Goal: Task Accomplishment & Management: Manage account settings

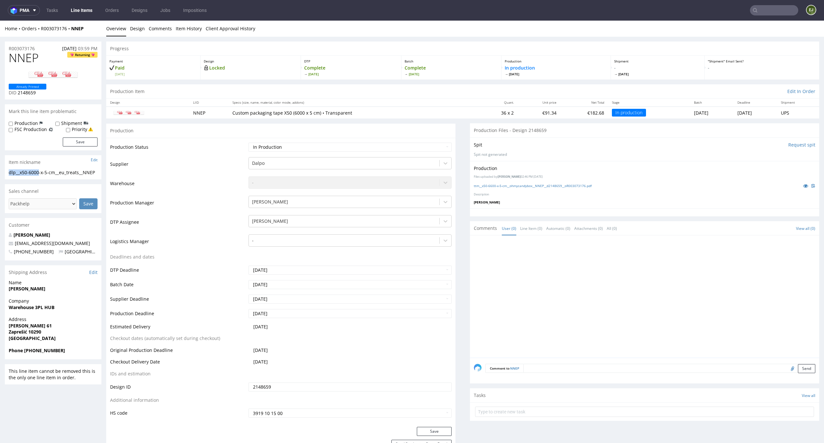
drag, startPoint x: 41, startPoint y: 174, endPoint x: 4, endPoint y: 169, distance: 37.4
copy section "dlp__x50-6000"
click at [547, 186] on link "ttm__x50-6600-x-5-cm__ohmycandybox__NNEP__d2148659__oR003073176.pdf" at bounding box center [533, 185] width 118 height 5
click at [60, 69] on link at bounding box center [52, 75] width 51 height 18
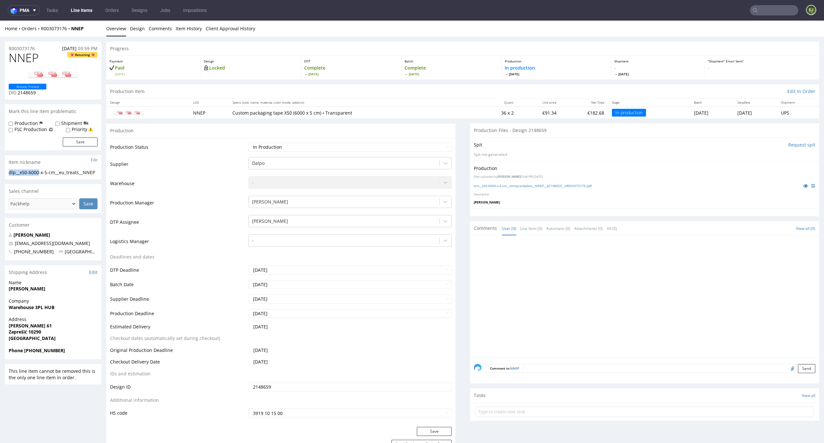
click at [787, 368] on input "file" at bounding box center [791, 368] width 9 height 8
type input "C:\fakepath\ttm__x50-6600-x-5-cm__ohmycandybox__NNEP__d2148659__oR003073176.pdf"
click at [798, 369] on button "Send" at bounding box center [806, 368] width 17 height 9
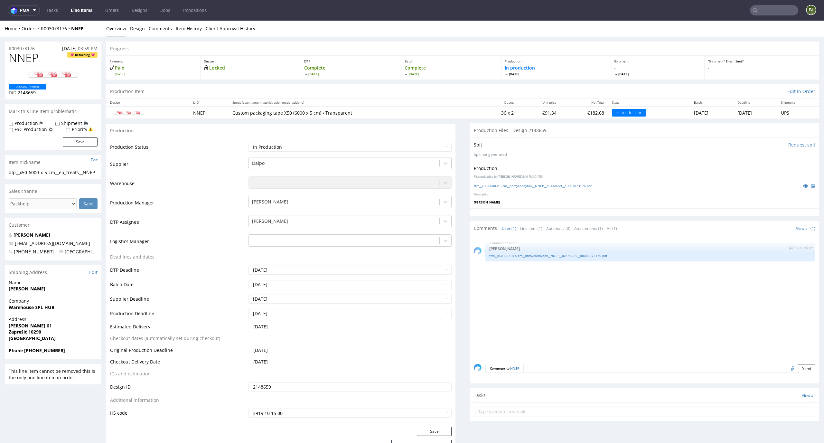
click at [84, 14] on link "Line Items" at bounding box center [81, 10] width 29 height 10
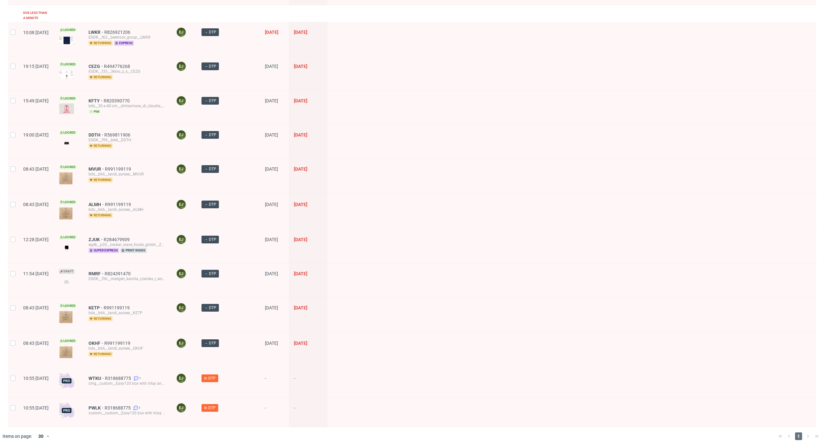
scroll to position [586, 0]
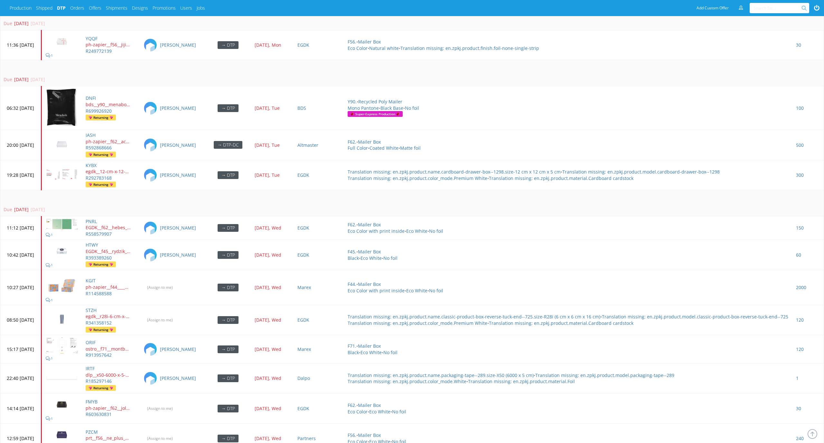
scroll to position [2779, 0]
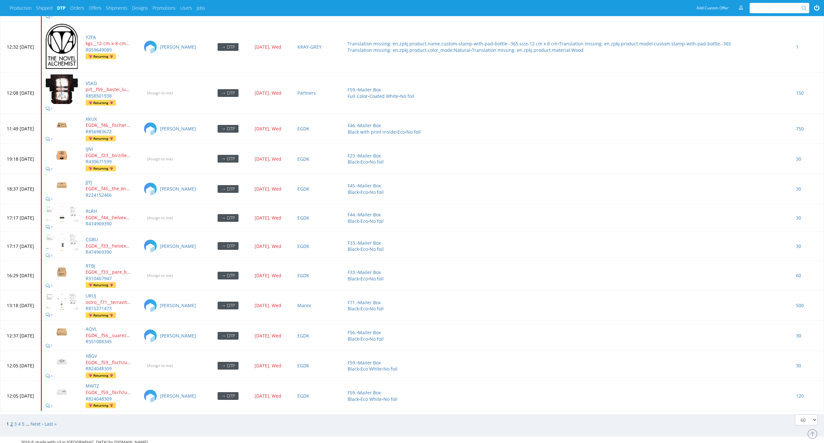
click at [12, 191] on link "2" at bounding box center [11, 424] width 3 height 6
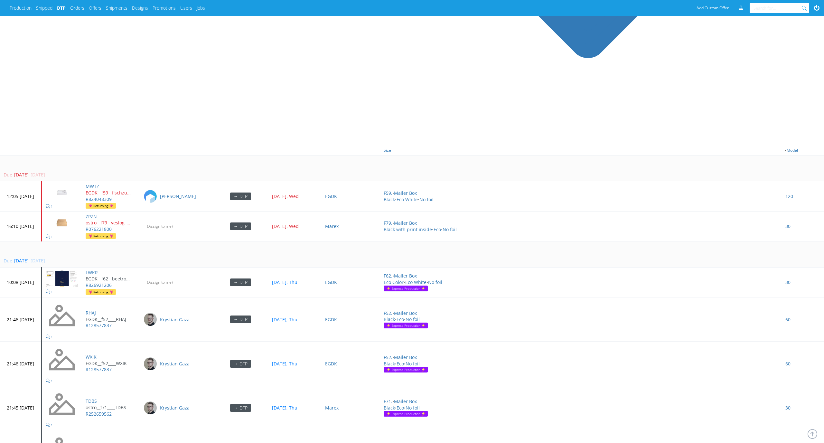
scroll to position [360, 0]
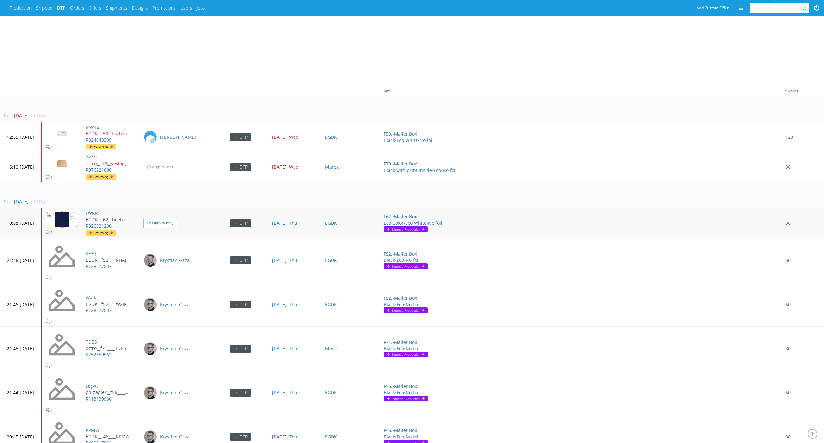
click at [177, 218] on input "(Assign to me)" at bounding box center [160, 223] width 34 height 10
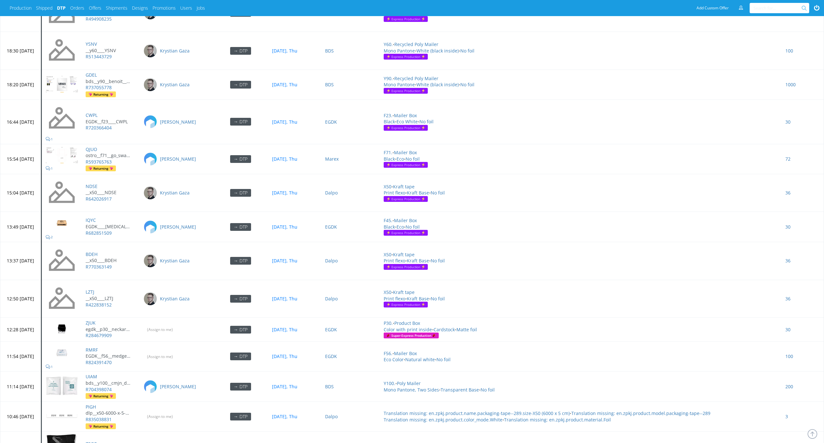
scroll to position [1025, 0]
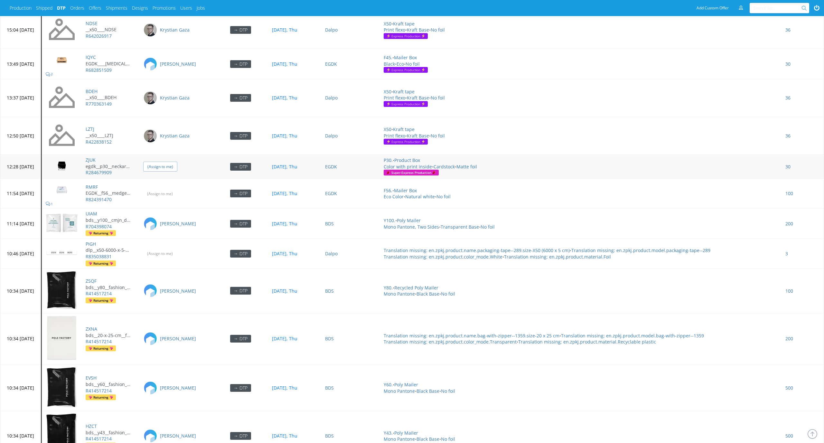
click at [177, 162] on input "(Assign to me)" at bounding box center [160, 167] width 34 height 10
click at [177, 189] on input "(Assign to me)" at bounding box center [160, 194] width 34 height 10
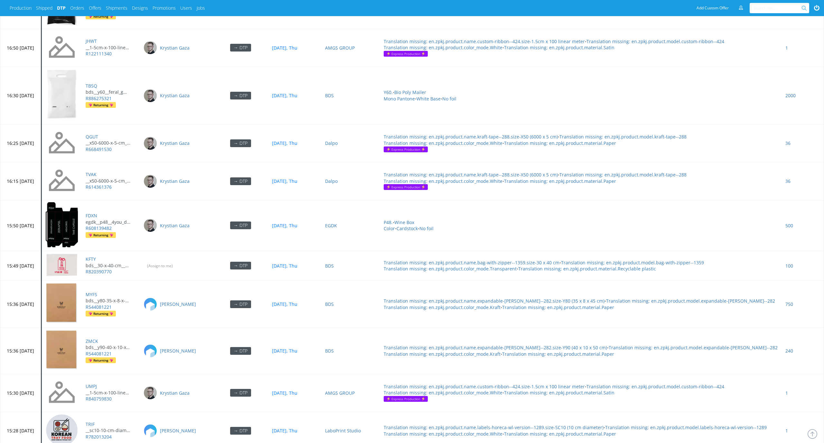
scroll to position [2120, 0]
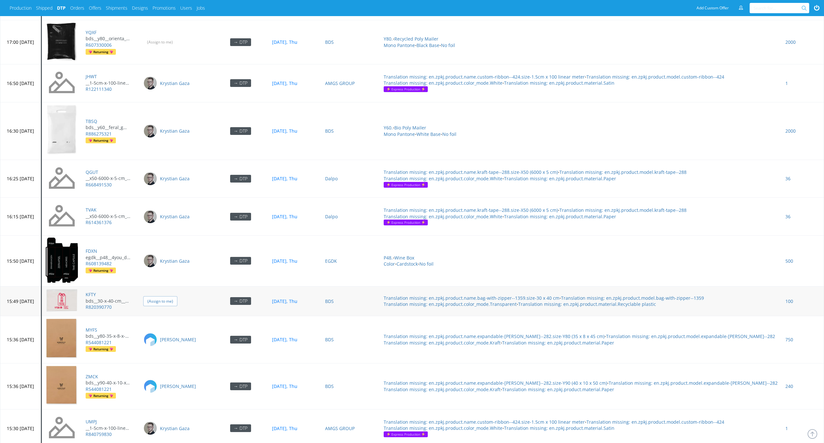
click at [177, 296] on input "(Assign to me)" at bounding box center [160, 301] width 34 height 10
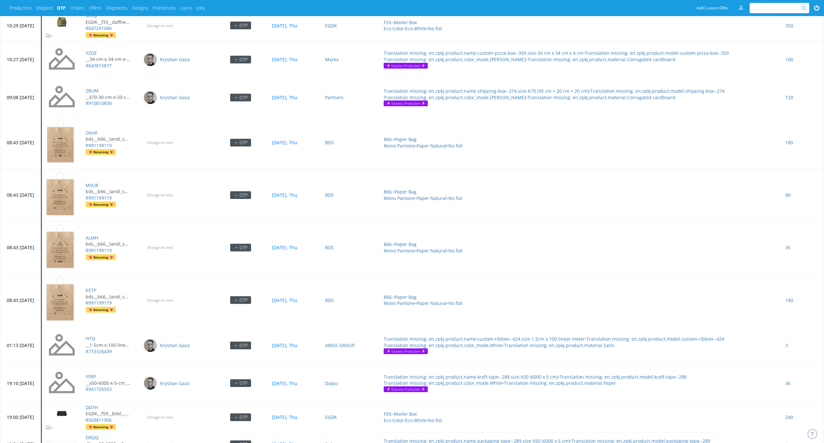
scroll to position [1404, 0]
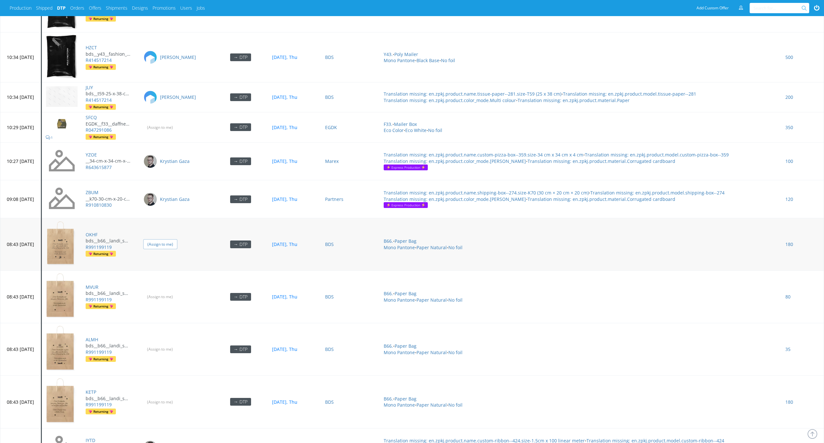
click at [177, 239] on input "(Assign to me)" at bounding box center [160, 244] width 34 height 10
click at [177, 292] on input "(Assign to me)" at bounding box center [160, 297] width 34 height 10
click at [177, 344] on input "(Assign to me)" at bounding box center [160, 349] width 34 height 10
click at [177, 397] on input "(Assign to me)" at bounding box center [160, 402] width 34 height 10
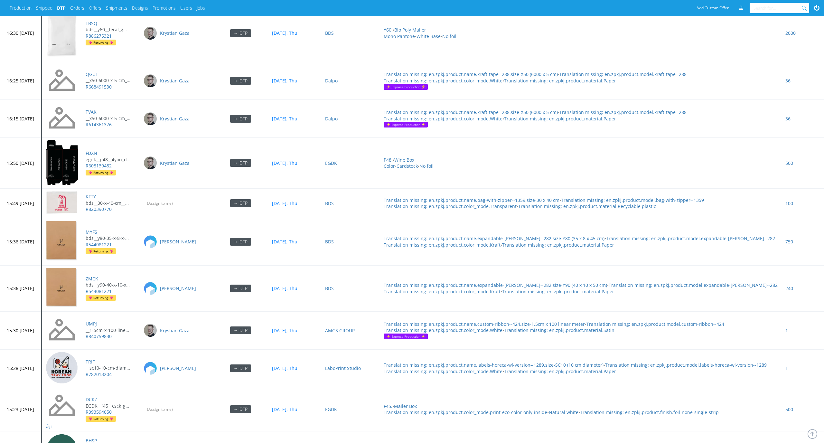
scroll to position [2378, 0]
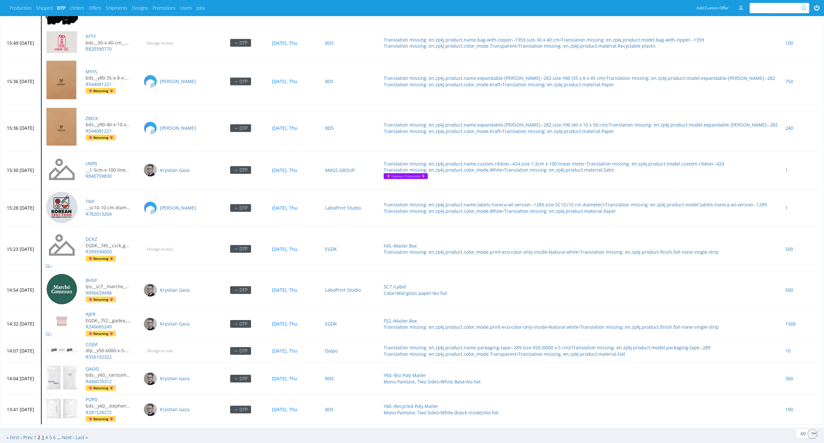
click at [43, 434] on link "3" at bounding box center [43, 437] width 3 height 6
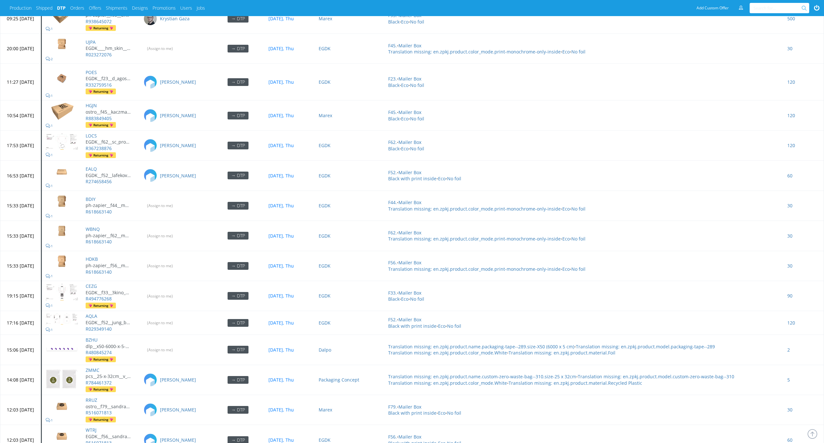
scroll to position [798, 0]
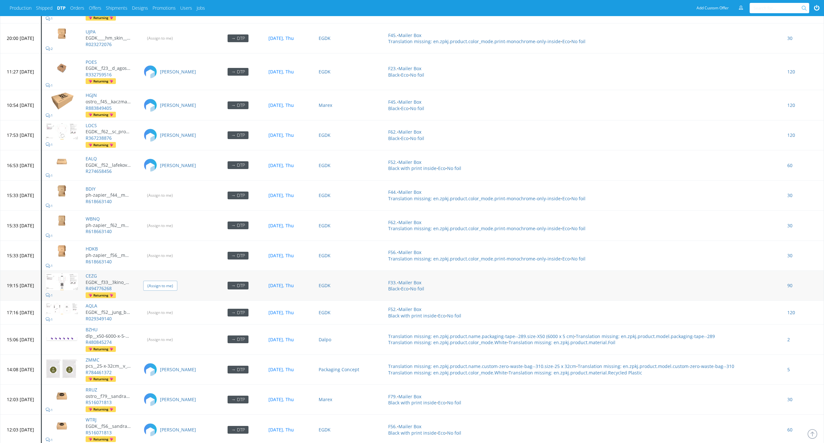
click at [177, 281] on input "(Assign to me)" at bounding box center [160, 286] width 34 height 10
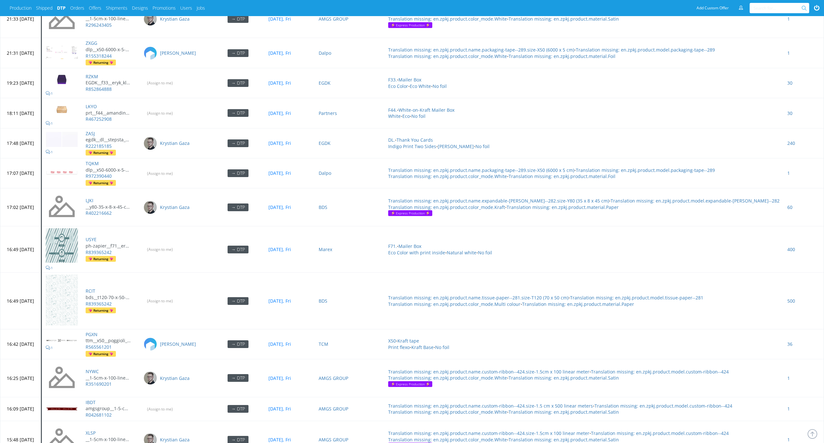
scroll to position [2219, 0]
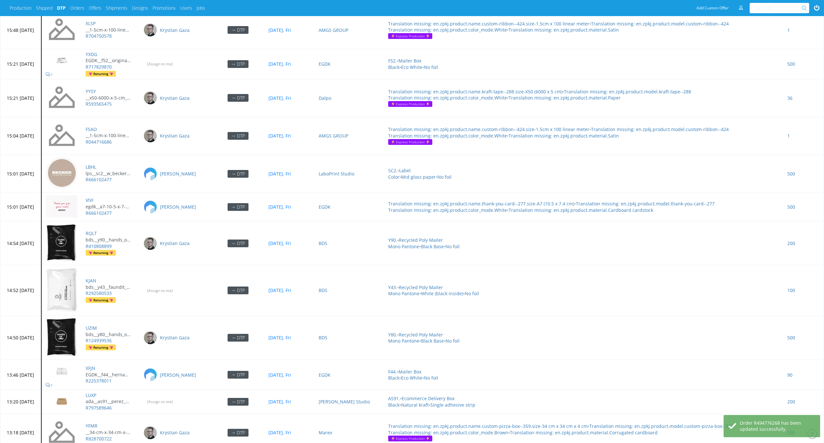
scroll to position [2226, 0]
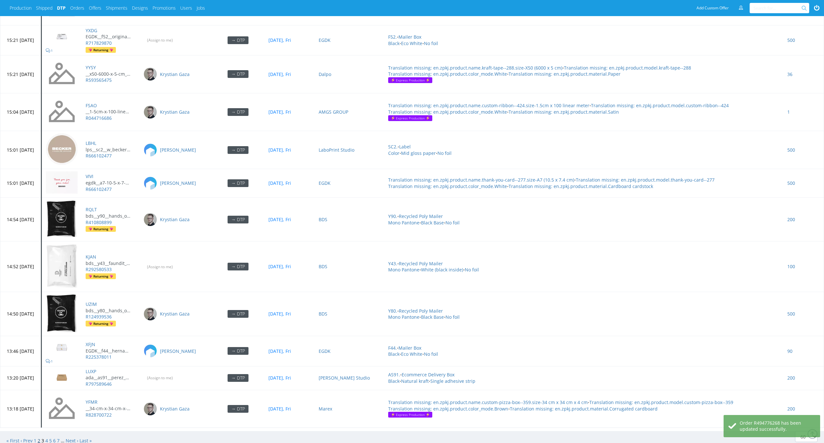
click at [39, 437] on link "2" at bounding box center [39, 440] width 3 height 6
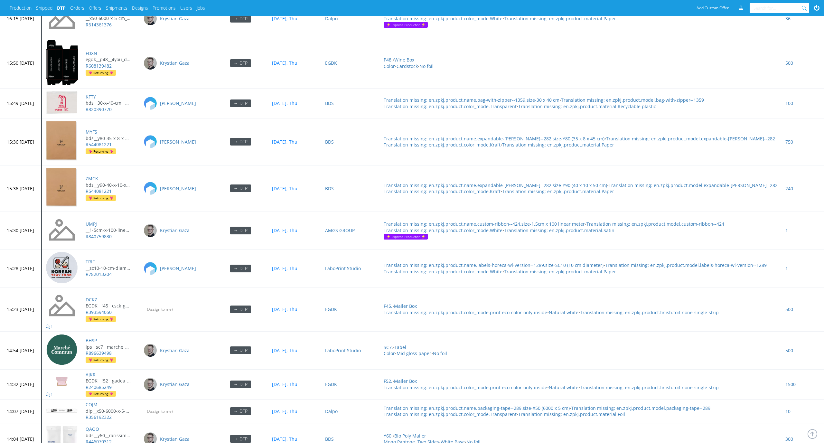
scroll to position [2377, 0]
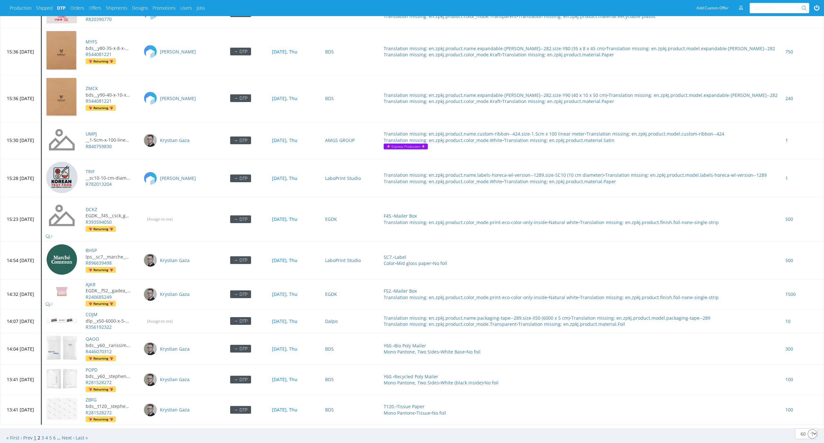
click at [36, 434] on link "1" at bounding box center [35, 437] width 3 height 6
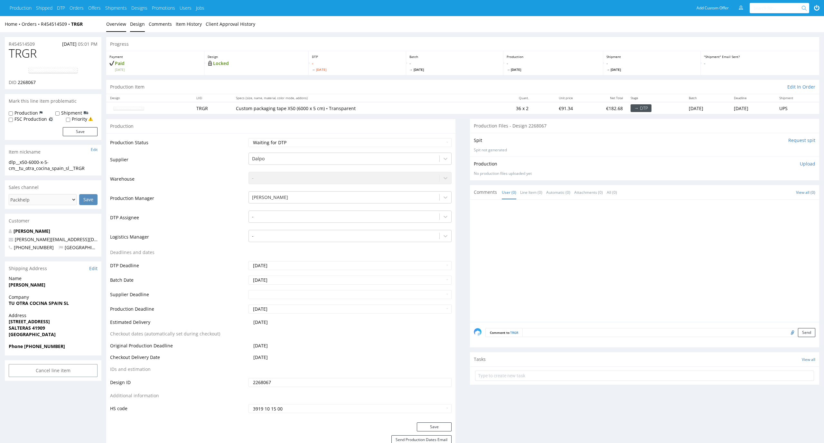
click at [138, 25] on link "Design" at bounding box center [137, 24] width 15 height 16
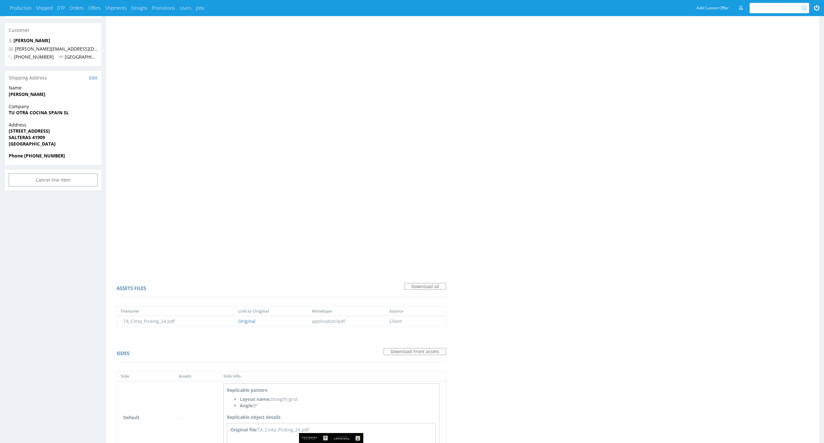
scroll to position [245, 0]
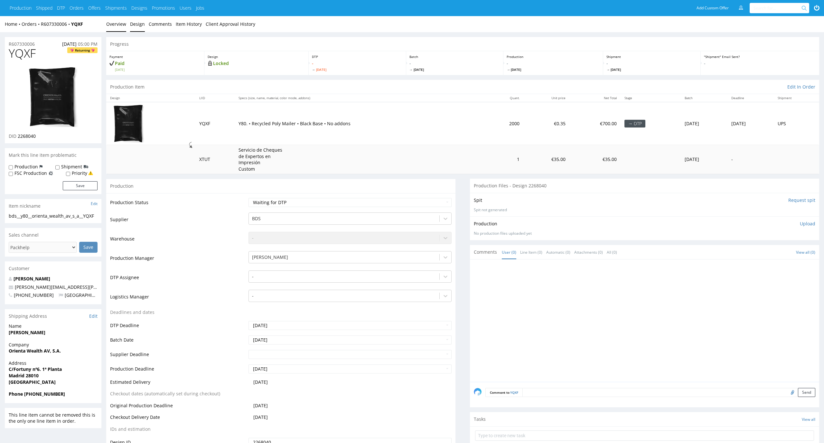
click at [133, 19] on link "Design" at bounding box center [137, 24] width 15 height 16
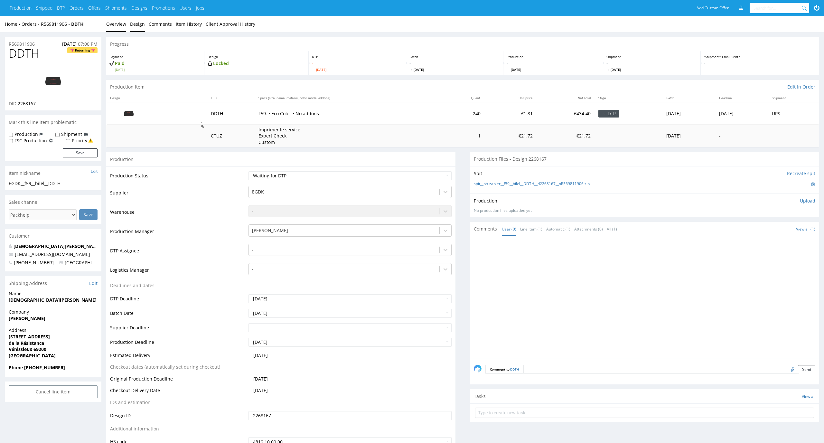
click at [136, 22] on link "Design" at bounding box center [137, 24] width 15 height 16
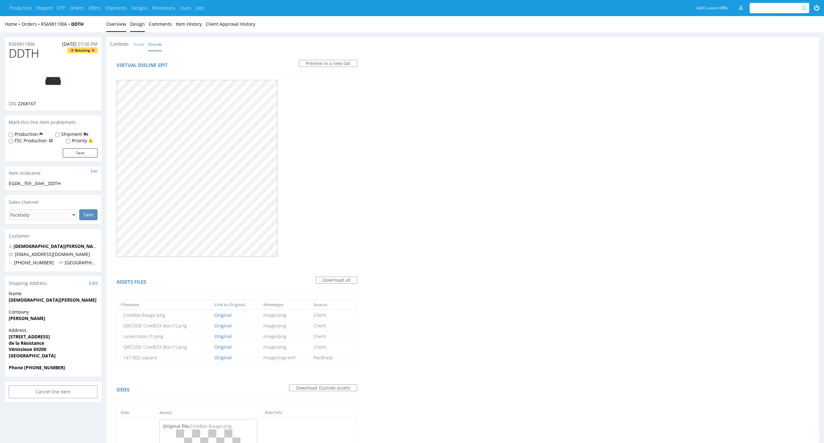
click at [109, 25] on link "Overview" at bounding box center [116, 24] width 20 height 16
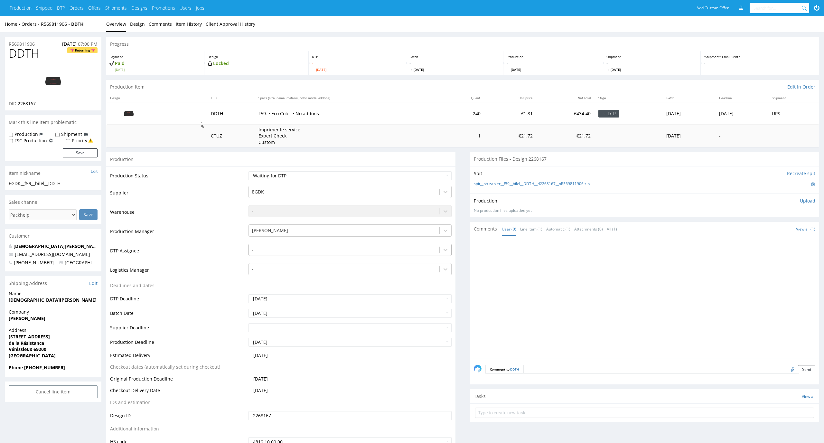
click at [323, 253] on div at bounding box center [344, 250] width 184 height 8
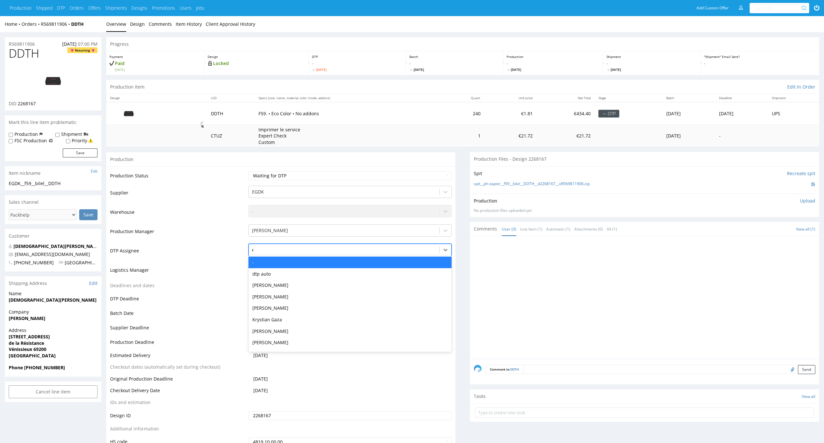
type input "el"
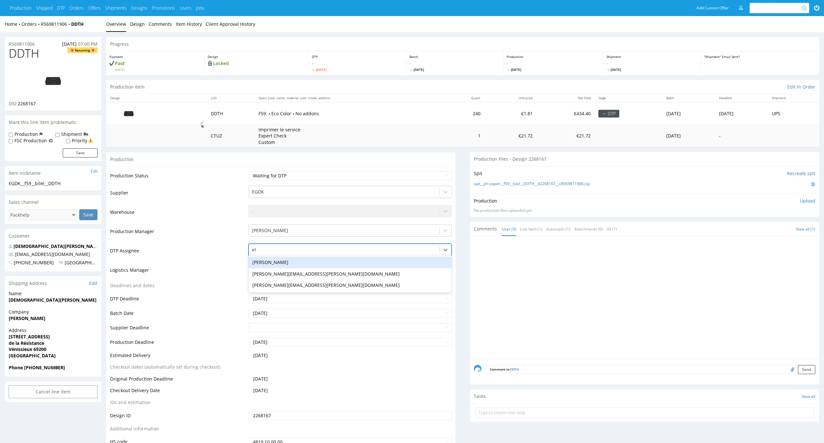
click at [313, 263] on div "[PERSON_NAME]" at bounding box center [349, 262] width 203 height 12
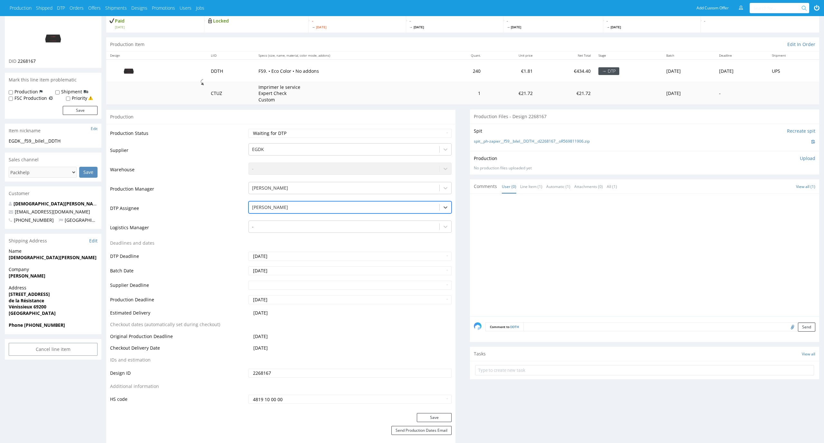
scroll to position [59, 0]
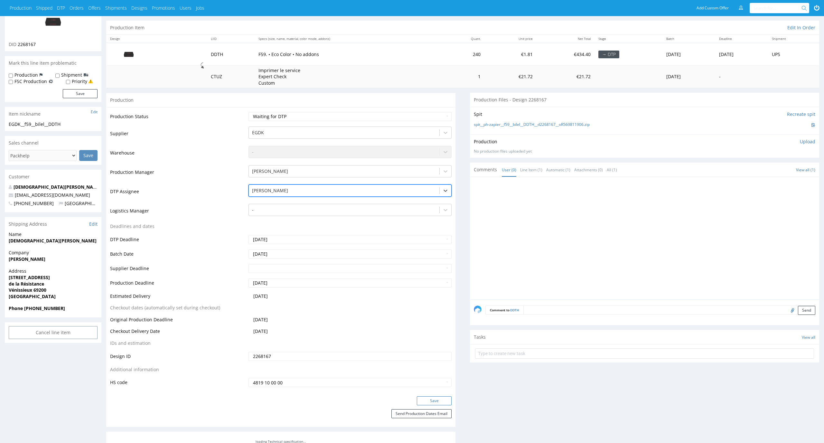
click at [441, 398] on button "Save" at bounding box center [434, 400] width 35 height 9
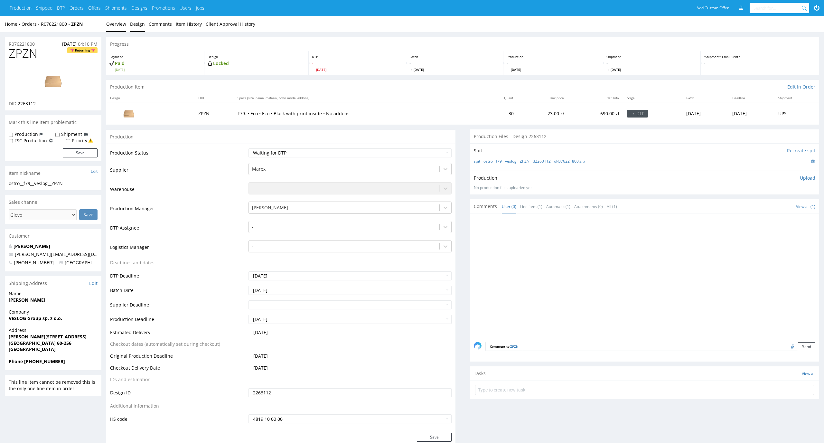
click at [141, 22] on link "Design" at bounding box center [137, 24] width 15 height 16
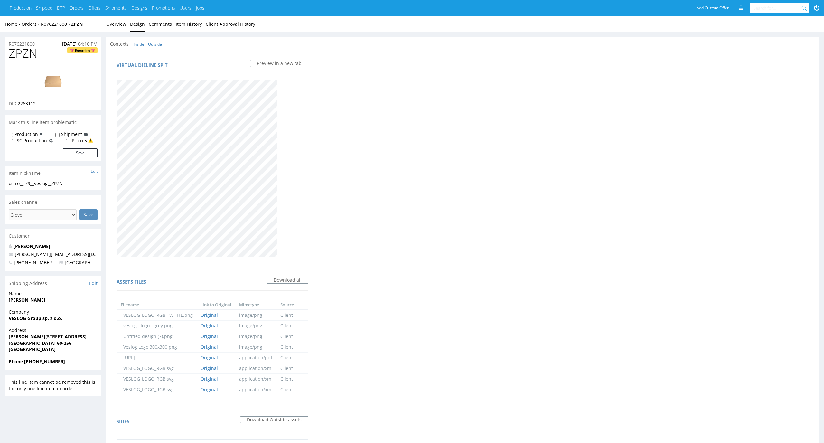
click at [140, 46] on link "Inside" at bounding box center [139, 44] width 11 height 14
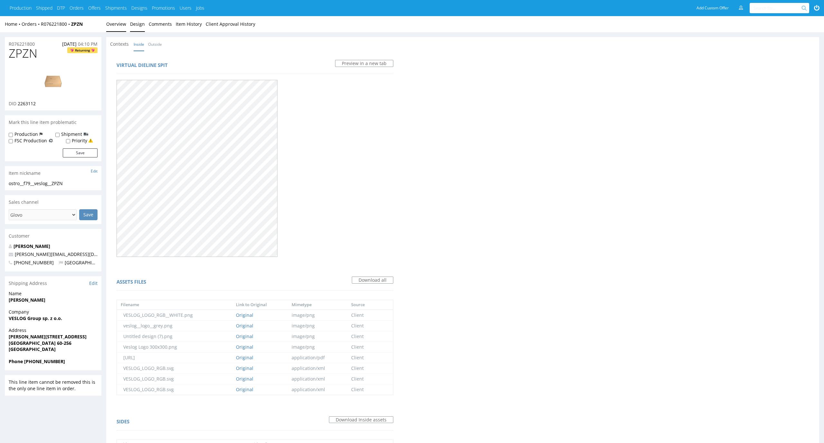
click at [115, 22] on link "Overview" at bounding box center [116, 24] width 20 height 16
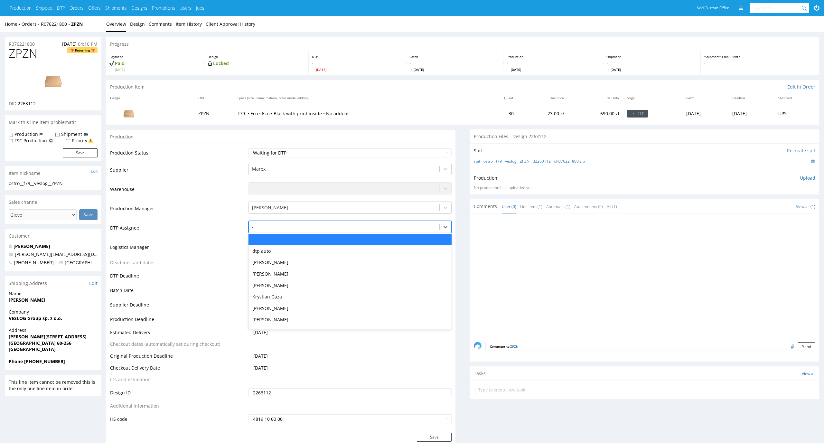
click at [389, 227] on div at bounding box center [344, 227] width 184 height 8
type input "el"
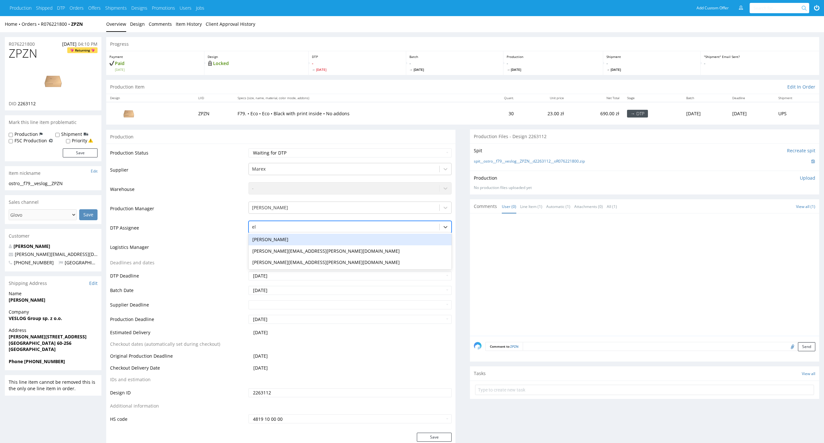
click at [386, 237] on div "[PERSON_NAME]" at bounding box center [349, 240] width 203 height 12
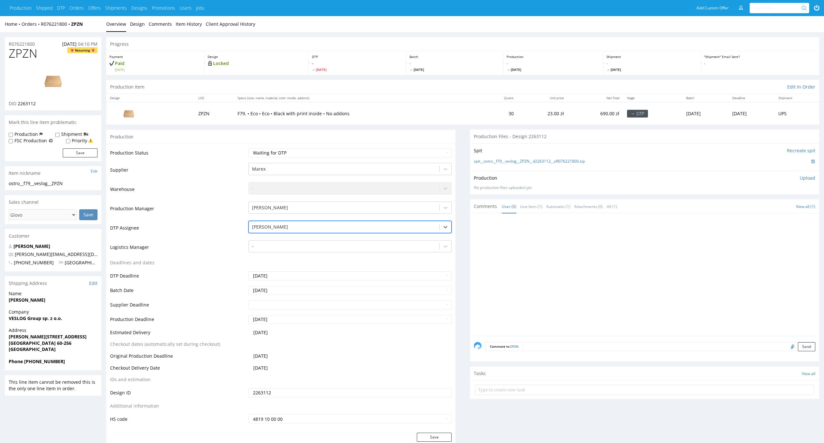
scroll to position [52, 0]
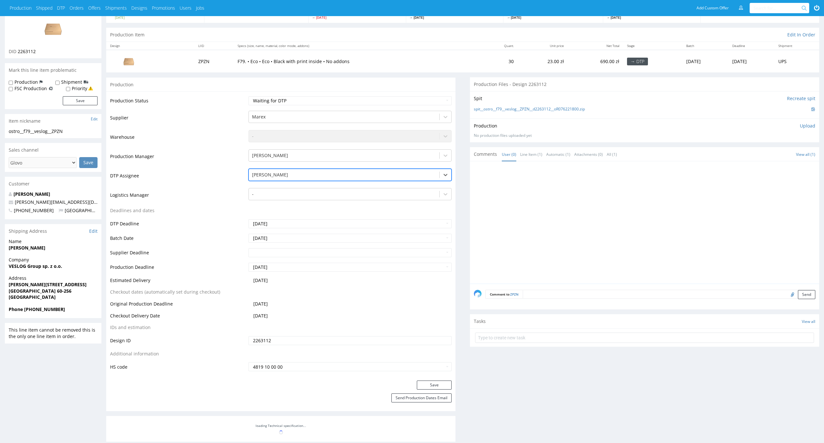
click at [441, 378] on div "Production Status Waiting for Artwork Waiting for Diecut Waiting for Mockup Wai…" at bounding box center [280, 235] width 349 height 289
click at [441, 381] on button "Save" at bounding box center [434, 384] width 35 height 9
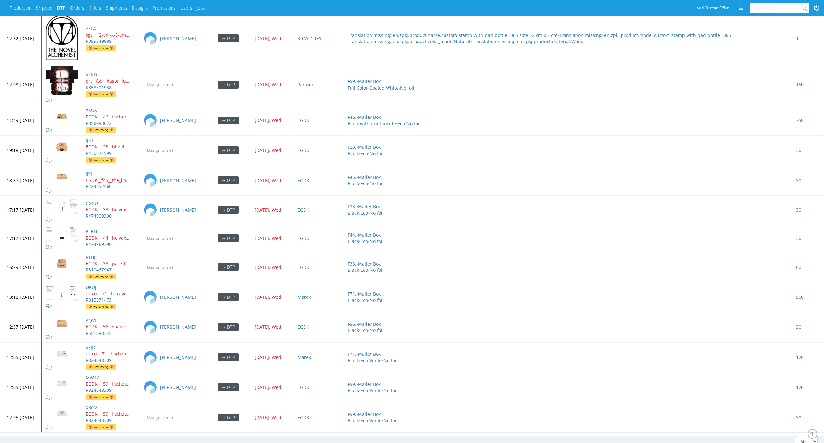
scroll to position [2765, 0]
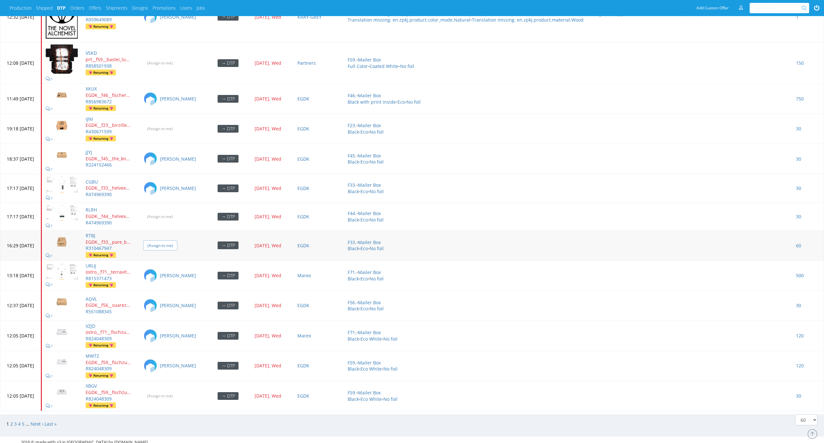
click at [177, 241] on input "(Assign to me)" at bounding box center [160, 245] width 34 height 10
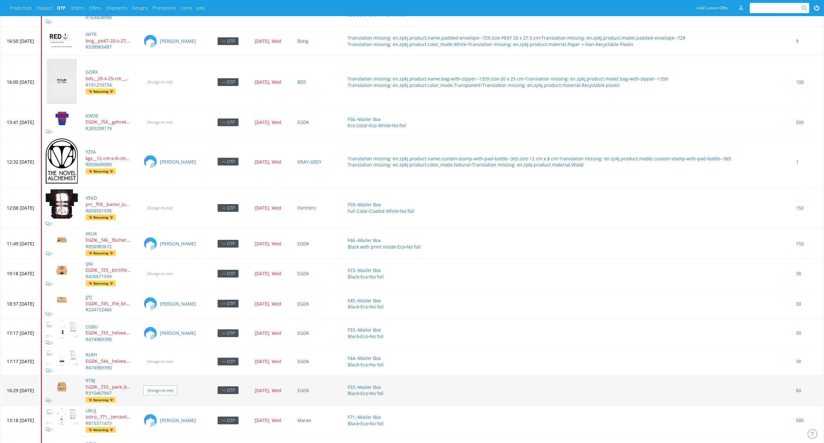
scroll to position [2608, 0]
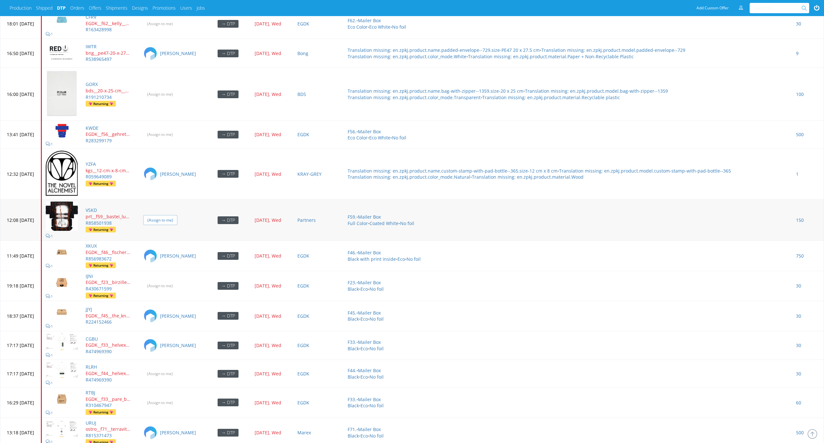
click at [177, 220] on input "(Assign to me)" at bounding box center [160, 220] width 34 height 10
click at [177, 133] on input "(Assign to me)" at bounding box center [160, 134] width 34 height 10
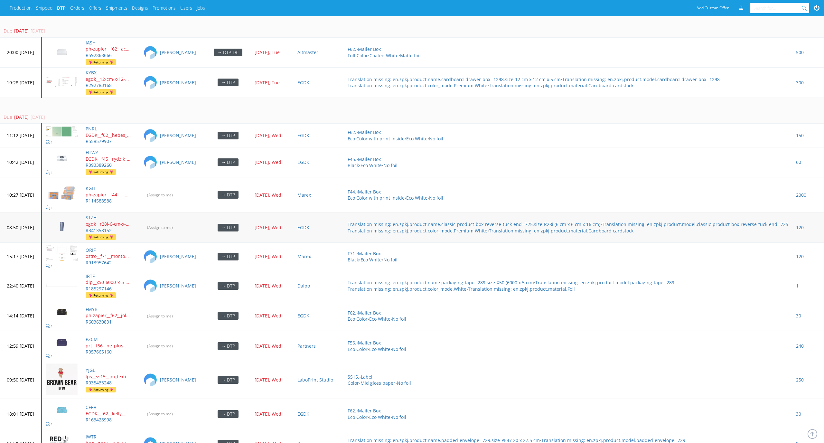
scroll to position [2429, 0]
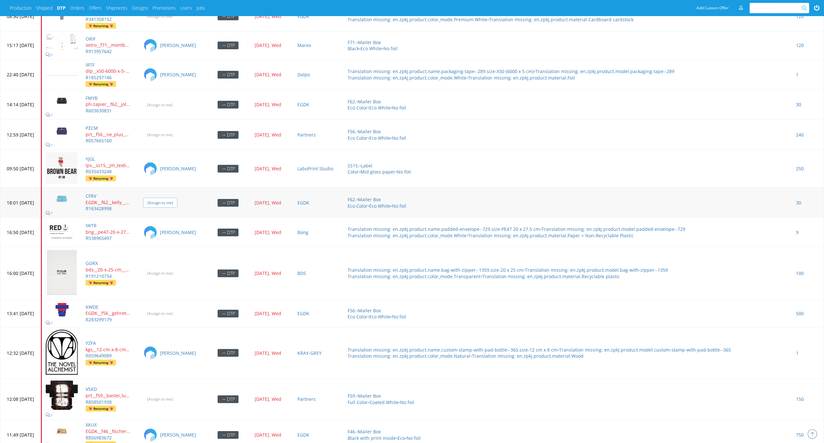
click at [177, 200] on input "(Assign to me)" at bounding box center [160, 203] width 34 height 10
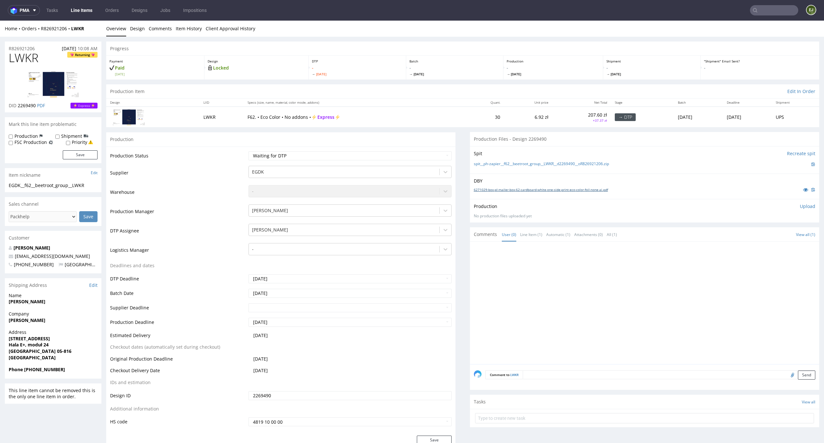
click at [490, 189] on link "6271029-box-pl-mailer-box-62-cardboard-white-one-side-print-eco-color-foil-none…" at bounding box center [541, 189] width 134 height 5
click at [490, 164] on link "spit__ph-zapier__f62__beetroot_group__LWKR__d2269490__oR826921206.zip" at bounding box center [541, 163] width 135 height 5
click at [345, 51] on div "Progress" at bounding box center [462, 49] width 713 height 14
click at [540, 166] on link "spit__ph-zapier__f62__beetroot_group__LWKR__d2269490__oR826921206.zip" at bounding box center [541, 163] width 135 height 5
drag, startPoint x: 51, startPoint y: 58, endPoint x: 0, endPoint y: 58, distance: 50.5
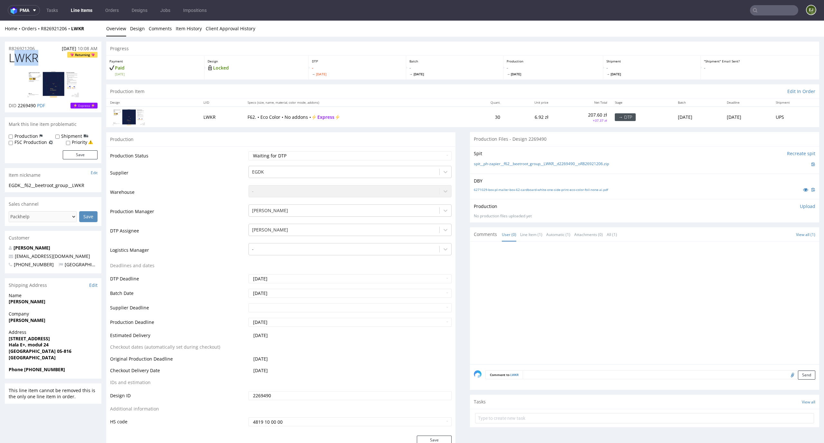
copy span "LWKR"
click at [800, 206] on p "Upload" at bounding box center [807, 206] width 15 height 6
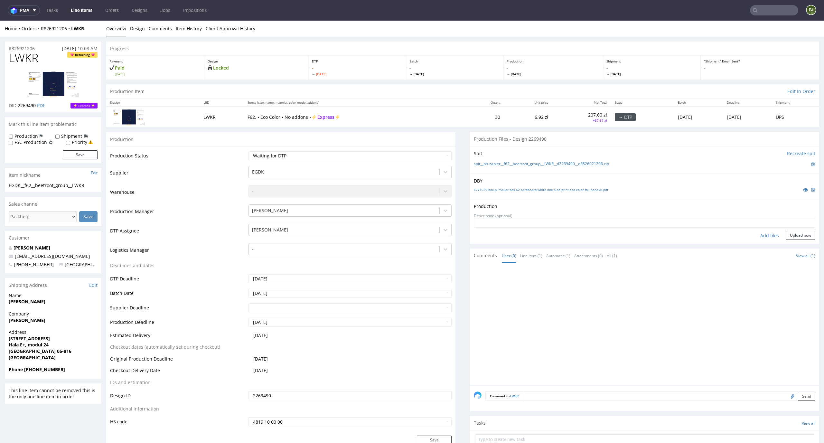
click at [771, 234] on div "Add files" at bounding box center [769, 236] width 32 height 10
type input "C:\fakepath\EGDK__f62__beetroot_group__LWKR__d2269490__oR826921206__latest__out…"
click at [786, 245] on button "Upload now" at bounding box center [801, 245] width 30 height 9
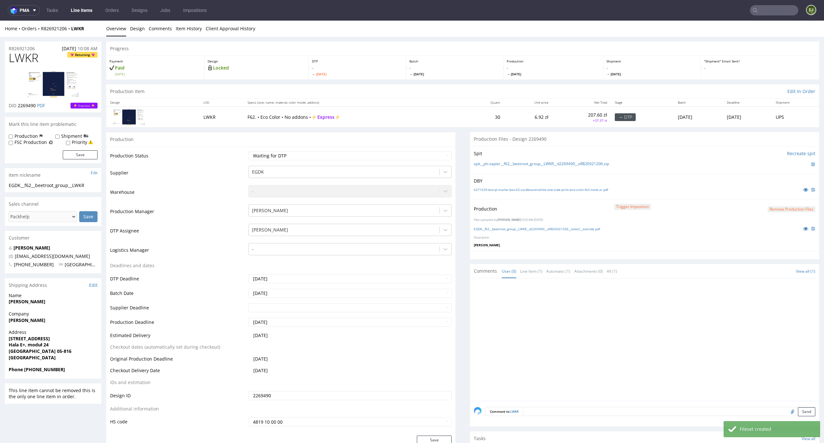
click at [428, 161] on td "Waiting for Artwork Waiting for Diecut Waiting for Mockup Waiting for DTP Waiti…" at bounding box center [349, 158] width 205 height 14
click at [430, 156] on select "Waiting for Artwork Waiting for Diecut Waiting for Mockup Waiting for DTP Waiti…" at bounding box center [349, 155] width 203 height 9
select select "dtp_production_ready"
click at [248, 151] on select "Waiting for Artwork Waiting for Diecut Waiting for Mockup Waiting for DTP Waiti…" at bounding box center [349, 155] width 203 height 9
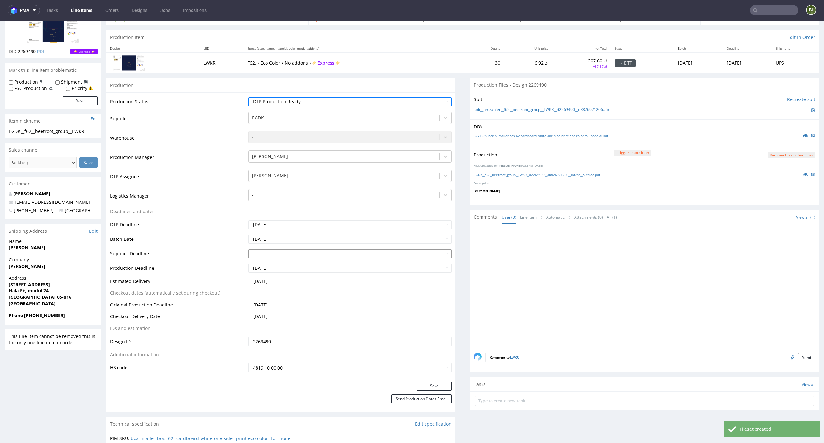
scroll to position [120, 0]
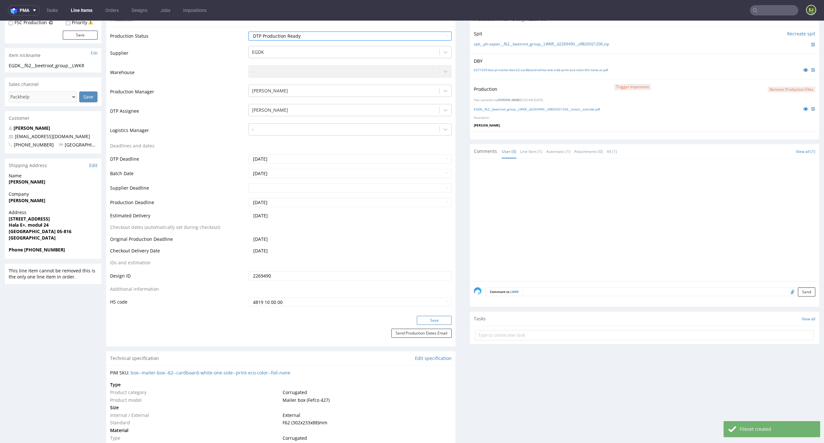
click at [439, 318] on button "Save" at bounding box center [434, 320] width 35 height 9
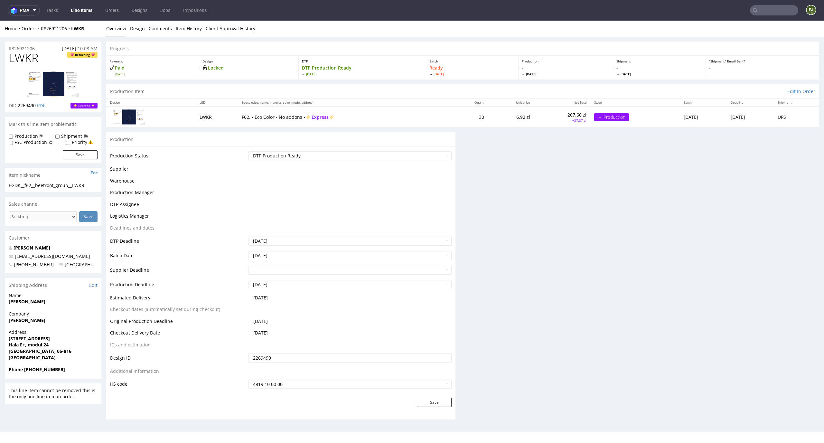
scroll to position [0, 0]
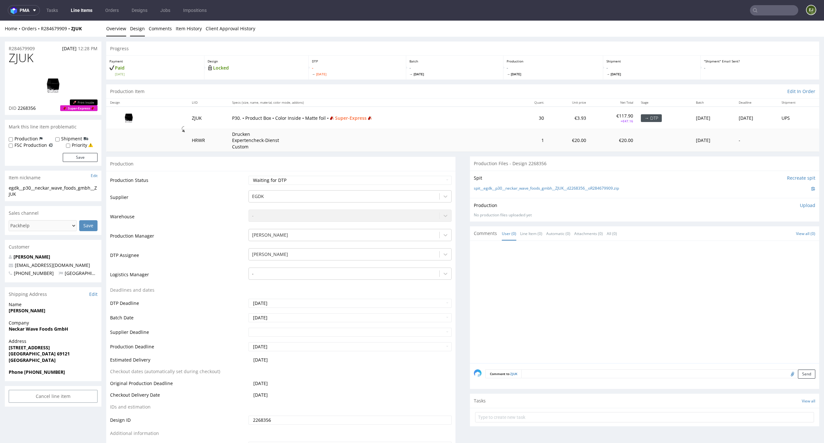
click at [133, 26] on link "Design" at bounding box center [137, 29] width 15 height 16
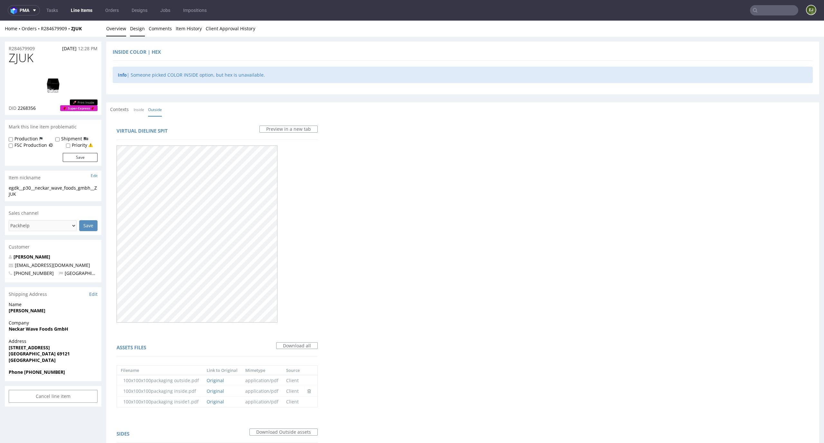
click at [113, 21] on link "Overview" at bounding box center [116, 29] width 20 height 16
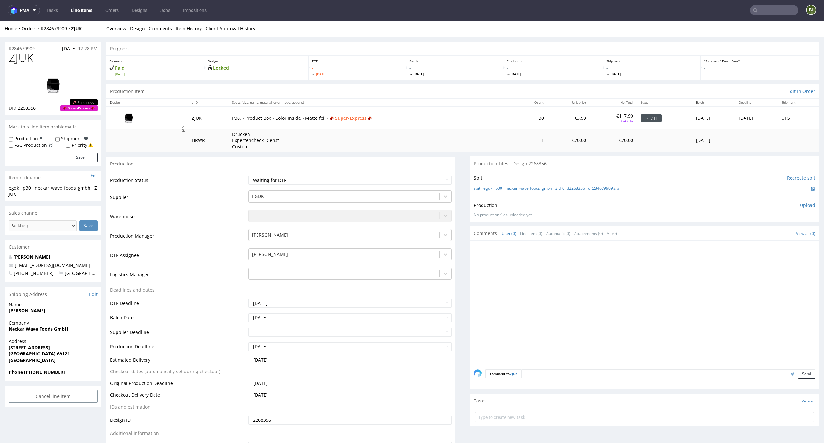
click at [138, 26] on link "Design" at bounding box center [137, 29] width 15 height 16
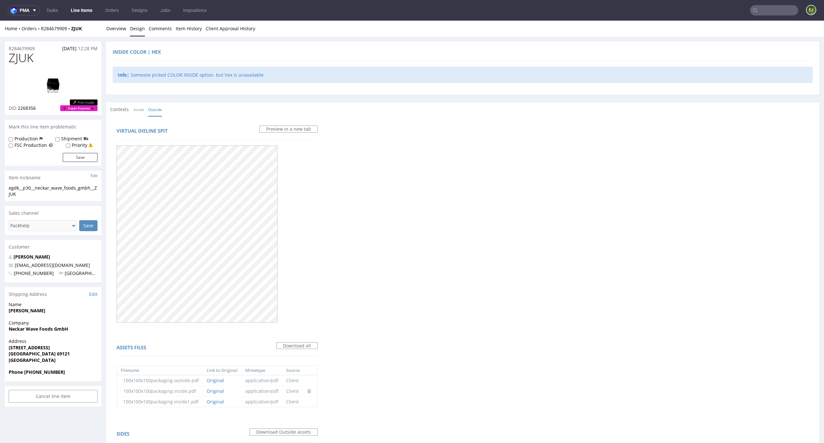
scroll to position [182, 0]
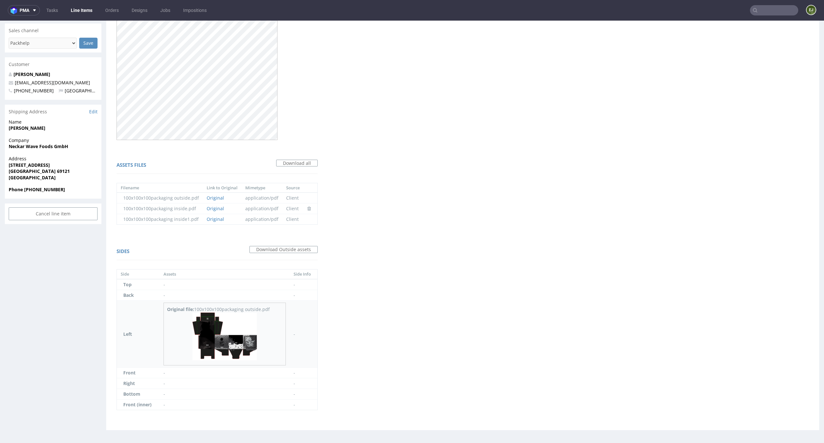
click at [225, 329] on img at bounding box center [224, 336] width 64 height 48
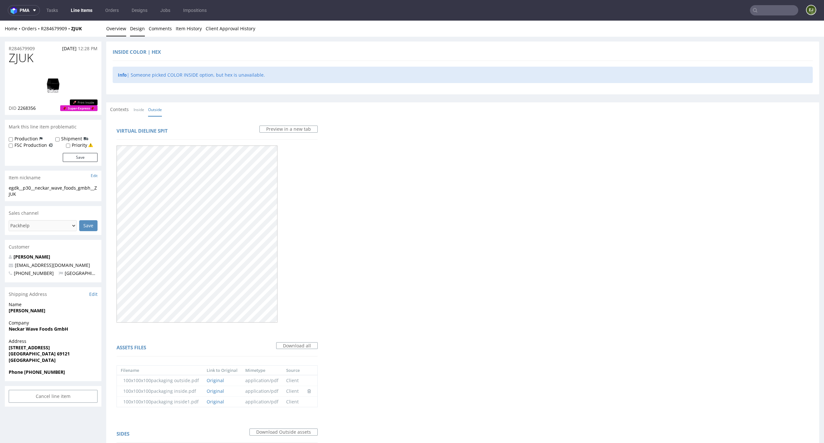
click at [111, 30] on link "Overview" at bounding box center [116, 29] width 20 height 16
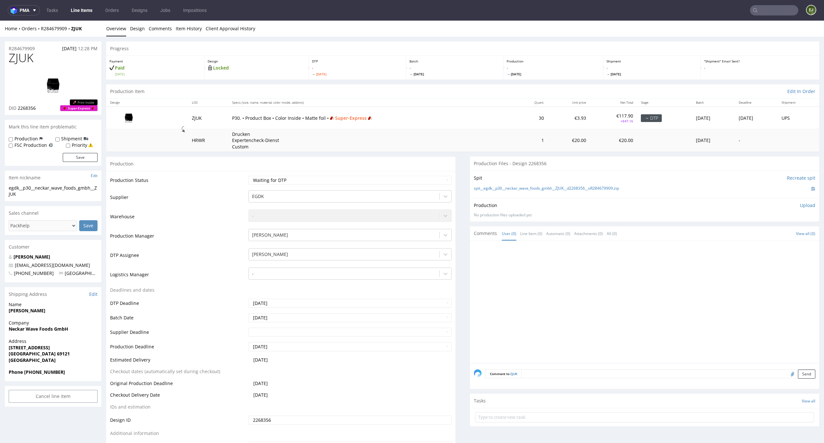
click at [340, 172] on div "Production Status Waiting for Artwork Waiting for Diecut Waiting for Mockup Wai…" at bounding box center [280, 315] width 349 height 289
click at [340, 182] on select "Waiting for Artwork Waiting for Diecut Waiting for Mockup Waiting for DTP Waiti…" at bounding box center [349, 180] width 203 height 9
select select "dtp_issue"
click at [248, 176] on select "Waiting for Artwork Waiting for Diecut Waiting for Mockup Waiting for DTP Waiti…" at bounding box center [349, 180] width 203 height 9
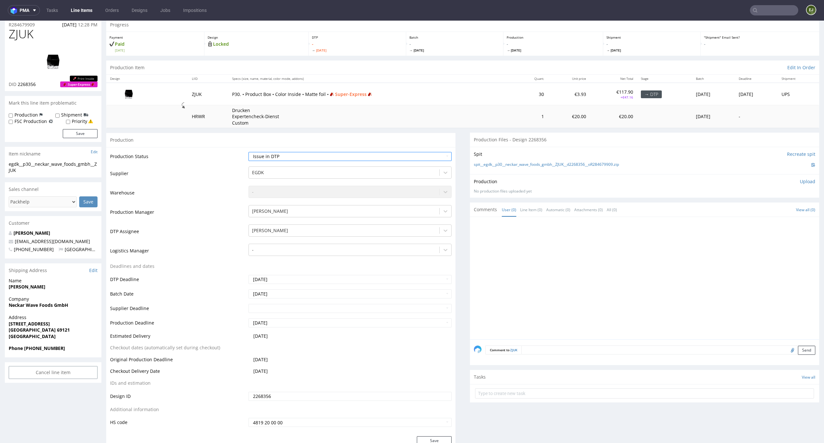
scroll to position [53, 0]
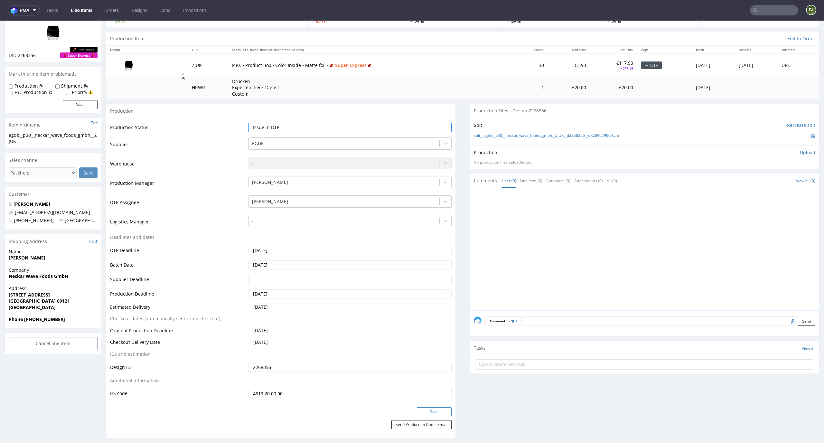
click at [438, 413] on button "Save" at bounding box center [434, 411] width 35 height 9
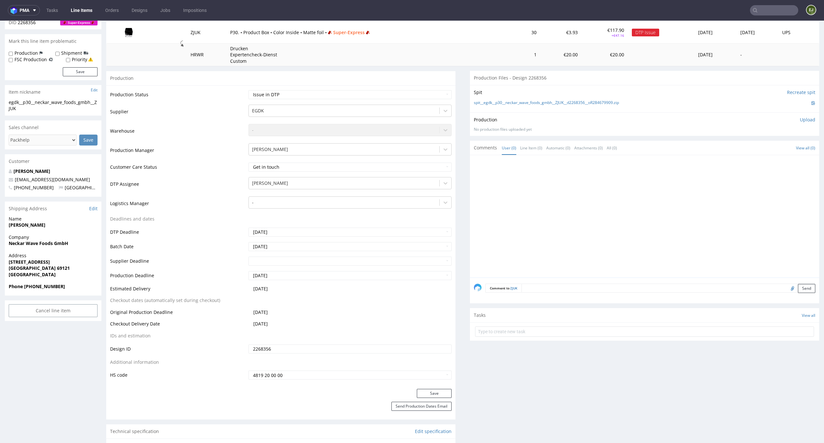
scroll to position [95, 0]
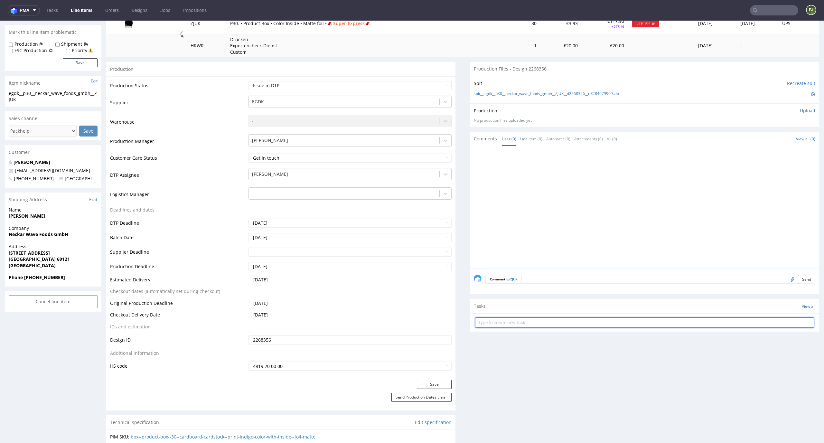
click at [499, 327] on input "text" at bounding box center [644, 322] width 339 height 10
type input "superexpress issue"
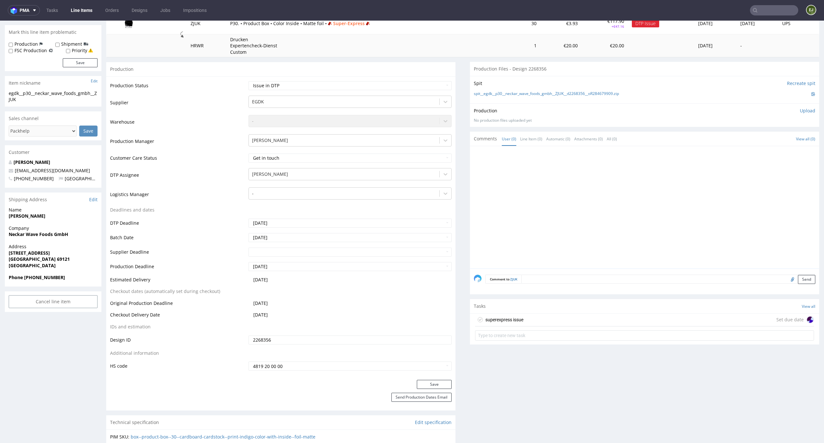
click at [497, 319] on div "superexpress issue" at bounding box center [504, 320] width 38 height 8
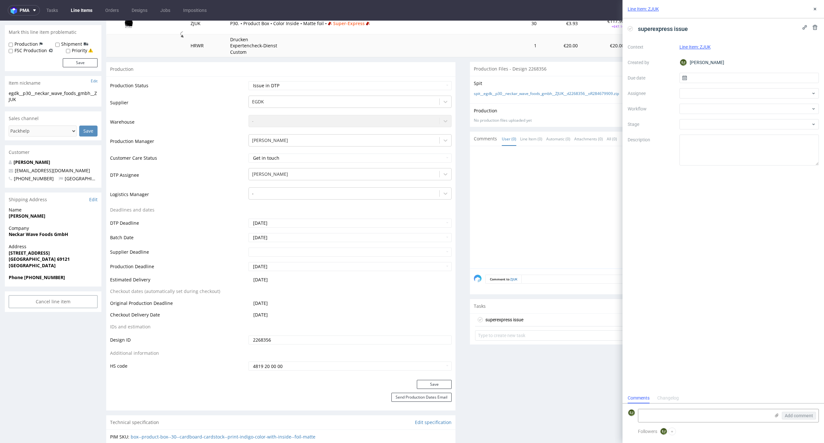
scroll to position [5, 0]
click at [713, 78] on input "text" at bounding box center [749, 78] width 140 height 10
click at [760, 117] on span "2" at bounding box center [759, 120] width 3 height 6
type input "[DATE]"
click at [751, 109] on div at bounding box center [749, 109] width 140 height 10
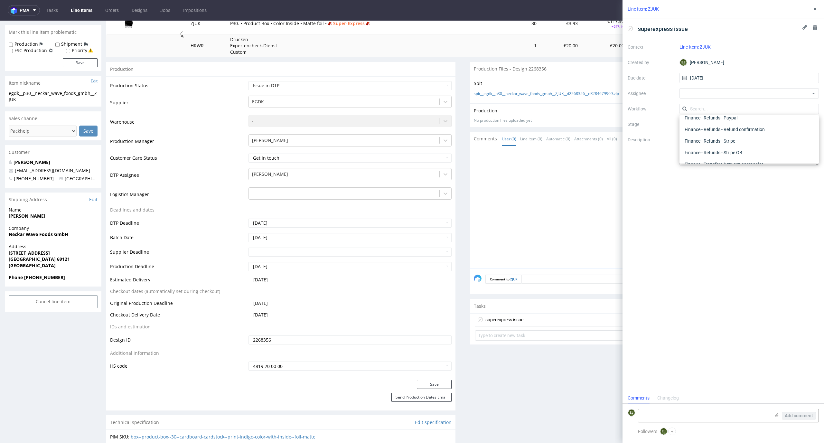
scroll to position [0, 0]
click at [753, 146] on div "DTP - Issue" at bounding box center [749, 144] width 135 height 12
click at [753, 146] on textarea "Problem: Impact: What is needed?:" at bounding box center [749, 150] width 140 height 31
paste textarea "The client ordered internal printing but there is no design on it. Does the cli…"
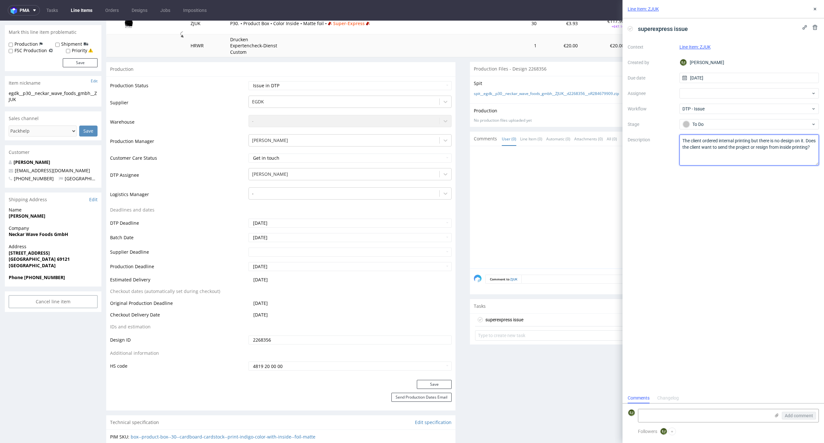
type textarea "The client ordered internal printing but there is no design on it. Does the cli…"
click at [709, 223] on div "superexpress issue Context Line Item: ZJUK Created by EJ Elżbieta Jelińska Due …" at bounding box center [722, 205] width 201 height 374
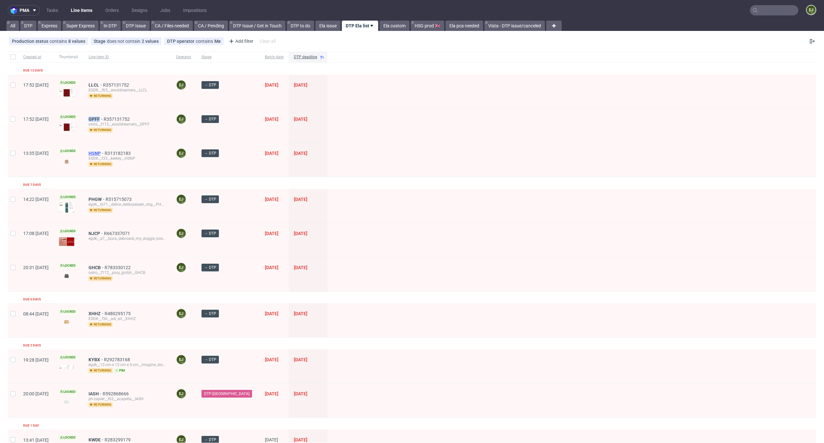
click at [105, 153] on span "HSNP" at bounding box center [97, 153] width 16 height 5
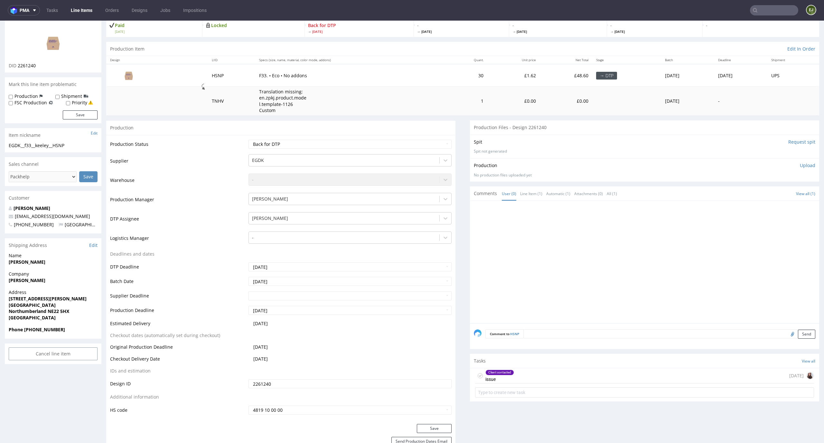
scroll to position [65, 0]
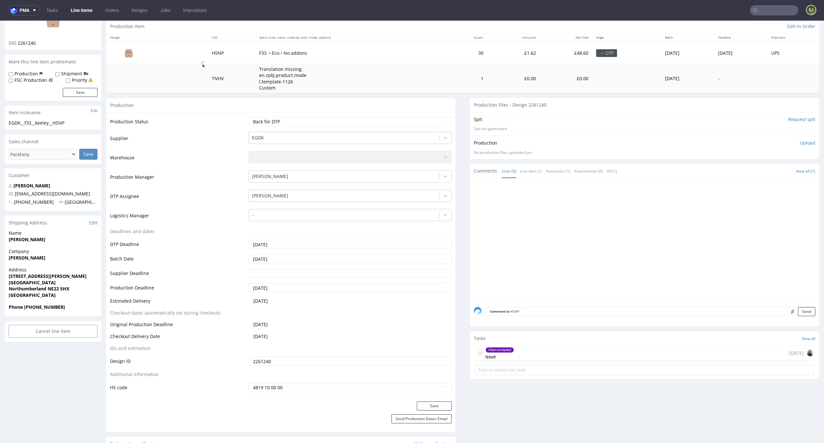
click at [524, 358] on div "Client contacted issue 8 days ago" at bounding box center [644, 353] width 339 height 15
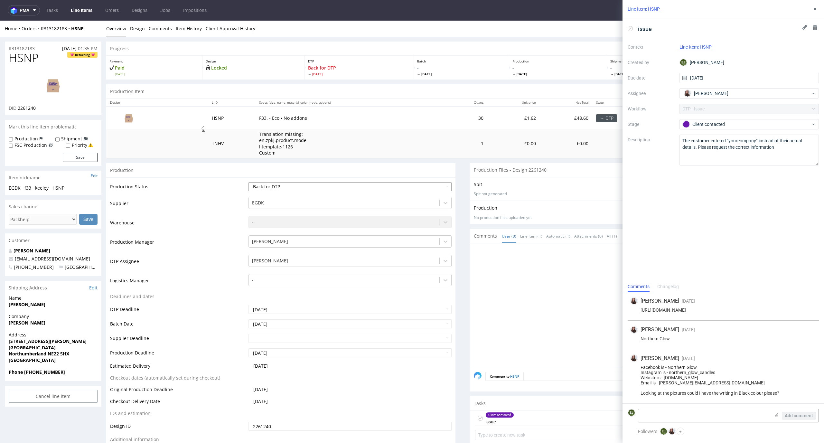
click at [427, 182] on select "Waiting for Artwork Waiting for Diecut Waiting for Mockup Waiting for DTP Waiti…" at bounding box center [349, 186] width 203 height 9
click at [248, 182] on select "Waiting for Artwork Waiting for Diecut Waiting for Mockup Waiting for DTP Waiti…" at bounding box center [349, 186] width 203 height 9
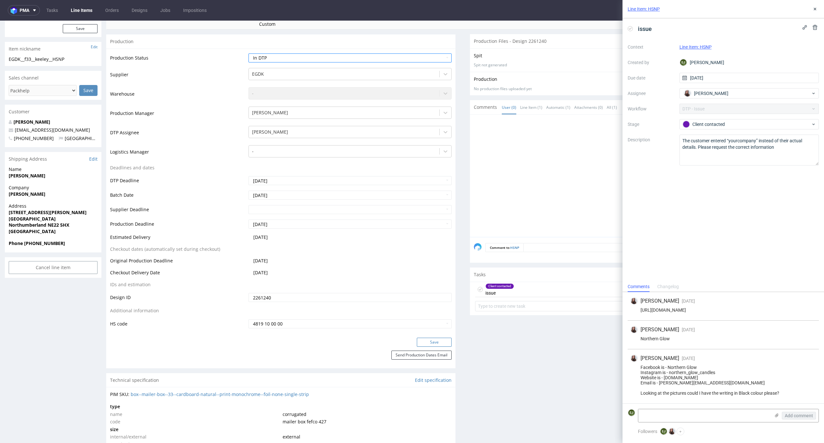
click at [433, 343] on button "Save" at bounding box center [434, 342] width 35 height 9
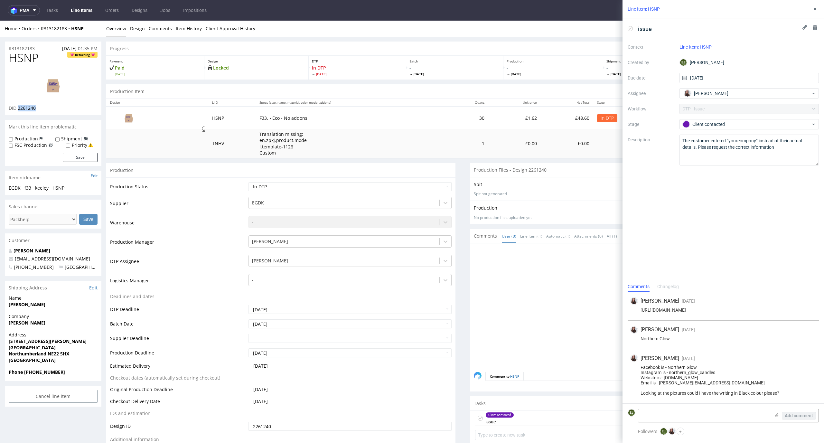
drag, startPoint x: 45, startPoint y: 108, endPoint x: 18, endPoint y: 108, distance: 27.0
click at [18, 108] on div "DID 2261240" at bounding box center [53, 108] width 89 height 6
copy span "2261240"
click at [135, 29] on link "Design" at bounding box center [137, 29] width 15 height 16
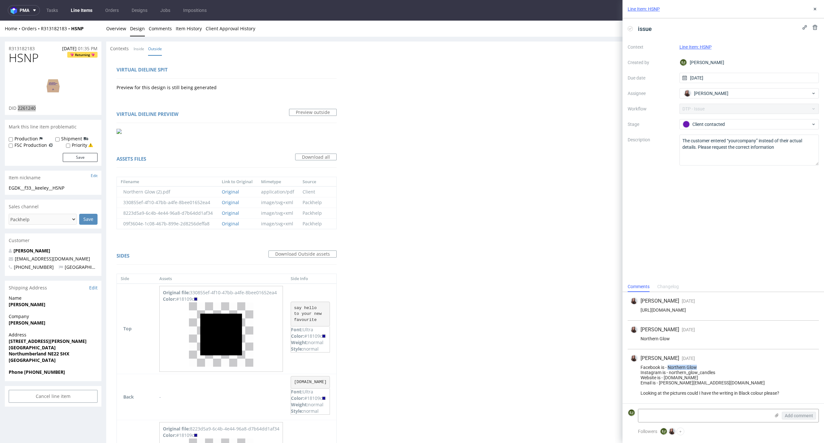
drag, startPoint x: 704, startPoint y: 365, endPoint x: 669, endPoint y: 365, distance: 35.4
click at [669, 365] on div "Facebook is - Northern Glow Instagram is - northern_glow_candles Website is - w…" at bounding box center [723, 380] width 186 height 31
copy div "Northern Glow"
click at [444, 187] on div "Virtual dieline spit Preview for this design is still being generated Virtual d…" at bounding box center [462, 390] width 713 height 670
click at [717, 371] on div "Facebook is - Northern Glow Instagram is - northern_glow_candles Website is - w…" at bounding box center [723, 380] width 186 height 31
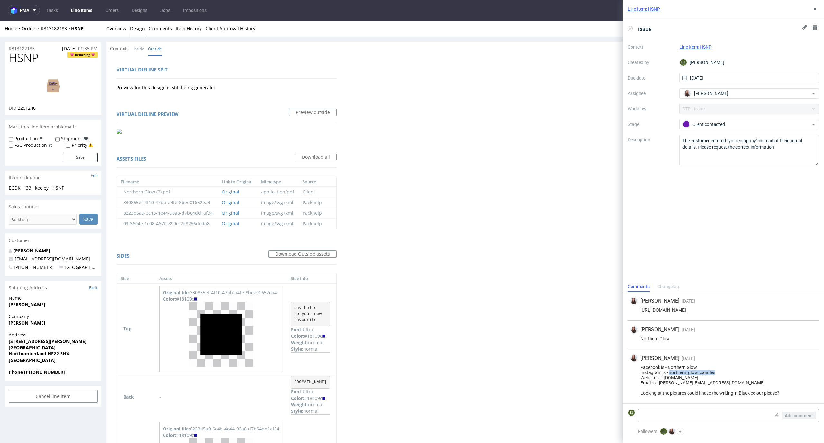
drag, startPoint x: 714, startPoint y: 373, endPoint x: 669, endPoint y: 371, distance: 45.1
click at [669, 371] on div "Facebook is - Northern Glow Instagram is - northern_glow_candles Website is - w…" at bounding box center [723, 380] width 186 height 31
copy div "northern_glow_candles"
click at [735, 378] on div "Facebook is - Northern Glow Instagram is - northern_glow_candles Website is - w…" at bounding box center [723, 380] width 186 height 31
drag, startPoint x: 725, startPoint y: 378, endPoint x: 665, endPoint y: 376, distance: 60.2
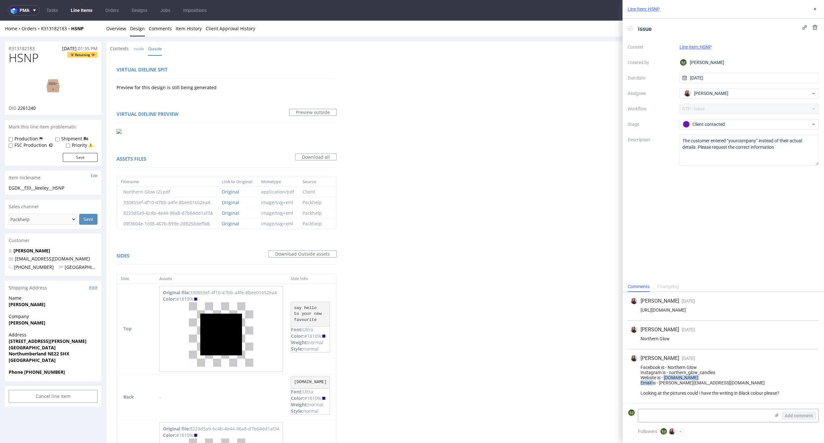
click at [665, 376] on div "Facebook is - Northern Glow Instagram is - northern_glow_candles Website is - w…" at bounding box center [723, 380] width 186 height 31
copy div "www.northernglow.co.uk"
click at [111, 33] on link "Overview" at bounding box center [116, 29] width 20 height 16
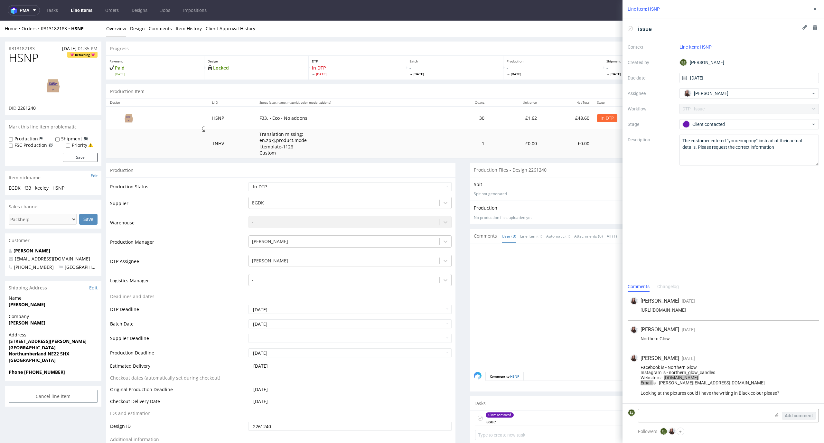
click at [210, 102] on th "LIID" at bounding box center [231, 102] width 47 height 8
click at [134, 27] on link "Design" at bounding box center [137, 29] width 15 height 16
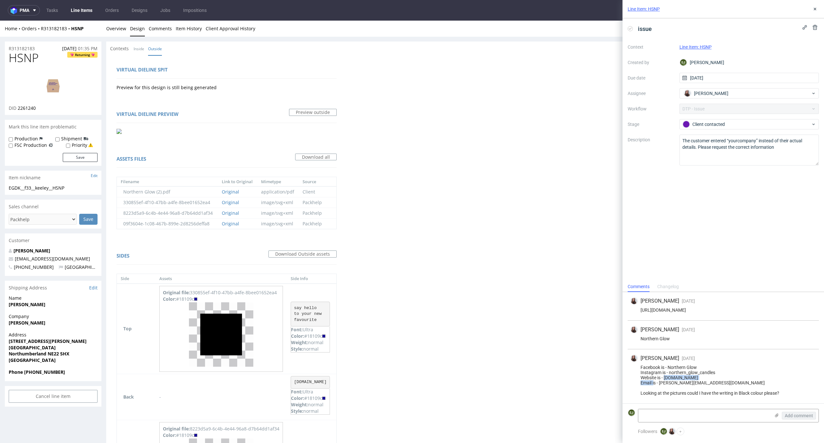
click at [719, 378] on div "Facebook is - Northern Glow Instagram is - northern_glow_candles Website is - w…" at bounding box center [723, 380] width 186 height 31
drag, startPoint x: 721, startPoint y: 381, endPoint x: 659, endPoint y: 380, distance: 61.8
click at [659, 380] on div "Facebook is - Northern Glow Instagram is - northern_glow_candles Website is - w…" at bounding box center [723, 380] width 186 height 31
copy div "lindsey@northernglow.co.uk"
click at [111, 29] on link "Overview" at bounding box center [116, 29] width 20 height 16
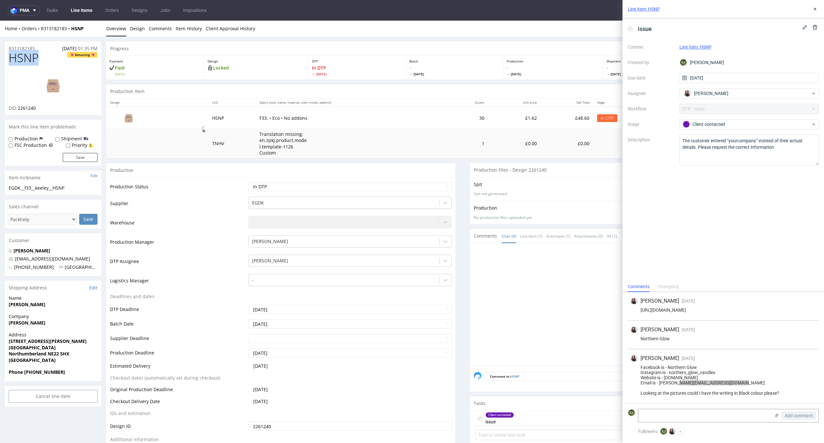
drag, startPoint x: 44, startPoint y: 54, endPoint x: 0, endPoint y: 54, distance: 43.8
copy span "HSNP"
drag, startPoint x: 76, startPoint y: 187, endPoint x: 2, endPoint y: 187, distance: 73.4
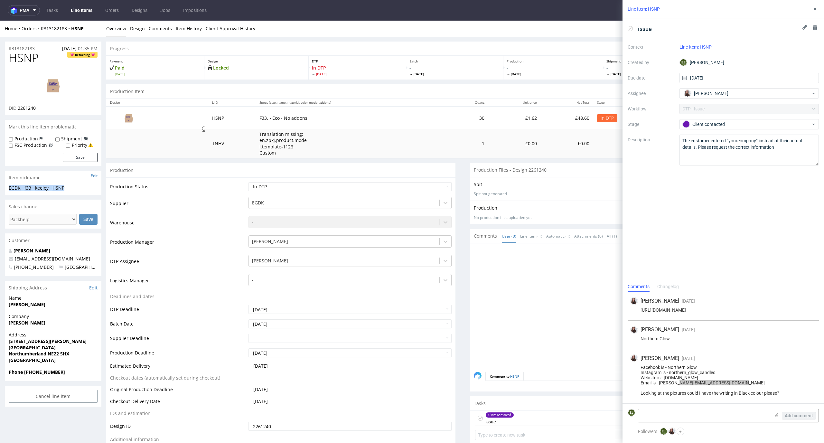
copy div "EGDK__f33__keeley__HSNP"
drag, startPoint x: 45, startPoint y: 108, endPoint x: 17, endPoint y: 108, distance: 27.7
click at [17, 108] on div "DID 2261240" at bounding box center [53, 108] width 89 height 6
copy span "2261240"
drag, startPoint x: 37, startPoint y: 49, endPoint x: 0, endPoint y: 47, distance: 37.0
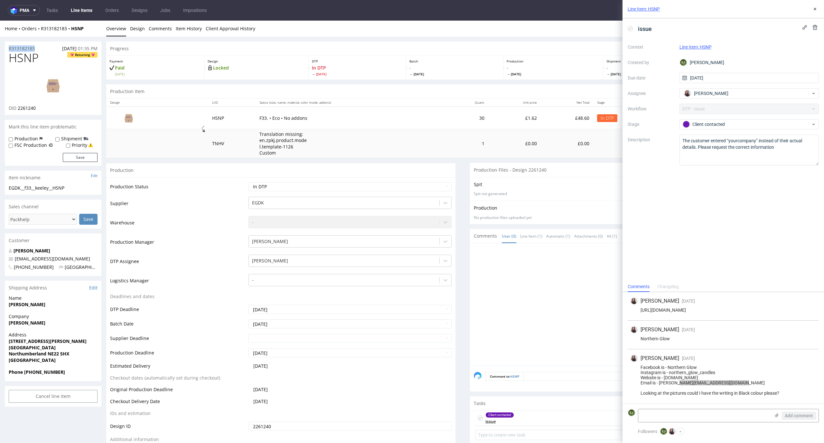
copy p "R313182183"
click at [632, 28] on icon at bounding box center [630, 28] width 5 height 5
click at [811, 9] on button at bounding box center [815, 9] width 8 height 8
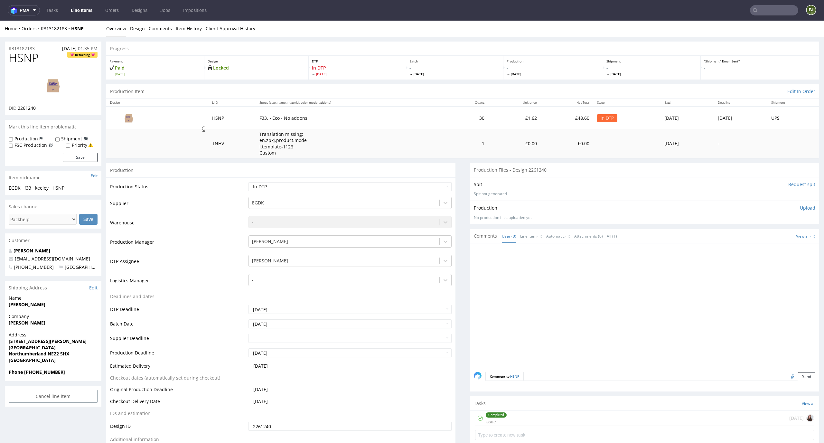
click at [446, 182] on td "Waiting for Artwork Waiting for Diecut Waiting for Mockup Waiting for DTP Waiti…" at bounding box center [349, 189] width 205 height 14
click at [437, 182] on select "Waiting for Artwork Waiting for Diecut Waiting for Mockup Waiting for DTP Waiti…" at bounding box center [349, 186] width 203 height 9
select select "dtp_ca_needed"
click at [248, 182] on select "Waiting for Artwork Waiting for Diecut Waiting for Mockup Waiting for DTP Waiti…" at bounding box center [349, 186] width 203 height 9
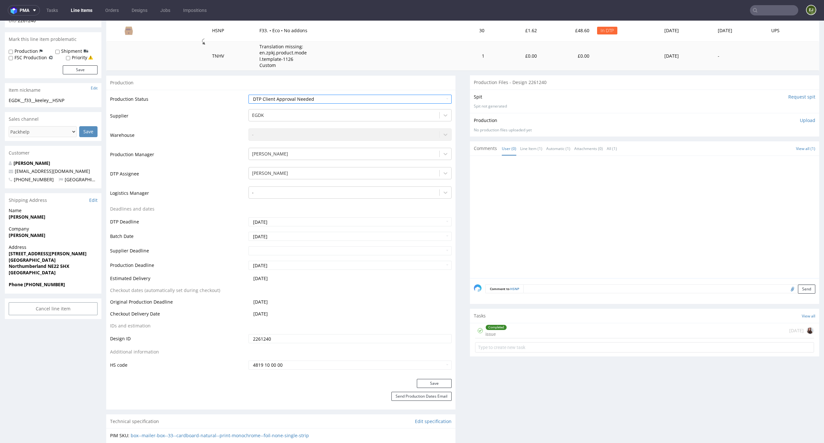
scroll to position [148, 0]
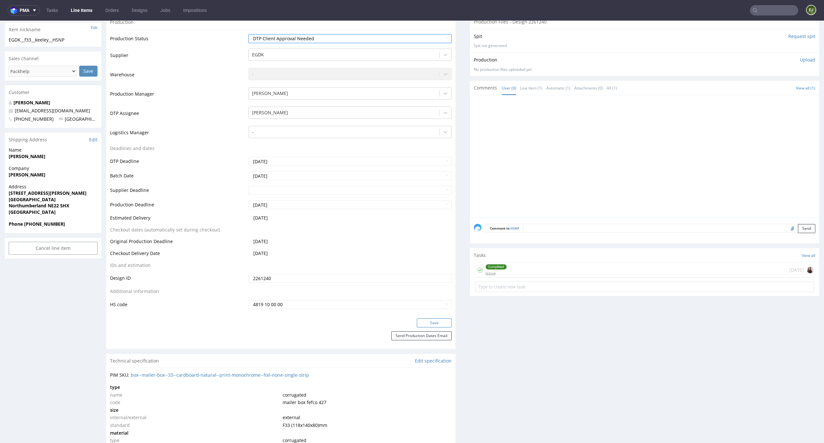
click at [437, 323] on button "Save" at bounding box center [434, 322] width 35 height 9
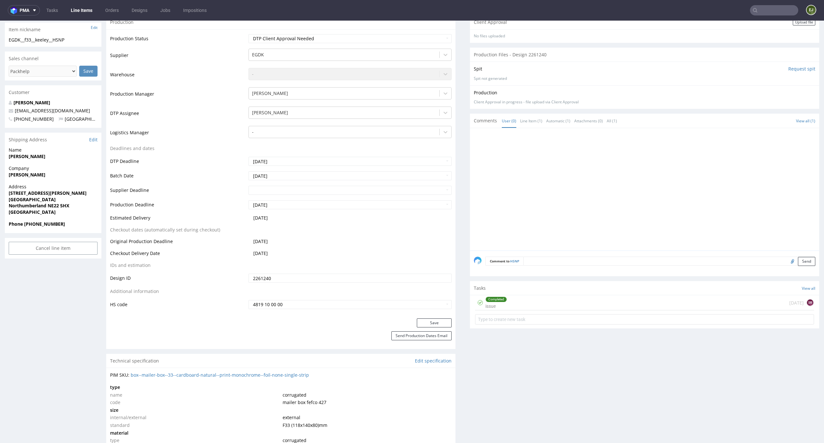
scroll to position [0, 0]
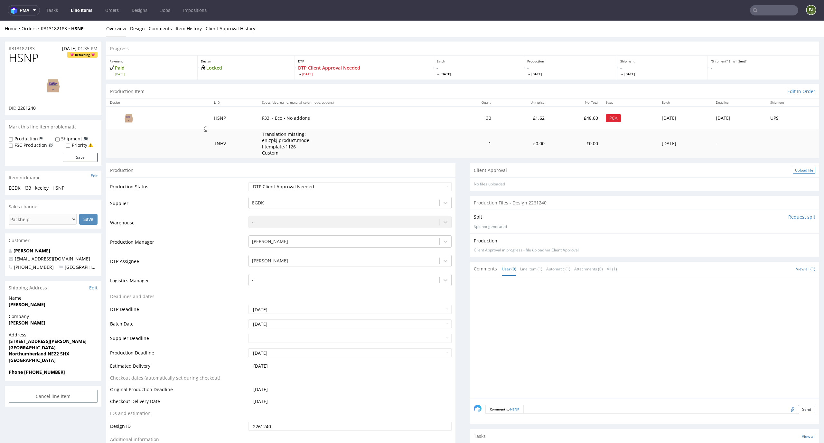
click at [793, 171] on div "Upload file" at bounding box center [804, 170] width 23 height 7
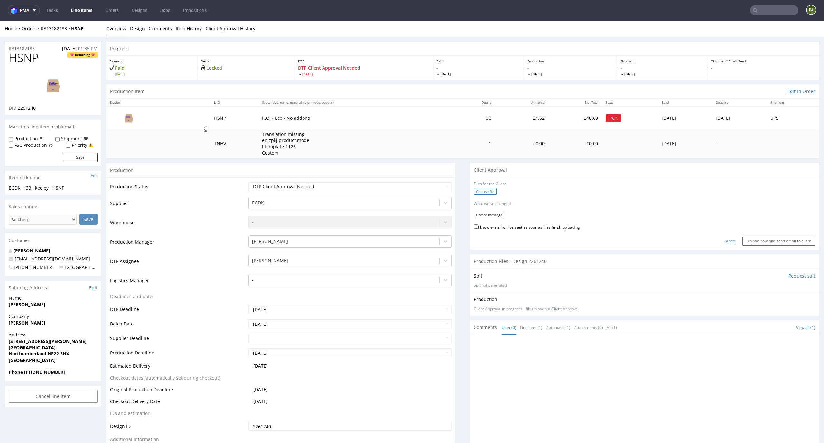
click at [488, 191] on label "Choose file" at bounding box center [485, 191] width 23 height 7
click at [0, 21] on input "Choose file" at bounding box center [0, 21] width 0 height 0
click at [482, 215] on button "Create message" at bounding box center [489, 213] width 31 height 7
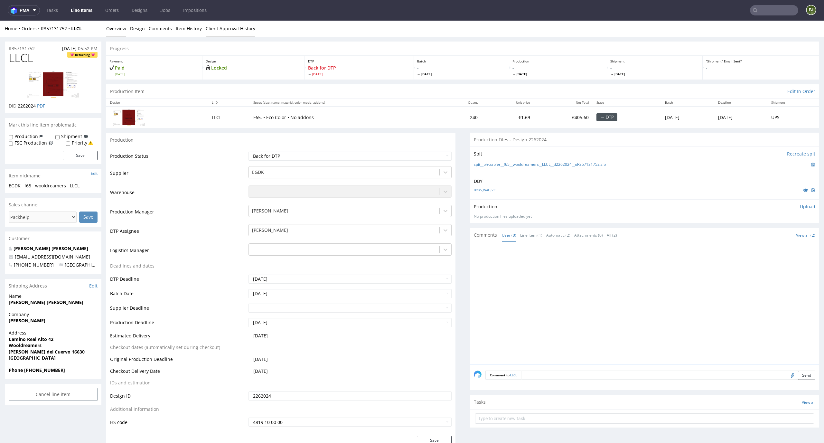
click at [232, 27] on link "Client Approval History" at bounding box center [231, 29] width 50 height 16
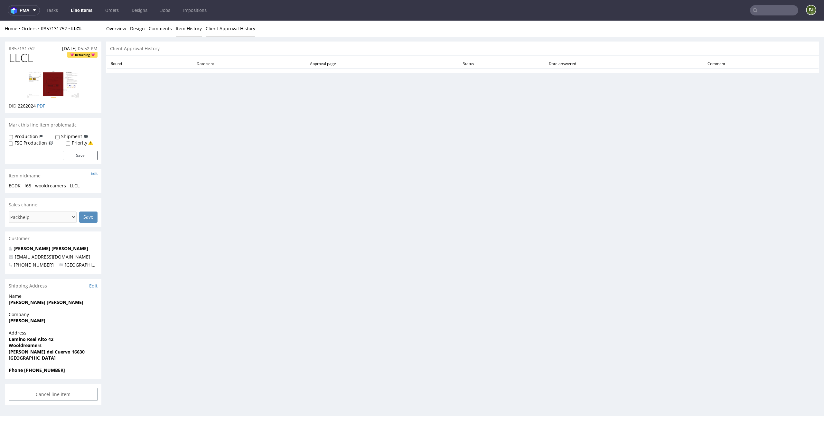
click at [186, 31] on link "Item History" at bounding box center [189, 29] width 26 height 16
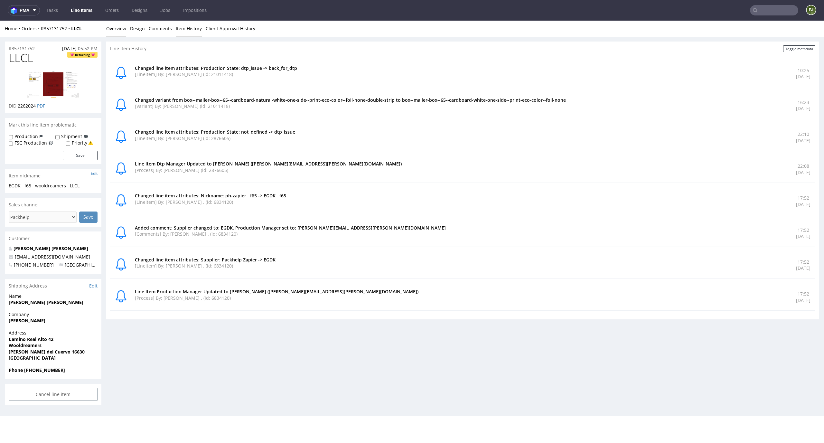
click at [108, 27] on link "Overview" at bounding box center [116, 29] width 20 height 16
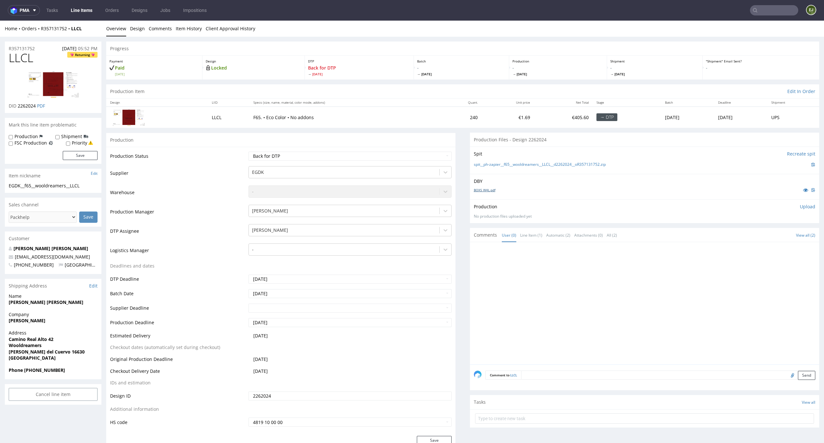
click at [480, 191] on link "BOXS_W4L.pdf" at bounding box center [485, 190] width 22 height 5
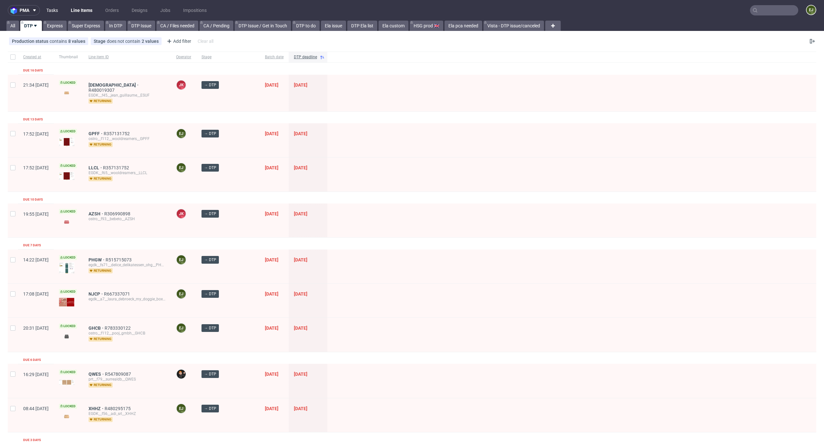
click at [55, 9] on link "Tasks" at bounding box center [51, 10] width 19 height 10
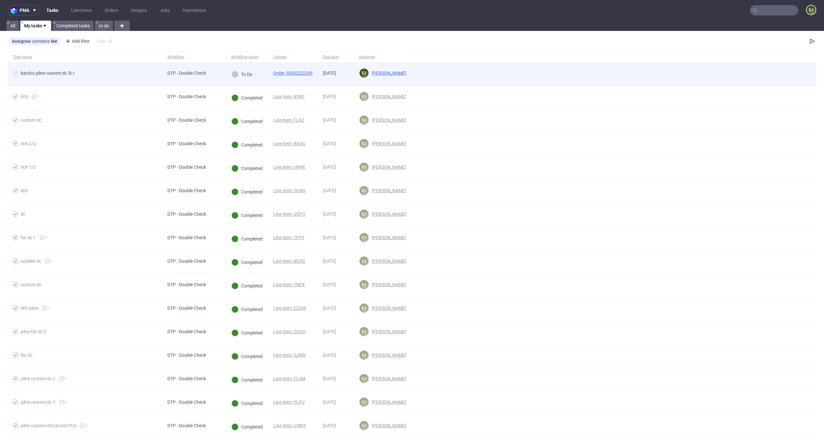
click at [303, 73] on link "Order: R630222245" at bounding box center [292, 72] width 39 height 5
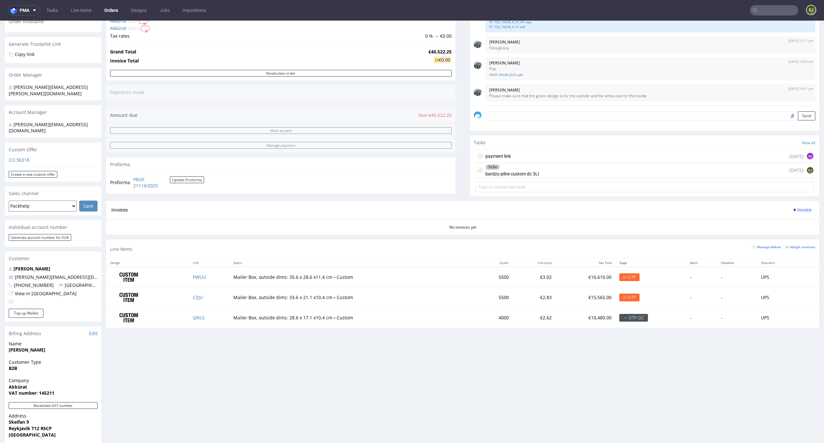
scroll to position [201, 0]
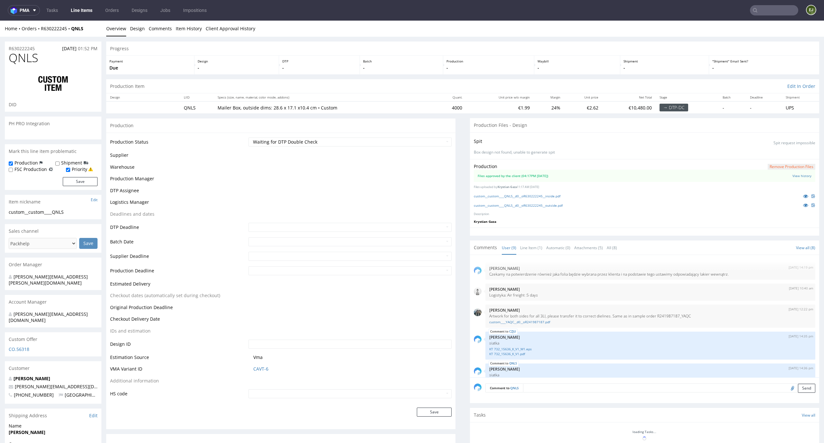
scroll to position [119, 0]
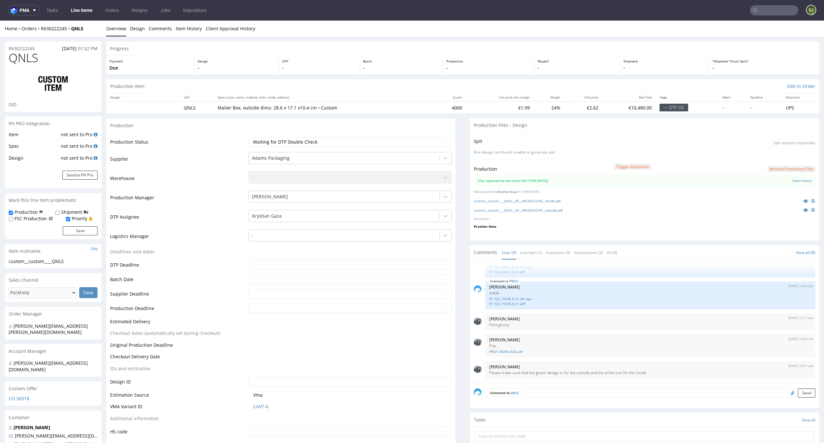
select select "in_progress"
click at [523, 253] on link "Line Item (1)" at bounding box center [531, 253] width 22 height 14
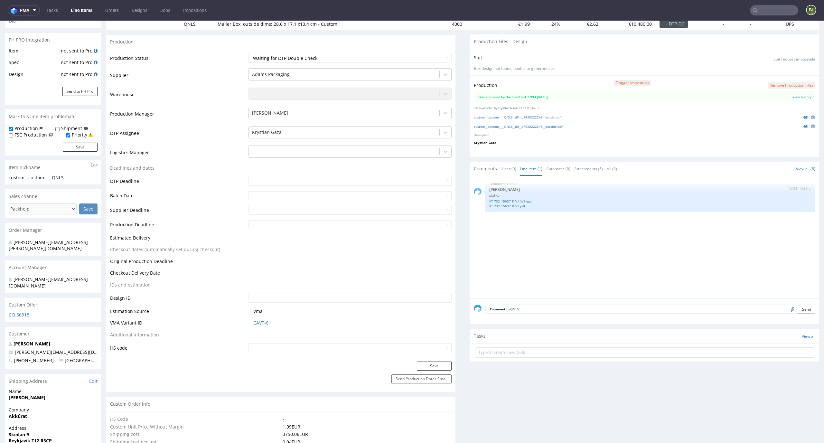
scroll to position [0, 0]
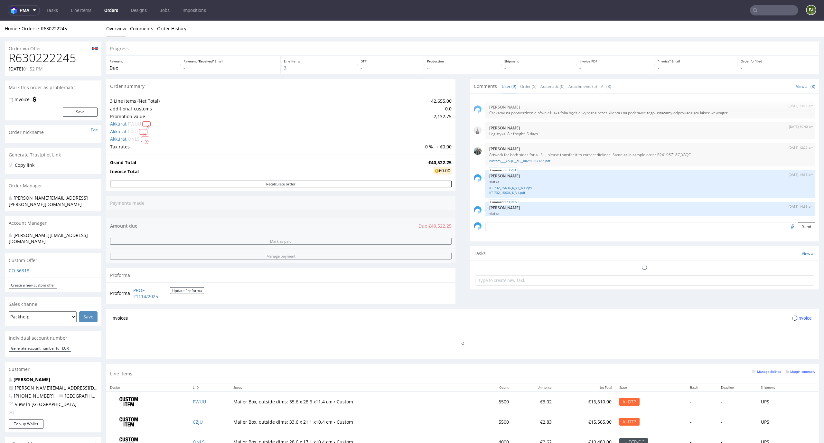
scroll to position [119, 0]
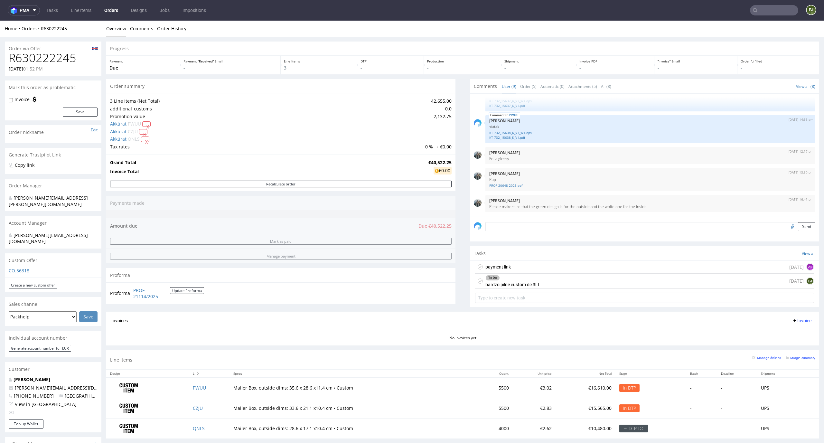
click at [525, 280] on div "To Do bardzo pilne custom dc 3LI" at bounding box center [512, 281] width 54 height 15
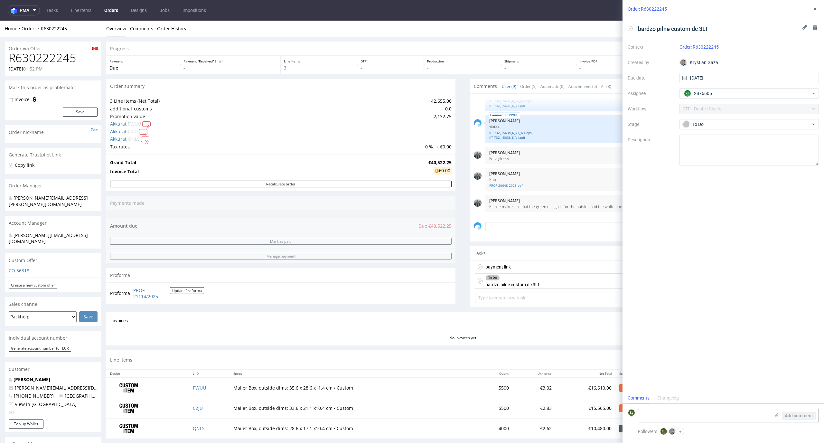
scroll to position [5, 0]
click at [478, 280] on icon at bounding box center [480, 280] width 5 height 5
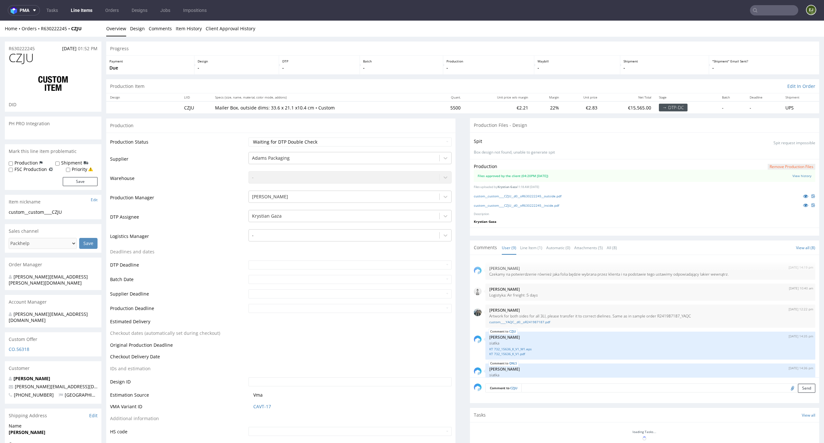
select select "in_progress"
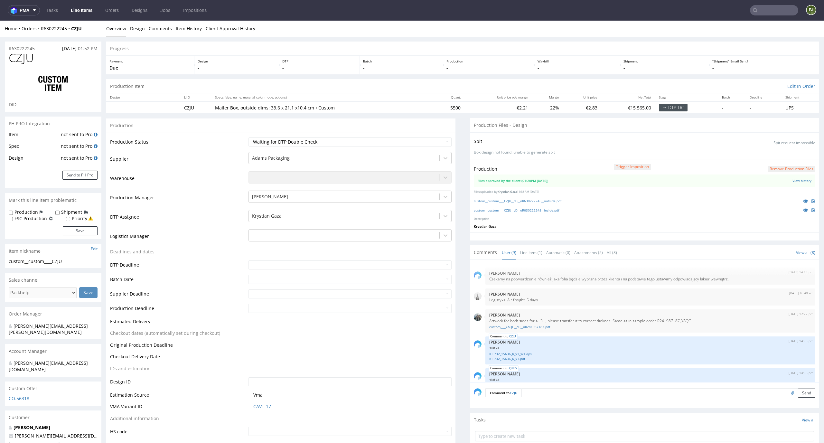
scroll to position [119, 0]
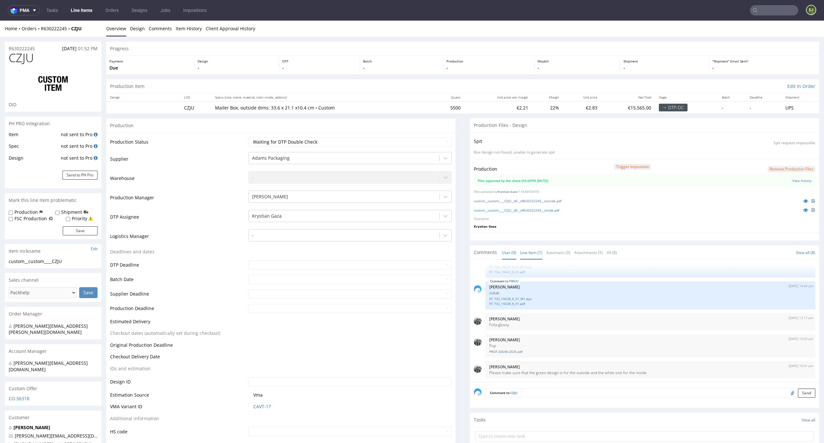
click at [520, 246] on link "Line Item (1)" at bounding box center [531, 253] width 22 height 14
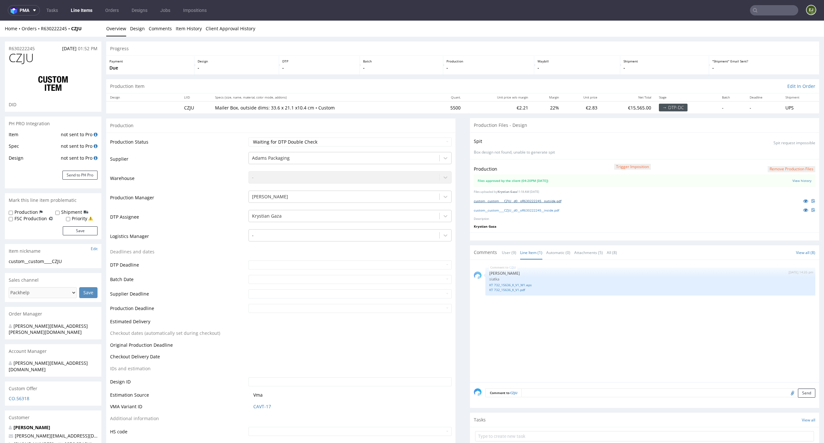
click at [502, 201] on link "custom__custom____CZJU__d0__oR630222245__outside.pdf" at bounding box center [518, 201] width 88 height 5
click at [500, 210] on link "custom__custom____CZJU__d0__oR630222245__inside.pdf" at bounding box center [516, 210] width 85 height 5
click at [507, 283] on link "KT 732_15636_K_V1_W1.eps" at bounding box center [650, 285] width 322 height 5
click at [502, 250] on link "User (9)" at bounding box center [509, 253] width 14 height 14
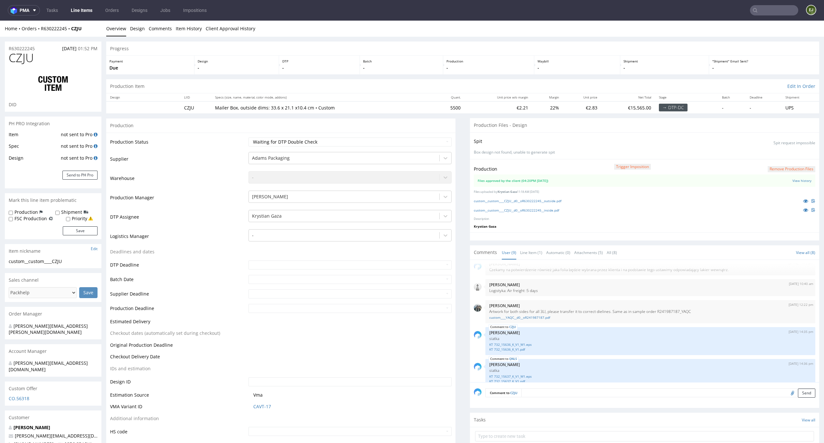
scroll to position [6, 0]
click at [534, 319] on link "custom____YAQC__d0__oR241987187.pdf" at bounding box center [650, 320] width 322 height 5
click at [434, 137] on select "Waiting for Artwork Waiting for Diecut Waiting for Mockup Waiting for DTP Waiti…" at bounding box center [349, 141] width 203 height 9
select select "dtp_production_ready"
click at [248, 137] on select "Waiting for Artwork Waiting for Diecut Waiting for Mockup Waiting for DTP Waiti…" at bounding box center [349, 141] width 203 height 9
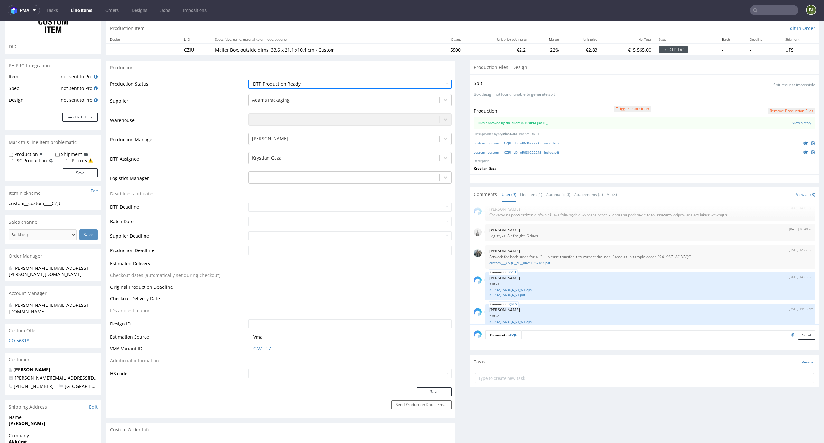
scroll to position [112, 0]
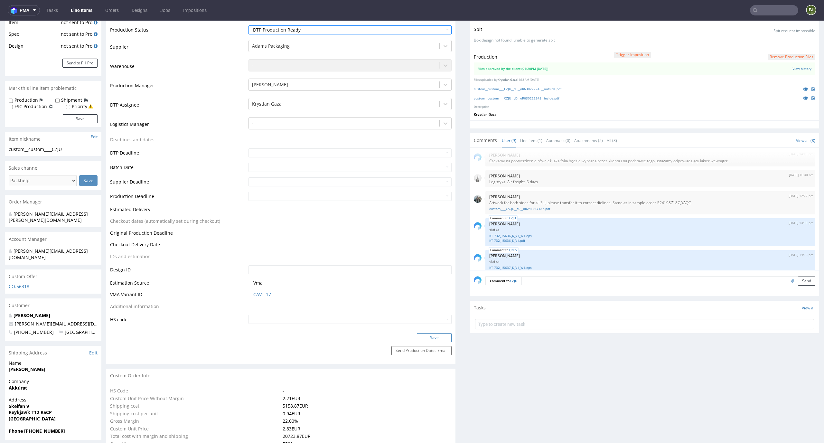
click at [434, 335] on button "Save" at bounding box center [434, 337] width 35 height 9
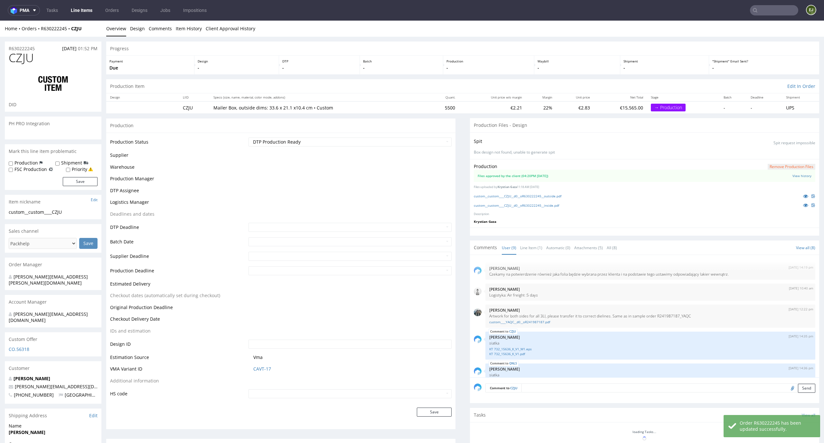
select select "in_progress"
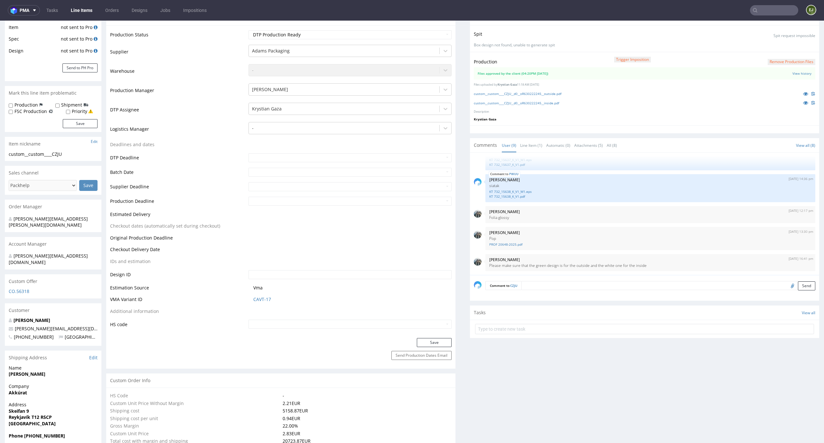
scroll to position [0, 0]
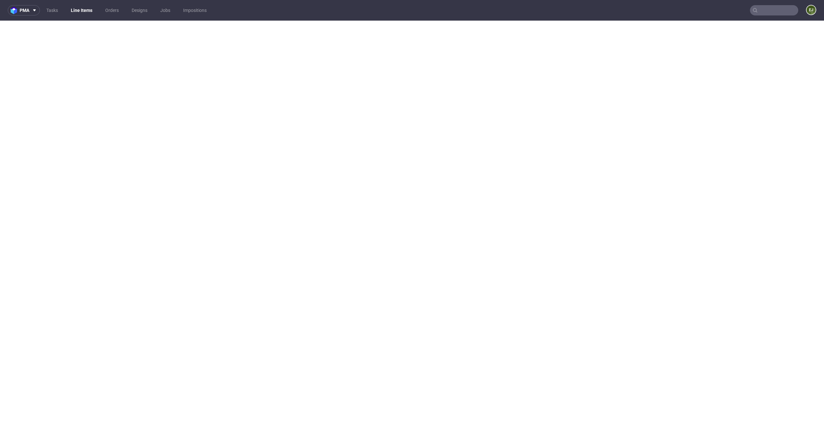
select select "in_progress"
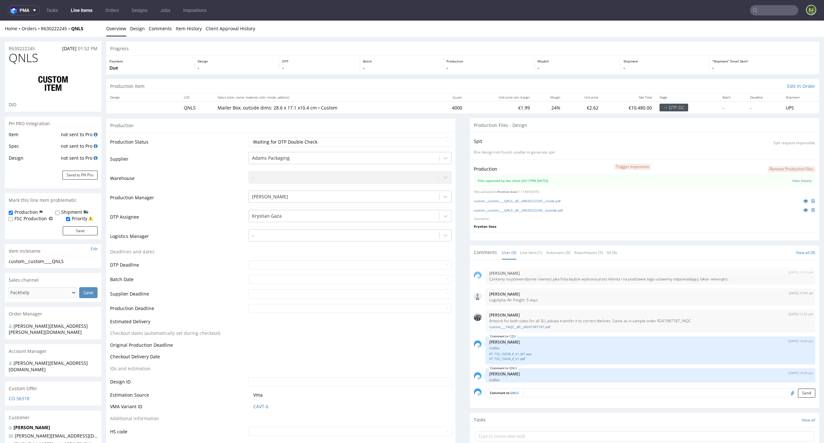
scroll to position [119, 0]
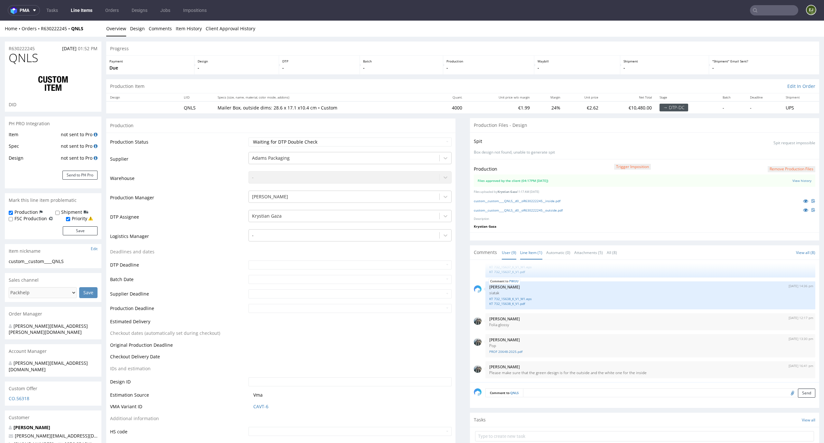
click at [529, 256] on link "Line Item (1)" at bounding box center [531, 253] width 22 height 14
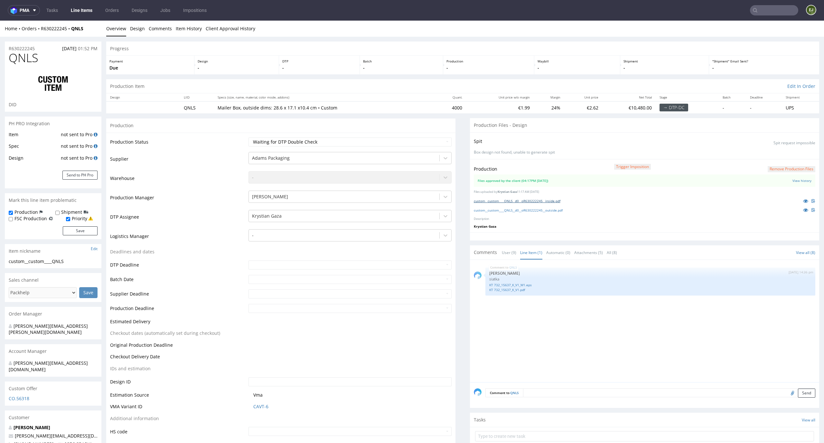
click at [536, 202] on link "custom__custom____QNLS__d0__oR630222245__inside.pdf" at bounding box center [517, 201] width 87 height 5
click at [533, 211] on link "custom__custom____QNLS__d0__oR630222245__outside.pdf" at bounding box center [518, 210] width 89 height 5
click at [531, 200] on link "custom__custom____QNLS__d0__oR630222245__inside.pdf" at bounding box center [517, 201] width 87 height 5
click at [528, 210] on link "custom__custom____QNLS__d0__oR630222245__outside.pdf" at bounding box center [518, 210] width 89 height 5
click at [494, 201] on link "custom__custom____QNLS__d0__oR630222245__inside.pdf" at bounding box center [517, 201] width 87 height 5
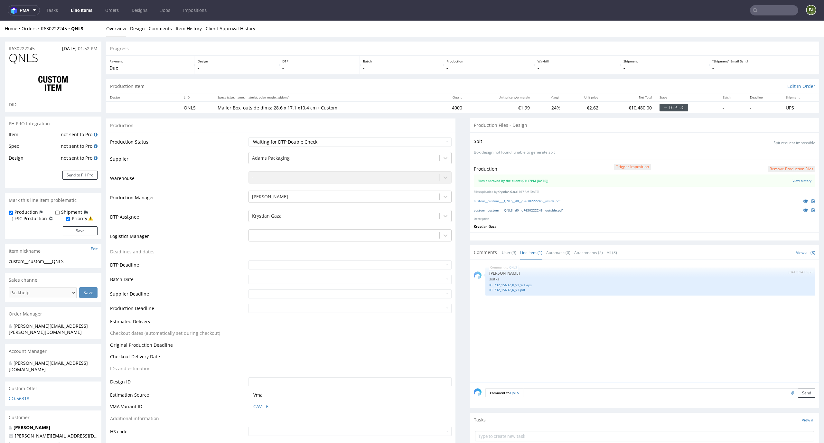
click at [491, 208] on link "custom__custom____QNLS__d0__oR630222245__outside.pdf" at bounding box center [518, 210] width 89 height 5
click at [428, 143] on select "Waiting for Artwork Waiting for Diecut Waiting for Mockup Waiting for DTP Waiti…" at bounding box center [349, 141] width 203 height 9
select select "dtp_production_ready"
click at [248, 137] on select "Waiting for Artwork Waiting for Diecut Waiting for Mockup Waiting for DTP Waiti…" at bounding box center [349, 141] width 203 height 9
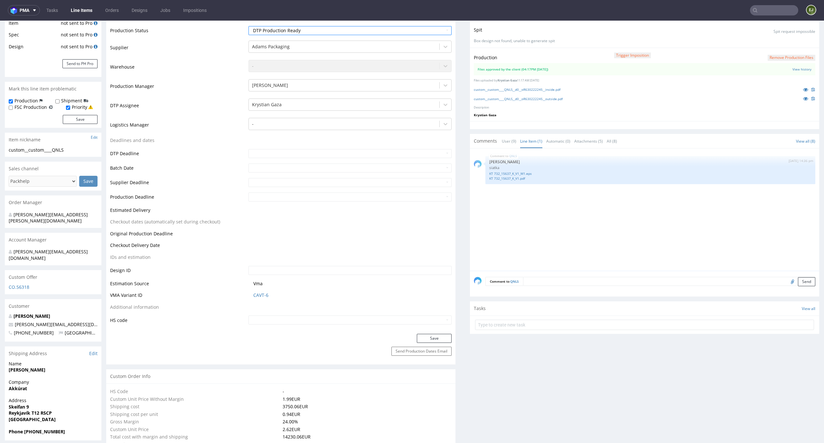
scroll to position [127, 0]
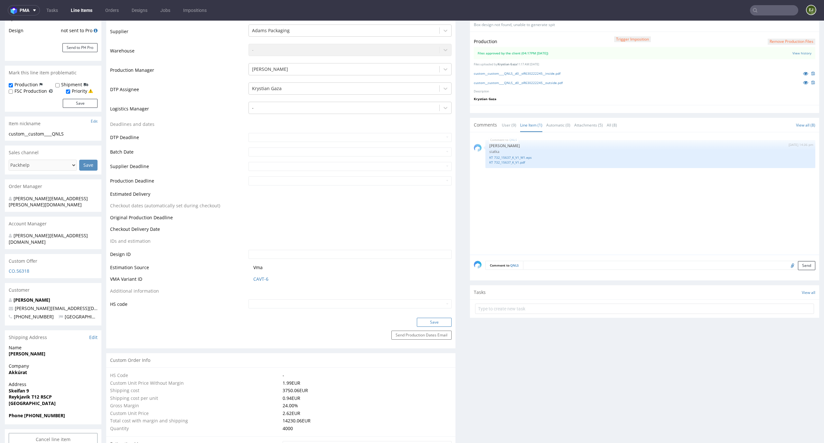
click at [435, 324] on button "Save" at bounding box center [434, 322] width 35 height 9
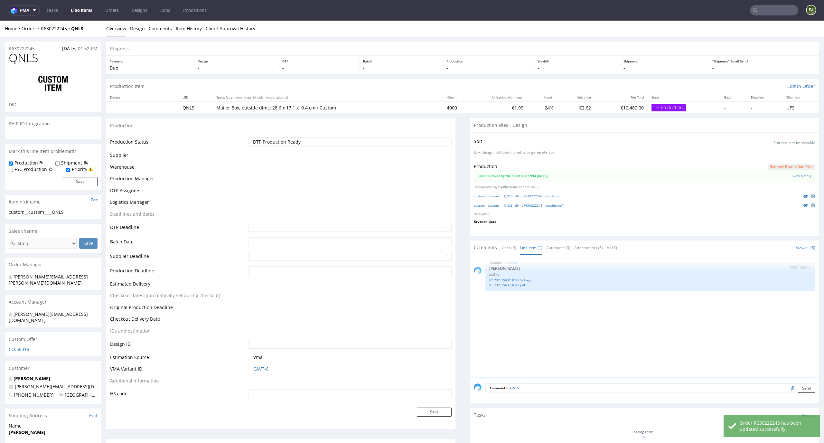
select select "in_progress"
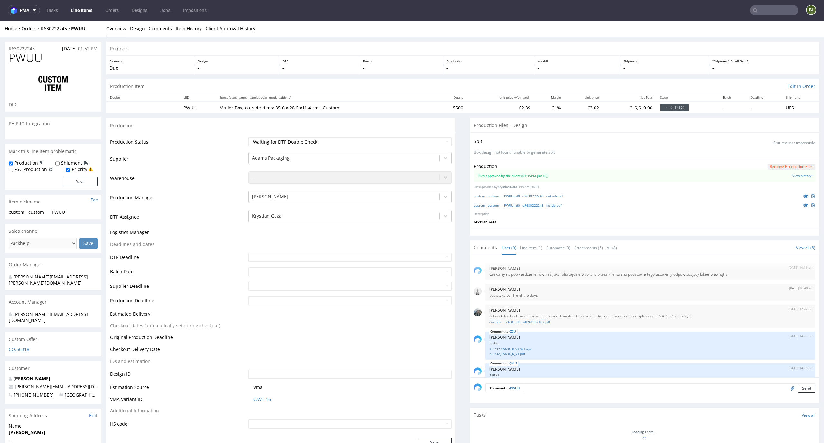
select select "in_progress"
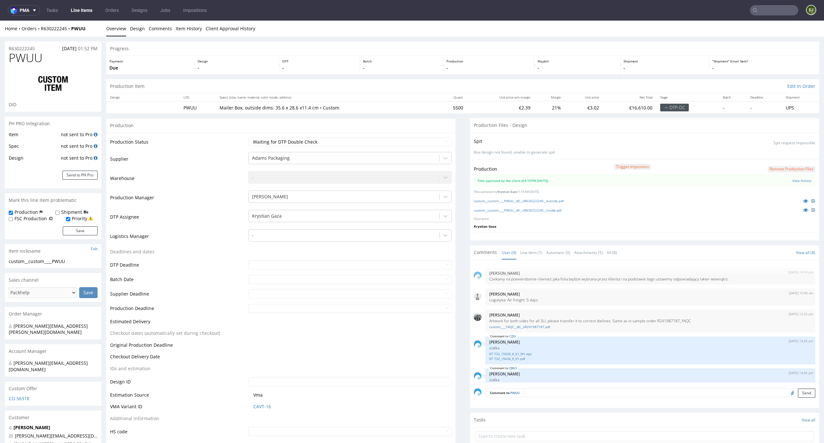
scroll to position [119, 0]
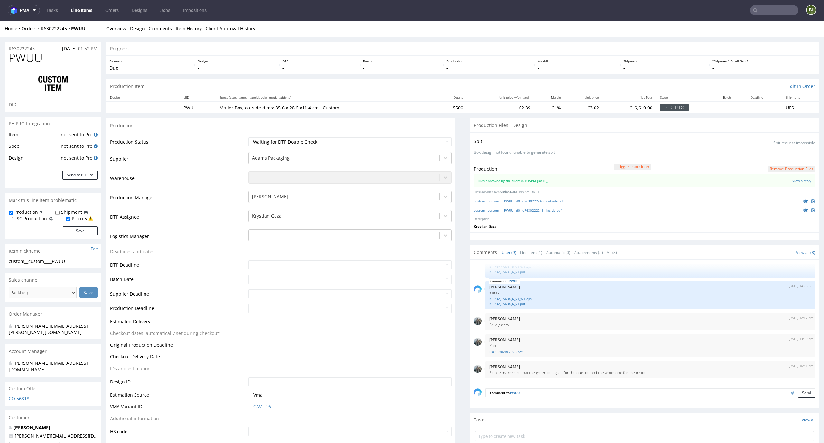
click at [523, 204] on div "custom__custom____PWUU__d0__oR630222245__outside.pdf" at bounding box center [644, 200] width 341 height 7
click at [523, 203] on link "custom__custom____PWUU__d0__oR630222245__outside.pdf" at bounding box center [519, 201] width 90 height 5
click at [521, 210] on link "custom__custom____PWUU__d0__oR630222245__inside.pdf" at bounding box center [518, 210] width 88 height 5
click at [439, 140] on select "Waiting for Artwork Waiting for Diecut Waiting for Mockup Waiting for DTP Waiti…" at bounding box center [349, 141] width 203 height 9
click at [526, 254] on link "Line Item (1)" at bounding box center [531, 253] width 22 height 14
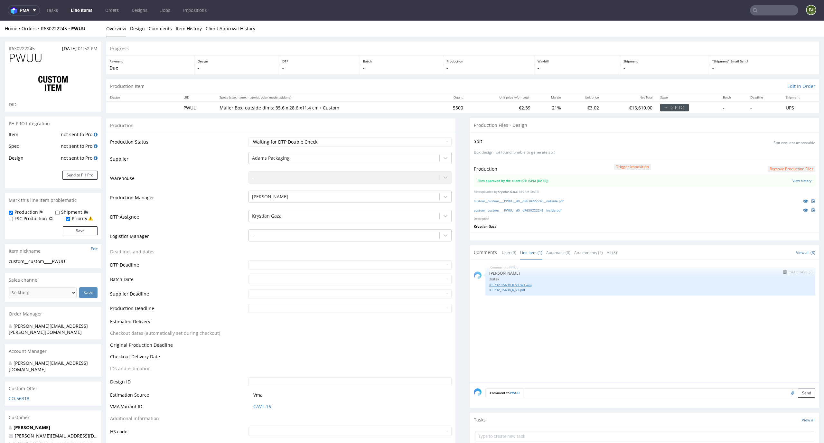
click at [513, 283] on link "KT 732_15638_K_V1_W1.eps" at bounding box center [650, 285] width 322 height 5
click at [533, 202] on link "custom__custom____PWUU__d0__oR630222245__outside.pdf" at bounding box center [519, 201] width 90 height 5
click at [432, 140] on select "Waiting for Artwork Waiting for Diecut Waiting for Mockup Waiting for DTP Waiti…" at bounding box center [349, 141] width 203 height 9
select select "dtp_production_ready"
click at [248, 137] on select "Waiting for Artwork Waiting for Diecut Waiting for Mockup Waiting for DTP Waiti…" at bounding box center [349, 141] width 203 height 9
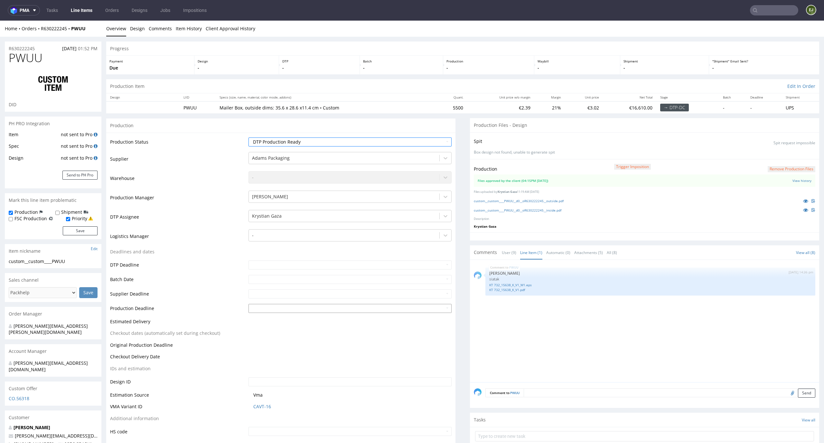
scroll to position [80, 0]
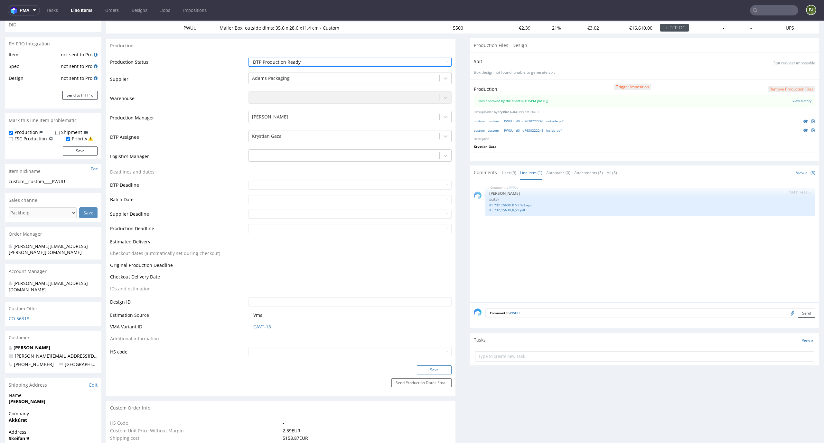
click at [429, 367] on button "Save" at bounding box center [434, 369] width 35 height 9
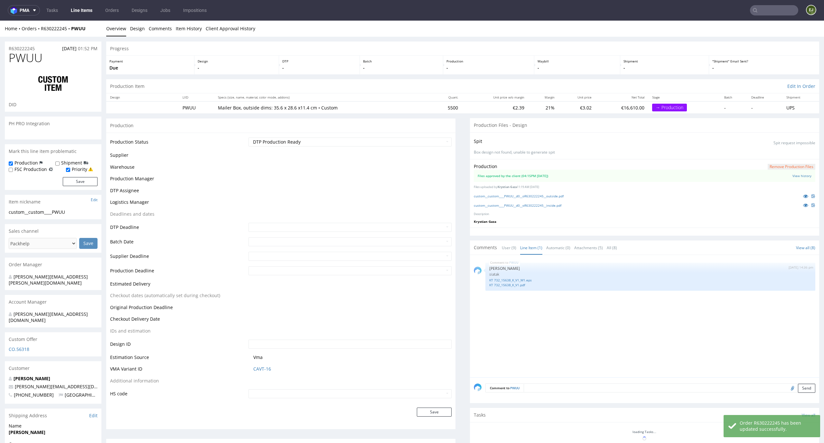
select select "in_progress"
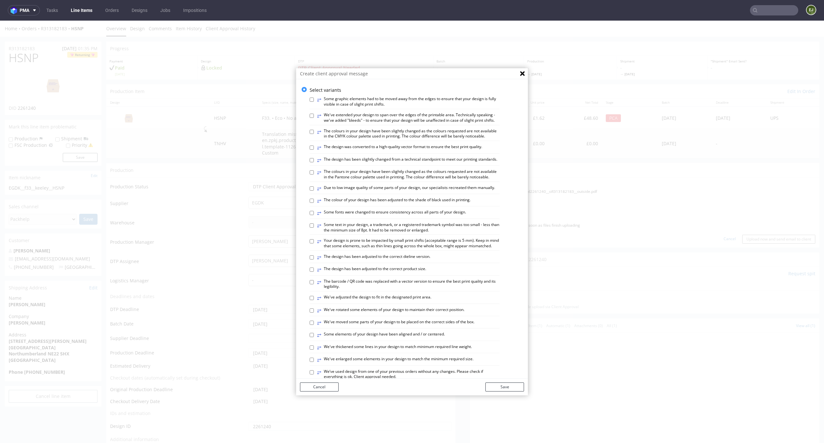
scroll to position [248, 0]
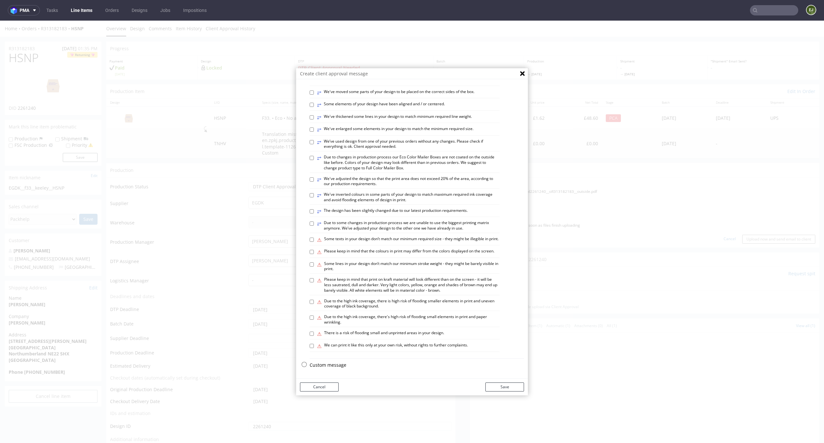
click at [329, 364] on p "Custom message" at bounding box center [417, 365] width 214 height 6
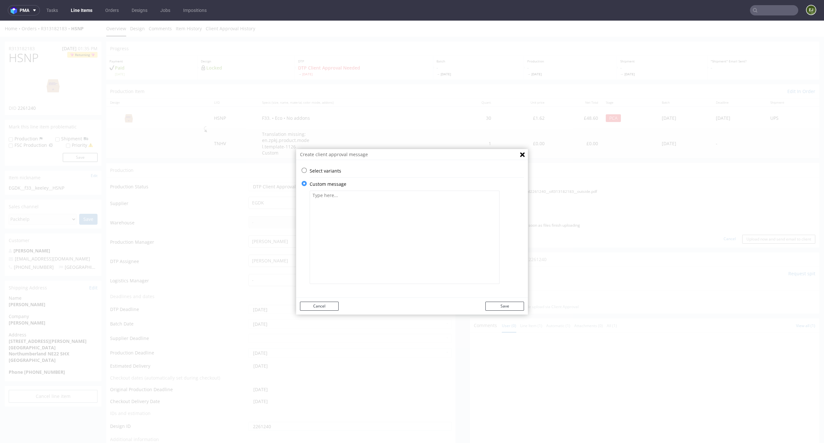
scroll to position [0, 0]
click at [354, 197] on textarea at bounding box center [405, 237] width 190 height 93
paste textarea "Please check that all data has been entered correctly. The print color has been…"
type textarea "Please check that all data has been entered correctly. The print color has been…"
click at [497, 310] on button "Save" at bounding box center [504, 306] width 39 height 9
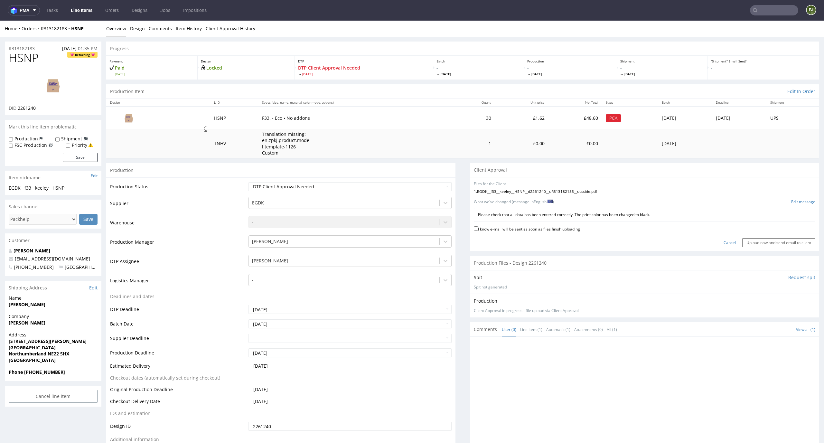
click at [526, 230] on label "I know e-mail will be sent as soon as files finish uploading" at bounding box center [527, 228] width 106 height 7
click at [478, 230] on input "I know e-mail will be sent as soon as files finish uploading" at bounding box center [476, 228] width 4 height 4
checkbox input "true"
click at [792, 245] on input "Upload now and send email to client" at bounding box center [778, 242] width 73 height 9
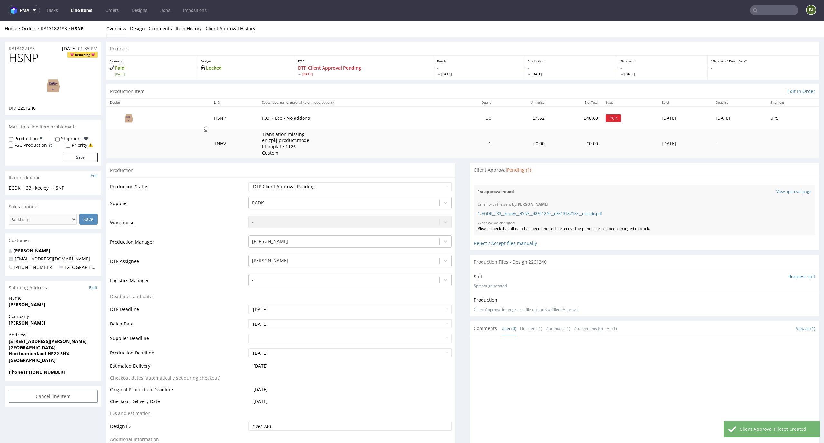
click at [88, 11] on link "Line Items" at bounding box center [81, 10] width 29 height 10
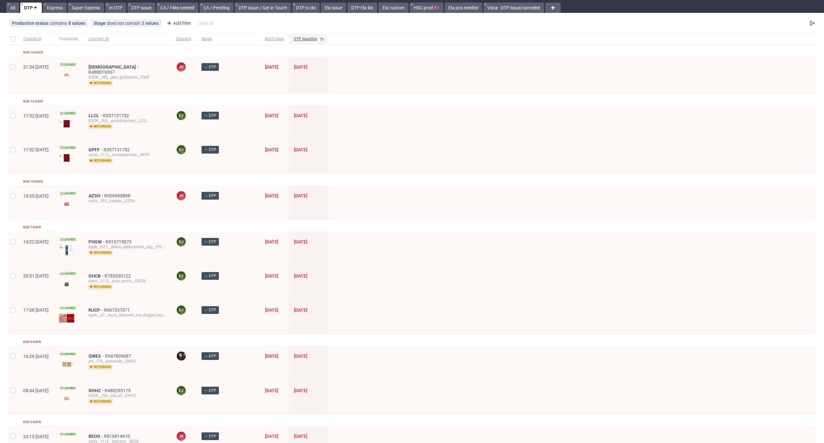
scroll to position [21, 0]
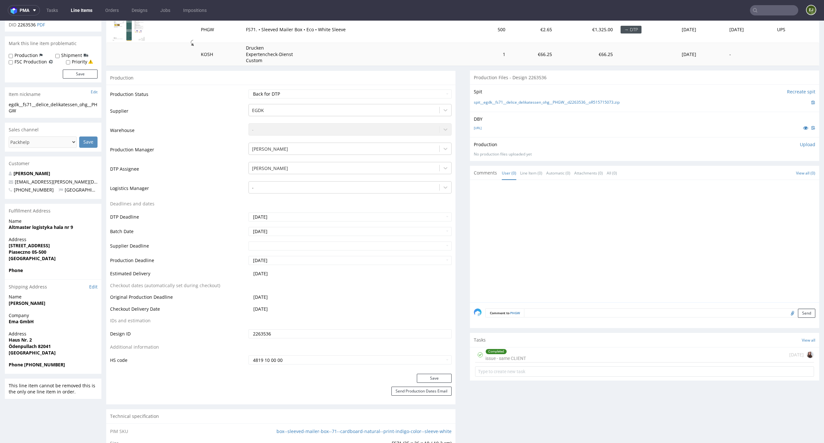
scroll to position [131, 0]
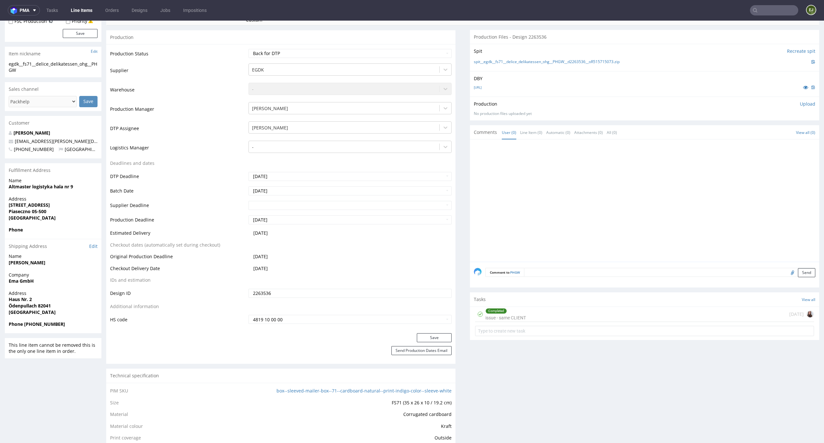
click at [499, 317] on div "Completed issue - same CLIENT" at bounding box center [505, 314] width 41 height 15
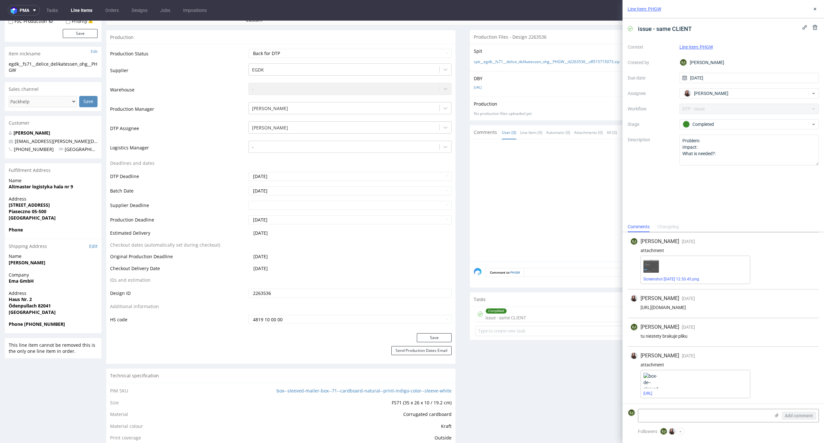
scroll to position [33, 0]
click at [652, 393] on link "[URL]" at bounding box center [647, 393] width 9 height 5
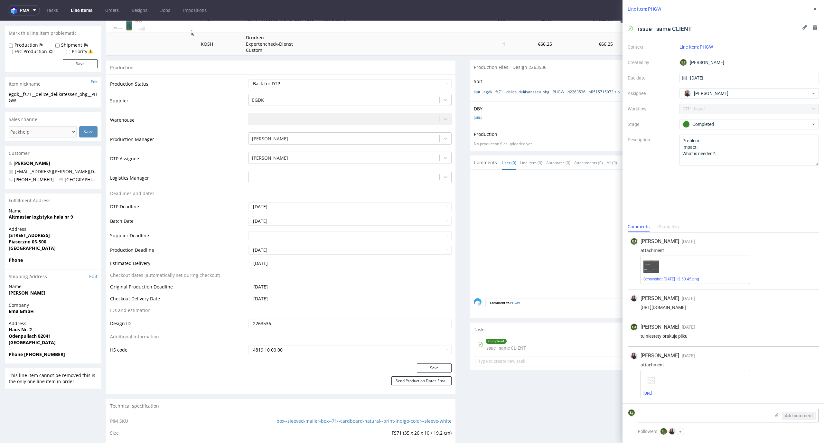
scroll to position [100, 0]
click at [432, 89] on td "Waiting for Artwork Waiting for Diecut Waiting for Mockup Waiting for DTP Waiti…" at bounding box center [349, 86] width 205 height 14
click at [432, 82] on select "Waiting for Artwork Waiting for Diecut Waiting for Mockup Waiting for DTP Waiti…" at bounding box center [349, 84] width 203 height 9
select select "dtp_in_process"
click at [248, 80] on select "Waiting for Artwork Waiting for Diecut Waiting for Mockup Waiting for DTP Waiti…" at bounding box center [349, 84] width 203 height 9
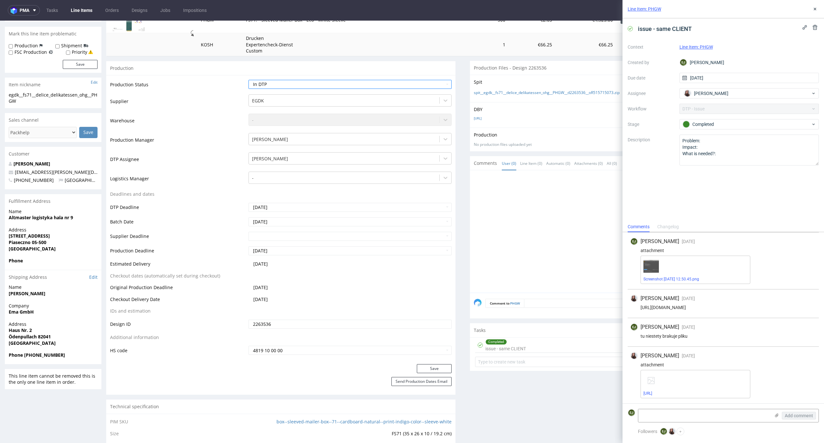
click at [424, 364] on div "Production Status Waiting for Artwork Waiting for Diecut Waiting for Mockup Wai…" at bounding box center [280, 219] width 349 height 289
click at [423, 370] on button "Save" at bounding box center [434, 368] width 35 height 9
click at [531, 91] on link "spit__egdk__fs71__delice_delikatessen_ohg__PHGW__d2263536__oR515715073.zip" at bounding box center [547, 92] width 146 height 5
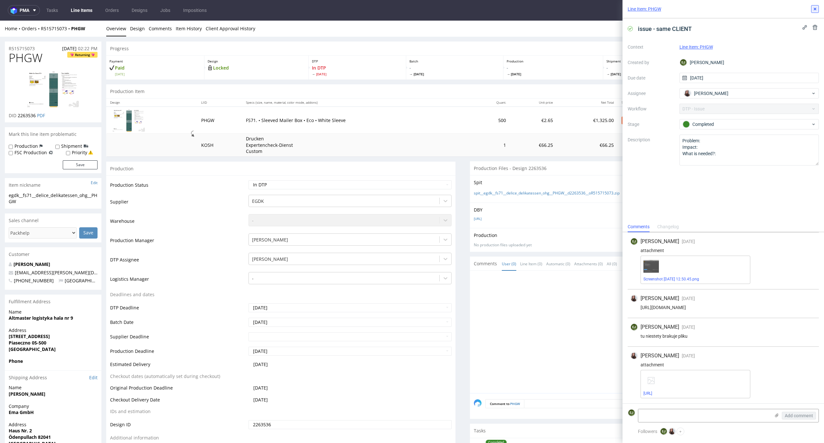
click at [816, 8] on use at bounding box center [815, 9] width 3 height 3
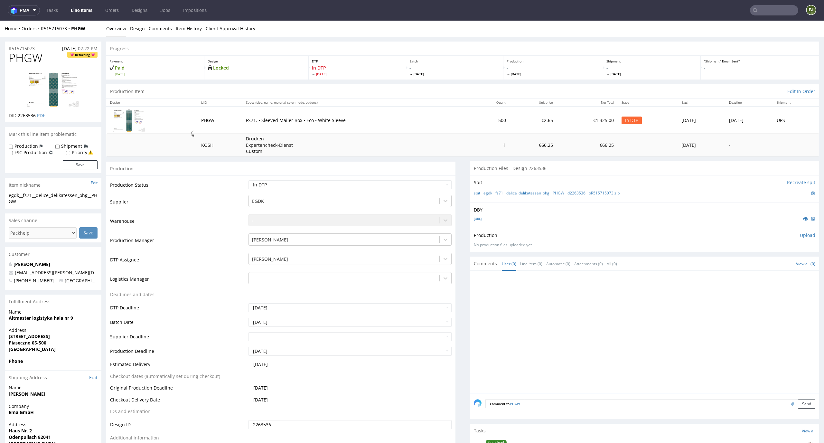
click at [800, 233] on p "Upload" at bounding box center [807, 235] width 15 height 6
click at [765, 266] on div "Add files" at bounding box center [769, 265] width 32 height 10
type input "C:\fakepath\egdk__fs71__delice_delikatessen_ohg__PHGW__d2263536__oR515715073__l…"
click at [795, 281] on div "Production Upload egdk__fs71__delice_delikatessen_ohg__PHGW__d2263536__oR515715…" at bounding box center [644, 255] width 349 height 55
click at [799, 269] on form "Add files Upload now" at bounding box center [644, 268] width 341 height 21
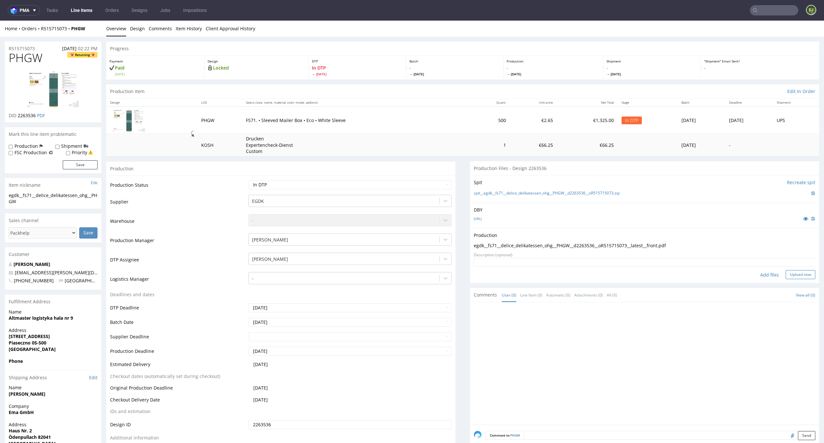
click at [792, 270] on button "Upload now" at bounding box center [801, 274] width 30 height 9
click at [433, 184] on select "Waiting for Artwork Waiting for Diecut Waiting for Mockup Waiting for DTP Waiti…" at bounding box center [349, 184] width 203 height 9
select select "dtp_production_ready"
click at [248, 180] on select "Waiting for Artwork Waiting for Diecut Waiting for Mockup Waiting for DTP Waiti…" at bounding box center [349, 184] width 203 height 9
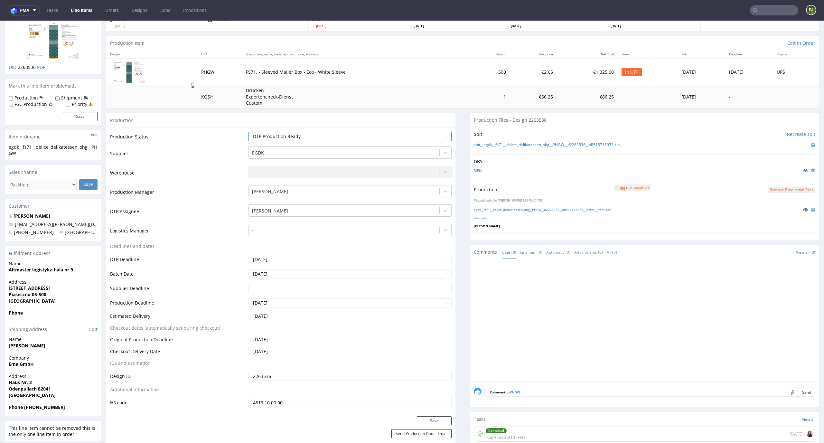
scroll to position [104, 0]
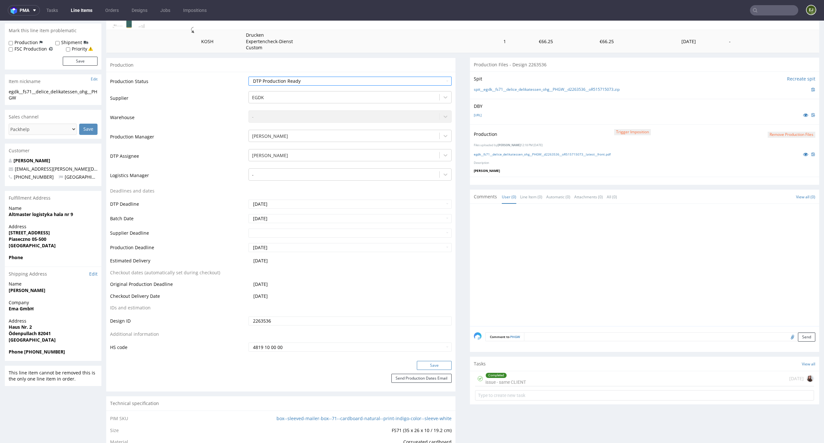
click at [444, 363] on button "Save" at bounding box center [434, 365] width 35 height 9
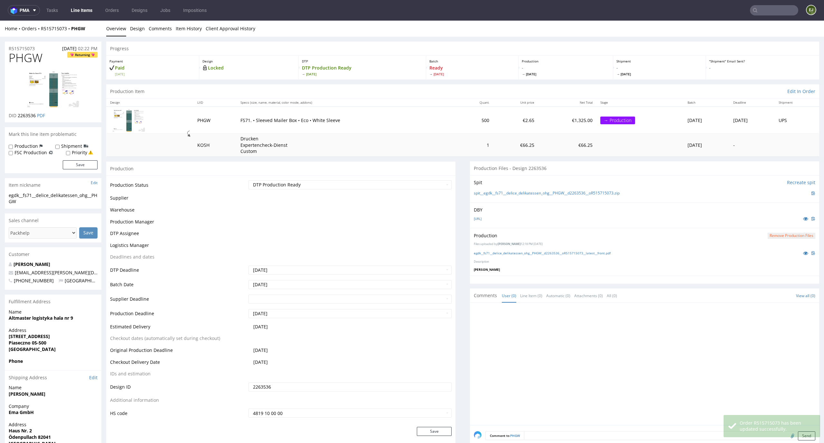
scroll to position [0, 0]
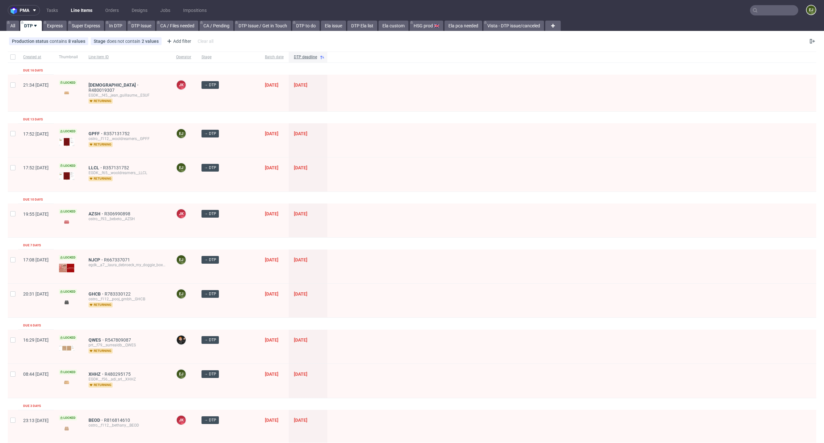
click at [802, 21] on div "All DTP Express Super Express In DTP DTP Issue CA / Files needed CA / Pending D…" at bounding box center [412, 26] width 824 height 10
click at [807, 11] on figcaption "EJ" at bounding box center [811, 9] width 9 height 9
click at [770, 46] on span "Settings" at bounding box center [783, 49] width 70 height 6
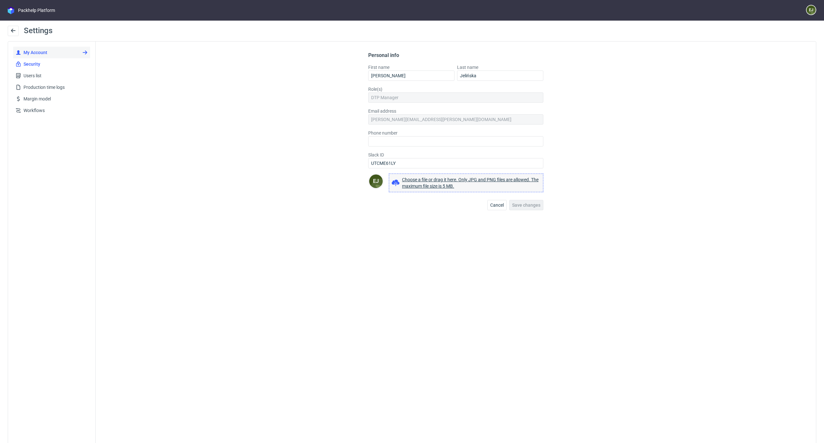
click at [42, 63] on span "Security" at bounding box center [54, 64] width 67 height 6
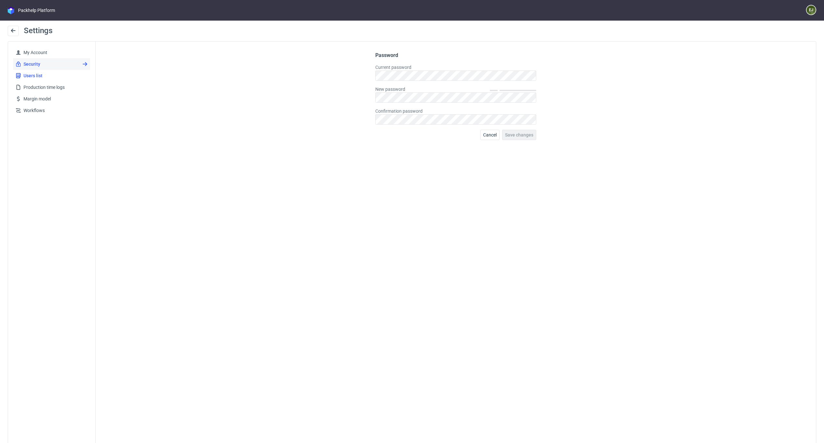
click at [42, 73] on span "Users list" at bounding box center [54, 75] width 67 height 6
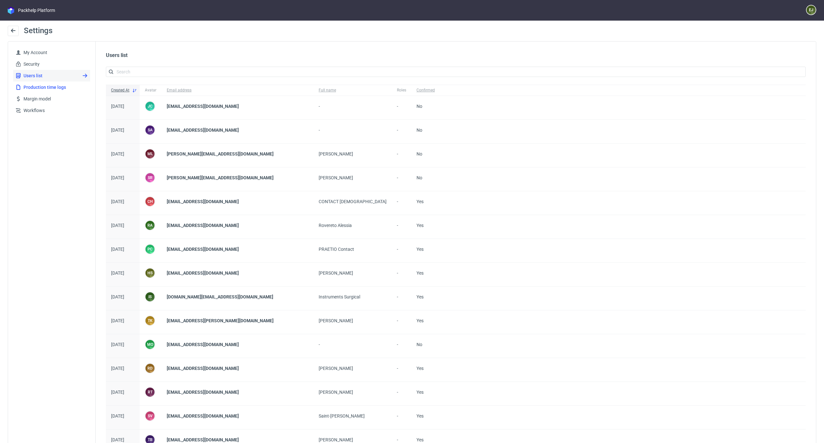
click at [44, 85] on span "Production time logs" at bounding box center [54, 87] width 67 height 6
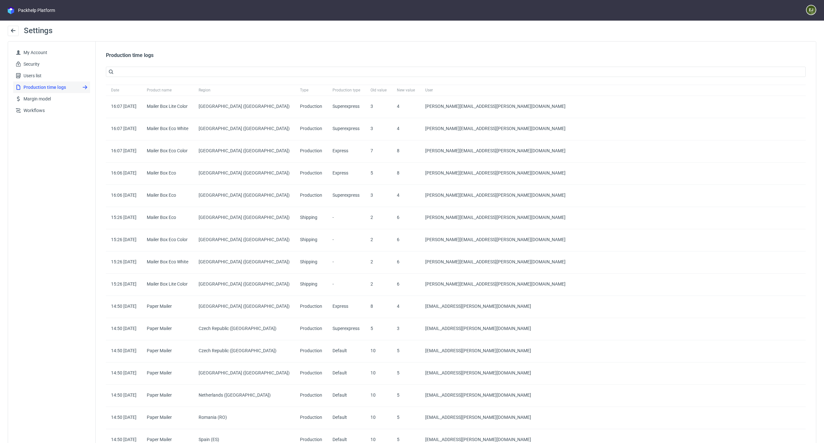
click at [798, 17] on nav "Packhelp Platform EJ" at bounding box center [412, 10] width 824 height 21
click at [807, 10] on figcaption "EJ" at bounding box center [811, 9] width 9 height 9
click at [764, 58] on span "Log out" at bounding box center [783, 61] width 70 height 6
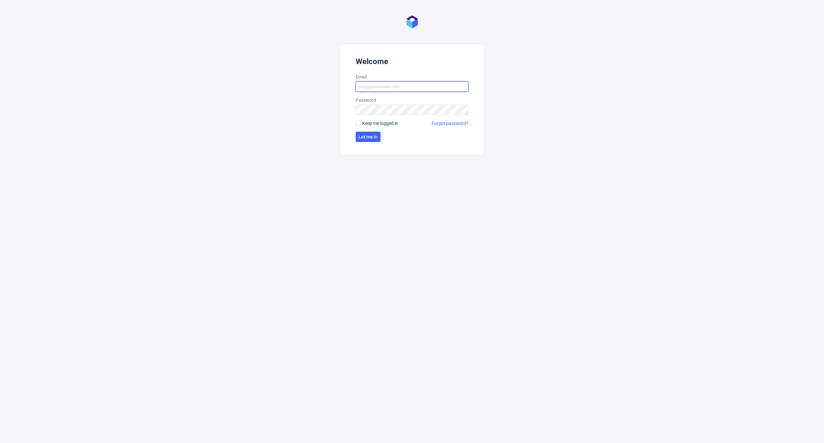
type input "[PERSON_NAME][EMAIL_ADDRESS][PERSON_NAME][DOMAIN_NAME]"
click at [486, 341] on div "Welcome Email [PERSON_NAME][EMAIL_ADDRESS][PERSON_NAME][DOMAIN_NAME] Password K…" at bounding box center [412, 221] width 824 height 443
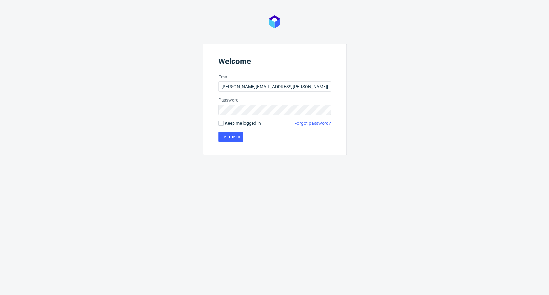
click at [256, 143] on form "Welcome Email [PERSON_NAME][EMAIL_ADDRESS][PERSON_NAME][DOMAIN_NAME] Password K…" at bounding box center [275, 99] width 144 height 111
click at [263, 191] on div "Welcome Email [PERSON_NAME][EMAIL_ADDRESS][PERSON_NAME][DOMAIN_NAME] Password K…" at bounding box center [274, 147] width 549 height 295
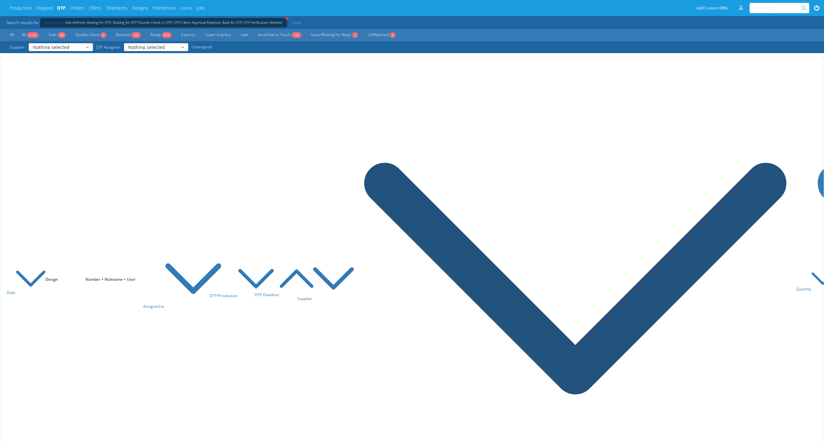
click at [772, 73] on icon at bounding box center [575, 278] width 441 height 441
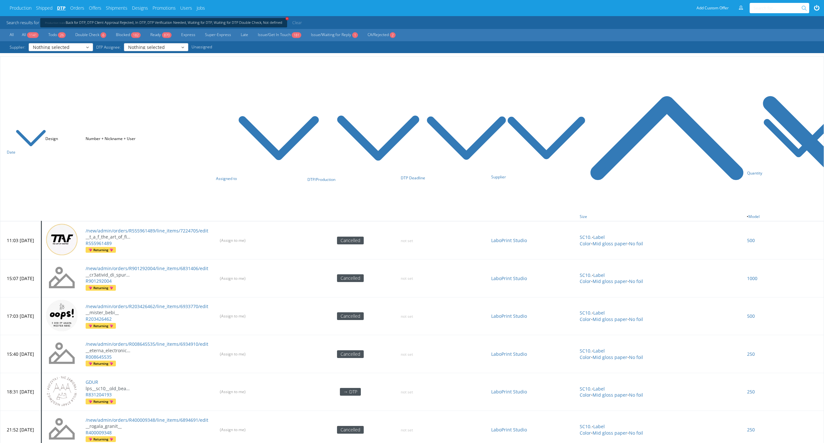
click at [65, 8] on link "DTP" at bounding box center [61, 8] width 9 height 6
click at [286, 20] on span "+" at bounding box center [287, 18] width 4 height 4
click at [286, 17] on span "+" at bounding box center [287, 18] width 4 height 4
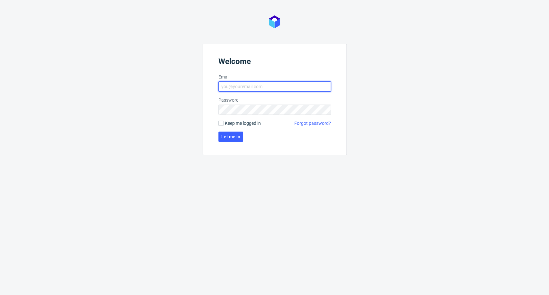
type input "elzbieta.jelinska@packhelp.com"
click at [239, 143] on form "Welcome Email elzbieta.jelinska@packhelp.com Password Keep me logged in Forgot …" at bounding box center [275, 99] width 144 height 111
click at [238, 141] on button "Let me in" at bounding box center [231, 137] width 25 height 10
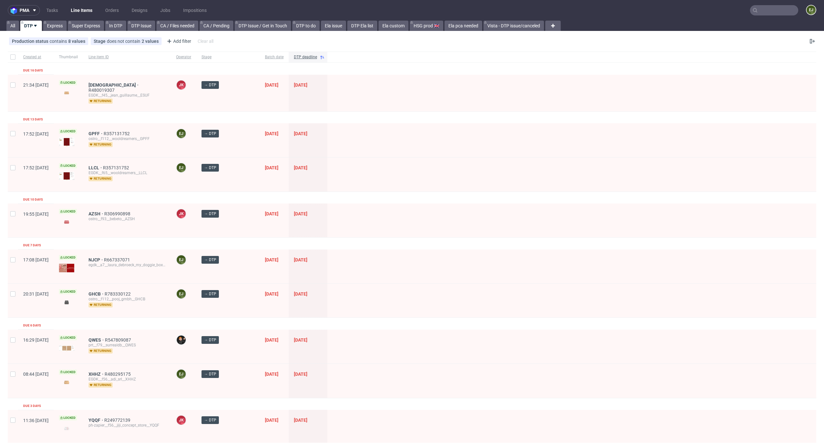
click at [362, 26] on link "DTP Ela list" at bounding box center [362, 26] width 30 height 10
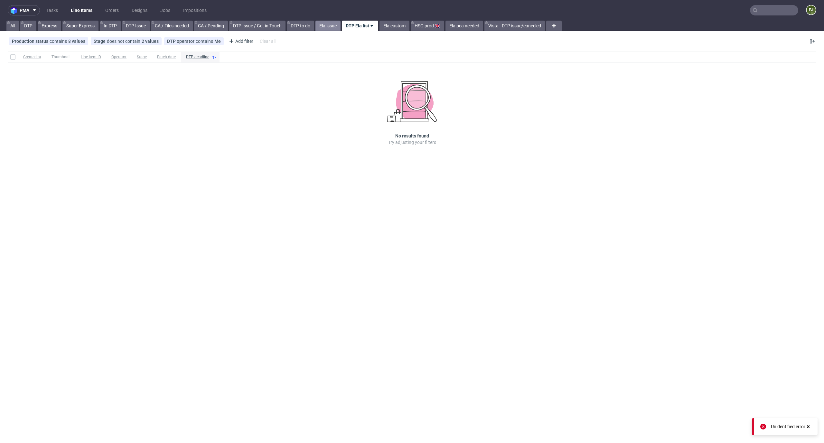
click at [334, 21] on link "Ela issue" at bounding box center [327, 26] width 25 height 10
click at [367, 22] on link "DTP Ela list" at bounding box center [363, 26] width 30 height 10
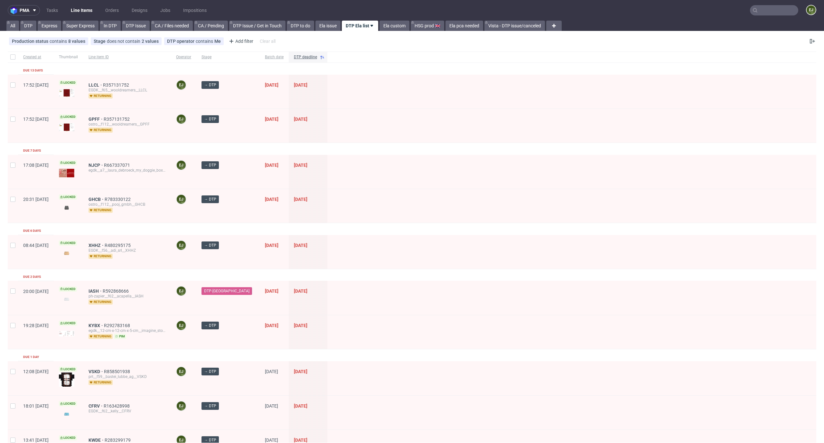
scroll to position [459, 0]
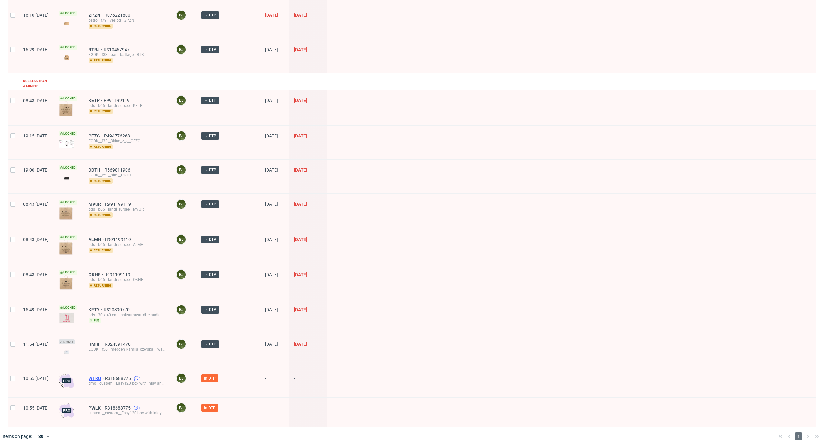
click at [105, 295] on span "WTKU" at bounding box center [97, 378] width 16 height 5
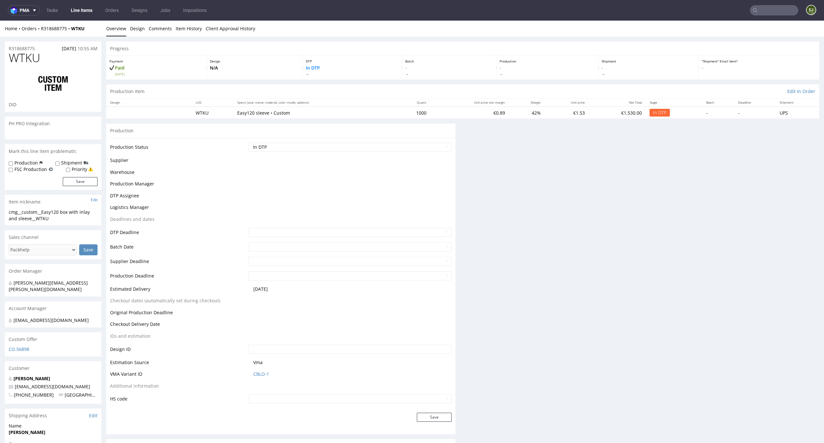
click at [541, 96] on div "Production Item Edit In Order" at bounding box center [462, 91] width 713 height 14
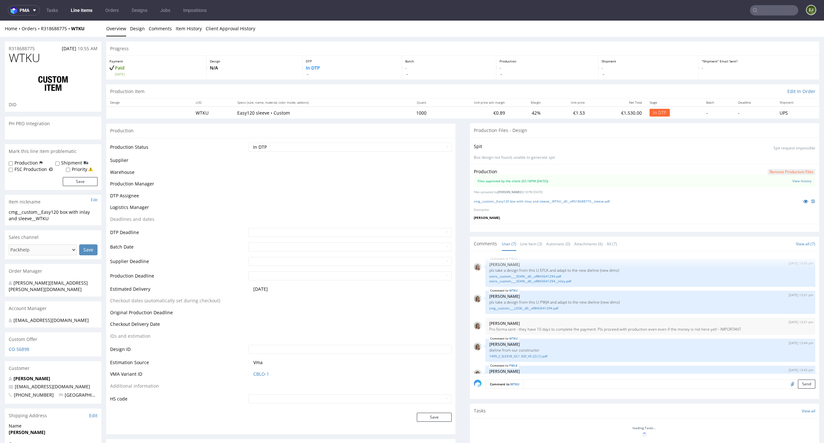
scroll to position [83, 0]
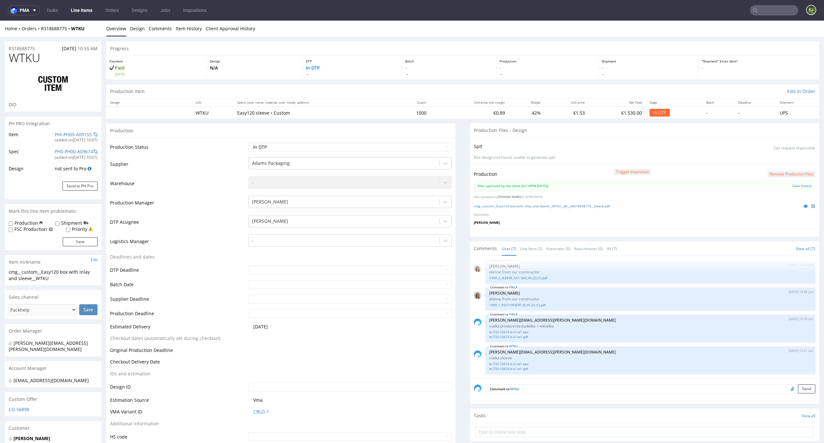
click at [82, 10] on link "Line Items" at bounding box center [81, 10] width 29 height 10
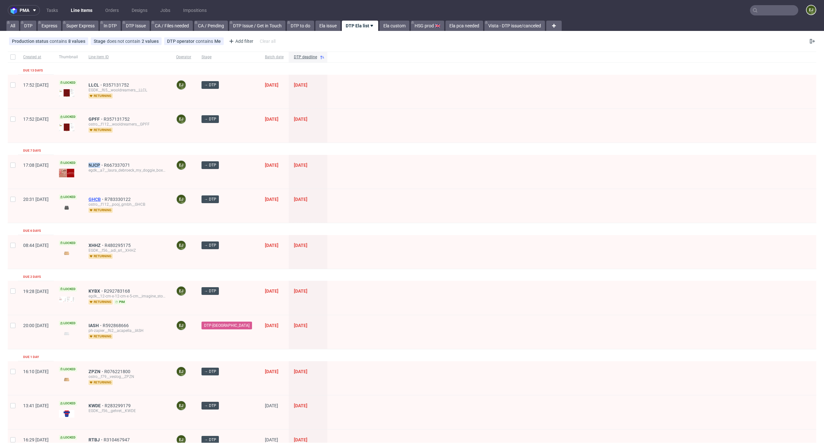
click at [105, 198] on span "GHCB" at bounding box center [97, 199] width 16 height 5
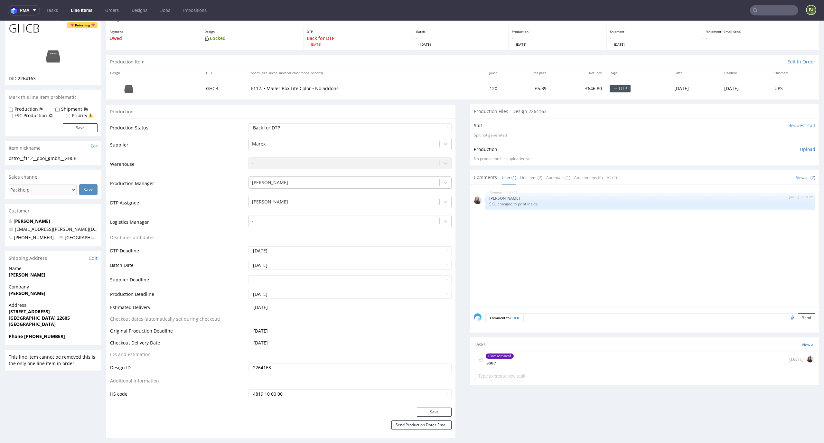
scroll to position [42, 0]
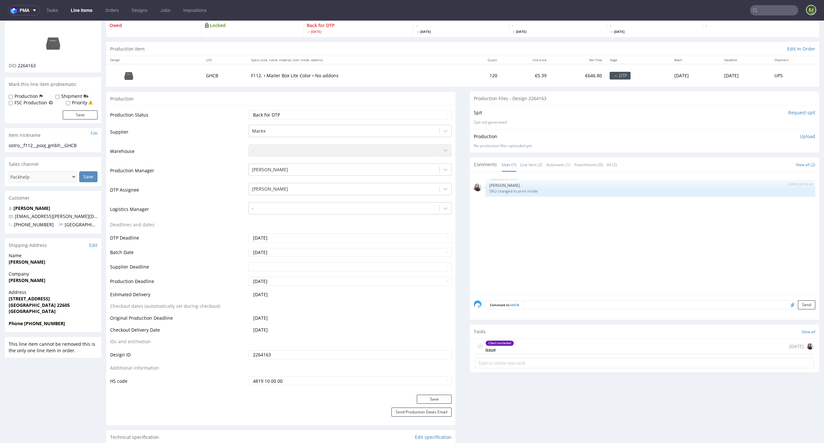
click at [534, 295] on div "Client contacted issue 4 days ago" at bounding box center [644, 346] width 339 height 15
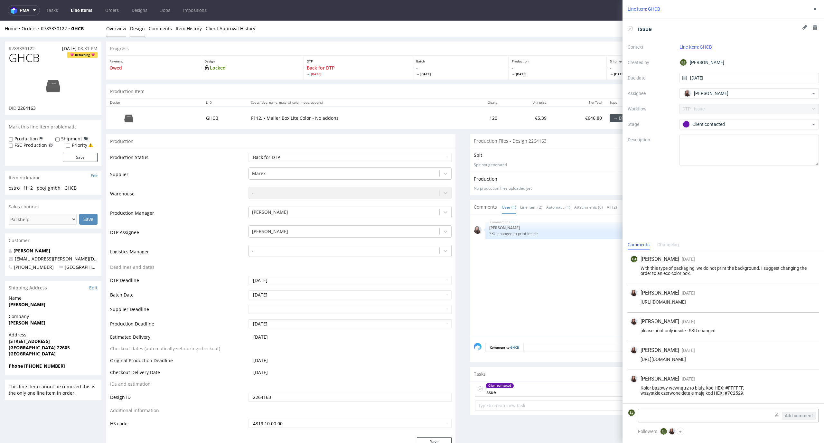
click at [135, 35] on link "Design" at bounding box center [137, 29] width 15 height 16
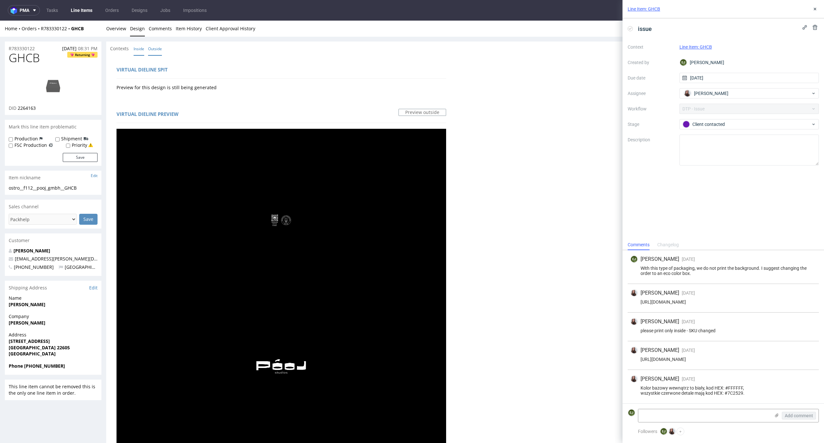
click at [138, 48] on link "Inside" at bounding box center [139, 49] width 11 height 14
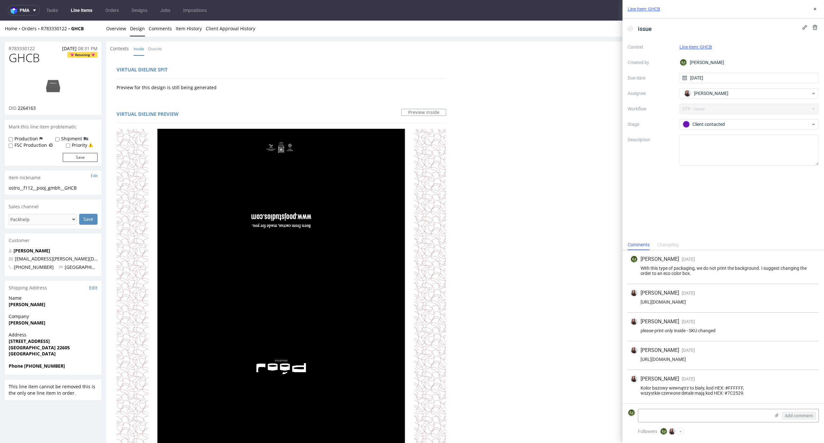
click at [52, 82] on img at bounding box center [52, 85] width 51 height 29
click at [115, 30] on link "Overview" at bounding box center [116, 29] width 20 height 16
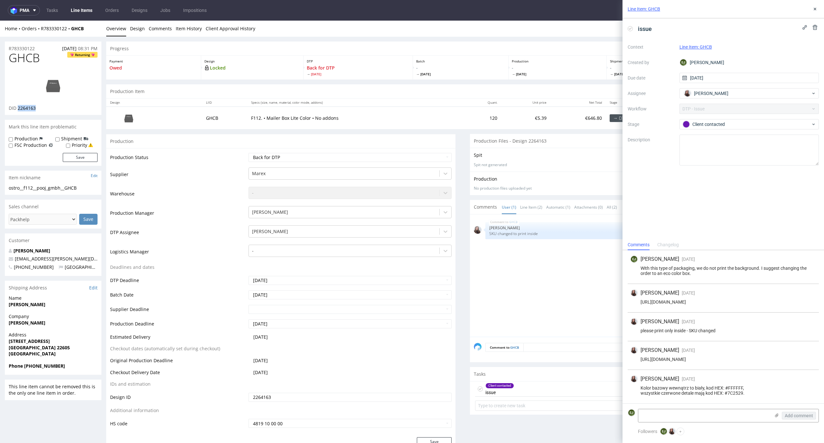
drag, startPoint x: 45, startPoint y: 106, endPoint x: 18, endPoint y: 108, distance: 26.8
click at [18, 108] on div "DID 2264163" at bounding box center [53, 108] width 89 height 6
copy span "2264163"
click at [47, 86] on img at bounding box center [52, 85] width 51 height 29
click at [424, 69] on p "- Mon 29 Sep" at bounding box center [460, 71] width 89 height 12
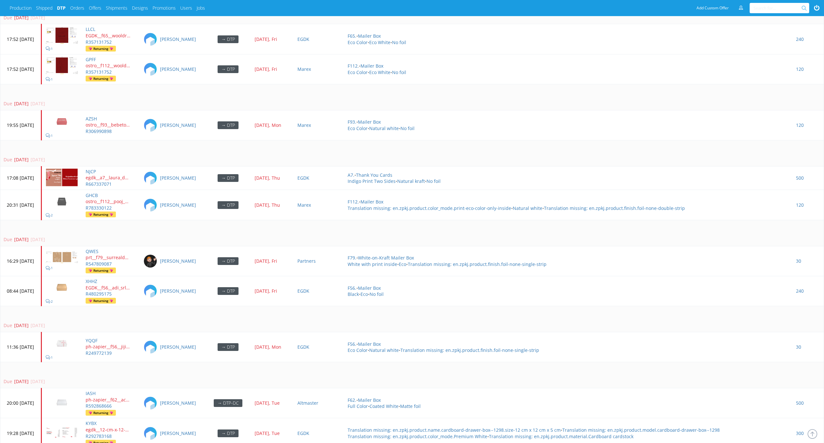
scroll to position [1944, 0]
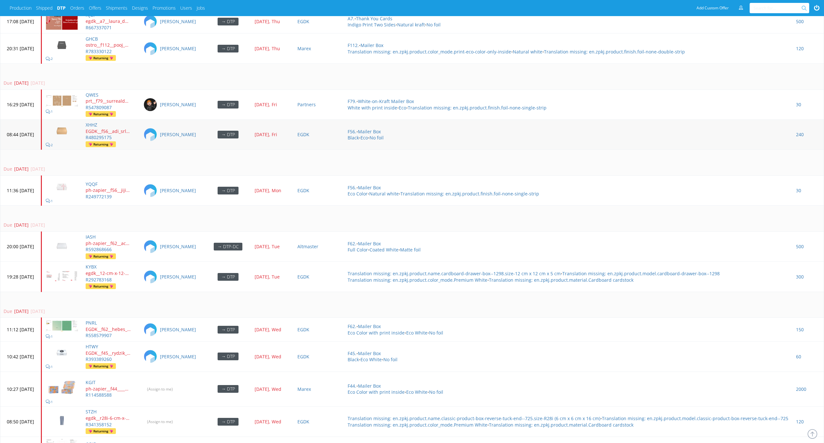
click at [78, 130] on img at bounding box center [62, 131] width 32 height 18
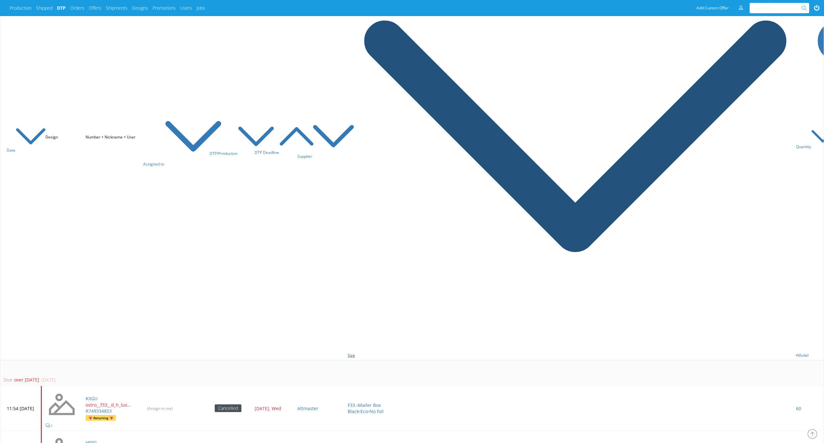
scroll to position [0, 0]
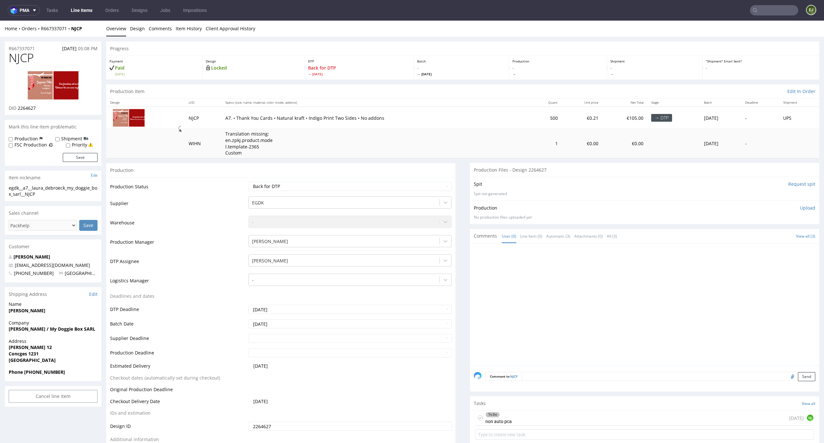
click at [551, 90] on div "Production Item Edit In Order" at bounding box center [462, 91] width 713 height 14
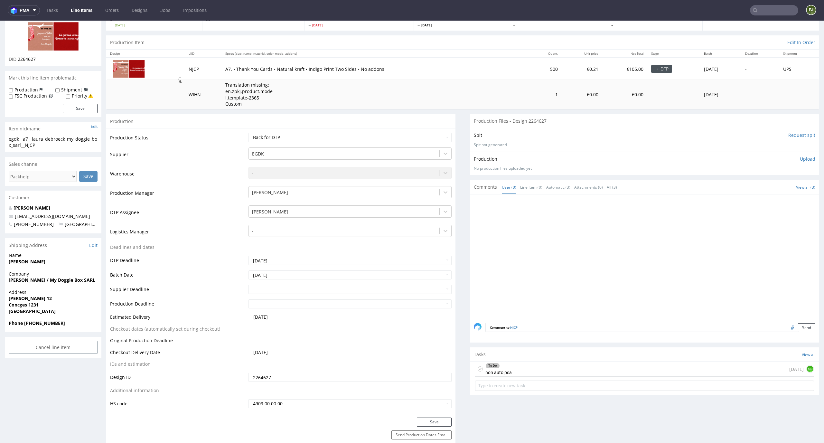
click at [546, 360] on div "Tasks View all" at bounding box center [644, 354] width 349 height 14
click at [545, 374] on div "To Do non auto pca 4 days ago GL" at bounding box center [644, 368] width 339 height 15
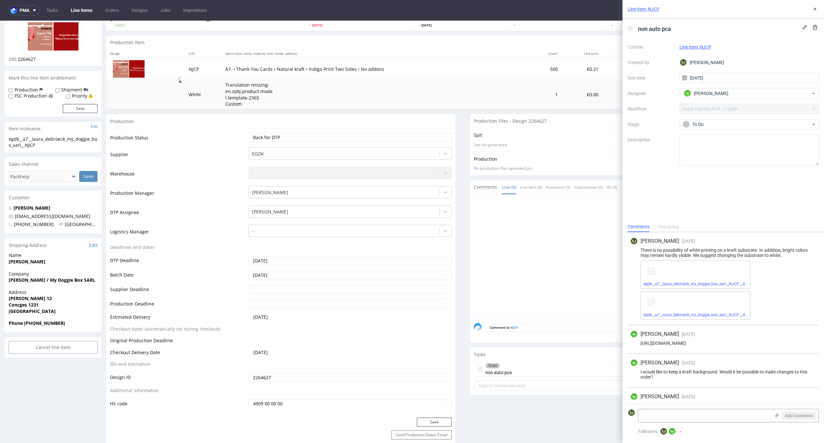
click at [688, 279] on div "egdk__a7__laura_debroeck_my_doggie_box_sarl__NJCP__d2264627__oR667337071__back.…" at bounding box center [695, 274] width 110 height 28
click at [688, 284] on link "egdk__a7__laura_debroeck_my_doggie_box_sarl__NJCP__d2264627__oR667337071__back.…" at bounding box center [724, 284] width 163 height 5
click at [670, 314] on link "egdk__a7__laura_debroeck_my_doggie_box_sarl__NJCP__d2264627__oR667337071__front…" at bounding box center [724, 314] width 163 height 5
click at [64, 37] on img at bounding box center [52, 36] width 51 height 29
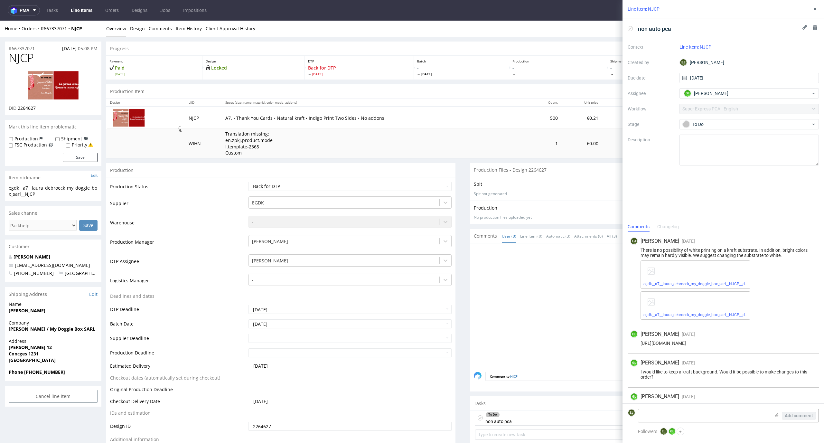
click at [125, 30] on link "Overview" at bounding box center [116, 29] width 20 height 16
click at [139, 30] on link "Design" at bounding box center [137, 29] width 15 height 16
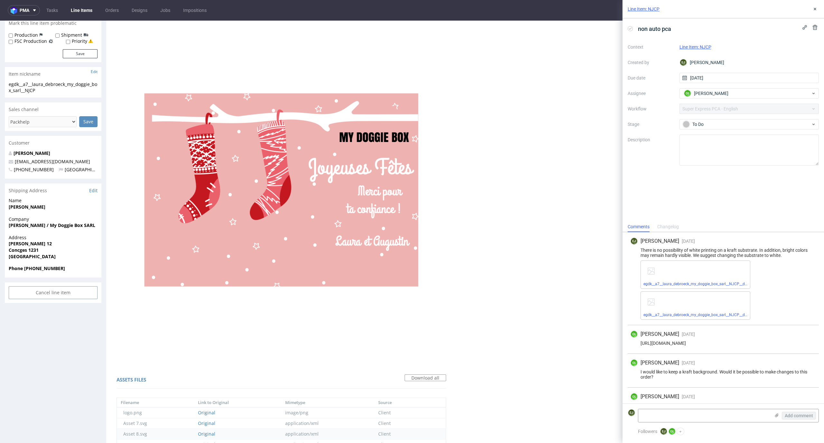
scroll to position [106, 0]
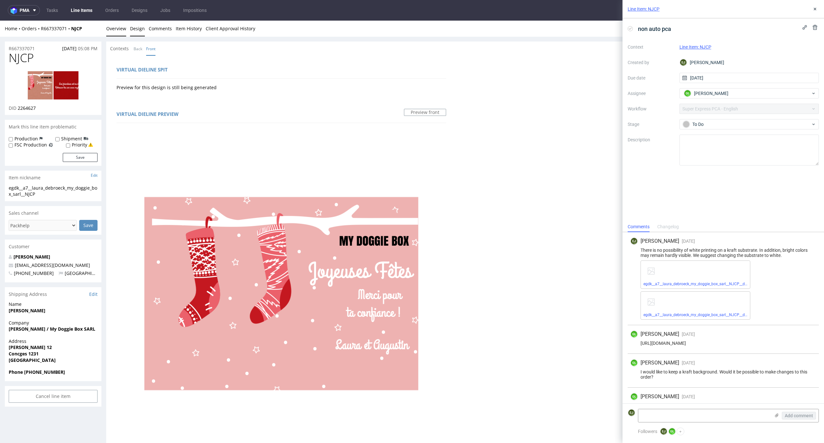
click at [117, 21] on link "Overview" at bounding box center [116, 29] width 20 height 16
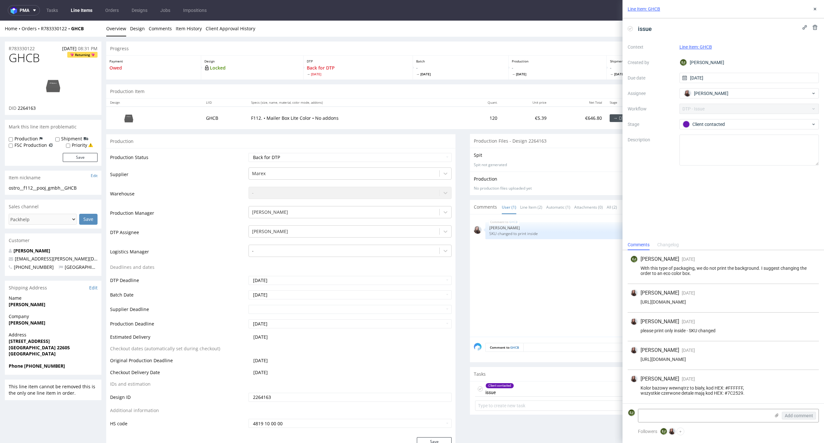
click at [50, 80] on img at bounding box center [52, 85] width 51 height 29
click at [49, 84] on img at bounding box center [52, 85] width 51 height 29
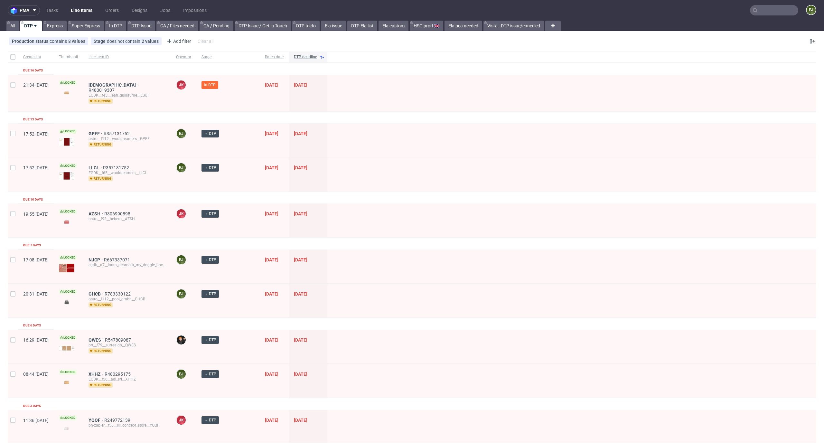
click at [74, 298] on img at bounding box center [66, 302] width 15 height 9
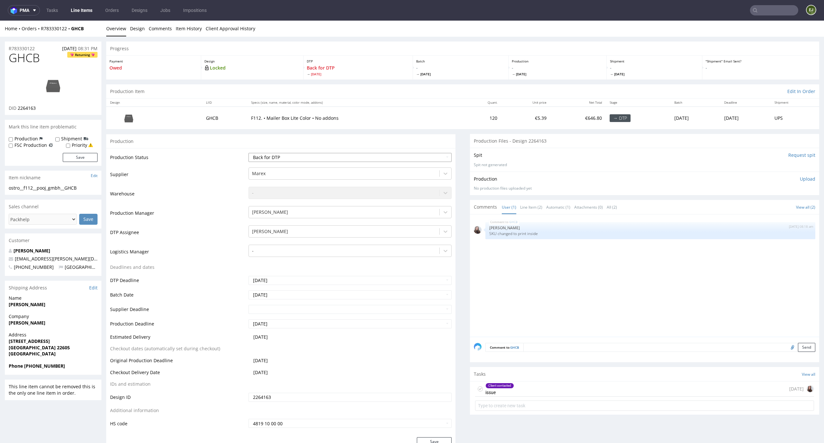
click at [417, 158] on select "Waiting for Artwork Waiting for Diecut Waiting for Mockup Waiting for DTP Waiti…" at bounding box center [349, 157] width 203 height 9
click at [248, 153] on select "Waiting for Artwork Waiting for Diecut Waiting for Mockup Waiting for DTP Waiti…" at bounding box center [349, 157] width 203 height 9
click at [416, 157] on select "Waiting for Artwork Waiting for Diecut Waiting for Mockup Waiting for DTP Waiti…" at bounding box center [349, 157] width 203 height 9
click at [248, 153] on select "Waiting for Artwork Waiting for Diecut Waiting for Mockup Waiting for DTP Waiti…" at bounding box center [349, 157] width 203 height 9
click at [431, 440] on button "Save" at bounding box center [434, 441] width 35 height 9
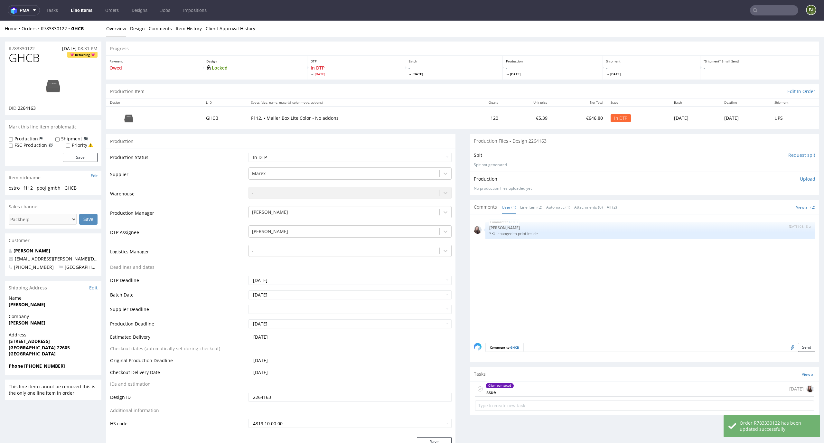
click at [179, 79] on div "Payment Owed" at bounding box center [154, 68] width 97 height 24
click at [55, 94] on img at bounding box center [52, 85] width 51 height 29
click at [135, 24] on link "Design" at bounding box center [137, 29] width 15 height 16
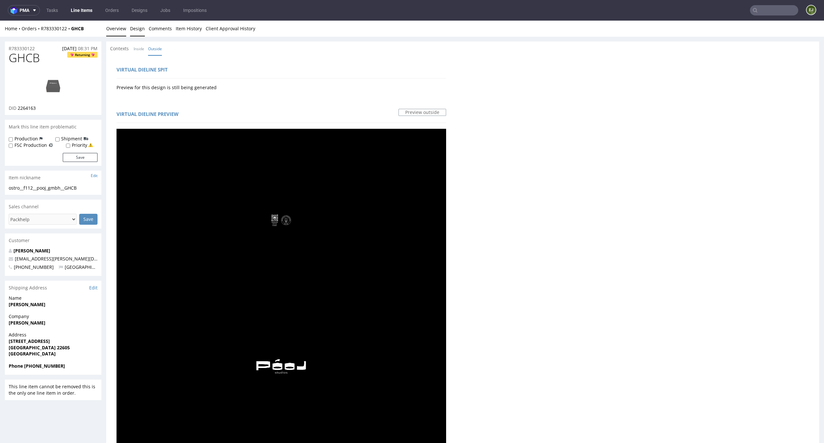
click at [125, 24] on link "Overview" at bounding box center [116, 29] width 20 height 16
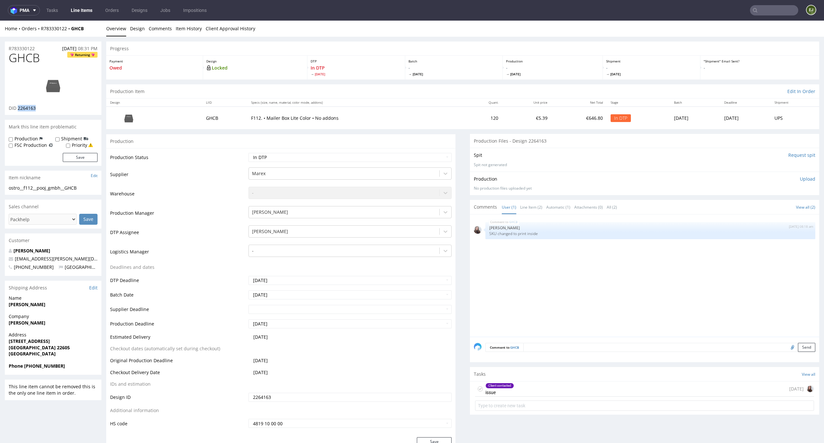
drag, startPoint x: 44, startPoint y: 107, endPoint x: 18, endPoint y: 108, distance: 26.4
click at [18, 108] on div "DID 2264163" at bounding box center [53, 108] width 89 height 6
copy span "2264163"
click at [800, 158] on div "Spit Request spit Spit not generated" at bounding box center [644, 159] width 349 height 23
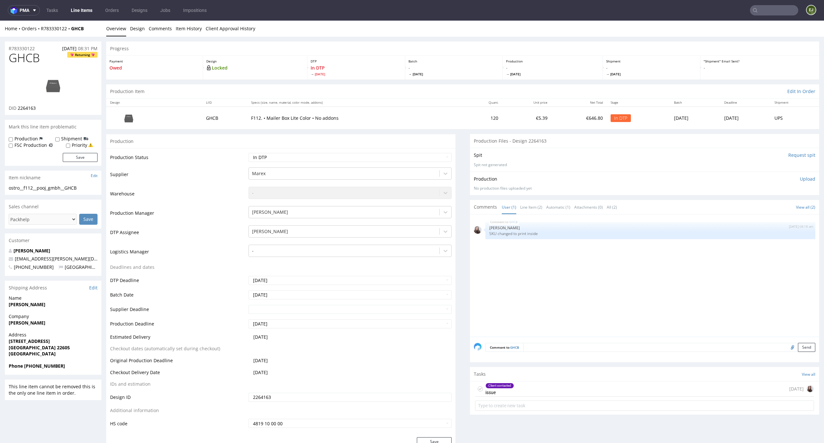
click at [795, 156] on input "Request spit" at bounding box center [801, 155] width 27 height 6
click at [136, 25] on link "Design" at bounding box center [137, 29] width 15 height 16
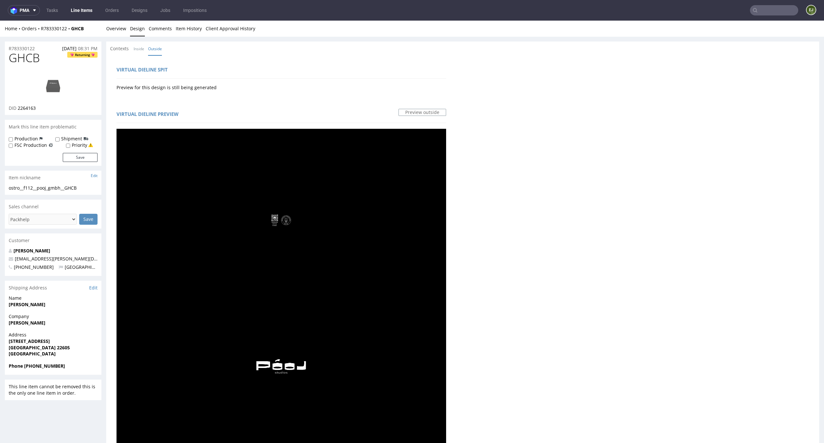
click at [140, 48] on link "Inside" at bounding box center [139, 49] width 11 height 14
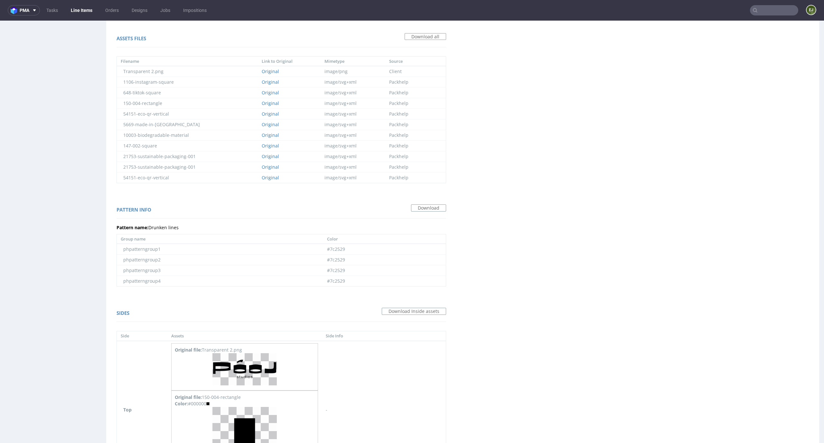
scroll to position [413, 0]
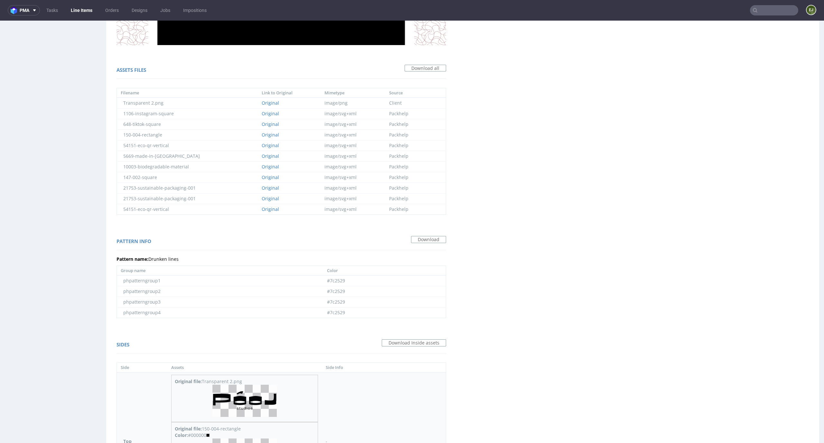
click at [220, 385] on img at bounding box center [244, 401] width 64 height 32
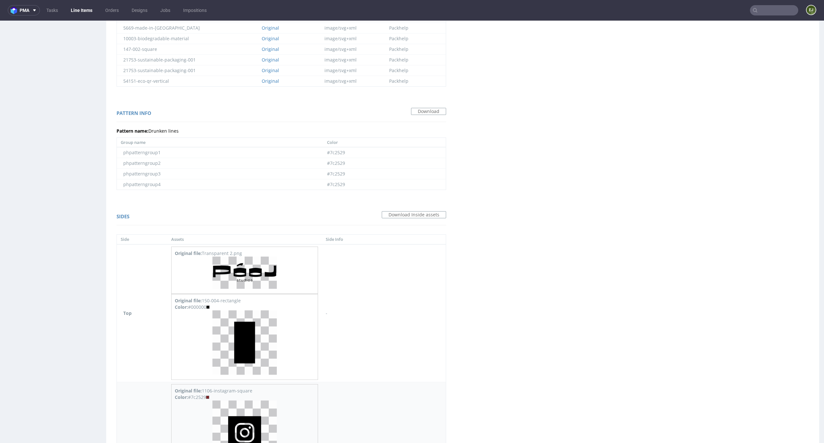
scroll to position [717, 0]
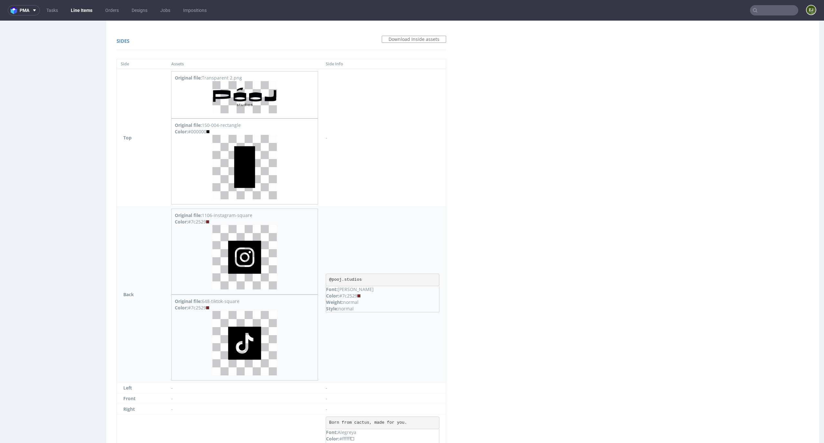
click at [450, 135] on div "Virtual dieline spit Preview for this design is still being generated Virtual d…" at bounding box center [462, 47] width 713 height 1416
drag, startPoint x: 349, startPoint y: 98, endPoint x: 266, endPoint y: 96, distance: 82.8
click at [326, 416] on pre "Born from cactus, made for you." at bounding box center [383, 422] width 114 height 13
copy pre "Born from cactus, made for you."
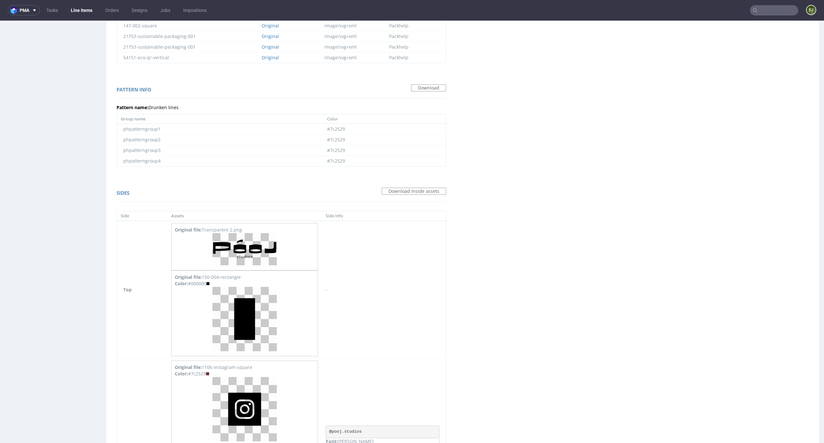
scroll to position [565, 0]
drag, startPoint x: 305, startPoint y: 104, endPoint x: 269, endPoint y: 105, distance: 35.4
click at [326, 425] on pre "@pooj.studios" at bounding box center [383, 431] width 114 height 13
copy pre "@pooj.studios"
click at [580, 125] on div "Virtual dieline spit Preview for this design is still being generated Virtual d…" at bounding box center [462, 198] width 713 height 1416
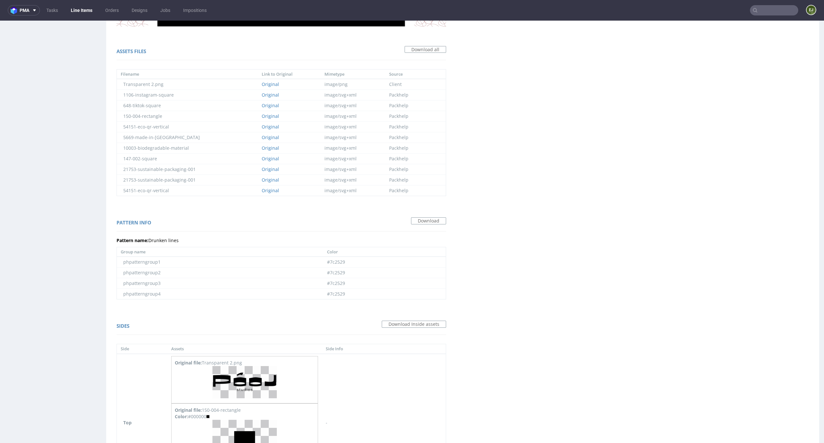
scroll to position [595, 0]
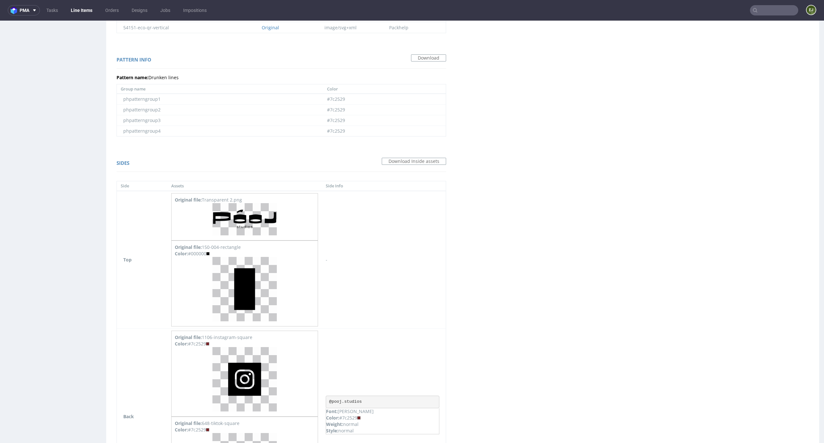
drag, startPoint x: 349, startPoint y: 219, endPoint x: 261, endPoint y: 219, distance: 87.9
copy tr "- Born from cactus, made for you."
click at [387, 238] on div "Virtual dieline spit Preview for this design is still being generated Virtual d…" at bounding box center [462, 169] width 713 height 1416
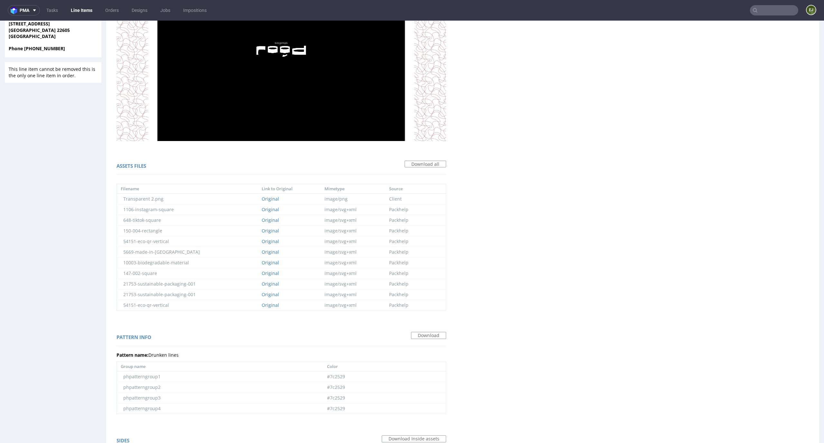
scroll to position [0, 0]
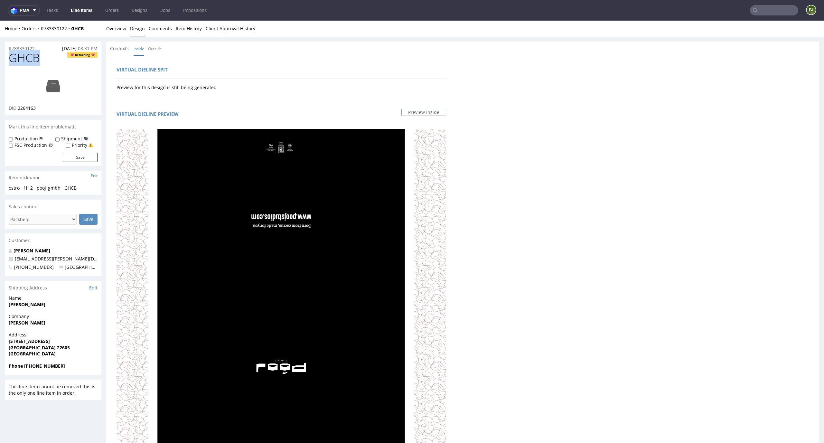
drag, startPoint x: 46, startPoint y: 61, endPoint x: 0, endPoint y: 55, distance: 46.2
copy span "GHCB"
click at [110, 27] on link "Overview" at bounding box center [116, 29] width 20 height 16
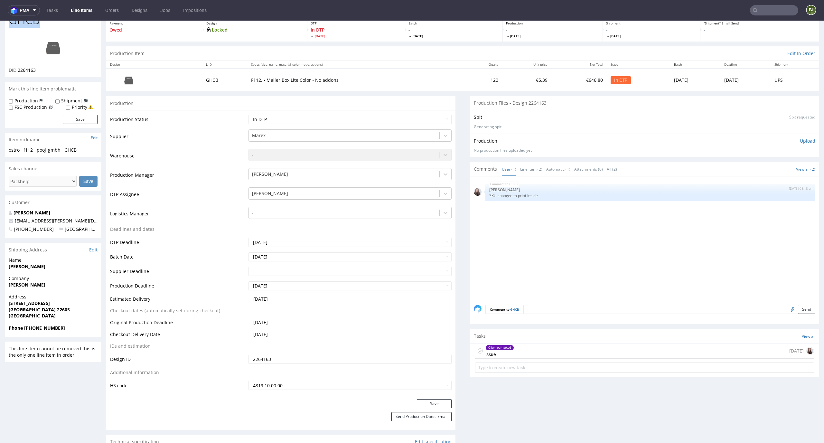
scroll to position [53, 0]
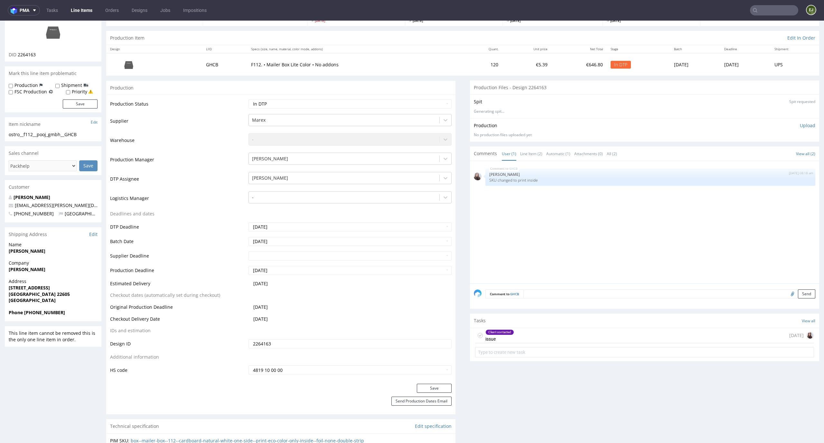
click at [504, 332] on div "Client contacted" at bounding box center [500, 332] width 28 height 5
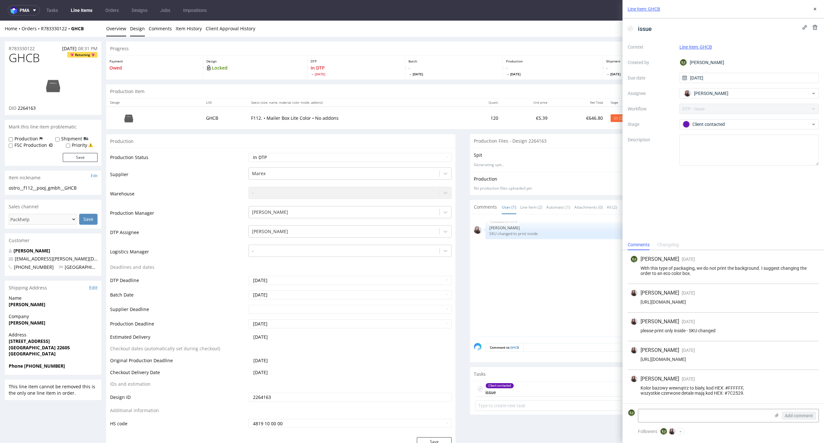
click at [138, 30] on link "Design" at bounding box center [137, 29] width 15 height 16
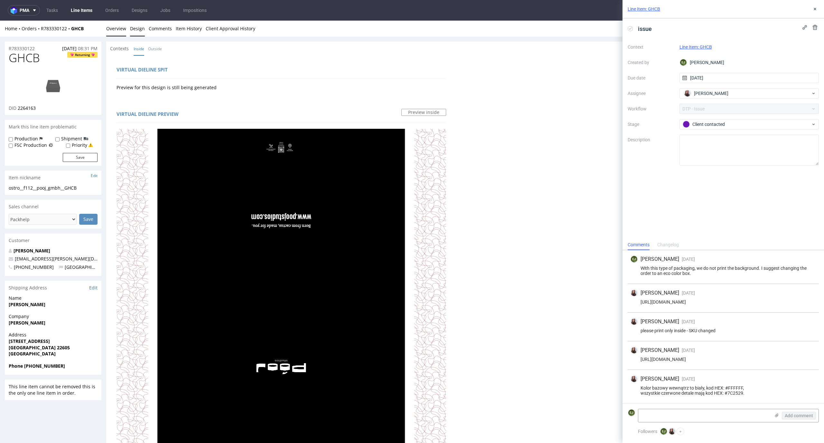
click at [115, 34] on link "Overview" at bounding box center [116, 29] width 20 height 16
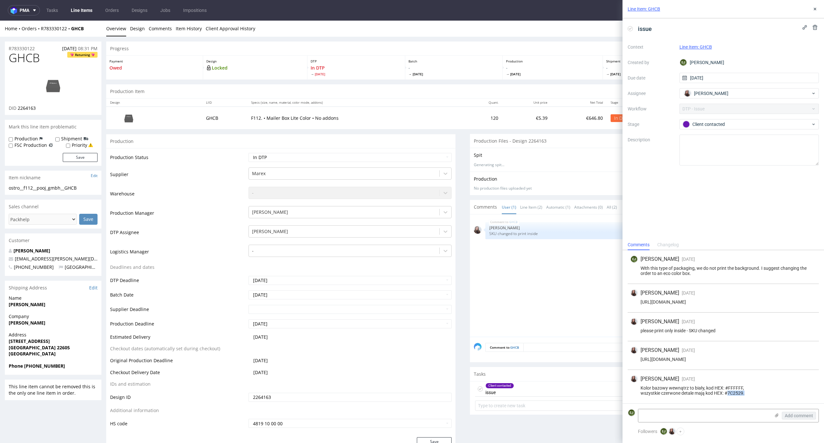
drag, startPoint x: 750, startPoint y: 393, endPoint x: 728, endPoint y: 393, distance: 21.6
click at [728, 393] on div "Kolor bazowy wewnątrz to biały, kod HEX: #FFFFFF, wszystkie czerwone detale maj…" at bounding box center [723, 390] width 186 height 10
copy div "7C2529."
click at [130, 26] on link "Design" at bounding box center [137, 29] width 15 height 16
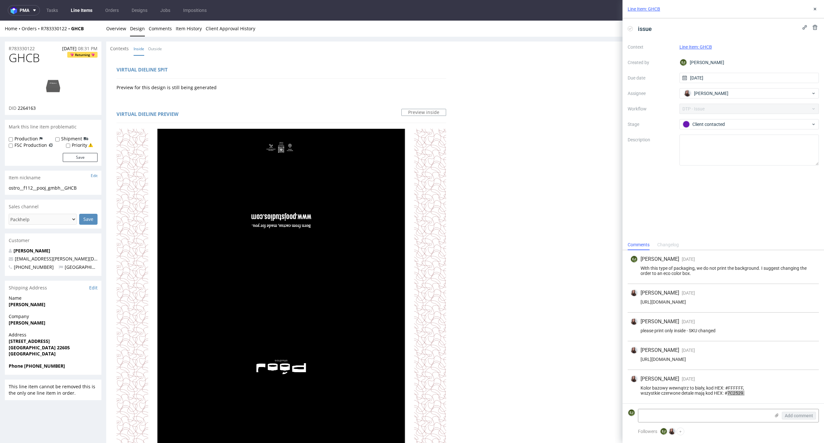
click at [163, 47] on li "Outside" at bounding box center [157, 48] width 18 height 6
click at [157, 47] on link "Outside" at bounding box center [155, 49] width 14 height 14
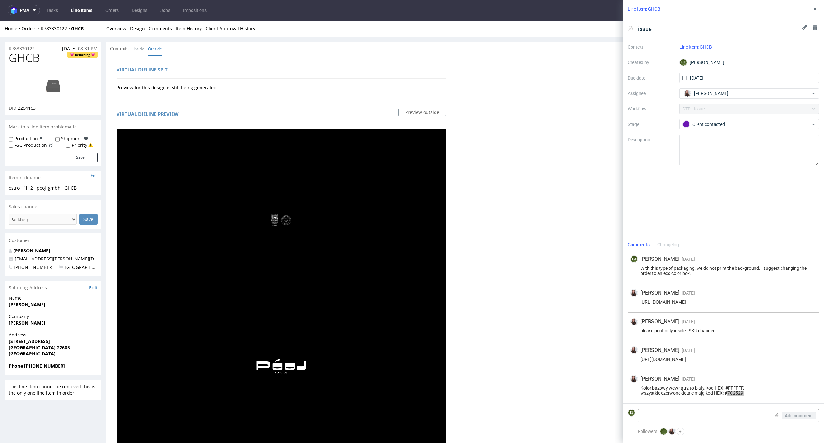
scroll to position [364, 0]
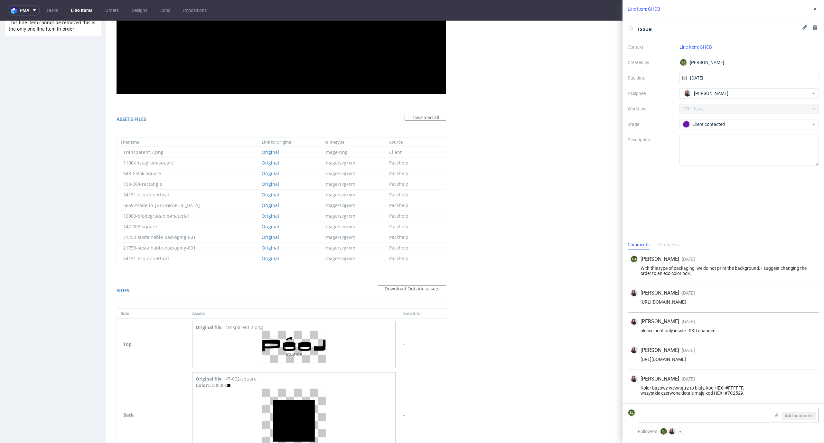
click at [757, 390] on div "Kolor bazowy wewnątrz to biały, kod HEX: #FFFFFF, wszystkie czerwone detale maj…" at bounding box center [723, 390] width 186 height 10
drag, startPoint x: 744, startPoint y: 392, endPoint x: 729, endPoint y: 392, distance: 14.8
click at [729, 392] on div "Kolor bazowy wewnątrz to biały, kod HEX: #FFFFFF, wszystkie czerwone detale maj…" at bounding box center [723, 390] width 186 height 10
copy div "7C2529"
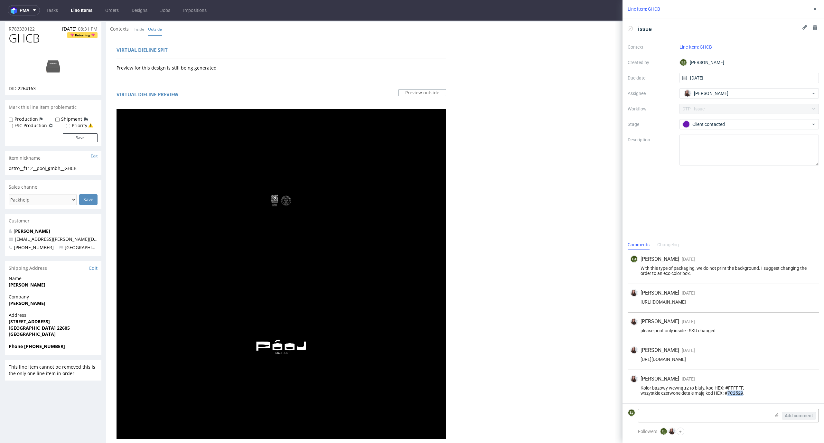
scroll to position [0, 0]
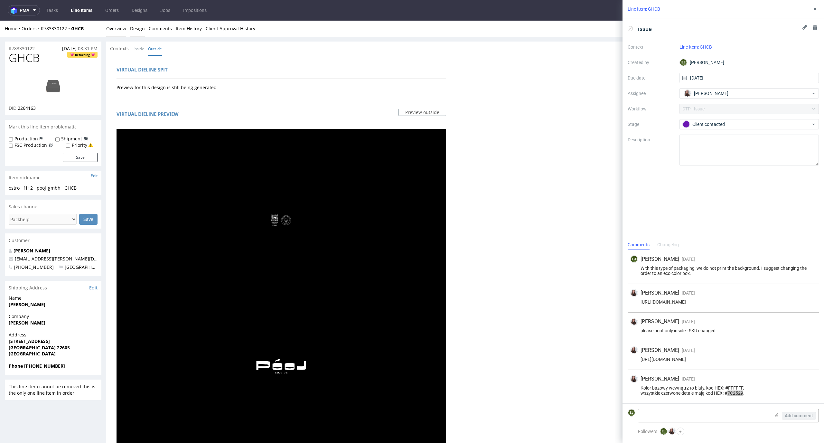
click at [118, 32] on link "Overview" at bounding box center [116, 29] width 20 height 16
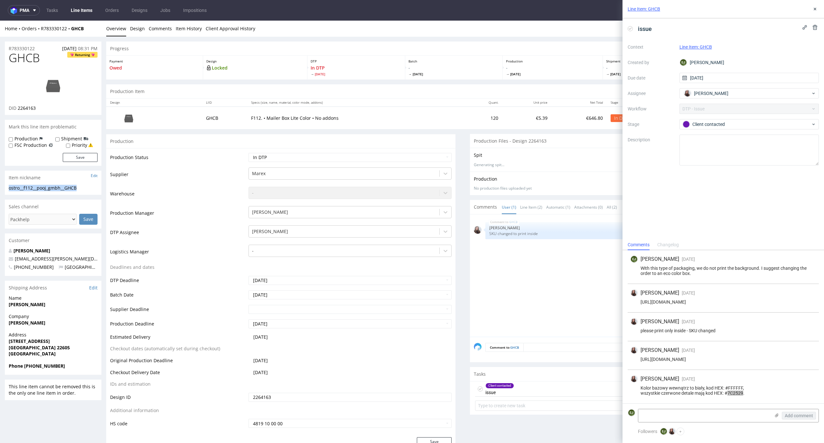
drag, startPoint x: 86, startPoint y: 187, endPoint x: 0, endPoint y: 187, distance: 85.9
copy div "ostro__f112__pooj_gmbh__GHCB"
drag, startPoint x: 41, startPoint y: 107, endPoint x: 17, endPoint y: 107, distance: 23.8
click at [17, 107] on div "DID 2264163" at bounding box center [53, 108] width 89 height 6
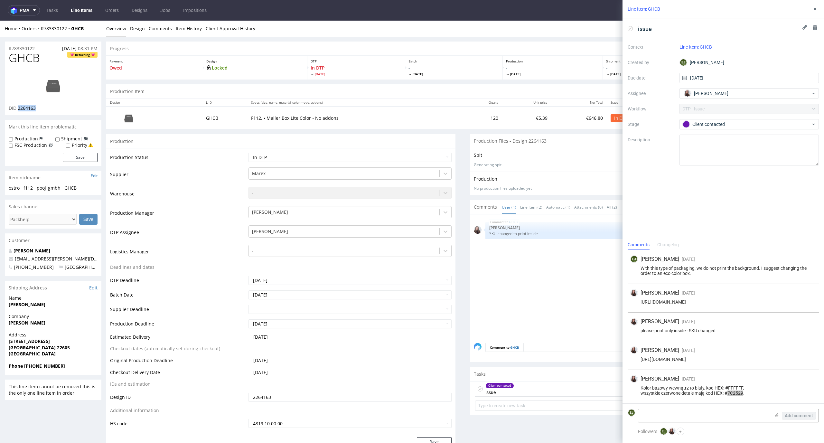
copy span "2264163"
drag, startPoint x: 42, startPoint y: 49, endPoint x: 0, endPoint y: 46, distance: 42.3
copy p "R783330122"
click at [629, 28] on icon at bounding box center [630, 28] width 5 height 5
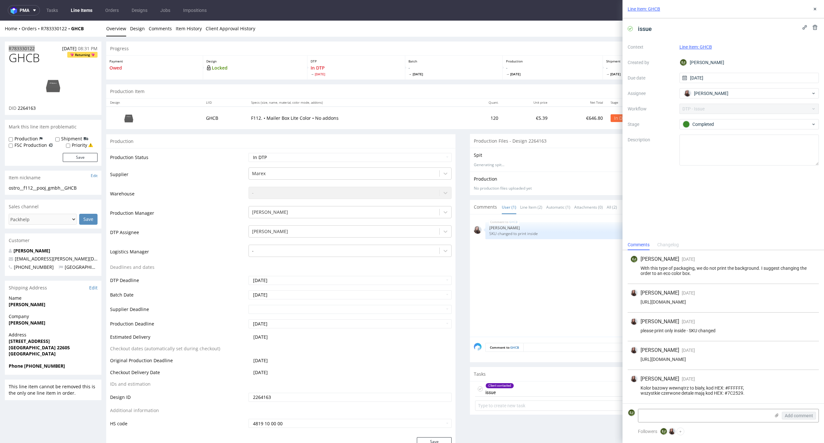
click at [818, 5] on div "Line Item: GHCB" at bounding box center [722, 9] width 201 height 18
click at [815, 7] on icon at bounding box center [814, 8] width 5 height 5
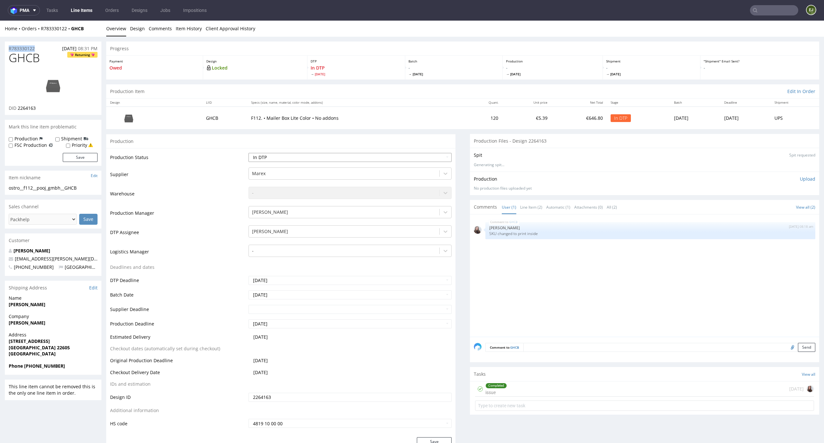
click at [445, 156] on select "Waiting for Artwork Waiting for Diecut Waiting for Mockup Waiting for DTP Waiti…" at bounding box center [349, 157] width 203 height 9
select select "dtp_ca_needed"
click at [248, 153] on select "Waiting for Artwork Waiting for Diecut Waiting for Mockup Waiting for DTP Waiti…" at bounding box center [349, 157] width 203 height 9
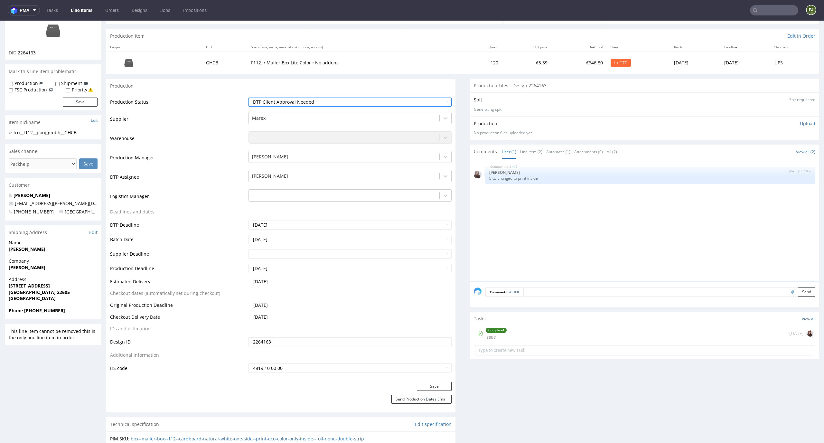
scroll to position [75, 0]
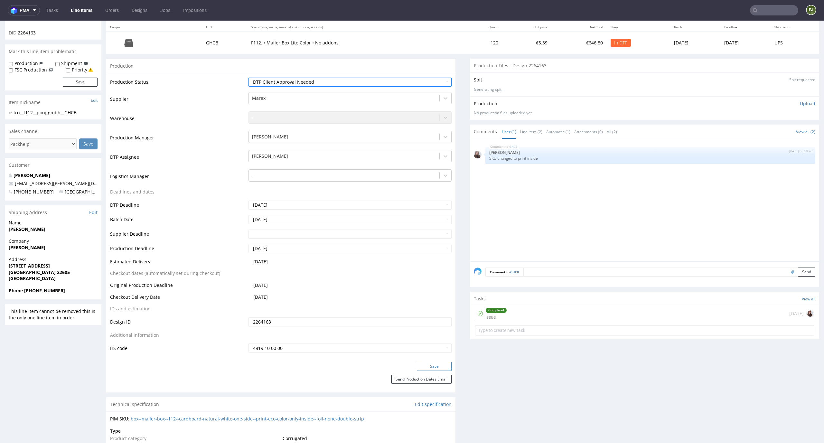
click at [437, 366] on button "Save" at bounding box center [434, 366] width 35 height 9
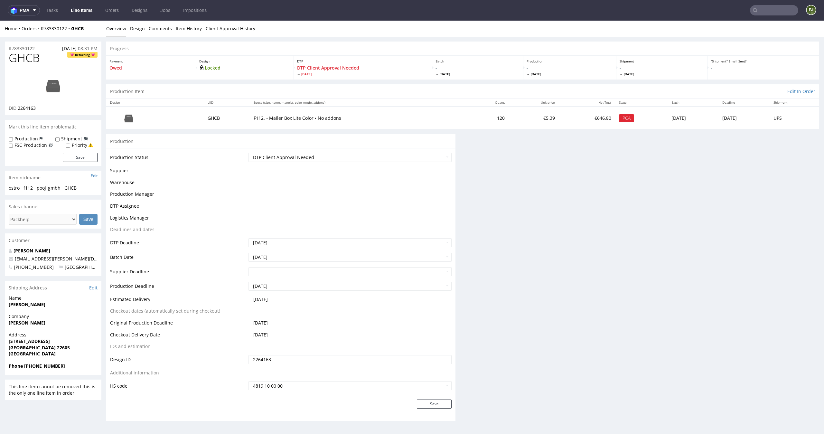
scroll to position [0, 0]
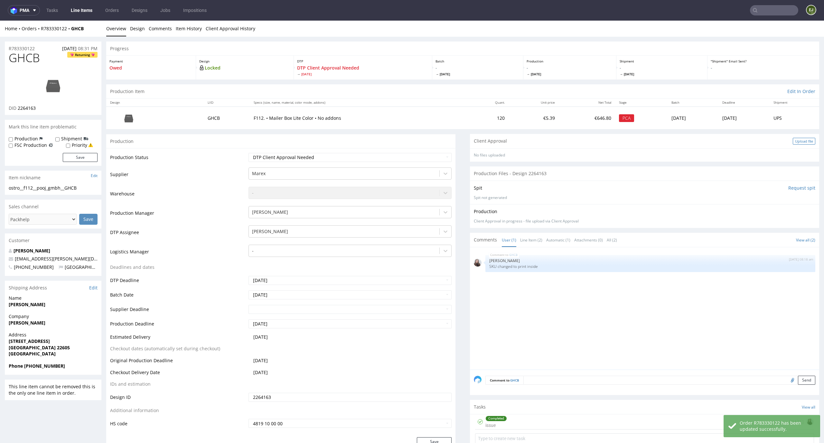
click at [793, 139] on div "Upload file" at bounding box center [804, 141] width 23 height 7
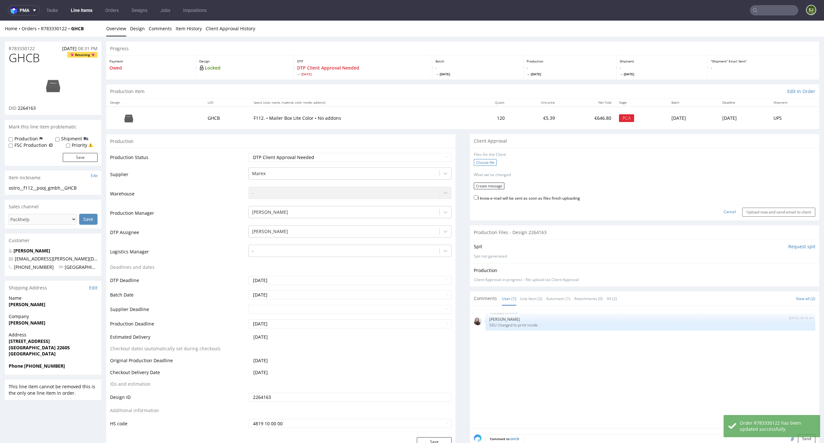
click at [487, 163] on label "Choose file" at bounding box center [485, 162] width 23 height 7
click at [0, 21] on input "Choose file" at bounding box center [0, 21] width 0 height 0
click at [494, 185] on button "Create message" at bounding box center [489, 183] width 31 height 7
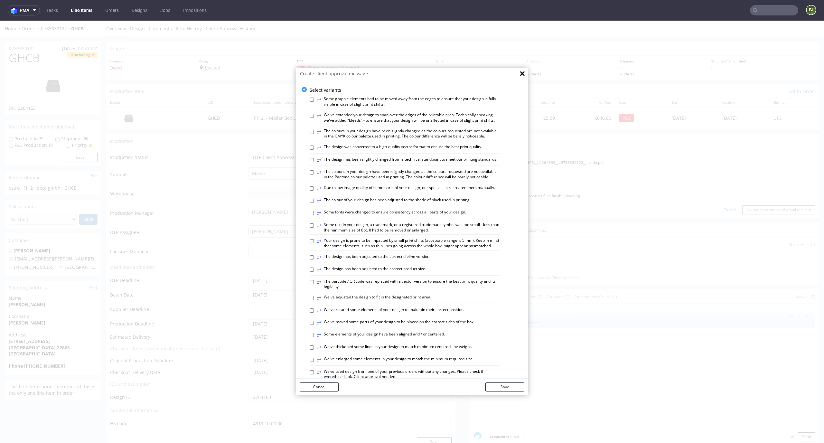
scroll to position [248, 0]
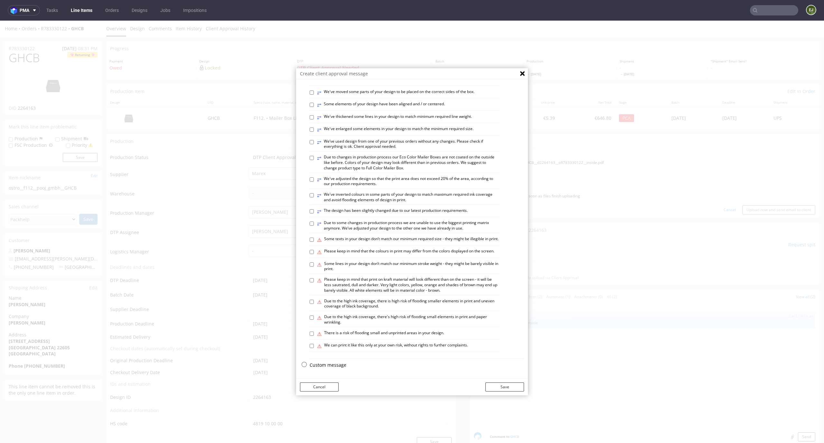
click at [331, 364] on p "Custom message" at bounding box center [417, 365] width 214 height 6
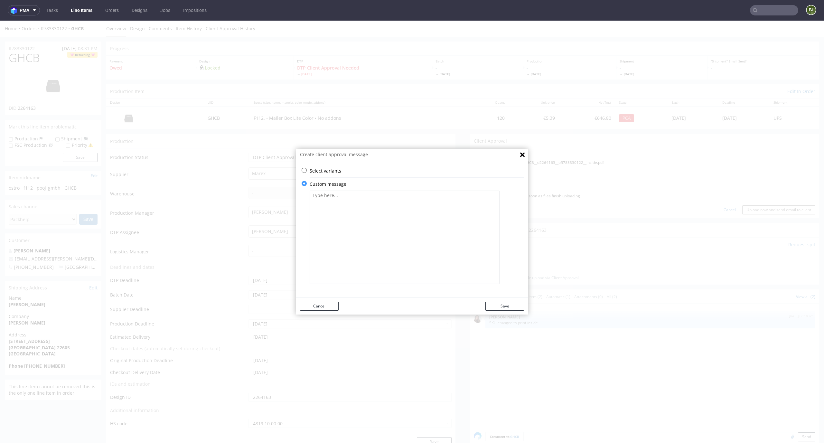
click at [364, 189] on div at bounding box center [417, 237] width 214 height 100
click at [364, 210] on textarea at bounding box center [405, 237] width 190 height 93
paste textarea "We changed the design according to your instructions."
type textarea "We changed the design according to your instructions."
click at [488, 304] on button "Save" at bounding box center [504, 306] width 39 height 9
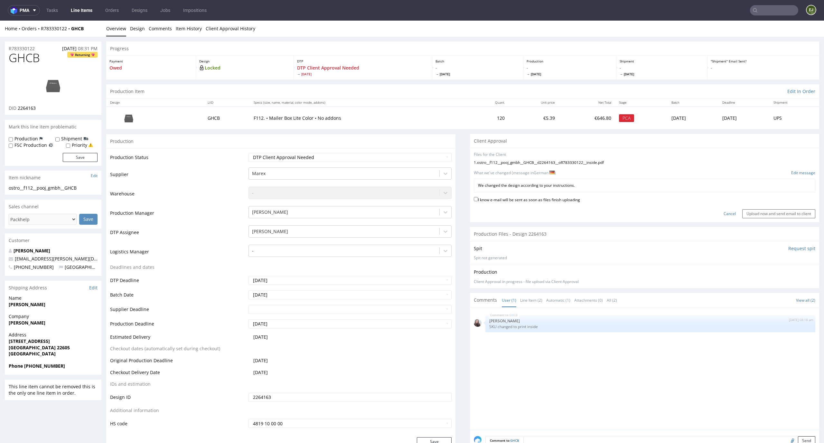
click at [550, 202] on label "I know e-mail will be sent as soon as files finish uploading" at bounding box center [527, 199] width 106 height 7
click at [478, 201] on input "I know e-mail will be sent as soon as files finish uploading" at bounding box center [476, 199] width 4 height 4
checkbox input "true"
click at [776, 207] on div "Cancel Upload now and send email to client" at bounding box center [644, 211] width 341 height 14
click at [773, 210] on input "Upload now and send email to client" at bounding box center [778, 213] width 73 height 9
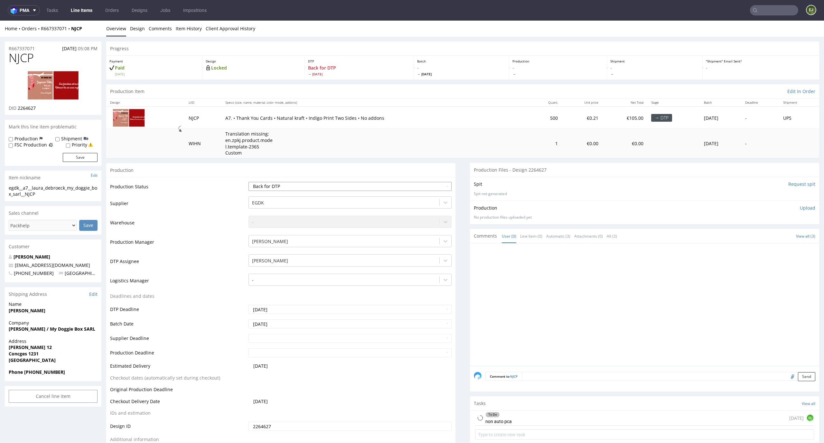
click at [431, 187] on select "Waiting for Artwork Waiting for Diecut Waiting for Mockup Waiting for DTP Waiti…" at bounding box center [349, 186] width 203 height 9
click at [419, 183] on select "Waiting for Artwork Waiting for Diecut Waiting for Mockup Waiting for DTP Waiti…" at bounding box center [349, 186] width 203 height 9
select select "dtp_in_process"
click at [248, 182] on select "Waiting for Artwork Waiting for Diecut Waiting for Mockup Waiting for DTP Waiti…" at bounding box center [349, 186] width 203 height 9
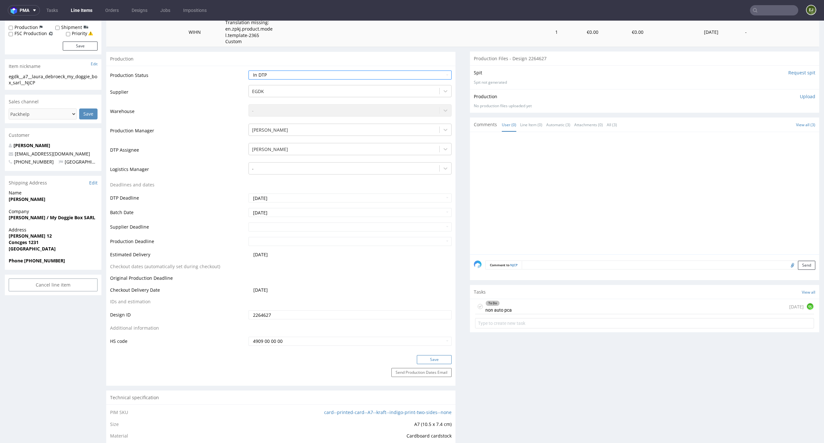
click at [437, 361] on button "Save" at bounding box center [434, 359] width 35 height 9
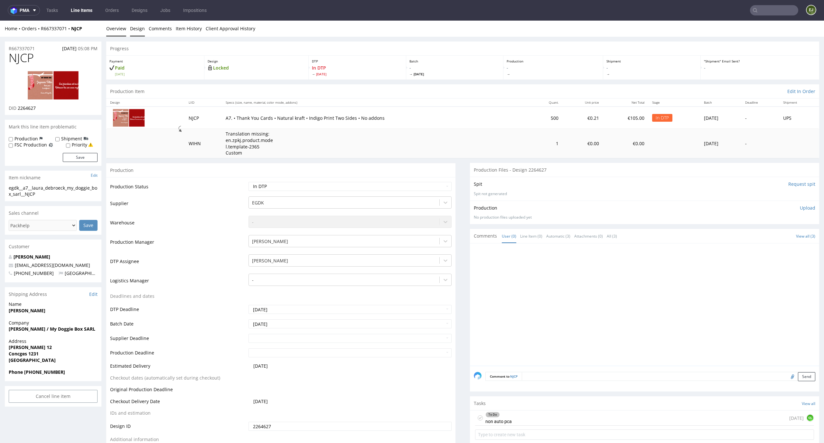
click at [130, 24] on link "Design" at bounding box center [137, 29] width 15 height 16
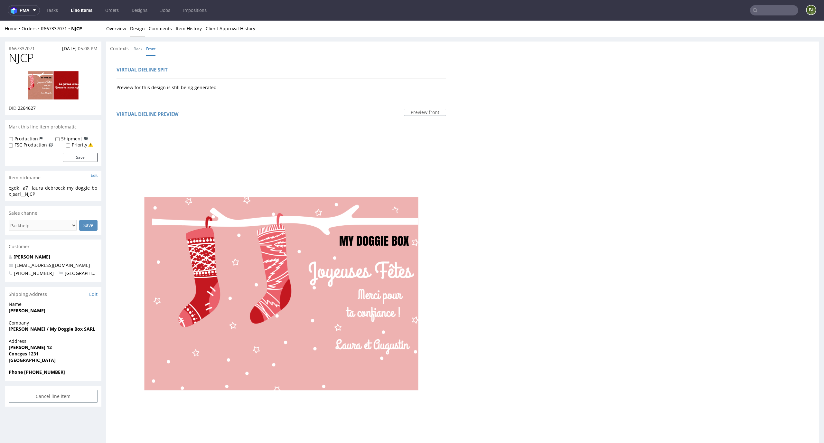
click at [118, 31] on link "Overview" at bounding box center [116, 29] width 20 height 16
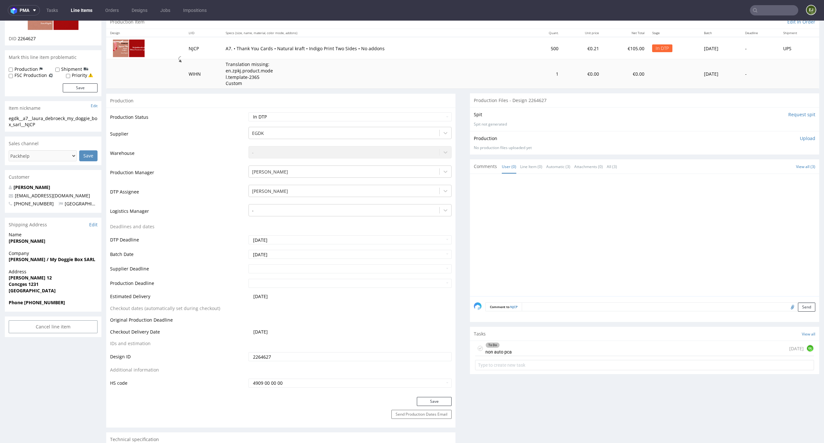
scroll to position [100, 0]
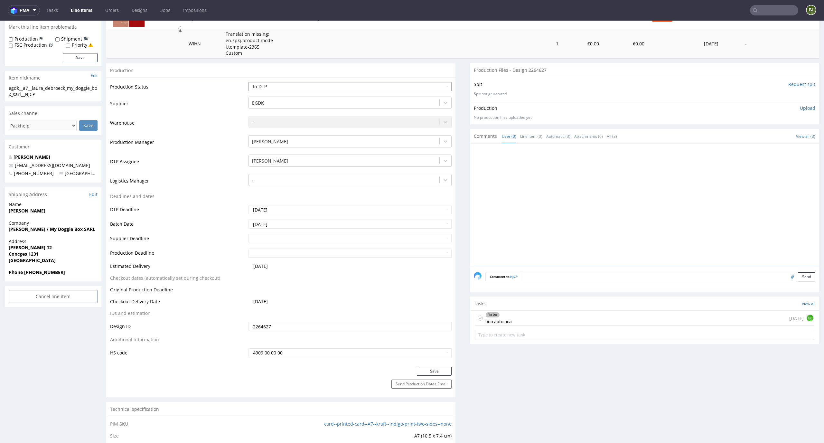
click at [440, 87] on select "Waiting for Artwork Waiting for Diecut Waiting for Mockup Waiting for DTP Waiti…" at bounding box center [349, 86] width 203 height 9
select select "dtp_ca_needed"
click at [248, 82] on select "Waiting for Artwork Waiting for Diecut Waiting for Mockup Waiting for DTP Waiti…" at bounding box center [349, 86] width 203 height 9
click at [434, 371] on button "Save" at bounding box center [434, 371] width 35 height 9
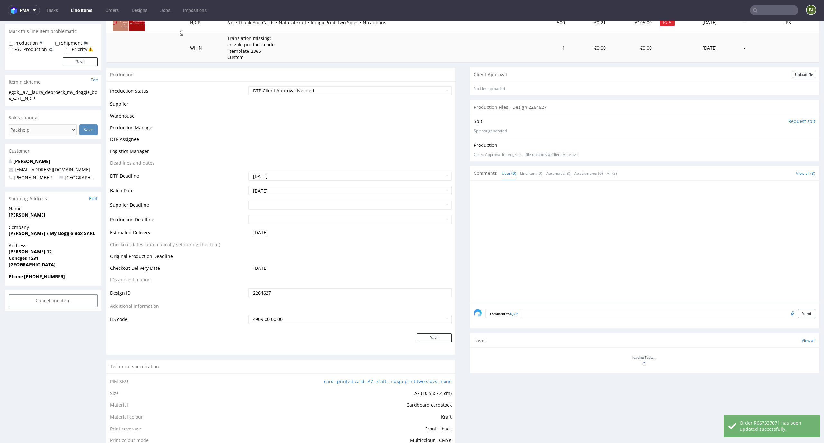
scroll to position [96, 0]
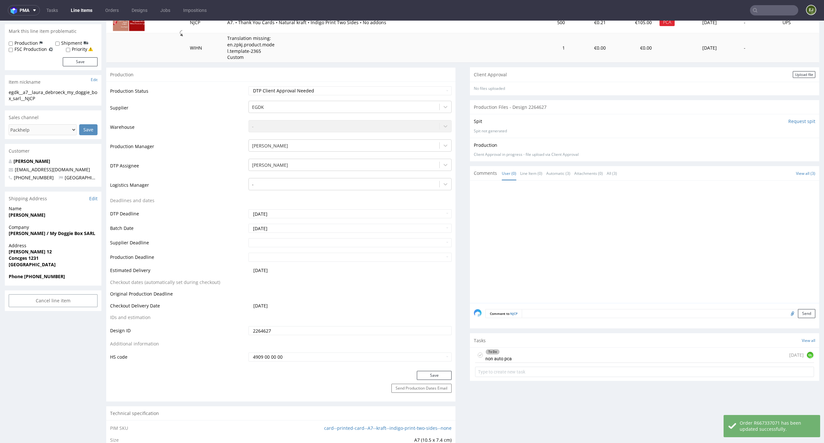
click at [475, 352] on div "To Do non auto pca" at bounding box center [493, 355] width 37 height 15
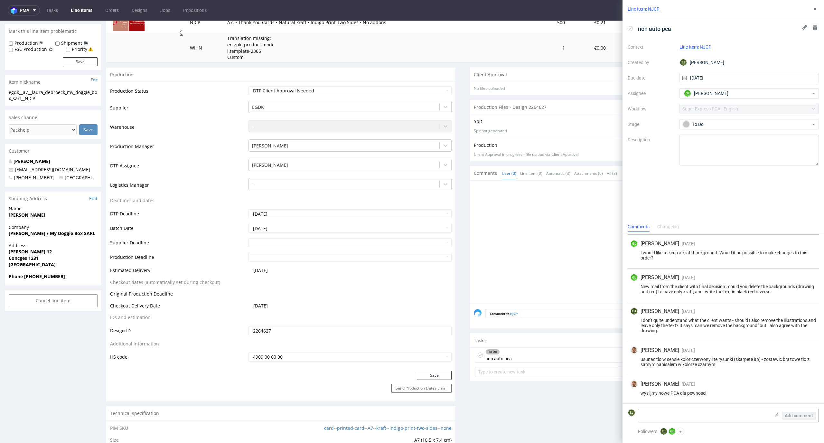
scroll to position [124, 0]
click at [479, 355] on use at bounding box center [480, 355] width 3 height 2
click at [812, 8] on icon at bounding box center [814, 8] width 5 height 5
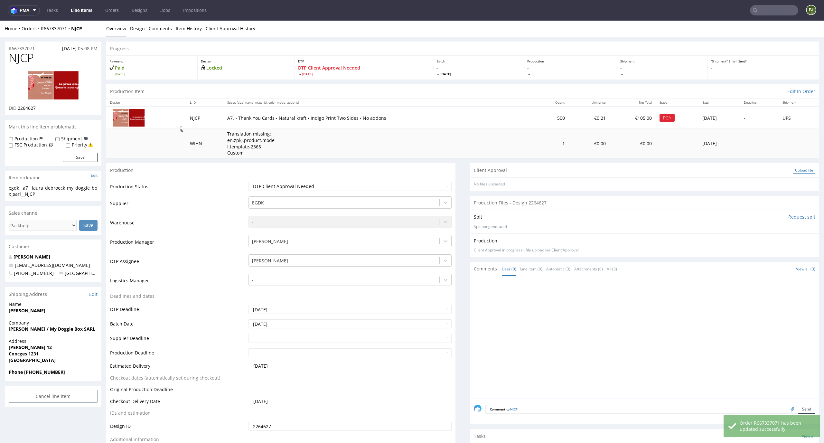
click at [793, 170] on div "Upload file" at bounding box center [804, 170] width 23 height 7
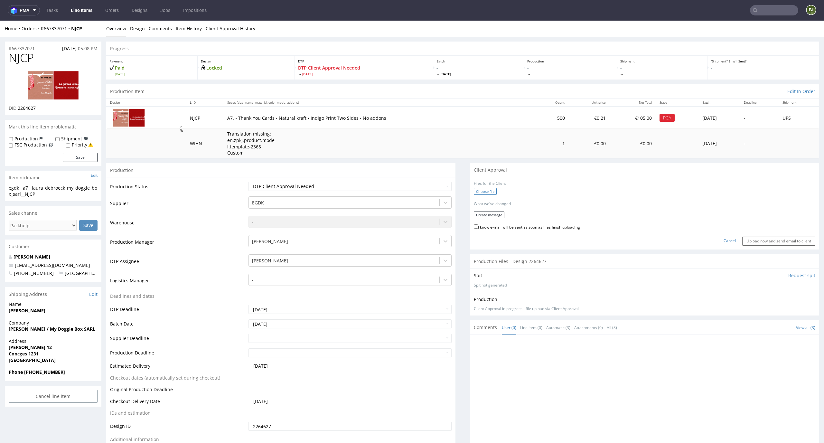
click at [486, 191] on label "Choose file" at bounding box center [485, 191] width 23 height 7
click at [0, 21] on input "Choose file" at bounding box center [0, 21] width 0 height 0
click at [495, 220] on button "Create message" at bounding box center [489, 219] width 31 height 7
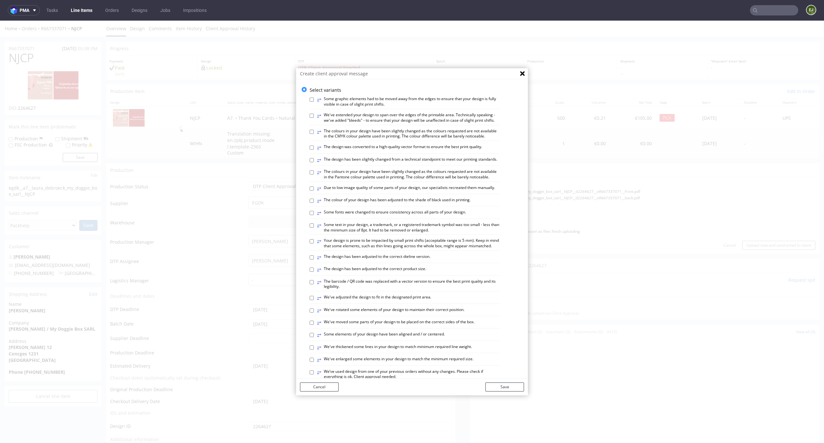
scroll to position [248, 0]
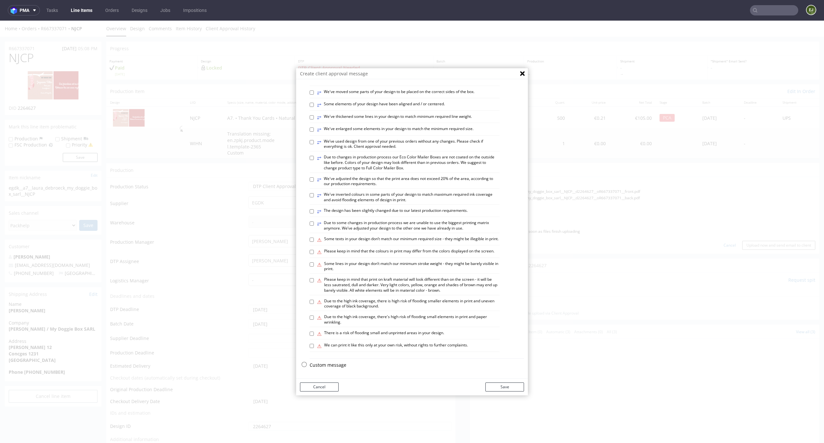
click at [340, 363] on p "Custom message" at bounding box center [417, 365] width 214 height 6
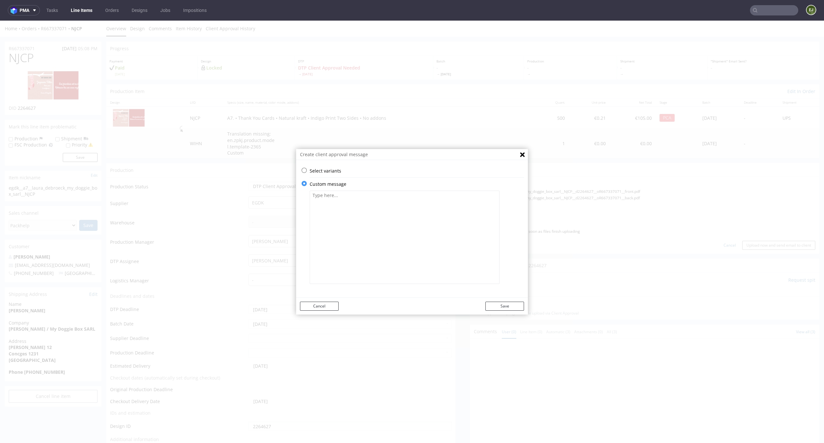
scroll to position [0, 0]
click at [357, 228] on textarea at bounding box center [405, 237] width 190 height 93
paste textarea "We changed the design according to your instructions."
type textarea "We changed the design according to your instructions."
click at [519, 307] on div "Cancel Save" at bounding box center [412, 306] width 232 height 17
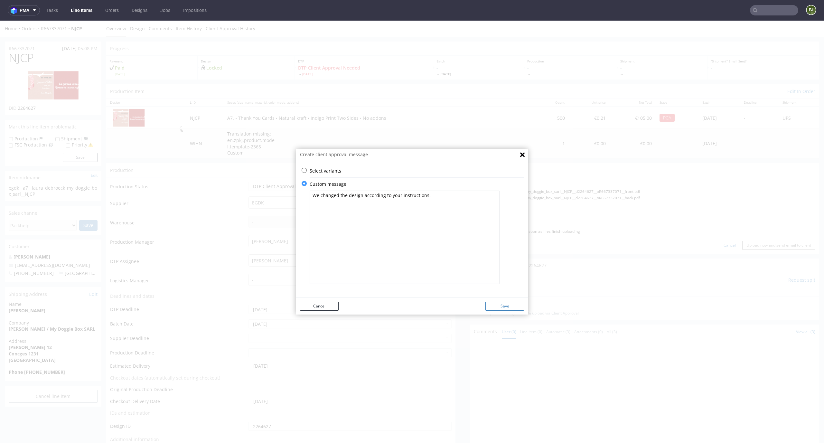
click at [514, 305] on button "Save" at bounding box center [504, 306] width 39 height 9
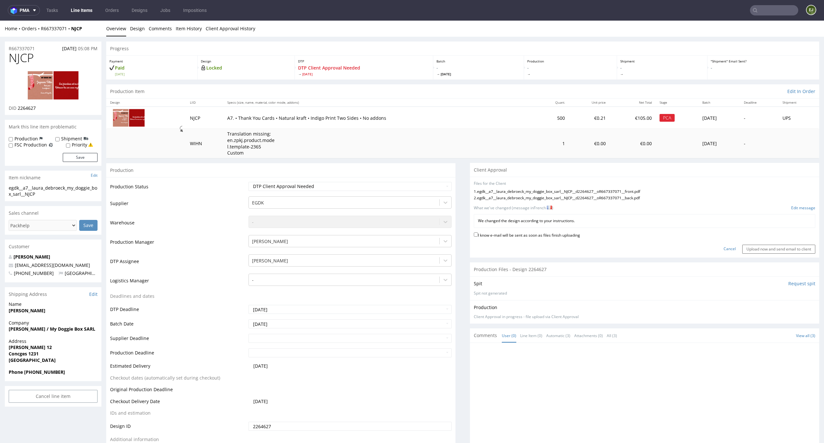
click at [550, 234] on label "I know e-mail will be sent as soon as files finish uploading" at bounding box center [527, 234] width 106 height 7
click at [478, 234] on input "I know e-mail will be sent as soon as files finish uploading" at bounding box center [476, 234] width 4 height 4
checkbox input "true"
click at [787, 247] on input "Upload now and send email to client" at bounding box center [778, 249] width 73 height 9
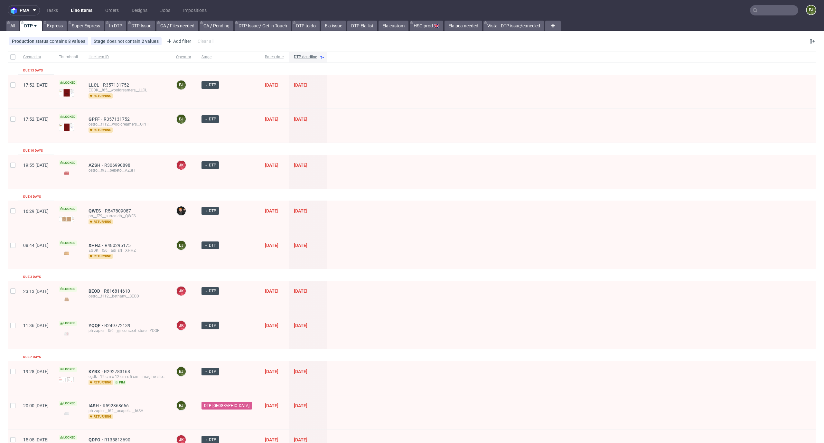
scroll to position [28, 0]
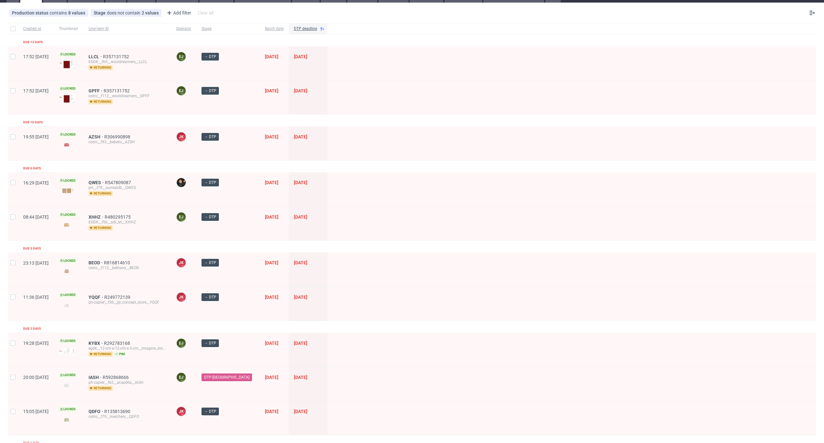
click at [360, 109] on div at bounding box center [571, 97] width 489 height 34
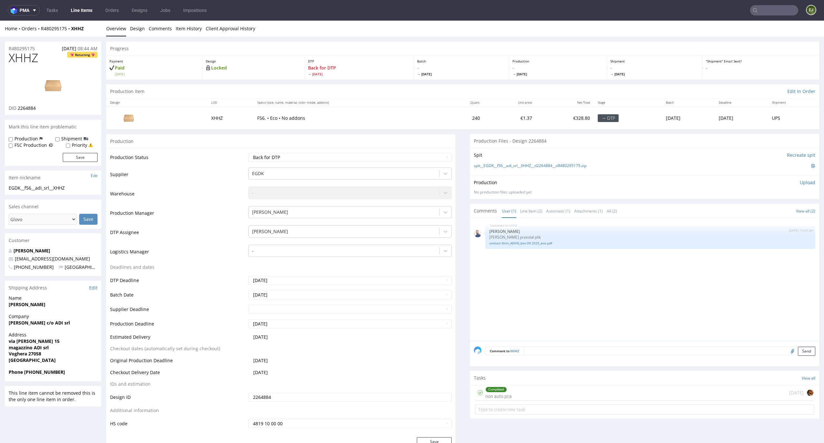
click at [519, 398] on div "Completed non auto pca [DATE]" at bounding box center [644, 392] width 339 height 15
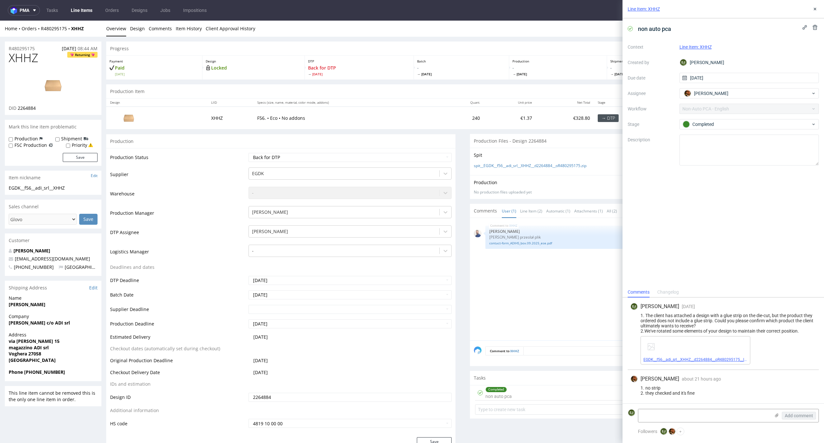
click at [704, 357] on span "EGDK__f56__adi_srl__XHHZ__d2264884__oR480295175__latest__outside.pdf" at bounding box center [695, 359] width 104 height 5
click at [686, 356] on div "EGDK__f56__adi_srl__XHHZ__d2264884__oR480295175__latest__outside.pdf" at bounding box center [695, 350] width 110 height 28
click at [684, 359] on link "EGDK__f56__adi_srl__XHHZ__d2264884__oR480295175__latest__outside.pdf" at bounding box center [709, 359] width 132 height 5
click at [814, 7] on icon at bounding box center [814, 8] width 5 height 5
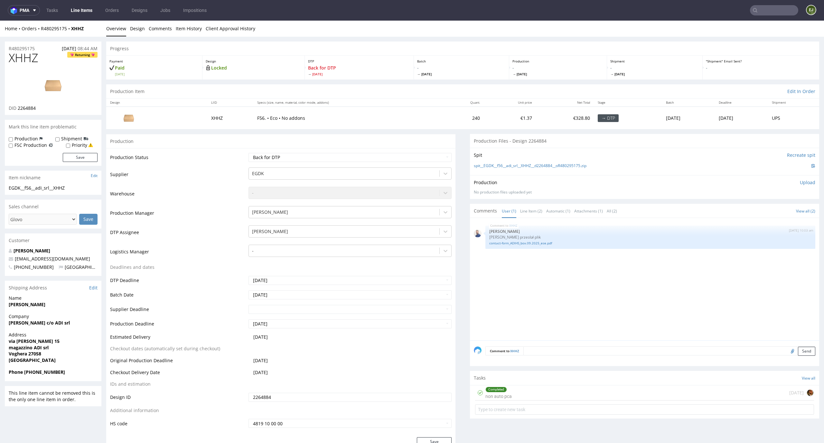
click at [800, 182] on p "Upload" at bounding box center [807, 182] width 15 height 6
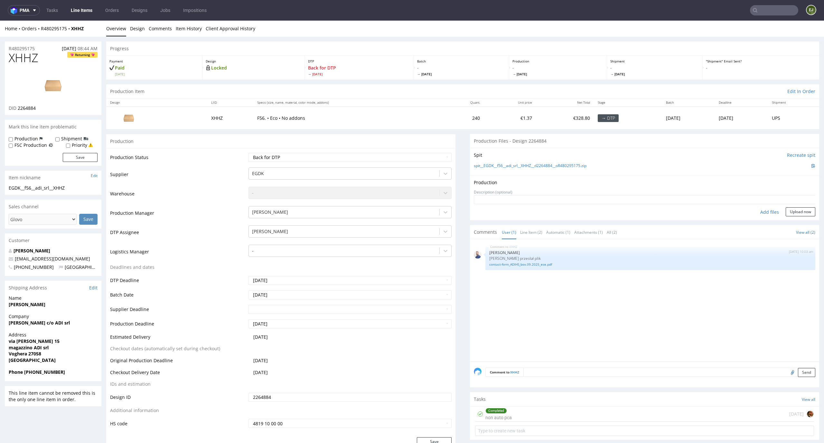
click at [763, 210] on div "Add files" at bounding box center [769, 212] width 32 height 10
type input "C:\fakepath\EGDK__f56__adi_srl__XHHZ__d2264884__oR480295175__latest__outside.pdf"
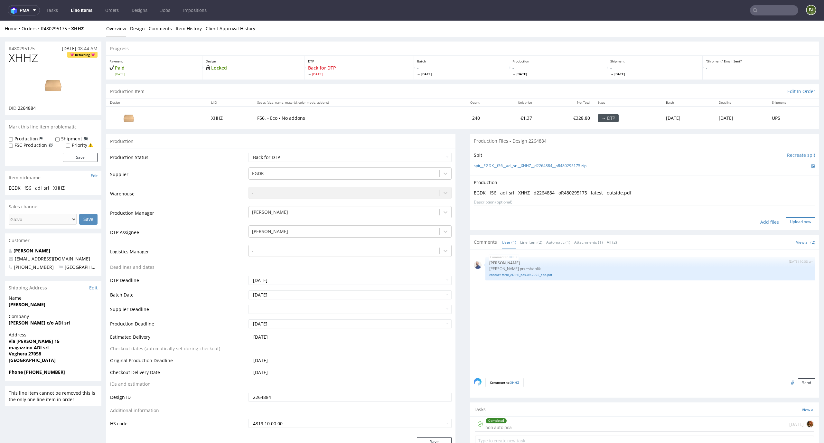
click at [797, 223] on button "Upload now" at bounding box center [801, 221] width 30 height 9
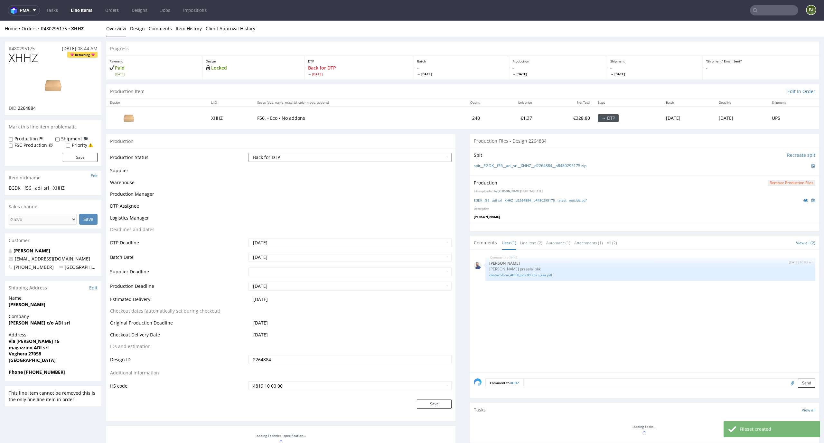
click at [421, 157] on select "Waiting for Artwork Waiting for Diecut Waiting for Mockup Waiting for DTP Waiti…" at bounding box center [349, 157] width 203 height 9
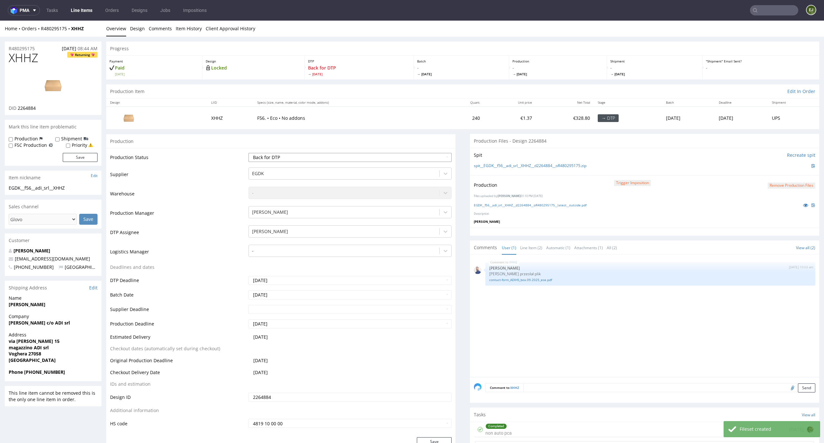
select select "dtp_production_ready"
click at [248, 153] on select "Waiting for Artwork Waiting for Diecut Waiting for Mockup Waiting for DTP Waiti…" at bounding box center [349, 157] width 203 height 9
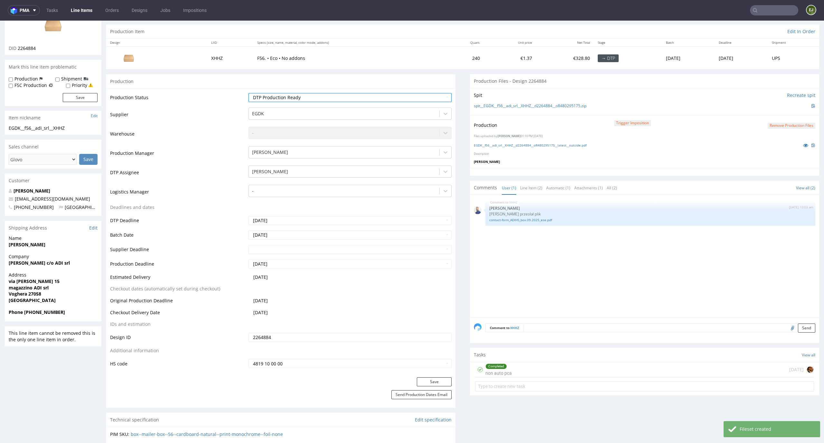
scroll to position [72, 0]
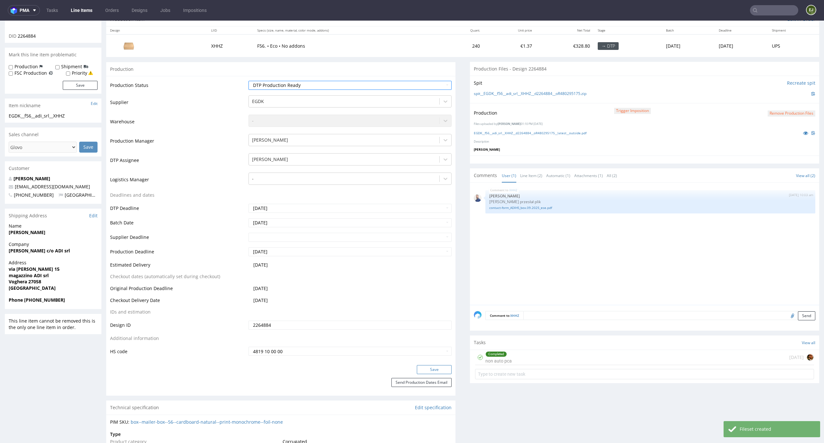
click at [443, 370] on button "Save" at bounding box center [434, 369] width 35 height 9
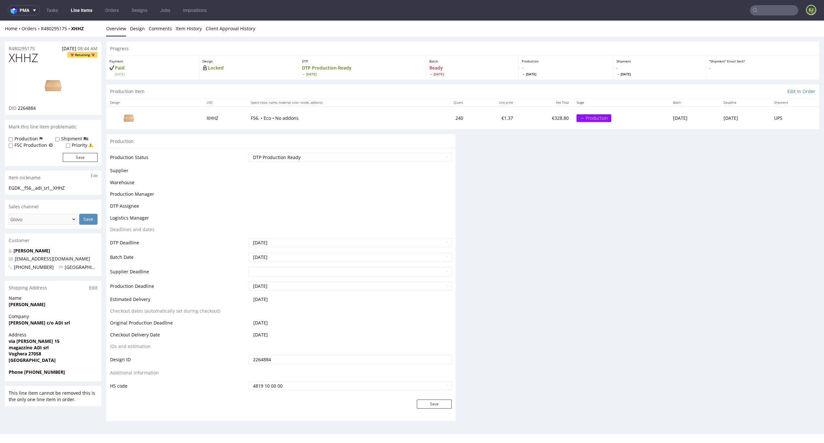
scroll to position [0, 0]
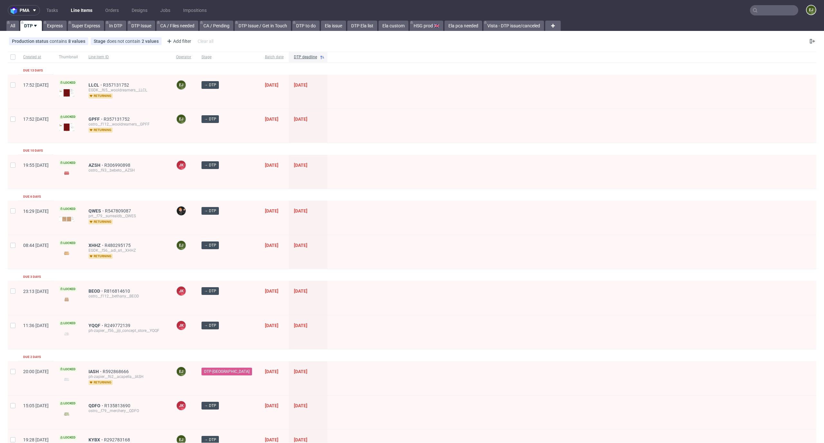
scroll to position [735, 0]
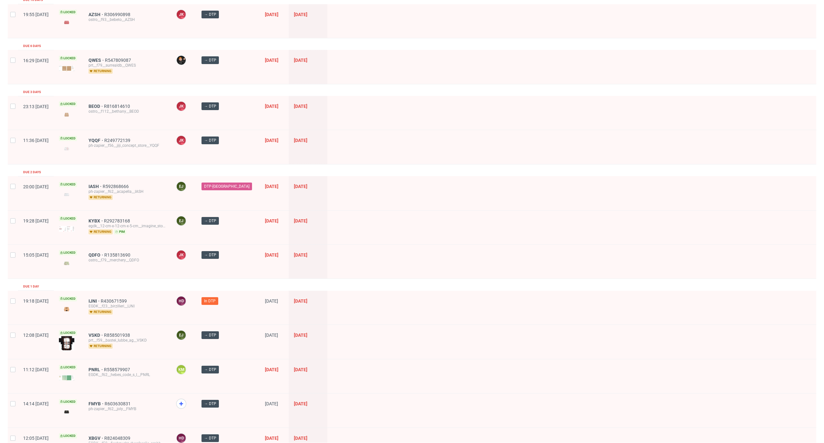
scroll to position [196, 0]
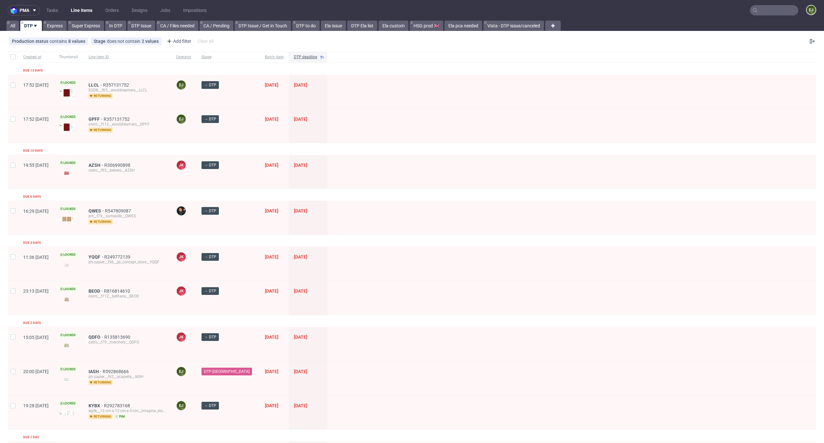
scroll to position [151, 0]
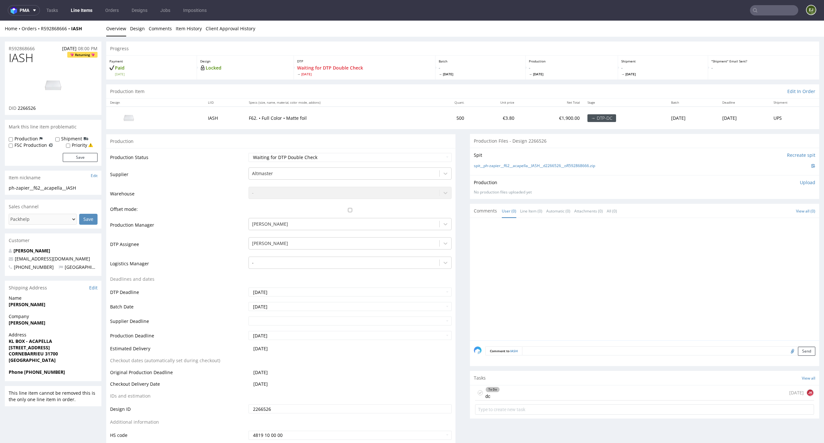
scroll to position [81, 0]
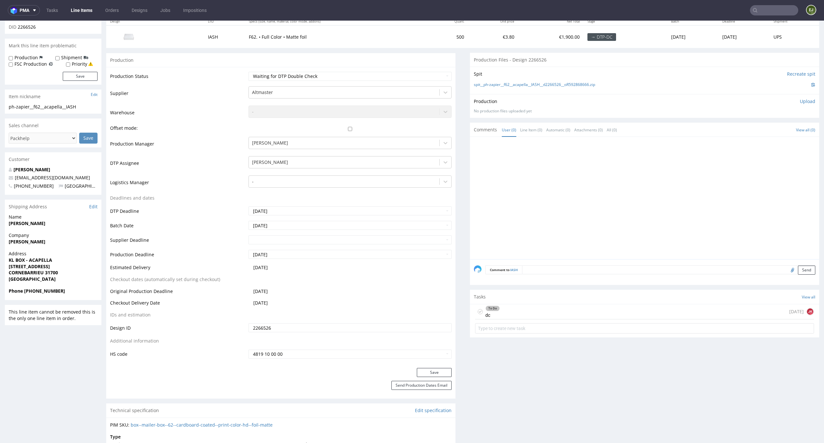
click at [519, 306] on div "To Do dc 1 day ago JK" at bounding box center [644, 311] width 339 height 15
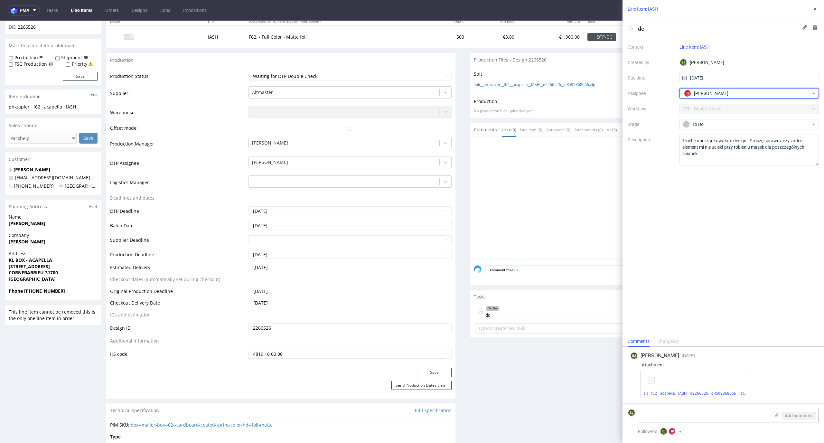
click at [723, 90] on div "JK Jan Kocik" at bounding box center [746, 93] width 129 height 10
type input "gaza"
click at [732, 117] on div "Krystian Gaza" at bounding box center [749, 118] width 135 height 10
click at [732, 83] on div "Context Line Item: IASH Created by EJ Elżbieta Jelińska Due date 01/10/2025 Ass…" at bounding box center [723, 104] width 191 height 124
click at [732, 75] on input "01/10/2025" at bounding box center [749, 78] width 140 height 10
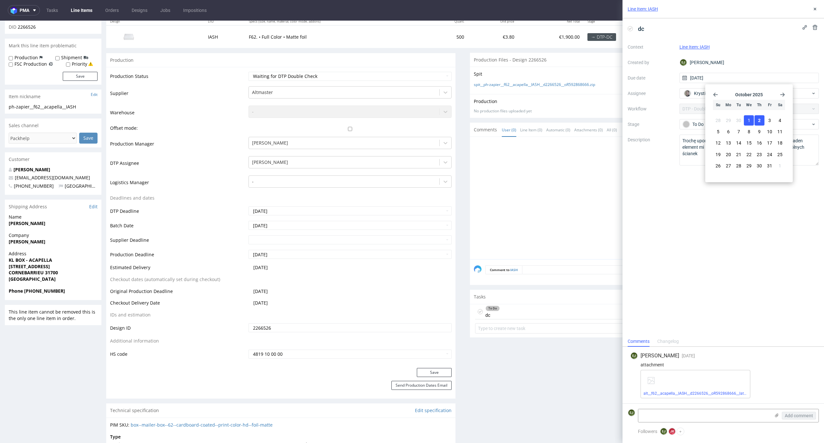
click at [758, 119] on span "2" at bounding box center [759, 120] width 3 height 6
type input "02/10/2025"
click at [759, 248] on div "dc Context Line Item: IASH Created by EJ Elżbieta Jelińska Due date 02/10/2025 …" at bounding box center [722, 177] width 201 height 318
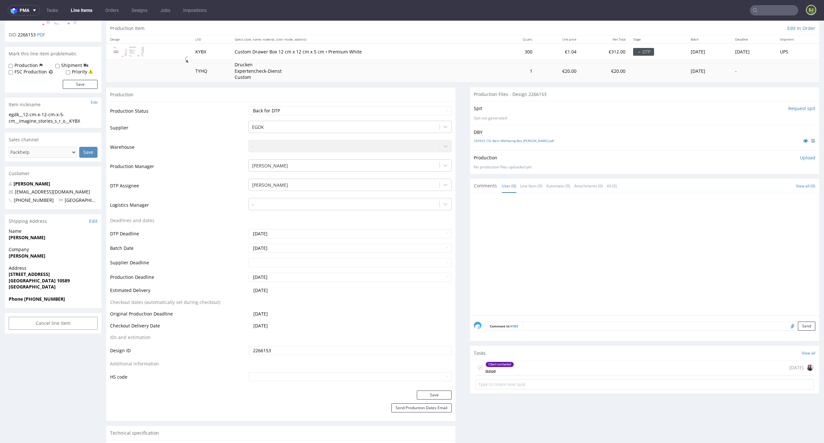
scroll to position [100, 0]
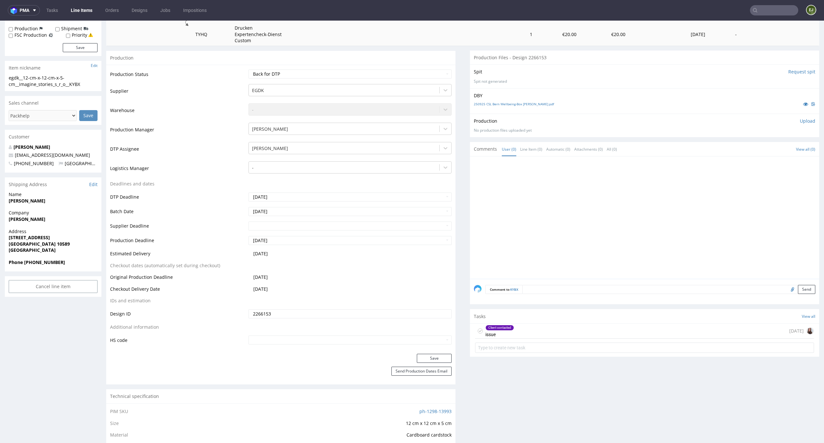
click at [537, 329] on div "Client contacted issue [DATE]" at bounding box center [644, 330] width 339 height 15
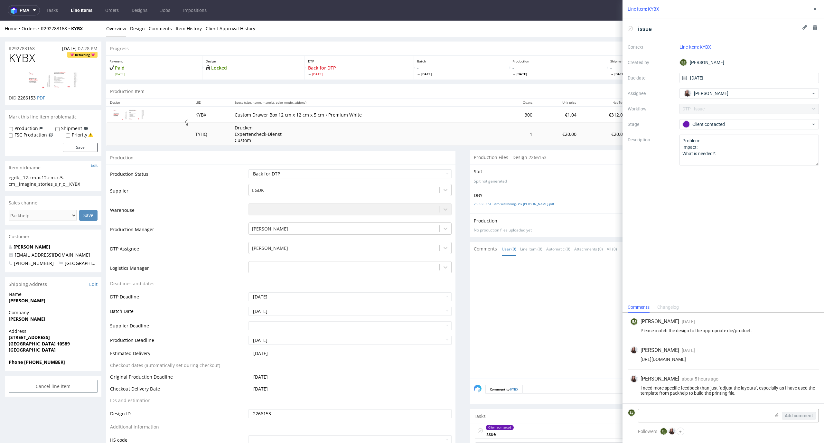
click at [68, 83] on img at bounding box center [52, 80] width 51 height 19
click at [777, 415] on use at bounding box center [777, 415] width 4 height 4
click at [0, 0] on input "file" at bounding box center [0, 0] width 0 height 0
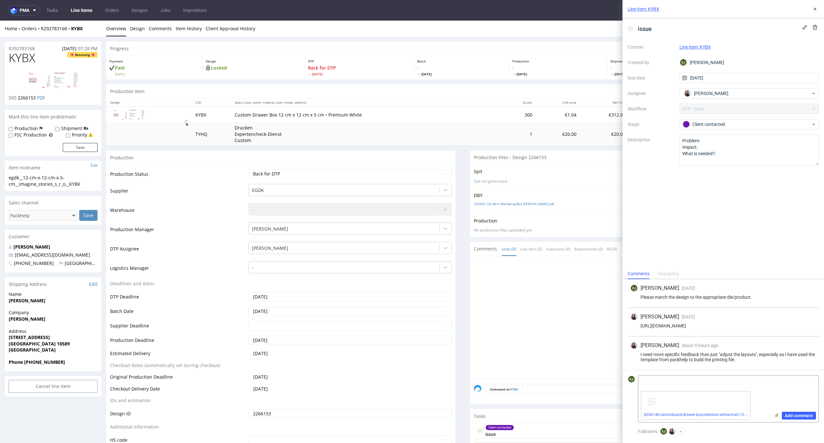
click at [528, 199] on div "DBY 250925 CSL Bern Wellbeing-Box [PERSON_NAME].pdf" at bounding box center [644, 200] width 349 height 25
click at [527, 204] on link "250925 CSL Bern Wellbeing-Box [PERSON_NAME].pdf" at bounding box center [514, 203] width 80 height 5
click at [429, 66] on p "- Thu 2 Oct" at bounding box center [461, 71] width 89 height 12
click at [706, 380] on textarea at bounding box center [704, 382] width 132 height 13
paste textarea "Please prepare the design on this design while maintaining the diecut layer"
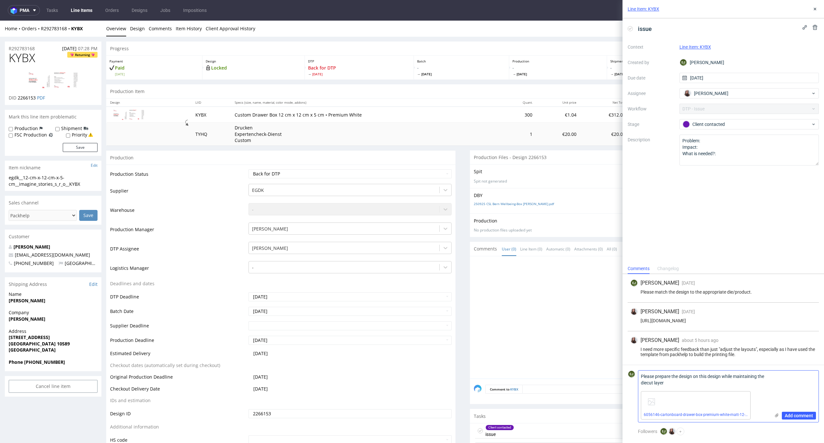
click at [724, 375] on textarea "Please prepare the design on this design while maintaining the diecut layer" at bounding box center [704, 379] width 132 height 18
click at [727, 376] on textarea "Please prepare the design on this file while maintaining the diecut layer" at bounding box center [704, 379] width 132 height 18
type textarea "Please prepare the design on this file maintaining the diecut layer"
click at [802, 417] on span "Add comment" at bounding box center [799, 415] width 28 height 5
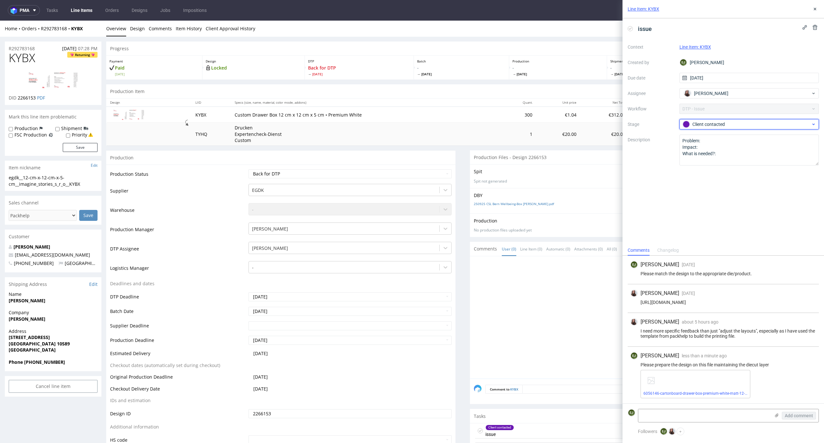
click at [716, 123] on div "Client contacted" at bounding box center [747, 124] width 128 height 7
click at [716, 135] on div "To Do" at bounding box center [749, 133] width 129 height 7
click at [419, 177] on select "Waiting for Artwork Waiting for Diecut Waiting for Mockup Waiting for DTP Waiti…" at bounding box center [349, 173] width 203 height 9
select select "dtp_issue"
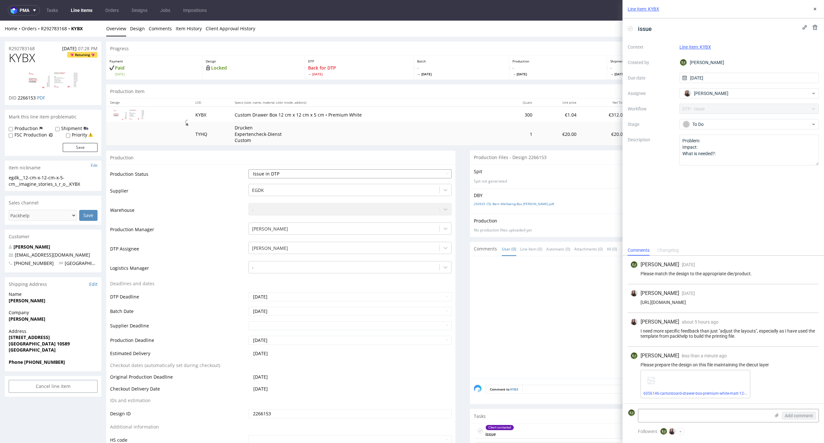
click at [248, 169] on select "Waiting for Artwork Waiting for Diecut Waiting for Mockup Waiting for DTP Waiti…" at bounding box center [349, 173] width 203 height 9
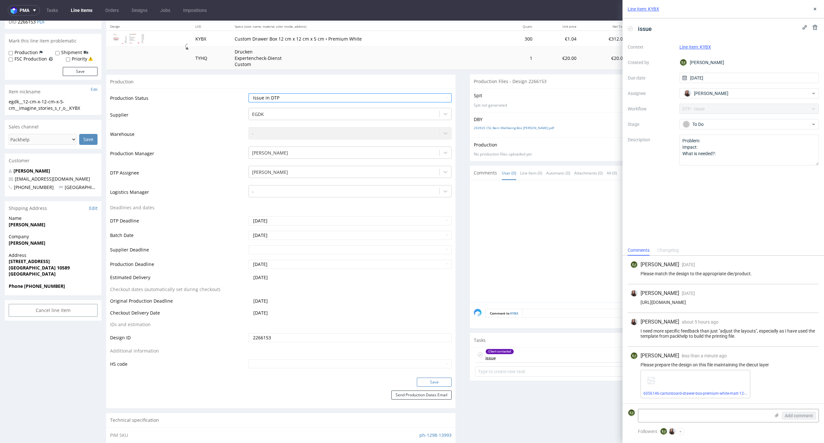
click at [437, 379] on button "Save" at bounding box center [434, 382] width 35 height 9
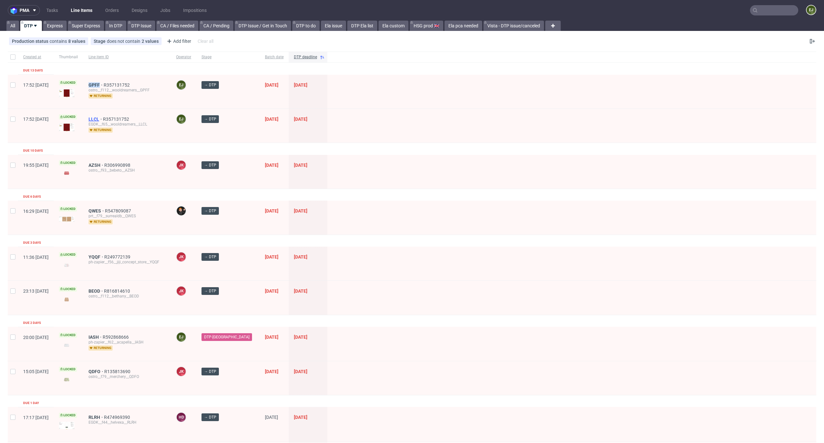
click at [103, 117] on span "LLCL" at bounding box center [96, 119] width 14 height 5
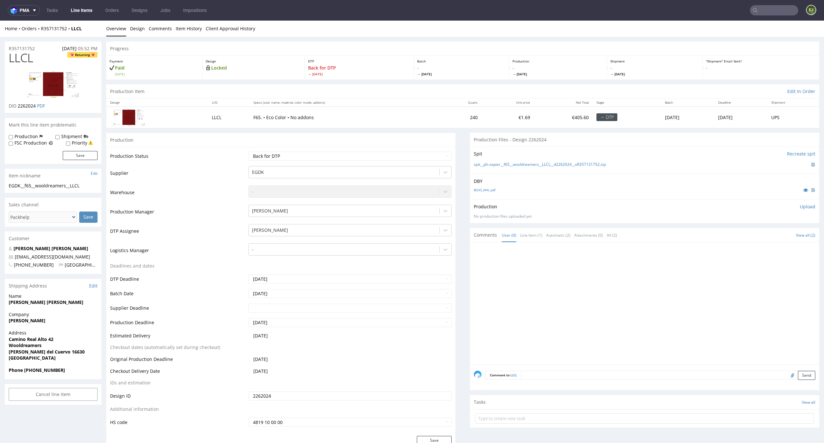
click at [470, 187] on div "DBY BOXS_W4L.pdf" at bounding box center [644, 186] width 349 height 25
click at [480, 190] on link "BOXS_W4L.pdf" at bounding box center [485, 190] width 22 height 5
click at [480, 164] on link "spit__ph-zapier__f65__wooldreamers__LLCL__d2262024__oR357131752.zip" at bounding box center [540, 164] width 132 height 5
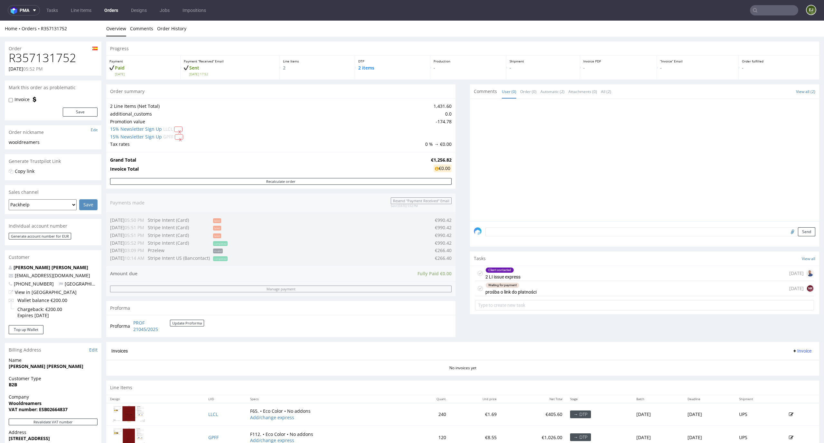
click at [544, 274] on div "Client contacted 2 LI issue express [DATE]" at bounding box center [644, 273] width 339 height 15
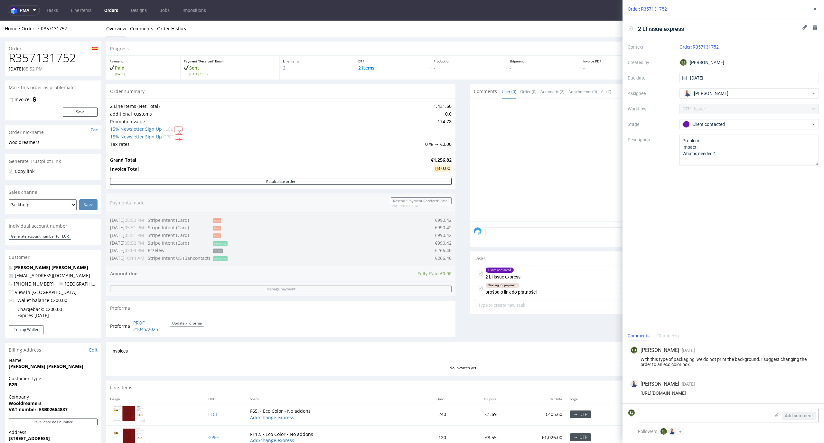
scroll to position [41, 0]
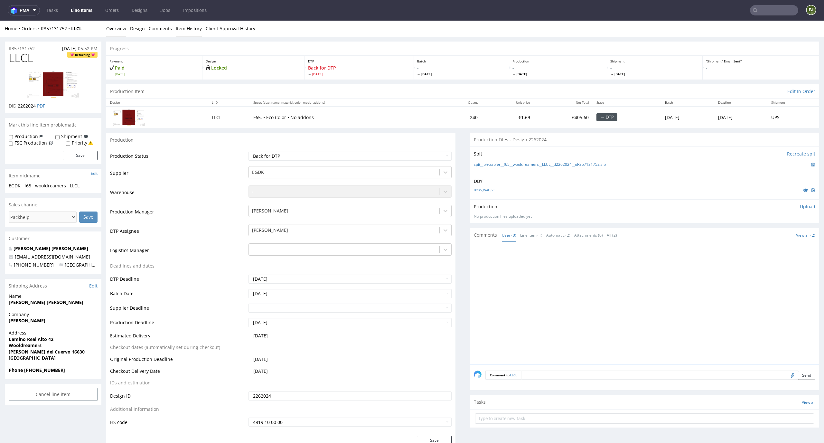
click at [189, 26] on link "Item History" at bounding box center [189, 29] width 26 height 16
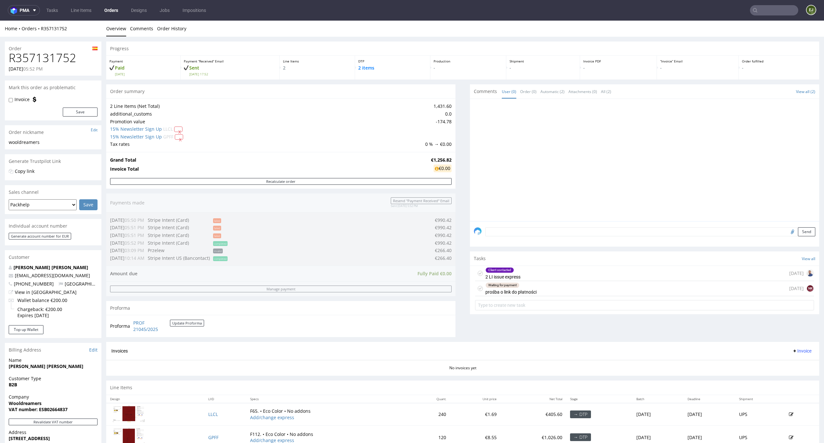
click at [571, 272] on div "Client contacted 2 LI issue express 9 days ago" at bounding box center [644, 273] width 339 height 15
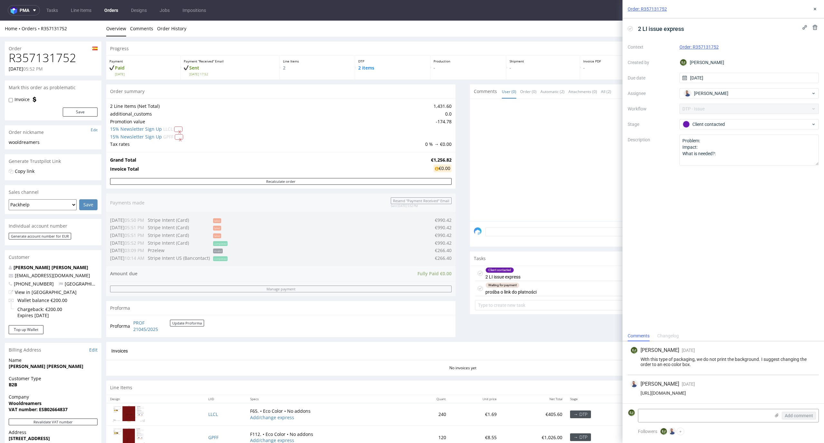
scroll to position [126, 0]
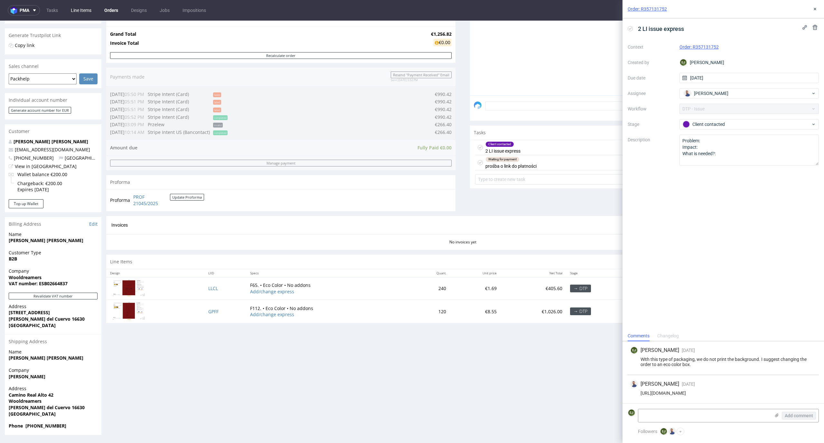
click at [83, 10] on link "Line Items" at bounding box center [81, 10] width 28 height 10
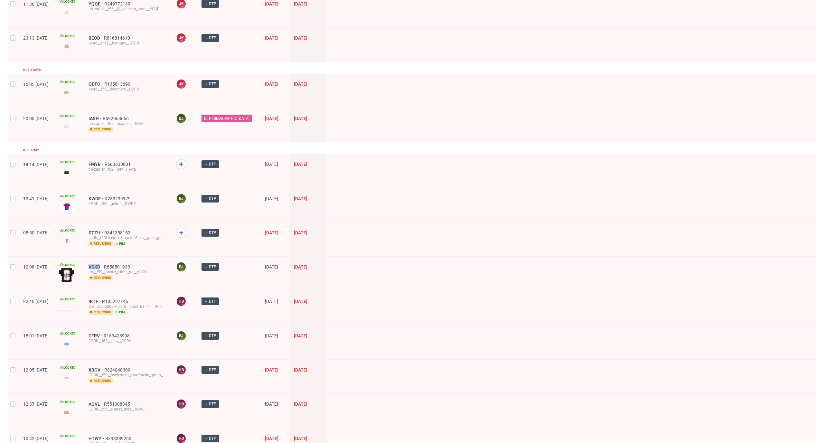
scroll to position [337, 0]
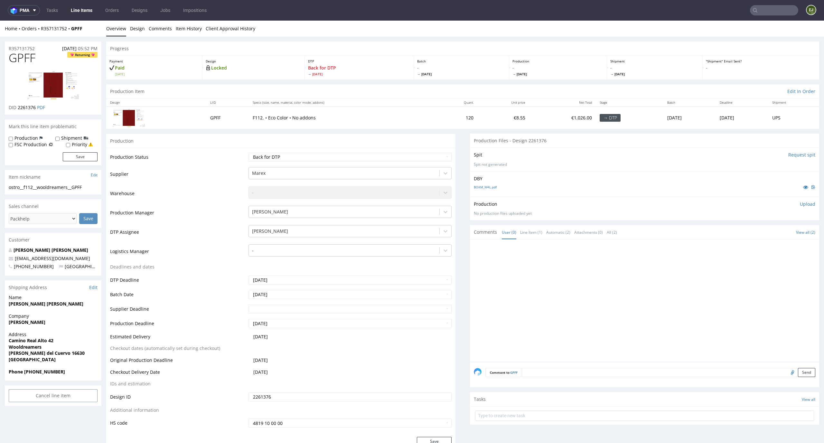
click at [593, 216] on div "Production Upload No production files uploaded yet Description (optional) Add f…" at bounding box center [644, 208] width 349 height 23
click at [474, 186] on link "BOXM_W4L.pdf" at bounding box center [485, 187] width 23 height 5
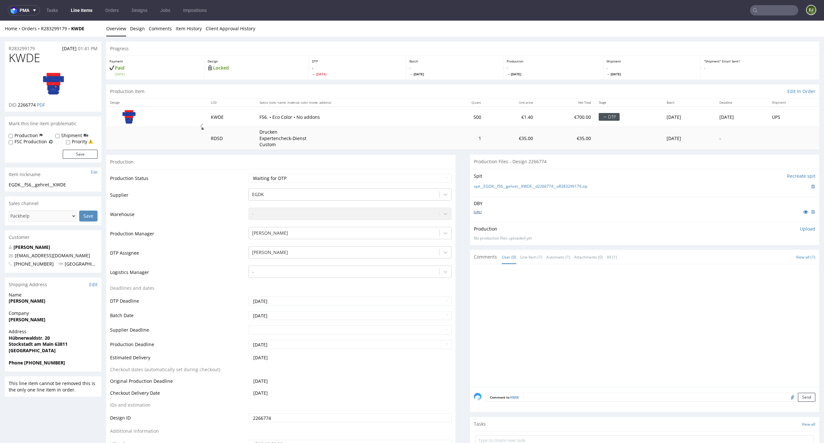
click at [481, 211] on link "MSP_Box56.ai" at bounding box center [478, 212] width 8 height 5
click at [490, 185] on link "spit__EGDK__f56__gehret__KWDE__d2266774__oR283299179.zip" at bounding box center [531, 186] width 114 height 5
click at [327, 130] on td "Drucken Expertencheck-Dienst Custom" at bounding box center [350, 138] width 188 height 23
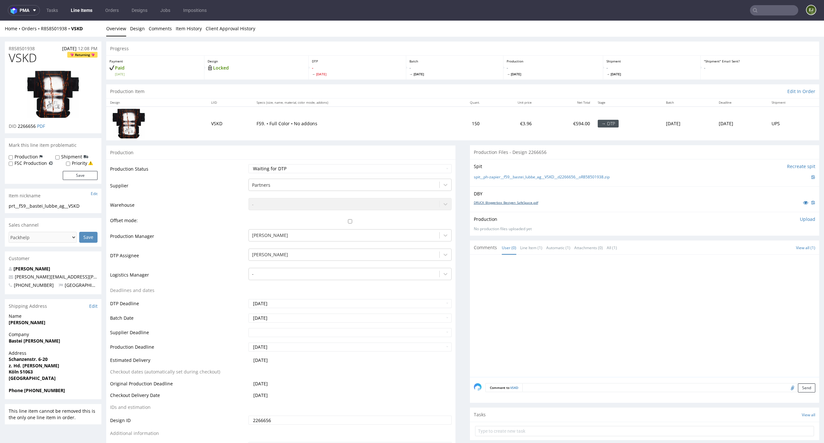
click at [496, 204] on link "DRUCK_Bloggerbox_Bestgen_SafeSpace.pdf" at bounding box center [506, 202] width 64 height 5
click at [489, 172] on div "Spit Recreate spit spit__ph-zapier__f59__bastei_lubbe_ag__VSKD__d2266656__oR858…" at bounding box center [644, 172] width 349 height 27
click at [489, 175] on link "spit__ph-zapier__f59__bastei_lubbe_ag__VSKD__d2266656__oR858501938.zip" at bounding box center [542, 176] width 136 height 5
click at [343, 90] on div "Production Item Edit In Order" at bounding box center [462, 91] width 713 height 14
click at [322, 114] on td "F59. • Full Color • No addons" at bounding box center [347, 123] width 189 height 33
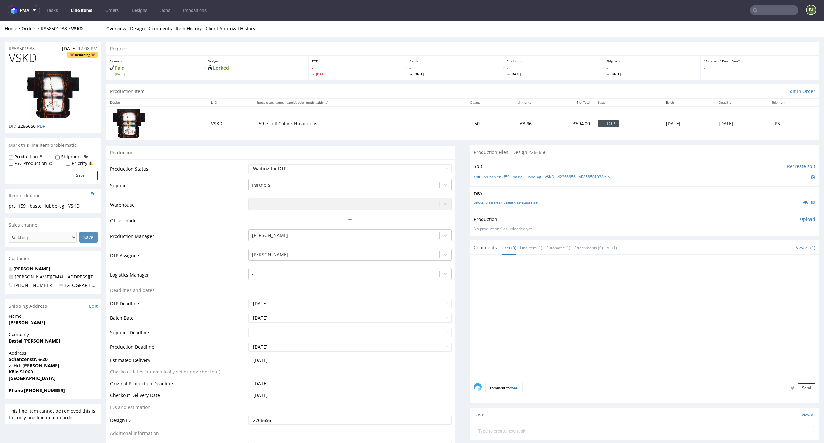
click at [503, 104] on th "Unit price" at bounding box center [509, 102] width 52 height 8
click at [85, 10] on link "Line Items" at bounding box center [81, 10] width 29 height 10
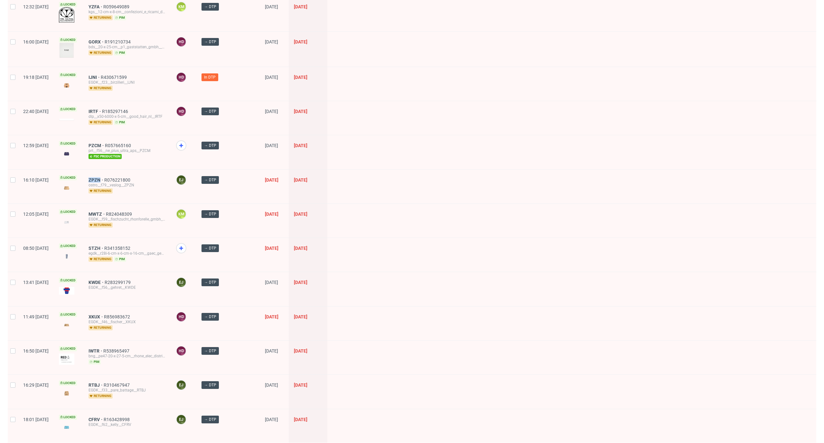
scroll to position [701, 0]
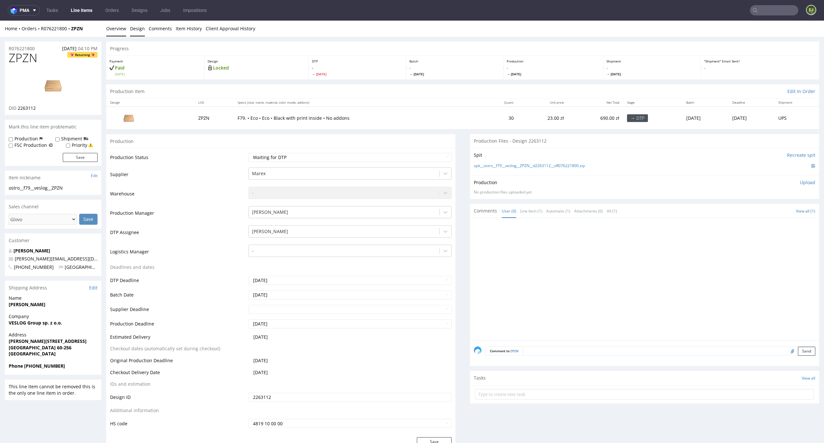
click at [134, 28] on link "Design" at bounding box center [137, 29] width 15 height 16
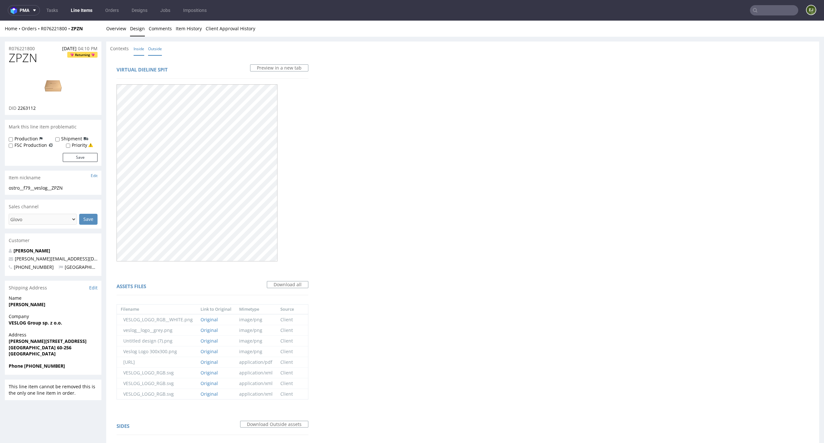
click at [138, 48] on link "Inside" at bounding box center [139, 49] width 11 height 14
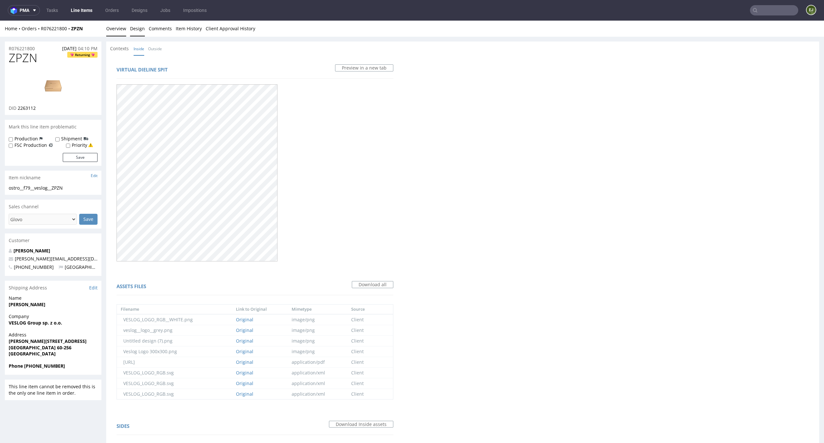
click at [120, 24] on link "Overview" at bounding box center [116, 29] width 20 height 16
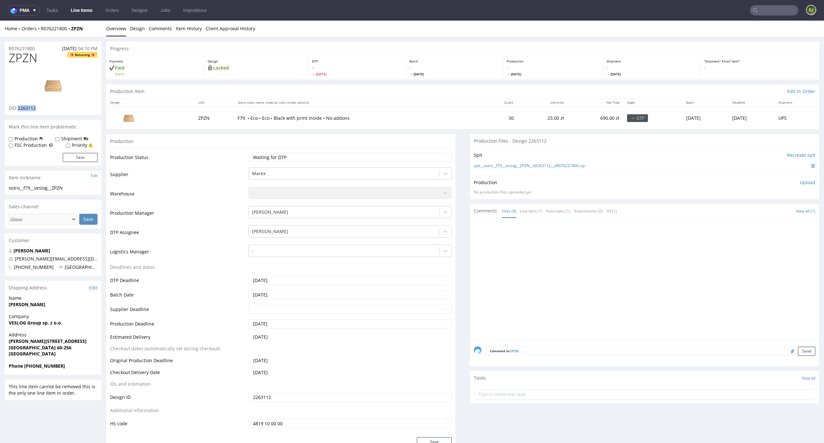
drag, startPoint x: 43, startPoint y: 107, endPoint x: 18, endPoint y: 109, distance: 25.2
click at [18, 109] on div "DID 2263112" at bounding box center [53, 108] width 89 height 6
copy span "2263112"
click at [40, 75] on img at bounding box center [52, 85] width 51 height 29
click at [428, 151] on div "Production Status Waiting for Artwork Waiting for Diecut Waiting for Mockup Wai…" at bounding box center [280, 292] width 349 height 289
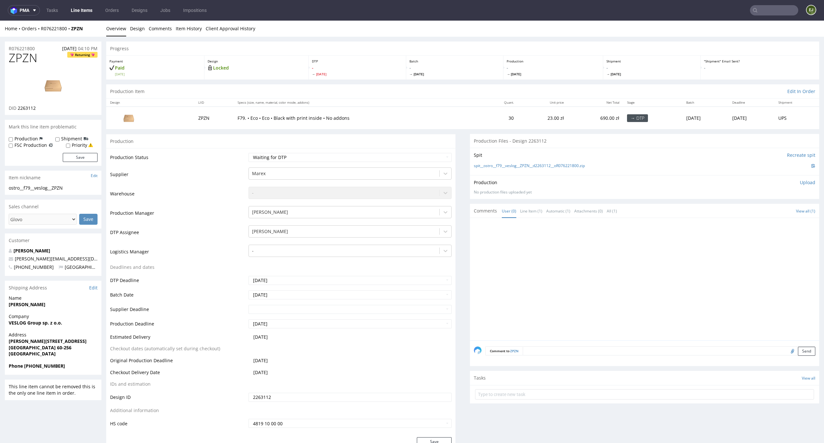
click at [425, 163] on td "Waiting for Artwork Waiting for Diecut Waiting for Mockup Waiting for DTP Waiti…" at bounding box center [349, 159] width 205 height 14
click at [427, 154] on select "Waiting for Artwork Waiting for Diecut Waiting for Mockup Waiting for DTP Waiti…" at bounding box center [349, 157] width 203 height 9
select select "dtp_in_process"
click at [248, 153] on select "Waiting for Artwork Waiting for Diecut Waiting for Mockup Waiting for DTP Waiti…" at bounding box center [349, 157] width 203 height 9
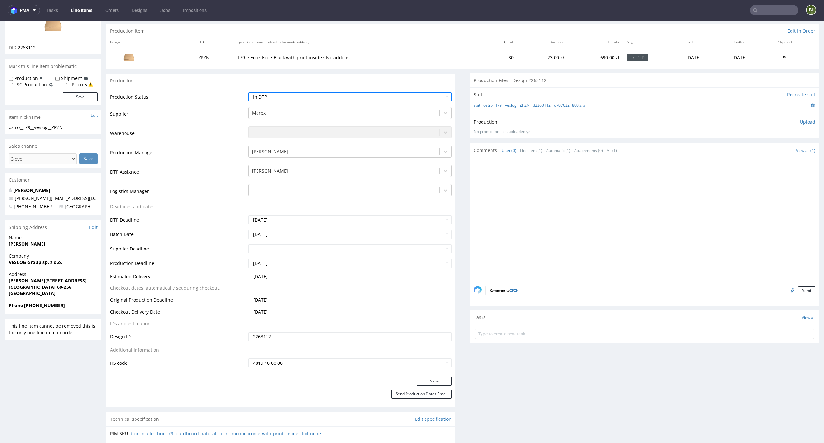
click at [443, 376] on div "Production Status Waiting for Artwork Waiting for Diecut Waiting for Mockup Wai…" at bounding box center [280, 232] width 349 height 289
click at [437, 375] on div "Production Status Waiting for Artwork Waiting for Diecut Waiting for Mockup Wai…" at bounding box center [280, 232] width 349 height 289
click at [435, 379] on button "Save" at bounding box center [434, 381] width 35 height 9
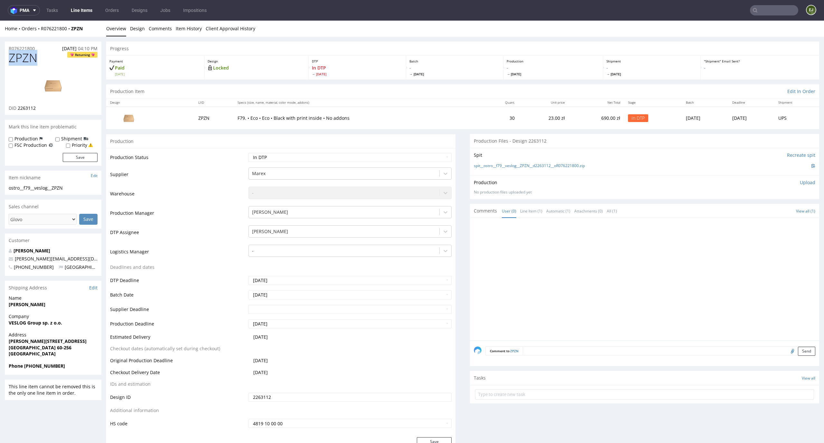
drag, startPoint x: 38, startPoint y: 53, endPoint x: 0, endPoint y: 59, distance: 38.6
copy span "ZPZN"
drag, startPoint x: 40, startPoint y: 59, endPoint x: 0, endPoint y: 59, distance: 40.2
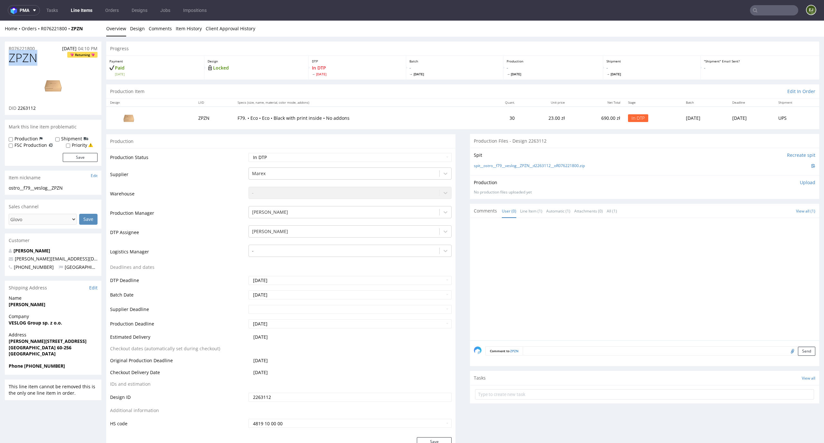
copy span "ZPZN"
click at [516, 169] on div "spit__ostro__f79__veslog__ZPZN__d2263112__oR076221800.zip" at bounding box center [644, 165] width 341 height 7
click at [519, 164] on link "spit__ostro__f79__veslog__ZPZN__d2263112__oR076221800.zip" at bounding box center [529, 165] width 111 height 5
click at [127, 28] on li "Overview" at bounding box center [118, 28] width 24 height 6
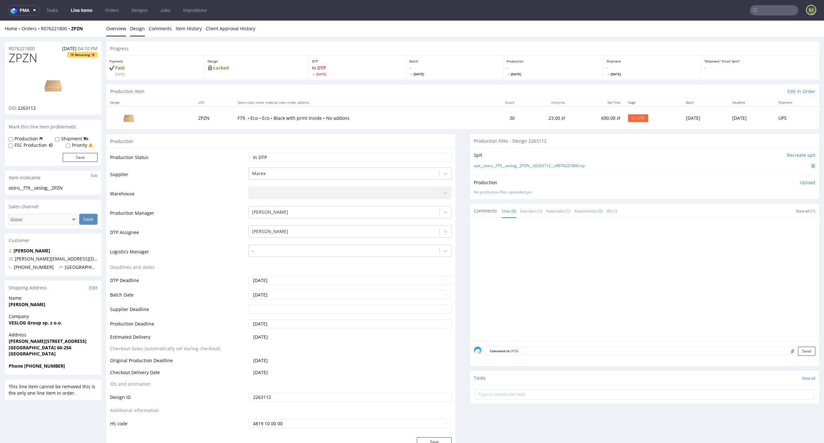
click at [136, 30] on link "Design" at bounding box center [137, 29] width 15 height 16
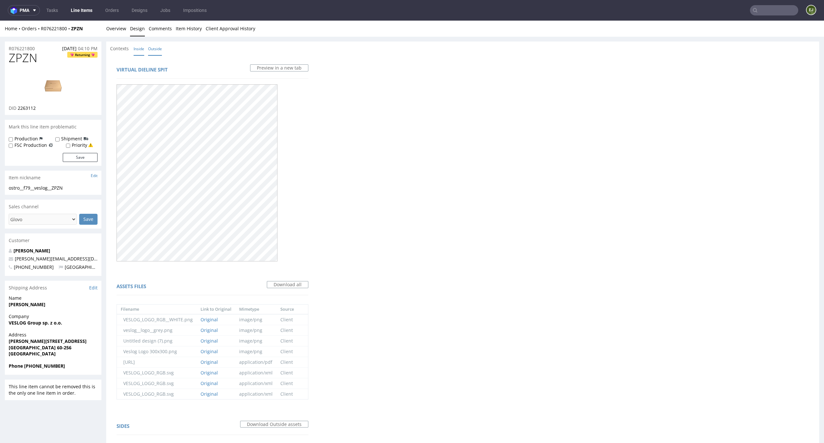
click at [135, 47] on link "Inside" at bounding box center [139, 49] width 11 height 14
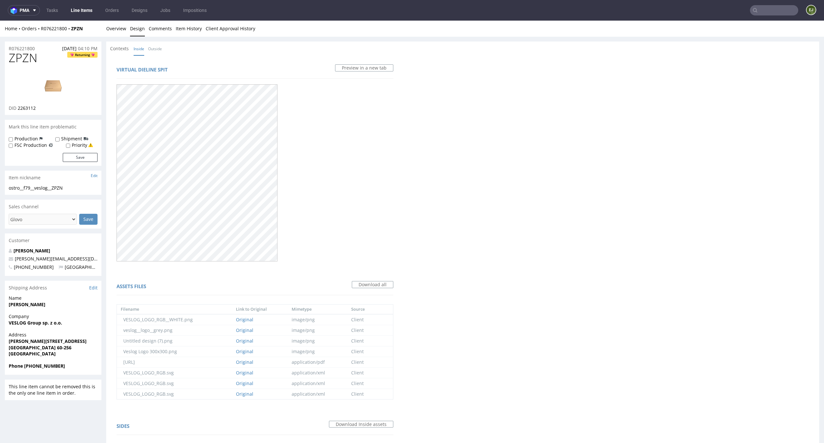
click at [119, 38] on div "R076221800 19.09.2025 04:10 PM ZPZN Returning DID 2263112 Mark this line item p…" at bounding box center [412, 342] width 824 height 611
click at [117, 31] on link "Overview" at bounding box center [116, 29] width 20 height 16
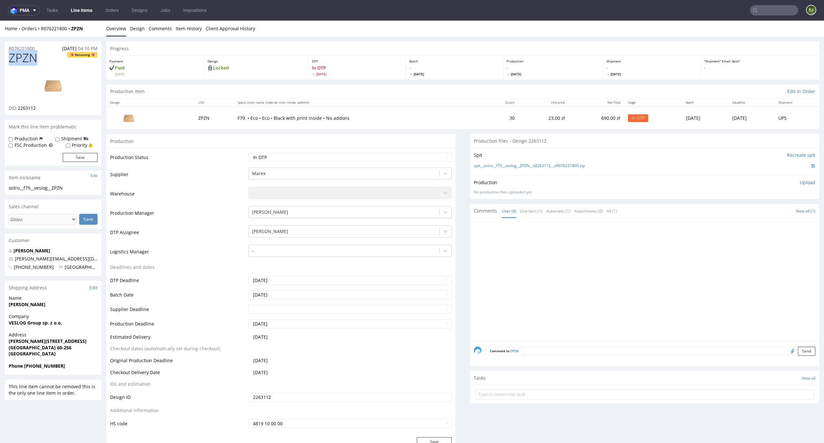
drag, startPoint x: 37, startPoint y: 58, endPoint x: 0, endPoint y: 58, distance: 36.7
copy span "ZPZN"
click at [800, 183] on p "Upload" at bounding box center [807, 182] width 15 height 6
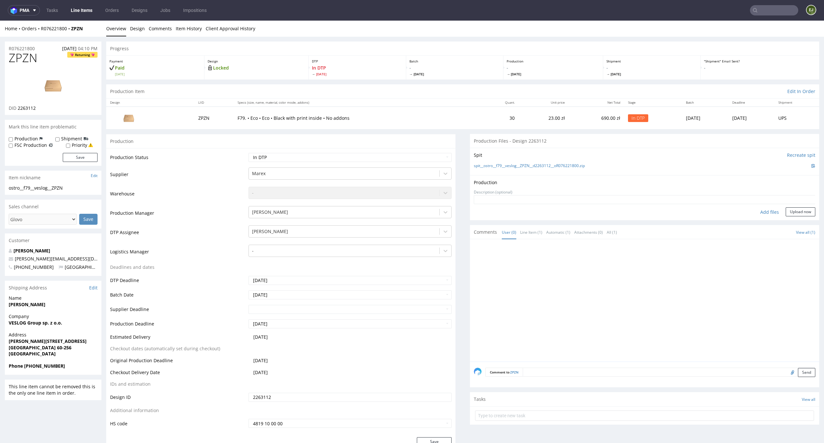
click at [758, 210] on div "Add files" at bounding box center [769, 212] width 32 height 10
type input "C:\fakepath\ostro__f79__veslog__ZPZN__d2263112__oR076221800__latest__inside.pdf"
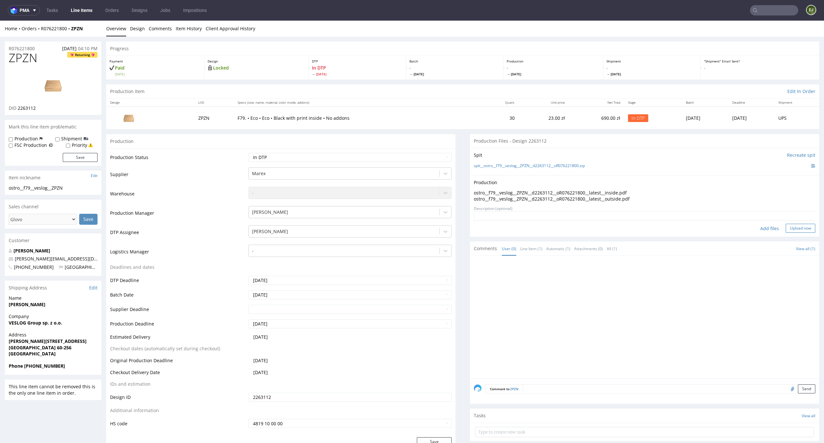
click at [797, 224] on button "Upload now" at bounding box center [801, 228] width 30 height 9
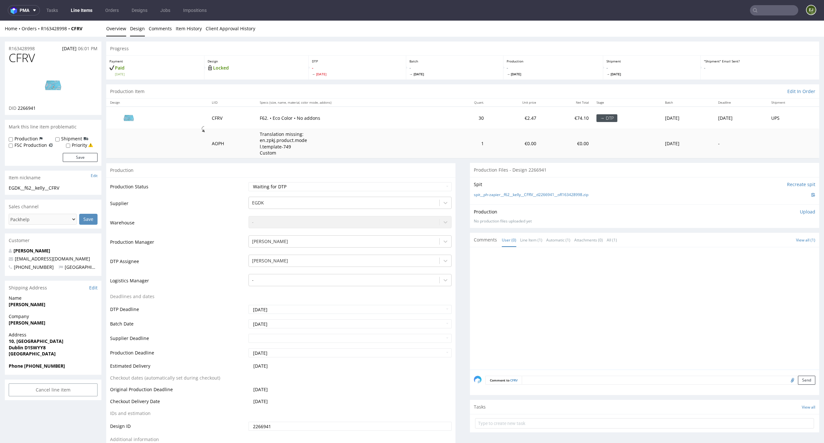
click at [135, 29] on link "Design" at bounding box center [137, 29] width 15 height 16
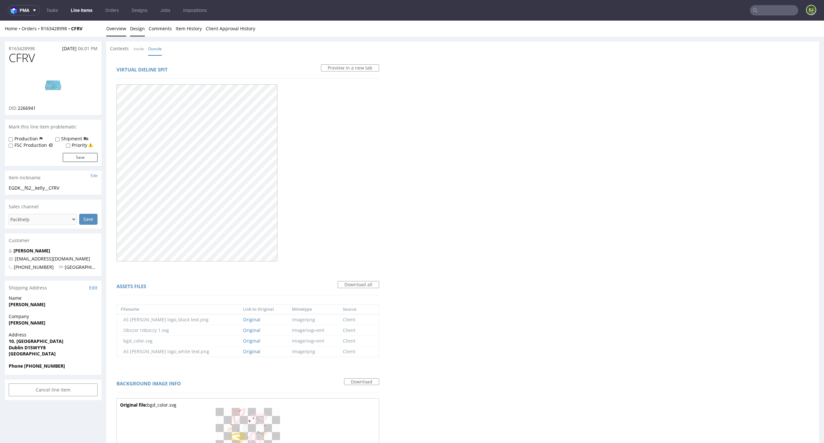
click at [124, 25] on link "Overview" at bounding box center [116, 29] width 20 height 16
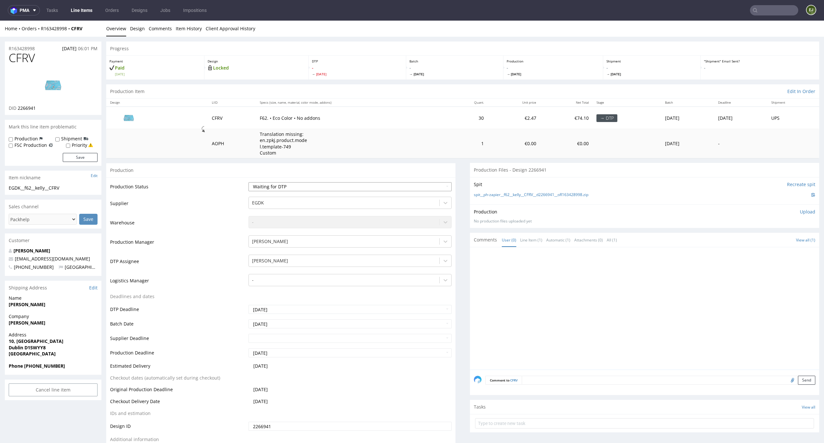
click at [427, 190] on select "Waiting for Artwork Waiting for Diecut Waiting for Mockup Waiting for DTP Waiti…" at bounding box center [349, 186] width 203 height 9
select select "dtp_in_process"
click at [248, 182] on select "Waiting for Artwork Waiting for Diecut Waiting for Mockup Waiting for DTP Waiti…" at bounding box center [349, 186] width 203 height 9
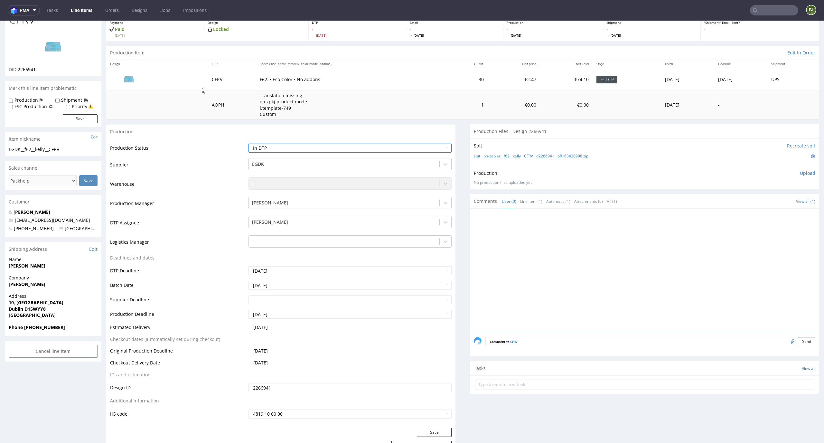
scroll to position [63, 0]
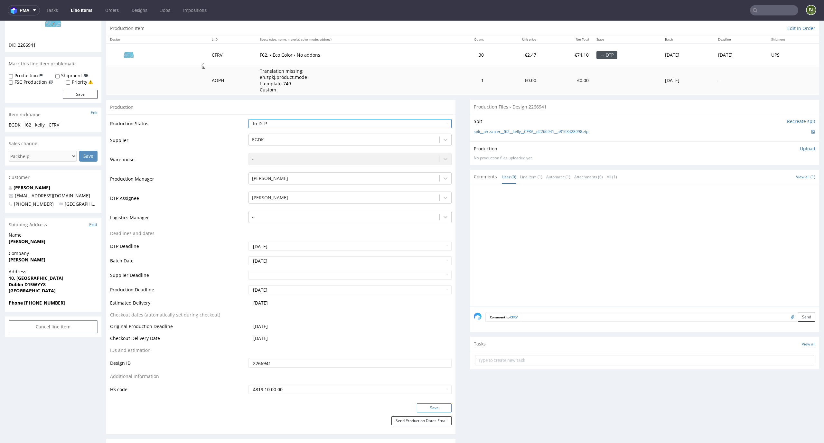
click at [437, 405] on button "Save" at bounding box center [434, 407] width 35 height 9
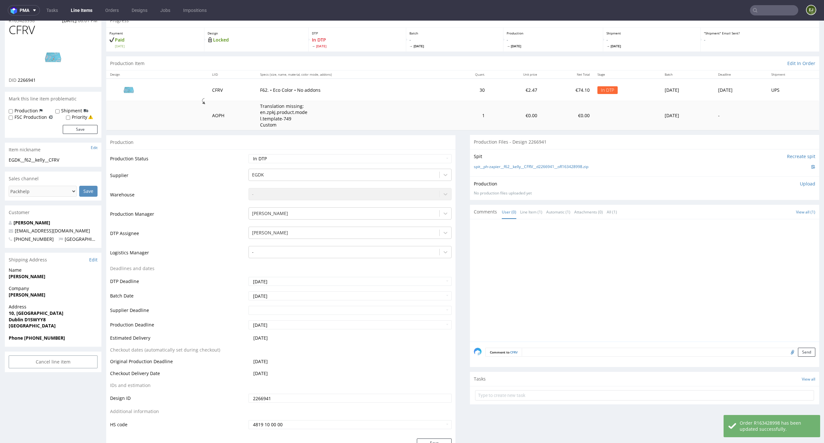
scroll to position [0, 0]
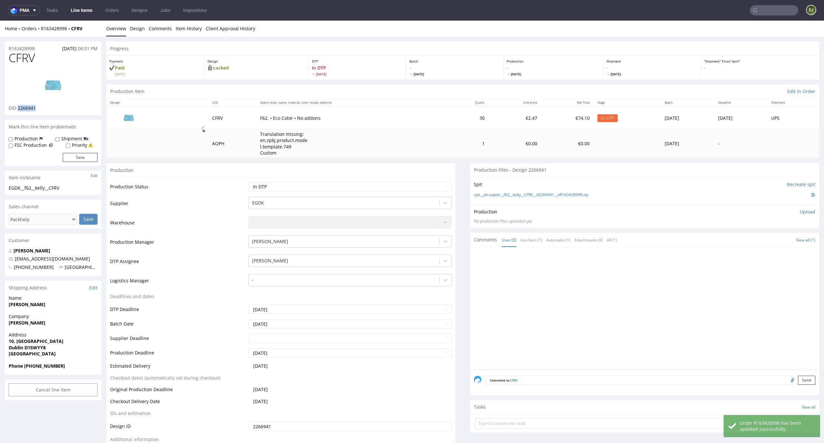
drag, startPoint x: 51, startPoint y: 110, endPoint x: 19, endPoint y: 109, distance: 32.8
click at [19, 109] on div "DID 2266941" at bounding box center [53, 108] width 89 height 6
copy span "2266941"
drag, startPoint x: 39, startPoint y: 50, endPoint x: 0, endPoint y: 51, distance: 39.3
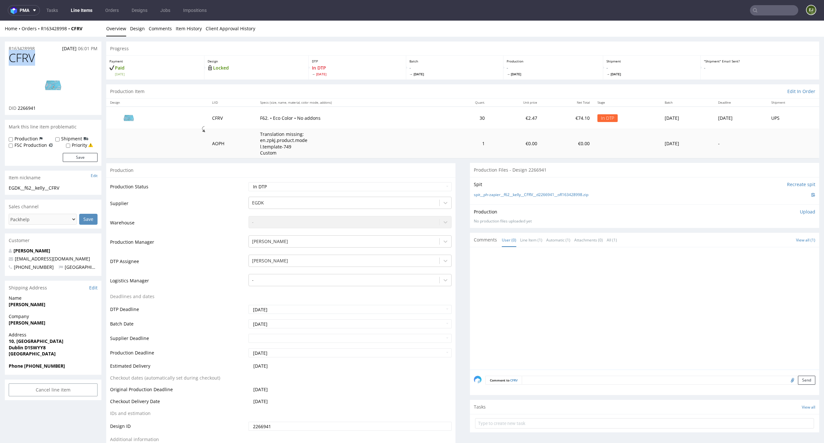
drag, startPoint x: 39, startPoint y: 57, endPoint x: 1, endPoint y: 57, distance: 38.3
copy span "CFRV"
click at [261, 144] on p "Translation missing: en.zpkj.product.model.template-749 Custom" at bounding box center [284, 143] width 48 height 25
click at [213, 114] on td "CFRV" at bounding box center [232, 118] width 48 height 22
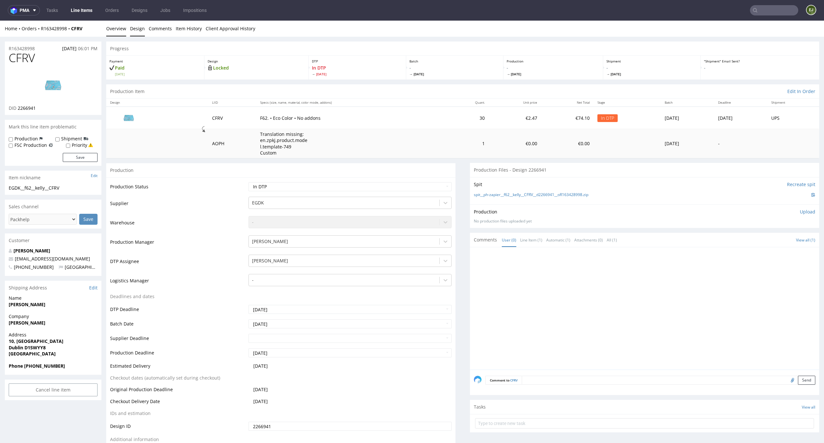
drag, startPoint x: 133, startPoint y: 39, endPoint x: 135, endPoint y: 23, distance: 15.5
click at [135, 23] on link "Design" at bounding box center [137, 29] width 15 height 16
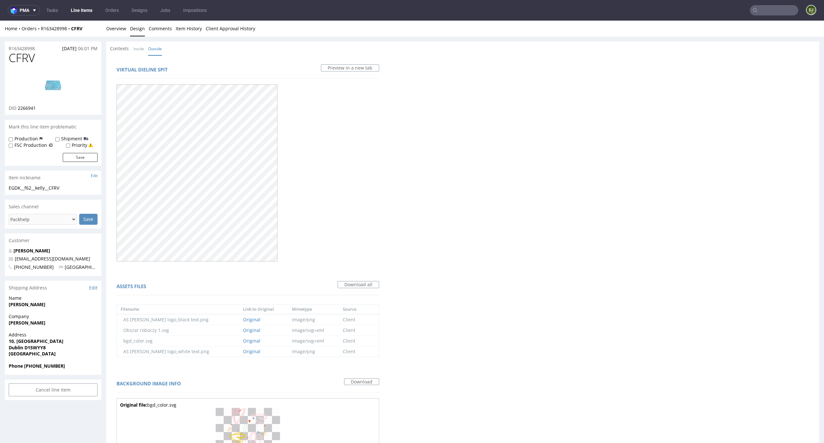
click at [43, 90] on img at bounding box center [52, 85] width 51 height 29
click at [113, 25] on link "Overview" at bounding box center [116, 29] width 20 height 16
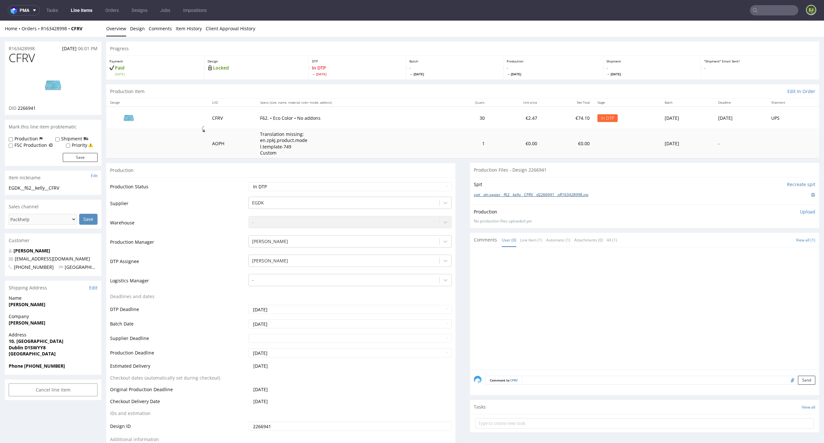
click at [536, 192] on link "spit__ph-zapier__f62__kelly__CFRV__d2266941__oR163428998.zip" at bounding box center [531, 194] width 115 height 5
click at [800, 212] on p "Upload" at bounding box center [807, 212] width 15 height 6
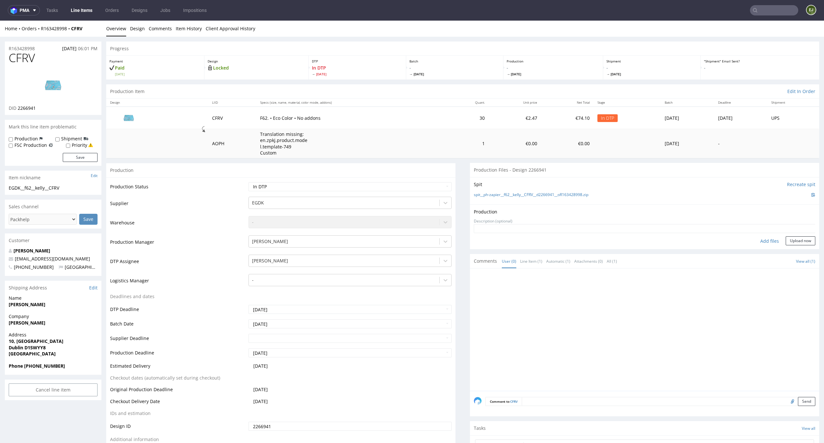
click at [762, 244] on div "Add files" at bounding box center [769, 241] width 32 height 10
click at [760, 240] on div "Add files" at bounding box center [769, 241] width 32 height 10
type input "C:\fakepath\EGDK__f62__kelly__CFRV__d2266941__oR163428998__latest__outside.pdf"
click at [795, 251] on button "Upload now" at bounding box center [801, 251] width 30 height 9
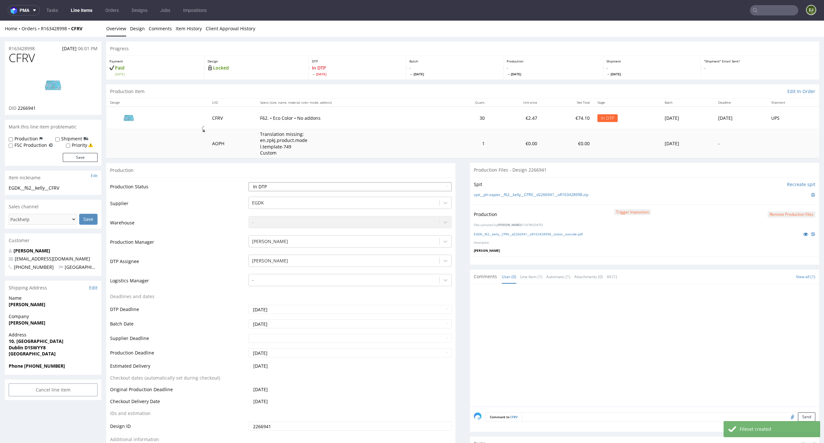
click at [433, 187] on select "Waiting for Artwork Waiting for Diecut Waiting for Mockup Waiting for DTP Waiti…" at bounding box center [349, 186] width 203 height 9
select select "dtp_production_ready"
click at [248, 182] on select "Waiting for Artwork Waiting for Diecut Waiting for Mockup Waiting for DTP Waiti…" at bounding box center [349, 186] width 203 height 9
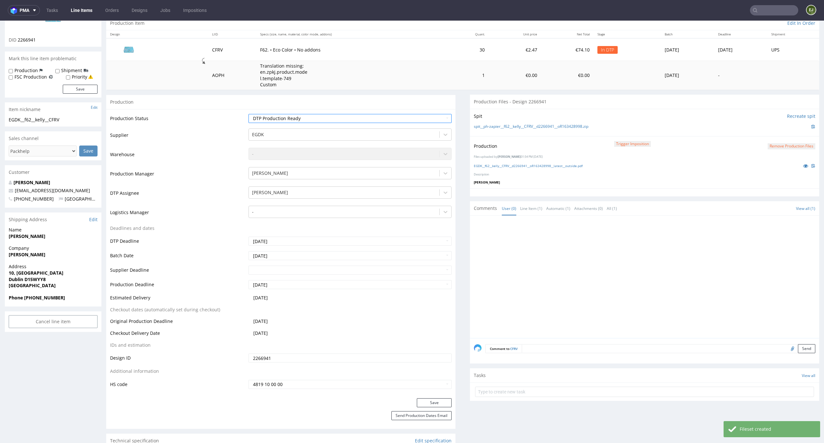
scroll to position [110, 0]
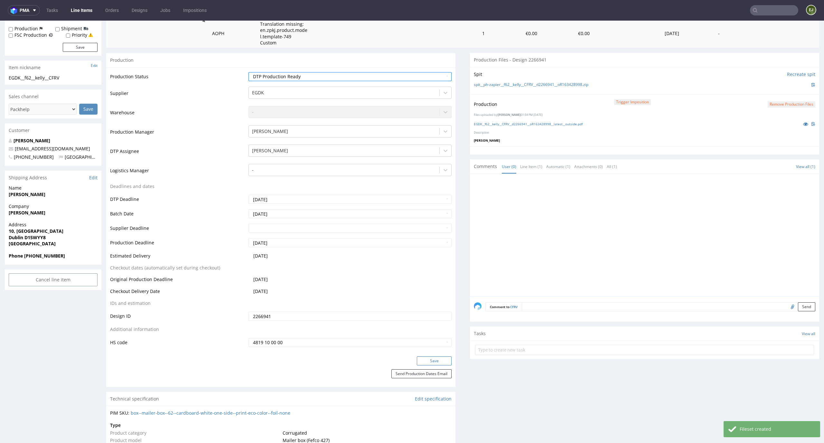
click at [439, 356] on button "Save" at bounding box center [434, 360] width 35 height 9
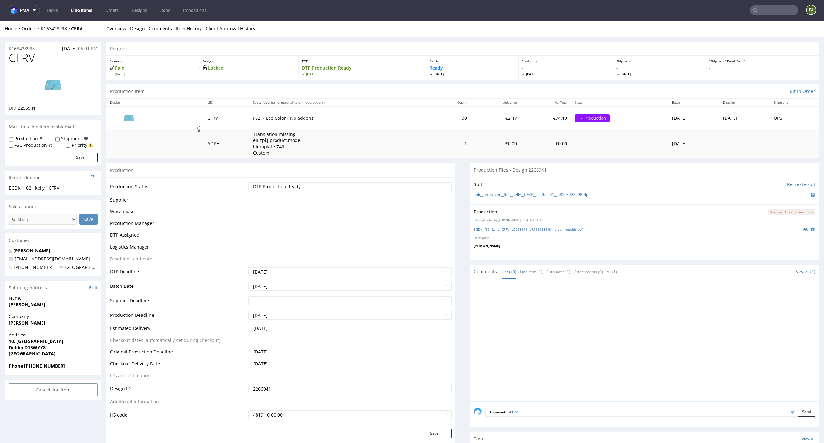
scroll to position [76, 0]
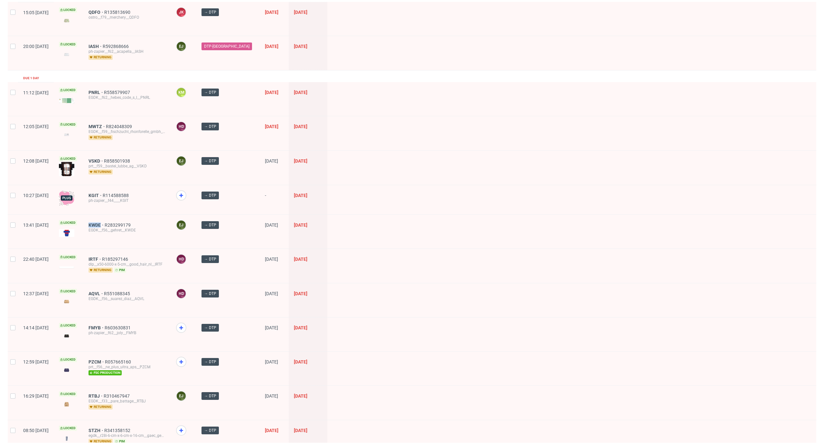
scroll to position [463, 0]
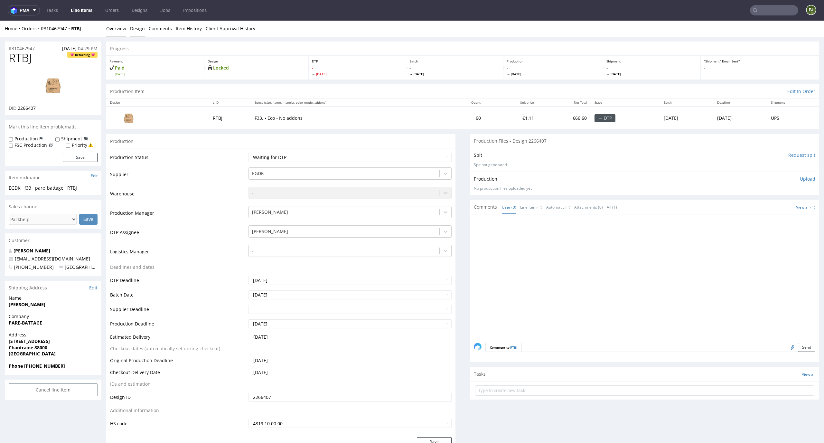
click at [135, 29] on link "Design" at bounding box center [137, 29] width 15 height 16
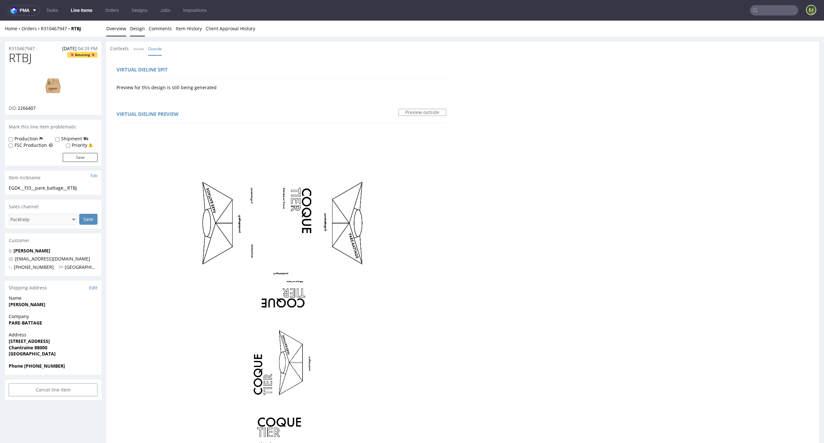
click at [116, 31] on link "Overview" at bounding box center [116, 29] width 20 height 16
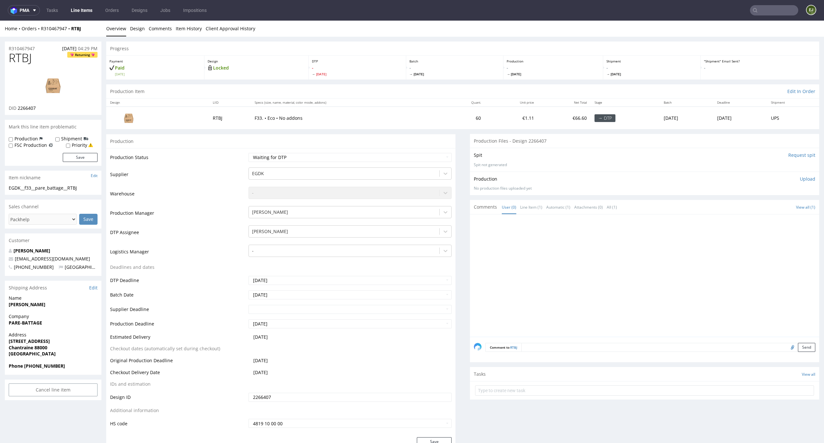
click at [720, 279] on div at bounding box center [646, 277] width 345 height 118
click at [801, 153] on input "Request spit" at bounding box center [801, 155] width 27 height 6
drag, startPoint x: 41, startPoint y: 110, endPoint x: 18, endPoint y: 109, distance: 22.6
click at [18, 109] on div "DID 2266407" at bounding box center [53, 108] width 89 height 6
copy span "2266407"
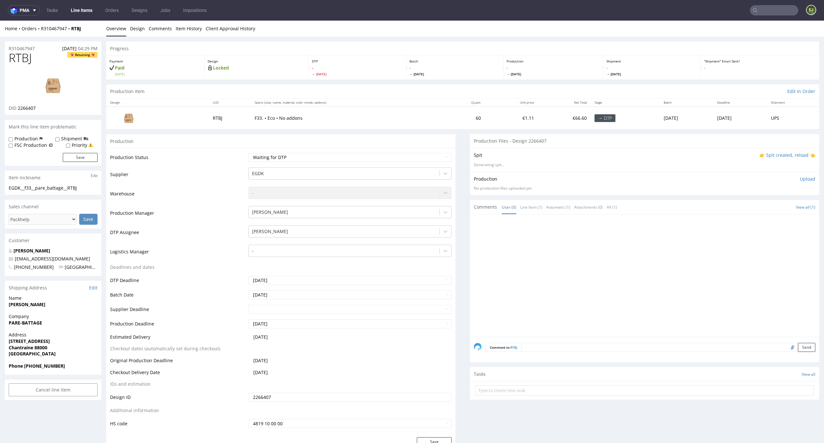
click at [786, 157] on p "👉 Spit created, reload 👈" at bounding box center [787, 155] width 56 height 6
click at [334, 90] on div "Production Item Edit In Order" at bounding box center [462, 91] width 713 height 14
drag, startPoint x: 41, startPoint y: 60, endPoint x: 0, endPoint y: 59, distance: 40.9
copy span "RTBJ"
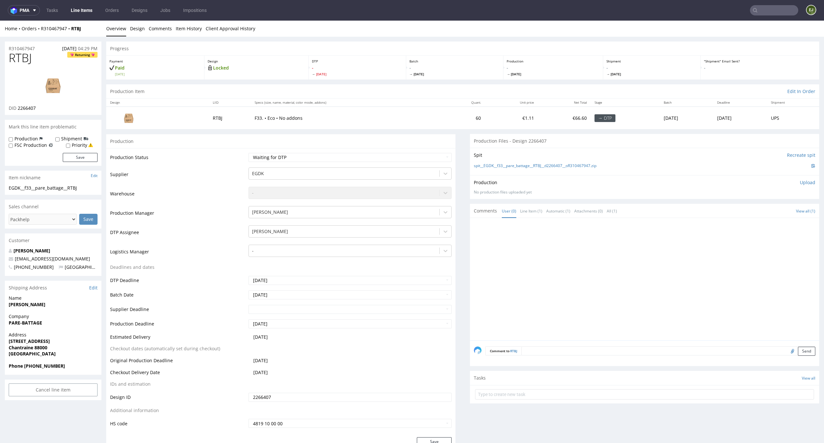
click at [412, 99] on th "Specs (size, name, material, color mode, addons)" at bounding box center [347, 102] width 192 height 8
click at [142, 30] on link "Design" at bounding box center [137, 29] width 15 height 16
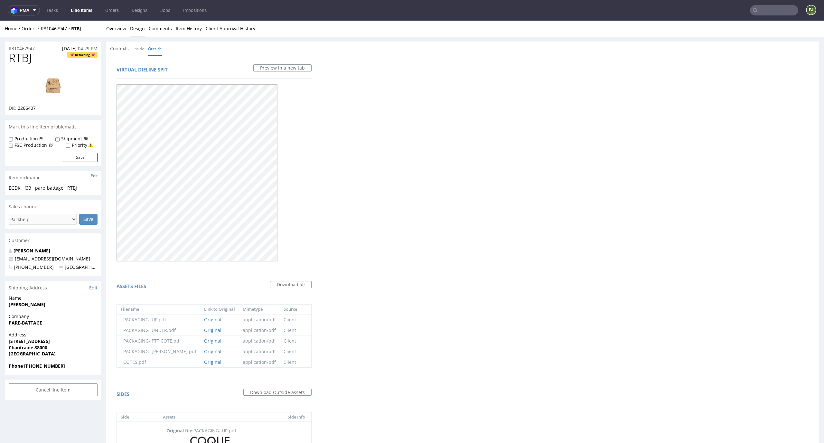
scroll to position [1, 0]
click at [140, 46] on link "Inside" at bounding box center [139, 48] width 11 height 14
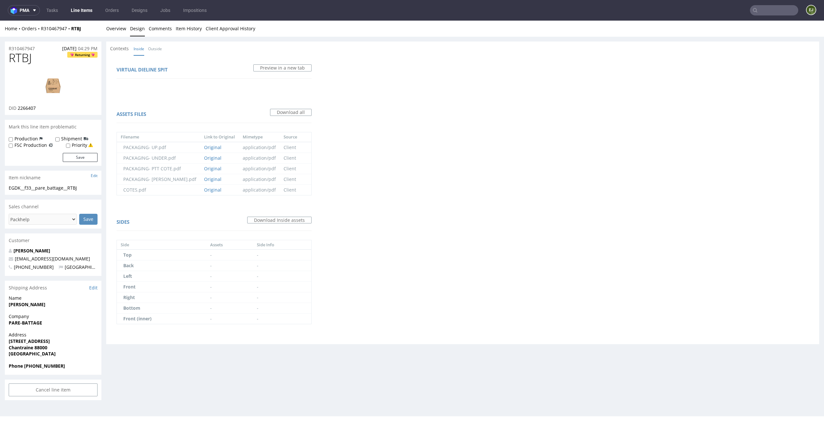
scroll to position [0, 0]
click at [108, 24] on link "Overview" at bounding box center [116, 29] width 20 height 16
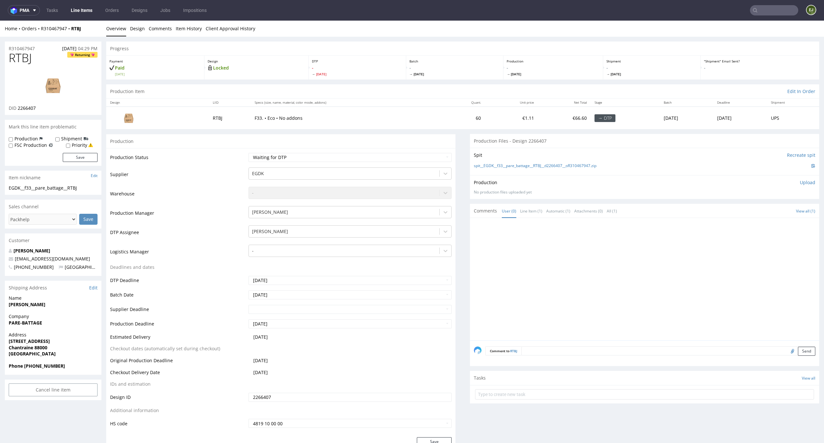
click at [369, 95] on div "Production Item Edit In Order" at bounding box center [462, 91] width 713 height 14
click at [479, 165] on link "spit__EGDK__f33__pare_battage__RTBJ__d2266407__oR310467947.zip" at bounding box center [535, 165] width 123 height 5
click at [800, 183] on p "Upload" at bounding box center [807, 182] width 15 height 6
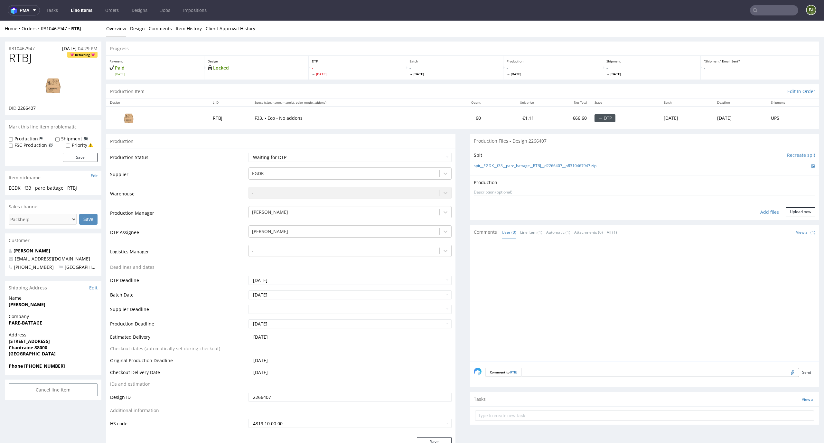
click at [764, 213] on div "Add files" at bounding box center [769, 212] width 32 height 10
type input "C:\fakepath\EGDK__f33__pare_battage__RTBJ__d2266407__oR310467947__latest__outsi…"
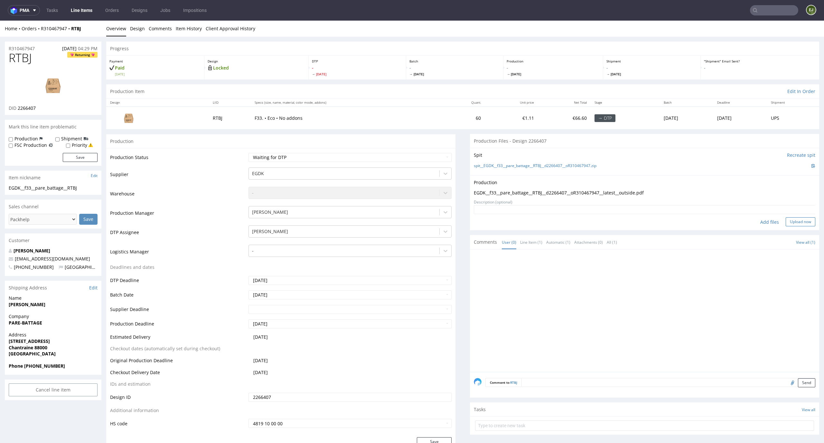
click at [801, 219] on button "Upload now" at bounding box center [801, 221] width 30 height 9
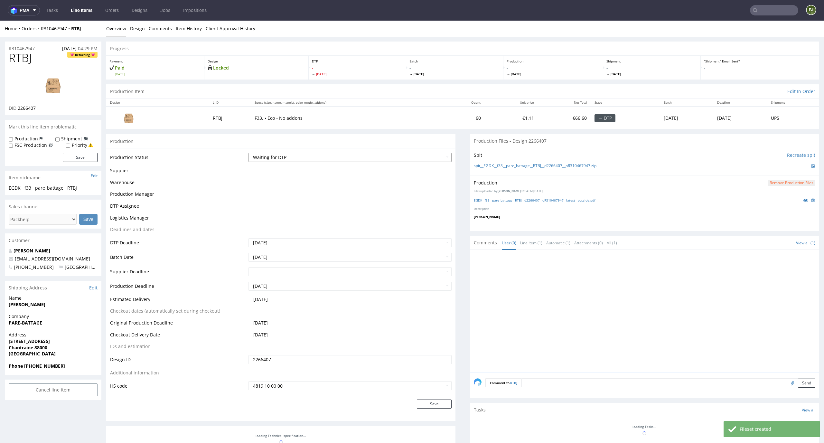
click at [436, 154] on select "Waiting for Artwork Waiting for Diecut Waiting for Mockup Waiting for DTP Waiti…" at bounding box center [349, 157] width 203 height 9
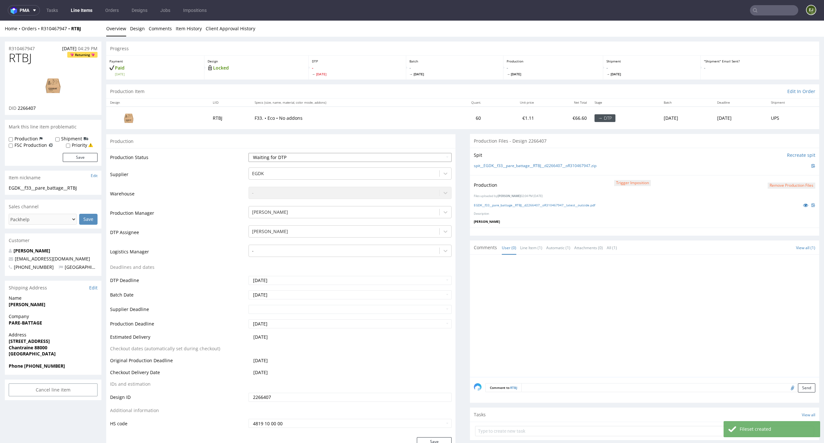
select select "dtp_production_ready"
click at [248, 153] on select "Waiting for Artwork Waiting for Diecut Waiting for Mockup Waiting for DTP Waiti…" at bounding box center [349, 157] width 203 height 9
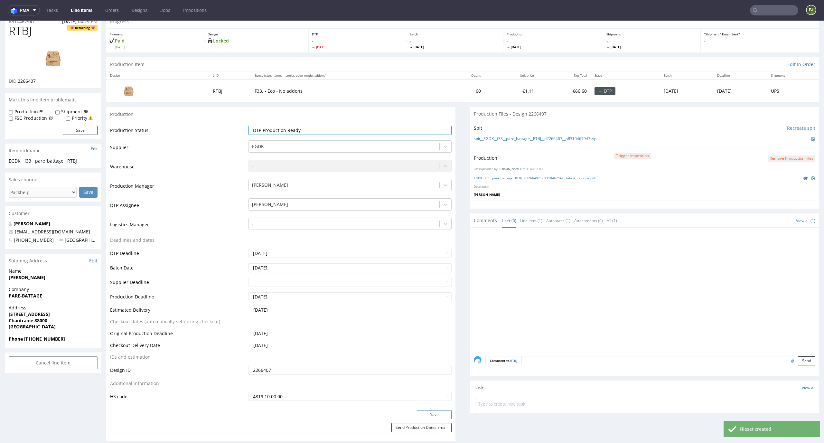
click at [433, 413] on button "Save" at bounding box center [434, 414] width 35 height 9
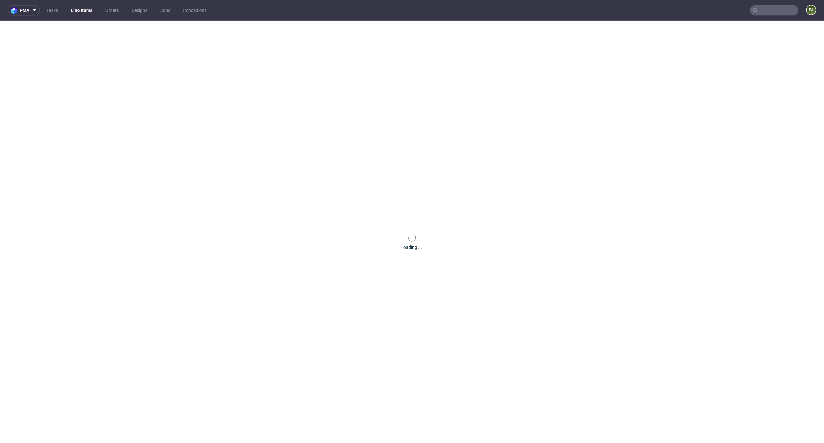
scroll to position [0, 0]
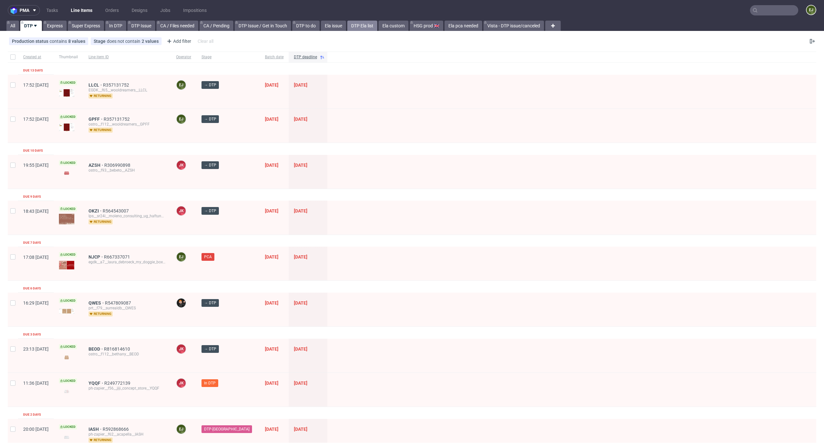
click at [366, 23] on link "DTP Ela list" at bounding box center [362, 26] width 30 height 10
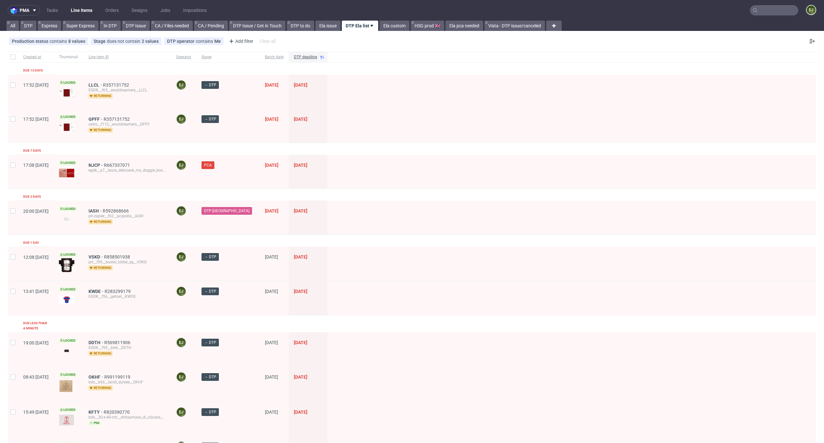
scroll to position [242, 0]
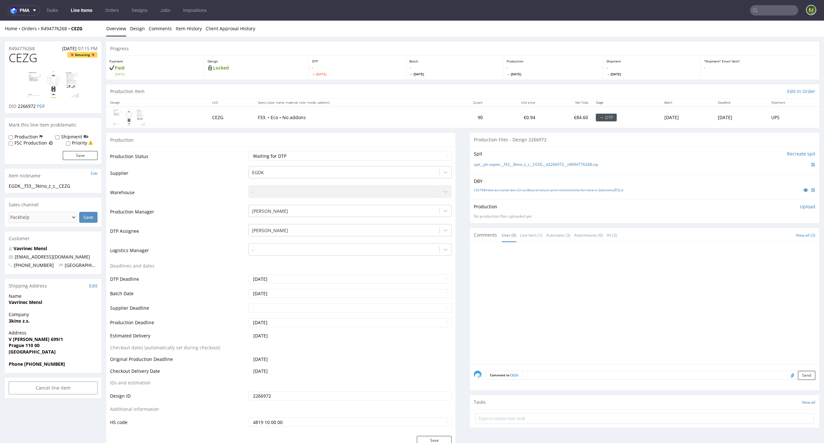
click at [488, 192] on div "2357984-box-eu-mailer-box-33-cardboard-natural-print-monochrome-foil-none-ai [o…" at bounding box center [644, 189] width 341 height 7
click at [489, 191] on link "2357984-box-eu-mailer-box-33-cardboard-natural-print-monochrome-foil-none-ai [o…" at bounding box center [549, 190] width 150 height 5
click at [488, 165] on link "spit__ph-zapier__f33__3kino_z_s__CEZG__d2266972__oR494776268.zip" at bounding box center [536, 164] width 124 height 5
click at [339, 113] on td "F33. • Eco • No addons" at bounding box center [349, 117] width 191 height 21
click at [540, 190] on link "2357984-box-eu-mailer-box-33-cardboard-natural-print-monochrome-foil-none-ai [o…" at bounding box center [549, 190] width 150 height 5
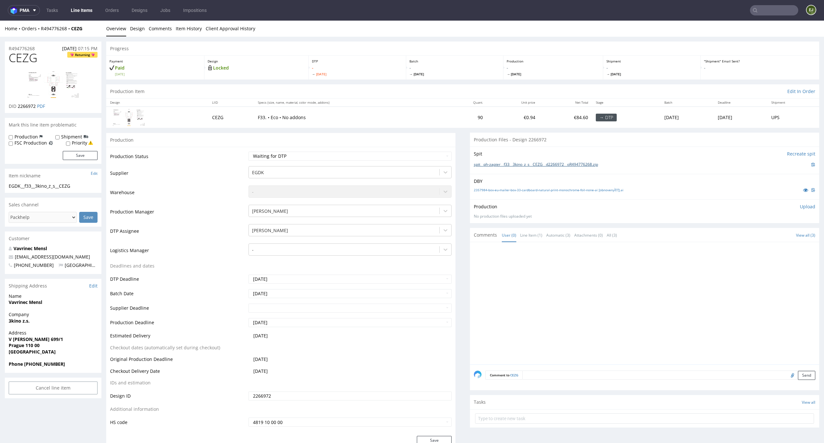
click at [526, 163] on link "spit__ph-zapier__f33__3kino_z_s__CEZG__d2266972__oR494776268.zip" at bounding box center [536, 164] width 124 height 5
drag, startPoint x: 28, startPoint y: 56, endPoint x: 0, endPoint y: 56, distance: 28.0
copy span "CEZG"
click at [800, 206] on p "Upload" at bounding box center [807, 206] width 15 height 6
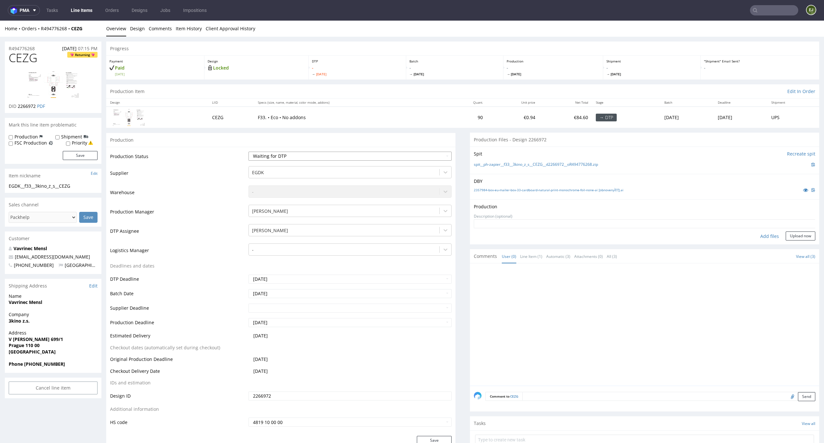
click at [319, 153] on select "Waiting for Artwork Waiting for Diecut Waiting for Mockup Waiting for DTP Waiti…" at bounding box center [349, 156] width 203 height 9
select select "dtp_in_process"
click at [248, 152] on select "Waiting for Artwork Waiting for Diecut Waiting for Mockup Waiting for DTP Waiti…" at bounding box center [349, 156] width 203 height 9
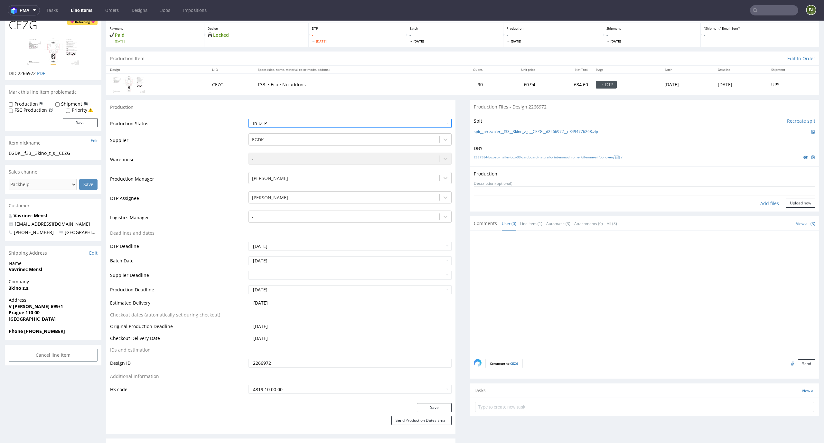
scroll to position [41, 0]
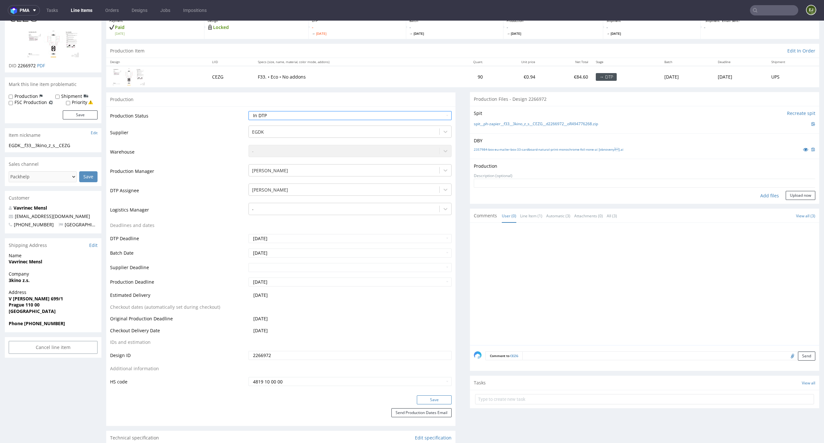
click at [439, 402] on button "Save" at bounding box center [434, 399] width 35 height 9
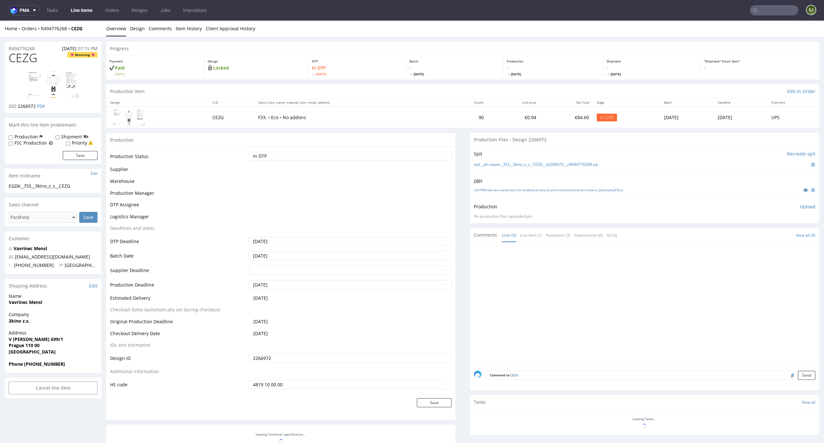
scroll to position [41, 0]
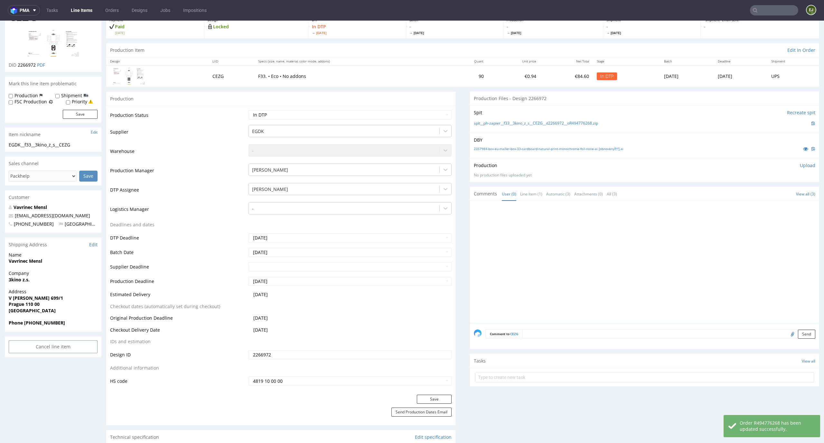
click at [800, 162] on p "Upload" at bounding box center [807, 165] width 15 height 6
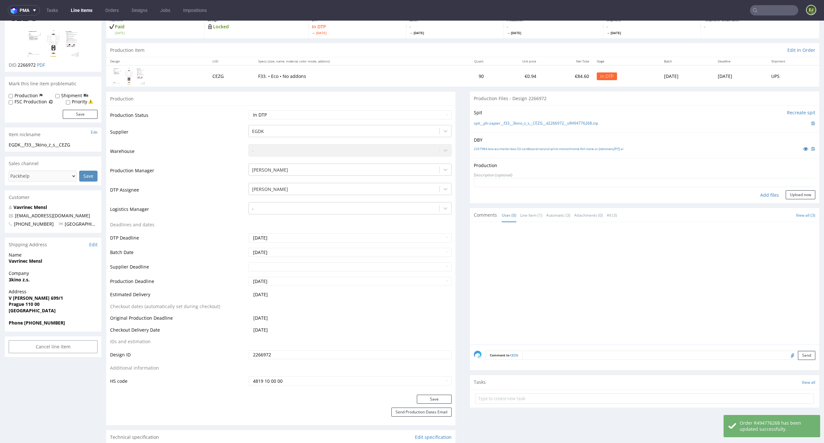
click at [753, 194] on div "Add files" at bounding box center [769, 195] width 32 height 10
type input "C:\fakepath\EGDK__f33__3kino_z_s__CEZG__d2266972__oR494776268__latest__outside.…"
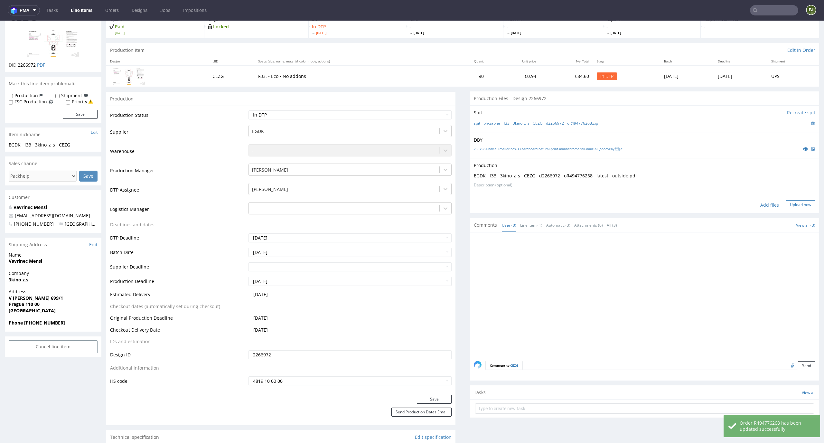
click at [793, 204] on button "Upload now" at bounding box center [801, 204] width 30 height 9
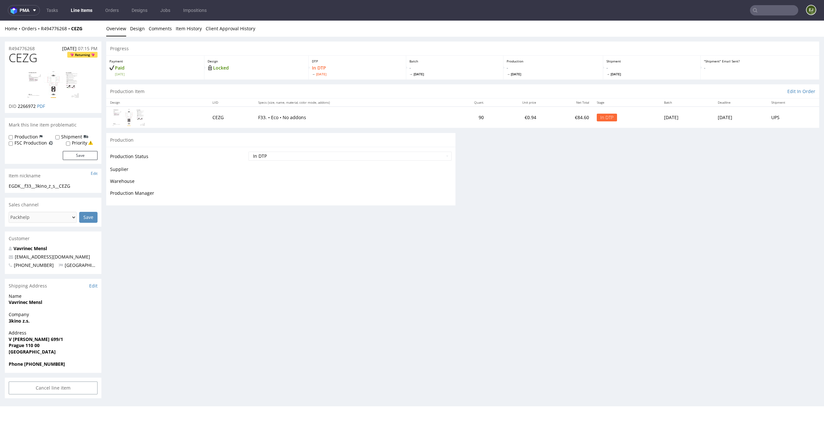
scroll to position [0, 0]
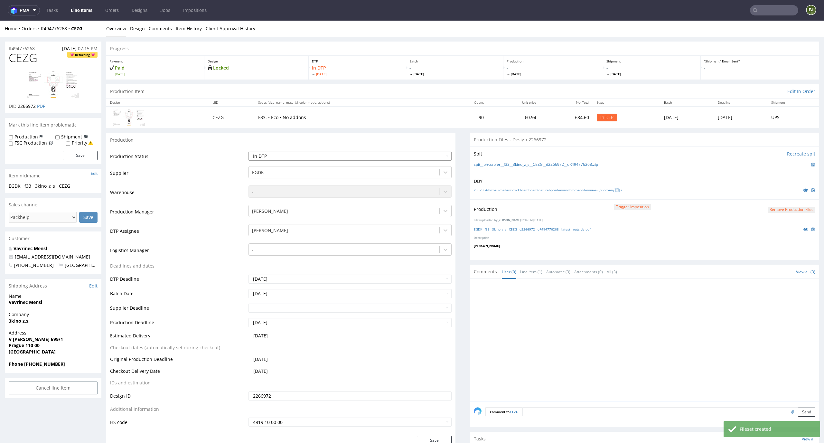
click at [412, 158] on select "Waiting for Artwork Waiting for Diecut Waiting for Mockup Waiting for DTP Waiti…" at bounding box center [349, 156] width 203 height 9
click at [248, 152] on select "Waiting for Artwork Waiting for Diecut Waiting for Mockup Waiting for DTP Waiti…" at bounding box center [349, 156] width 203 height 9
click at [412, 155] on select "Waiting for Artwork Waiting for Diecut Waiting for Mockup Waiting for DTP Waiti…" at bounding box center [349, 156] width 203 height 9
select select "dtp_production_ready"
click at [248, 152] on select "Waiting for Artwork Waiting for Diecut Waiting for Mockup Waiting for DTP Waiti…" at bounding box center [349, 156] width 203 height 9
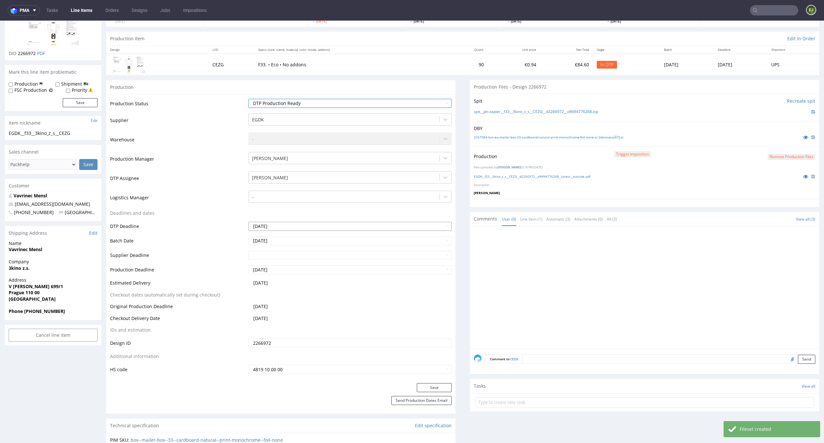
scroll to position [82, 0]
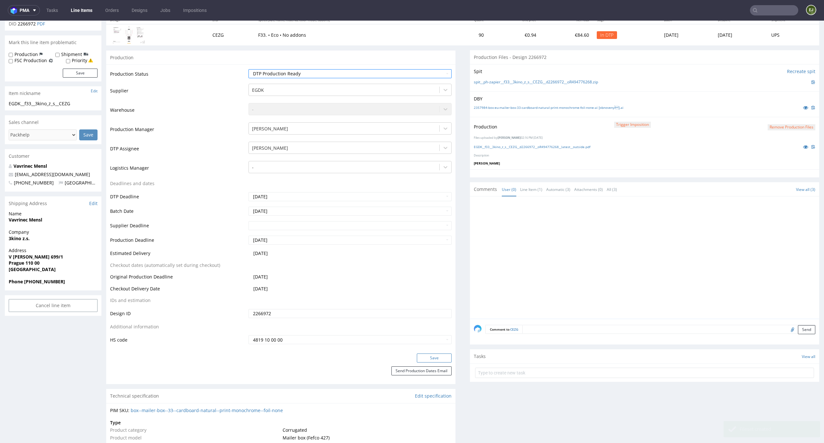
click at [433, 360] on button "Save" at bounding box center [434, 357] width 35 height 9
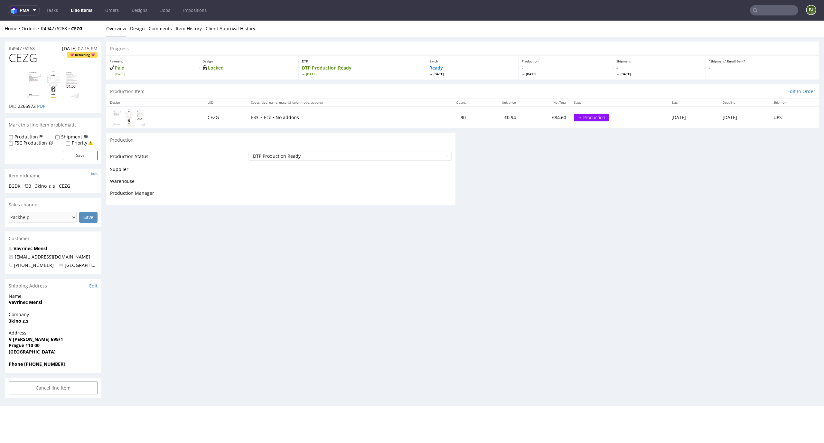
scroll to position [0, 0]
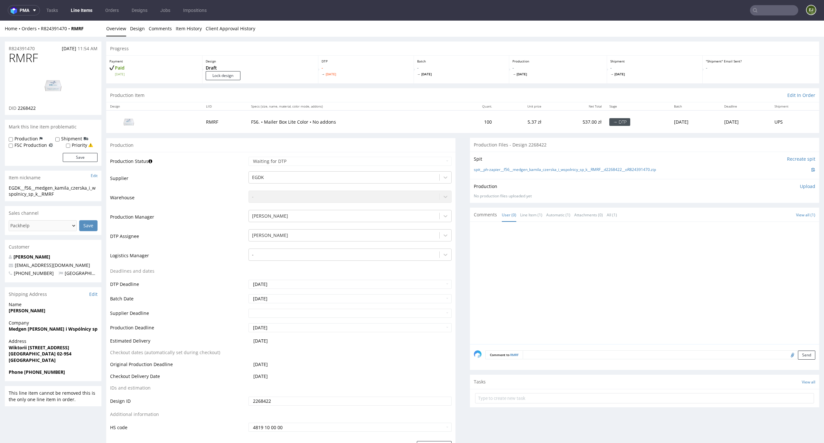
click at [404, 110] on td "F56. • Mailer Box Lite Color • No addons" at bounding box center [351, 121] width 209 height 22
click at [230, 75] on input "Lock design" at bounding box center [223, 75] width 35 height 9
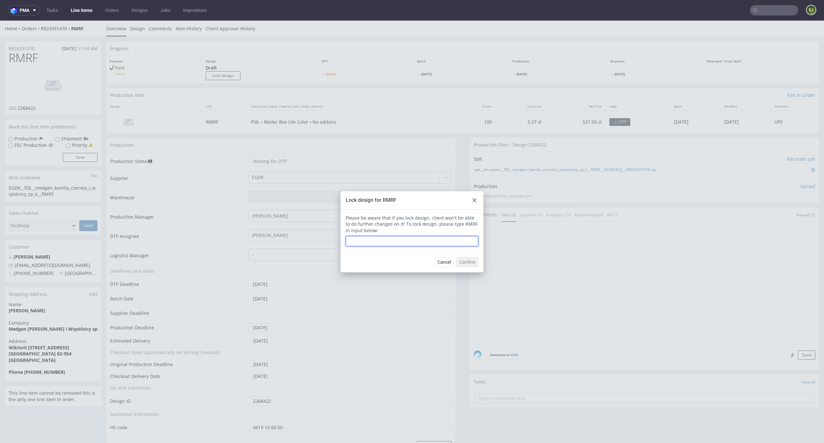
click at [399, 242] on input "text" at bounding box center [412, 241] width 133 height 10
type input "RMRF"
click at [461, 265] on button "Confirm" at bounding box center [467, 262] width 22 height 10
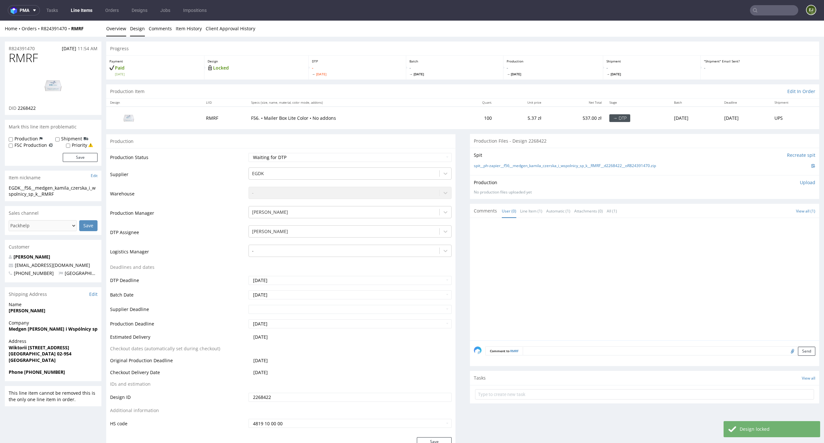
click at [137, 30] on link "Design" at bounding box center [137, 29] width 15 height 16
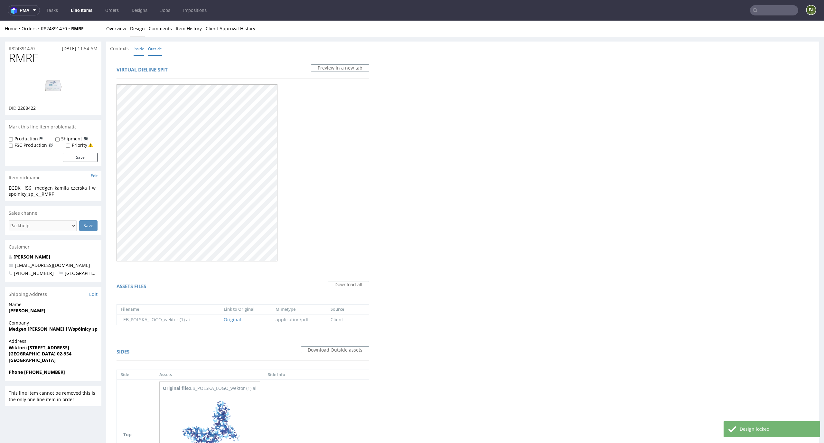
click at [140, 52] on link "Inside" at bounding box center [139, 49] width 11 height 14
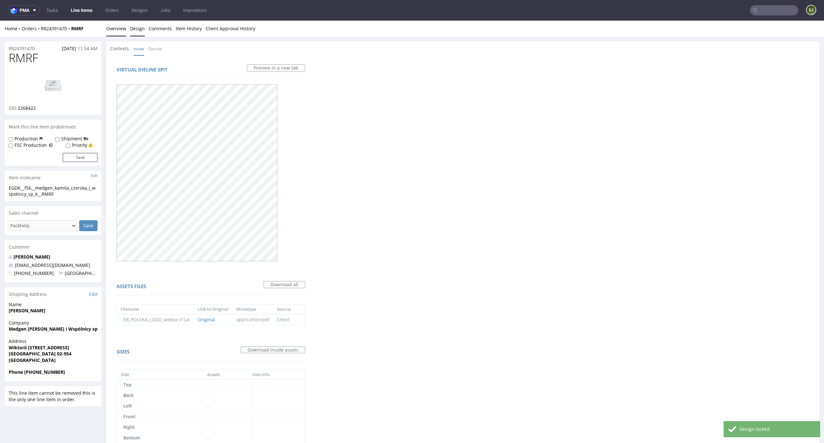
click at [111, 24] on link "Overview" at bounding box center [116, 29] width 20 height 16
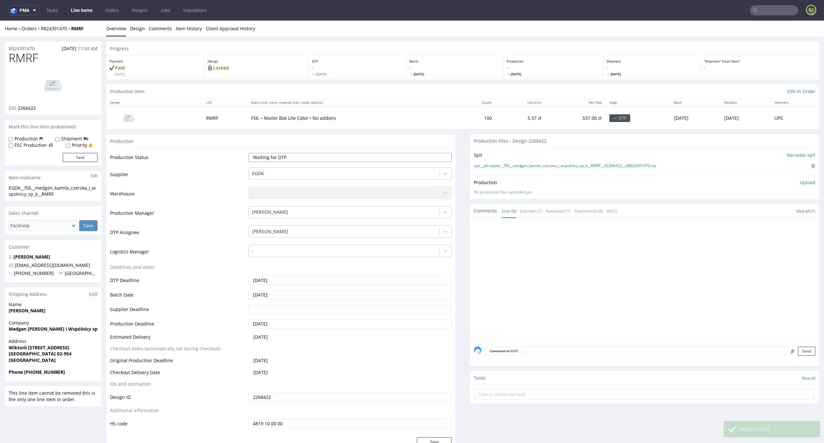
click at [427, 161] on select "Waiting for Artwork Waiting for Diecut Waiting for Mockup Waiting for DTP Waiti…" at bounding box center [349, 157] width 203 height 9
select select "dtp_in_process"
click at [248, 153] on select "Waiting for Artwork Waiting for Diecut Waiting for Mockup Waiting for DTP Waiti…" at bounding box center [349, 157] width 203 height 9
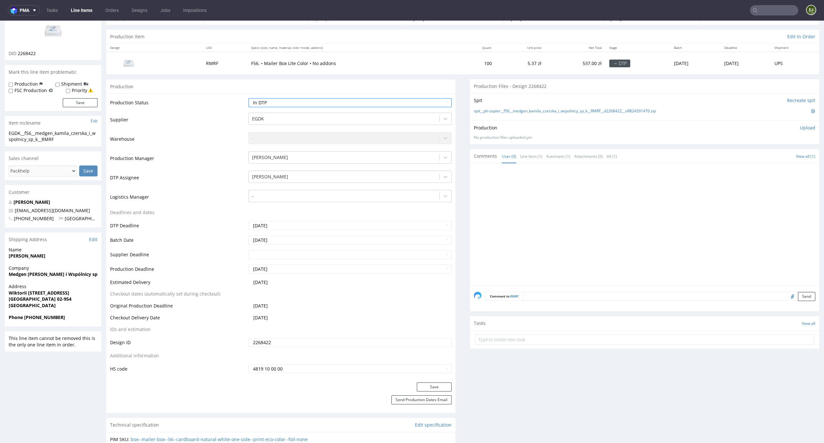
scroll to position [84, 0]
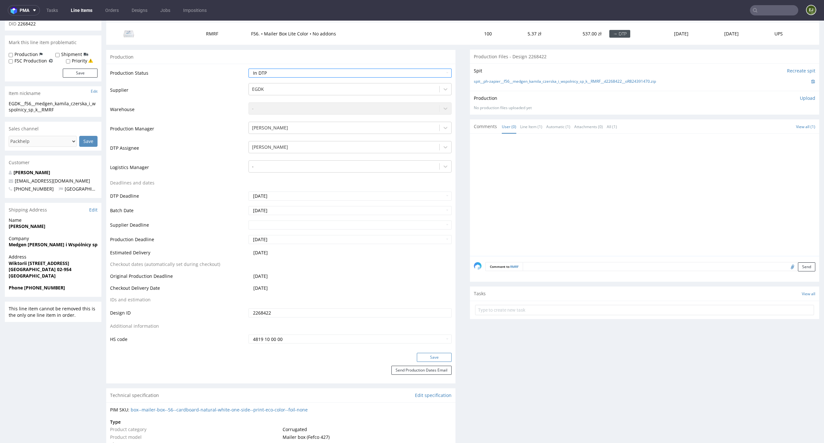
click at [417, 355] on button "Save" at bounding box center [434, 357] width 35 height 9
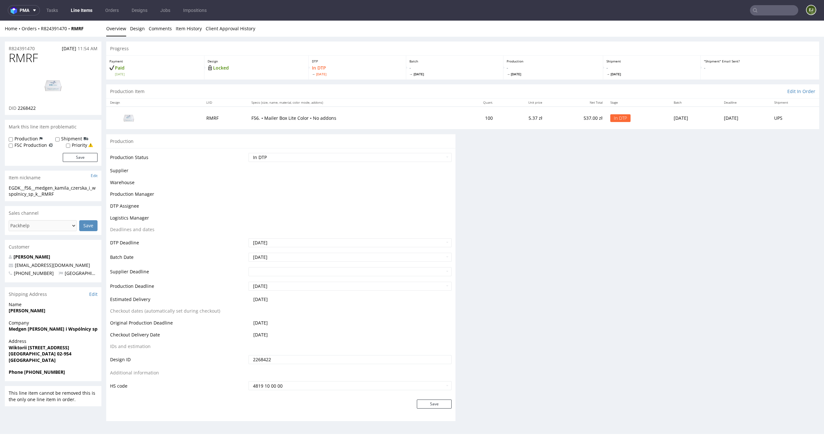
scroll to position [0, 0]
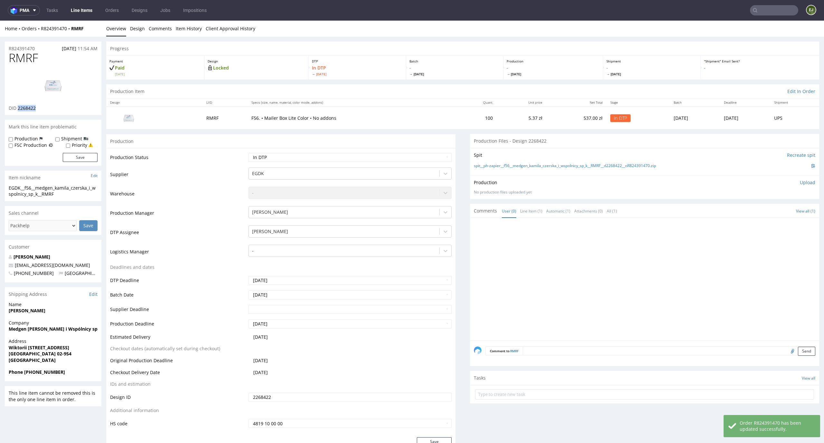
drag, startPoint x: 39, startPoint y: 107, endPoint x: 18, endPoint y: 108, distance: 21.3
click at [18, 108] on div "DID 2268422" at bounding box center [53, 108] width 89 height 6
copy span "2268422"
click at [395, 100] on th "Specs (size, name, material, color mode, addons)" at bounding box center [352, 102] width 210 height 8
click at [141, 26] on link "Design" at bounding box center [137, 29] width 15 height 16
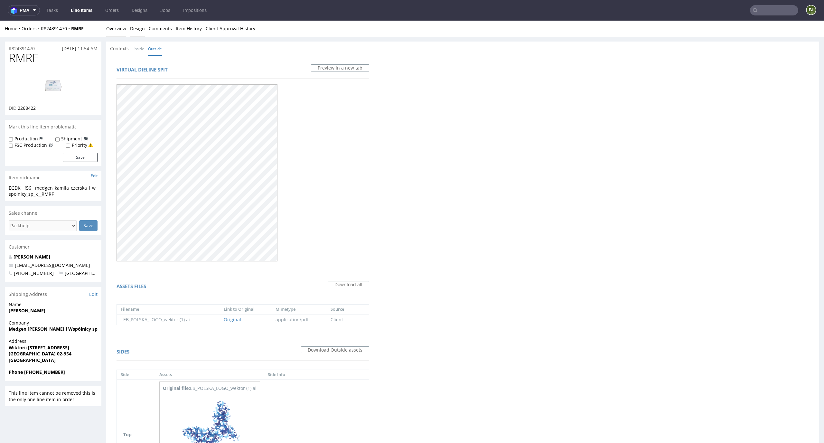
click at [124, 28] on link "Overview" at bounding box center [116, 29] width 20 height 16
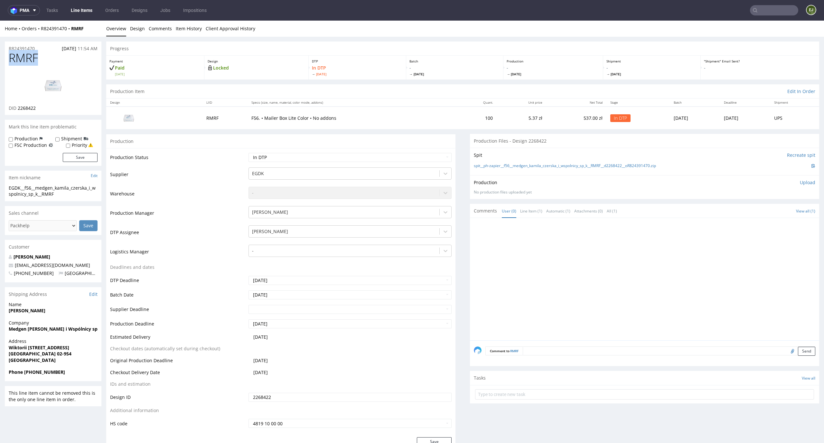
drag, startPoint x: 39, startPoint y: 59, endPoint x: 0, endPoint y: 59, distance: 39.3
copy span "RMRF"
click at [290, 98] on div "Design LIID Specs (size, name, material, color mode, addons) Quant. Unit price …" at bounding box center [462, 113] width 713 height 31
click at [138, 29] on link "Design" at bounding box center [137, 29] width 15 height 16
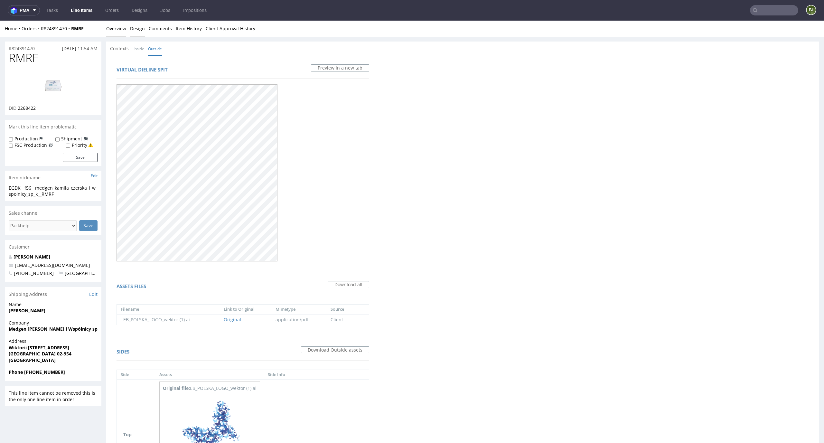
click at [120, 30] on link "Overview" at bounding box center [116, 29] width 20 height 16
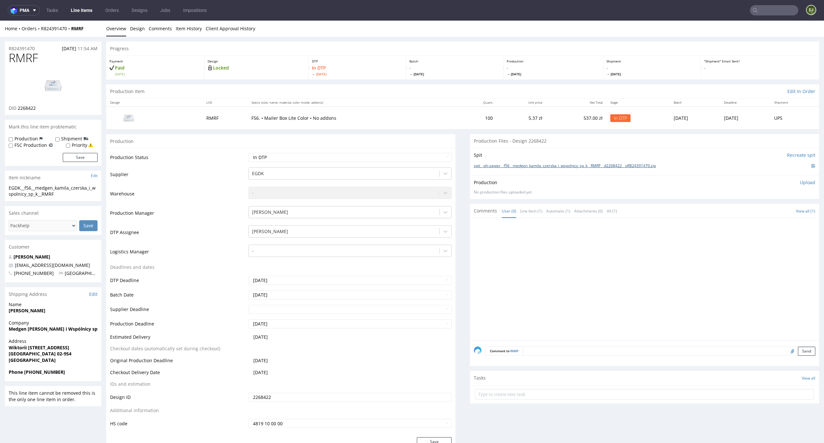
click at [619, 164] on link "spit__ph-zapier__f56__medgen_kamila_czerska_i_wspolnicy_sp_k__RMRF__d2268422__o…" at bounding box center [565, 165] width 182 height 5
click at [134, 28] on link "Design" at bounding box center [137, 29] width 15 height 16
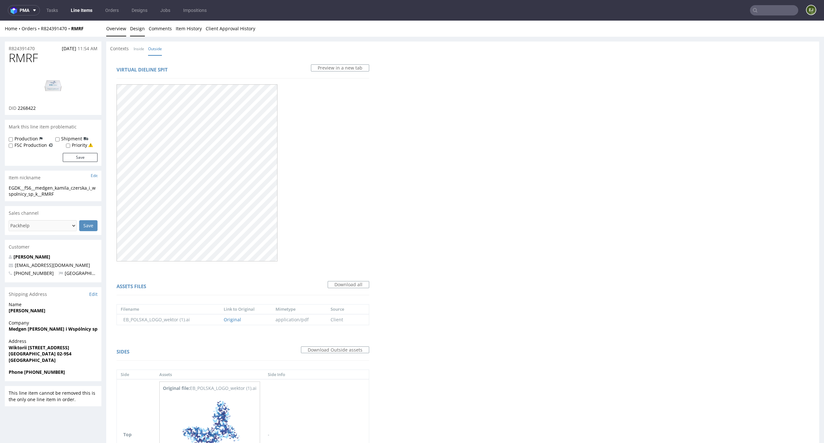
click at [115, 32] on link "Overview" at bounding box center [116, 29] width 20 height 16
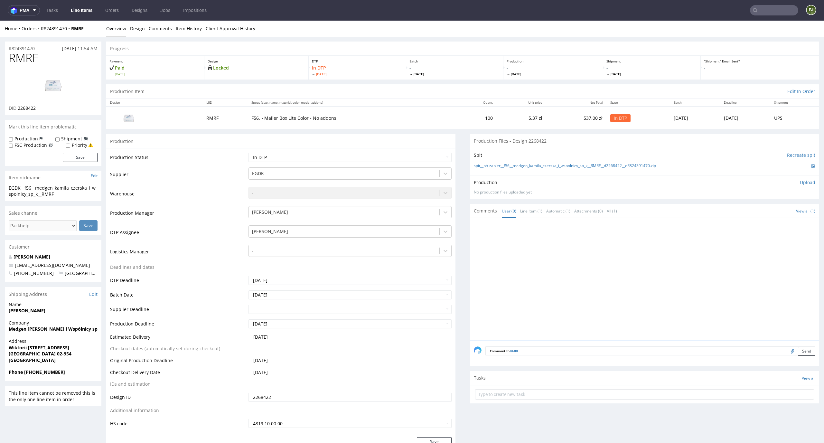
click at [637, 338] on div at bounding box center [646, 281] width 345 height 118
click at [800, 180] on p "Upload" at bounding box center [807, 182] width 15 height 6
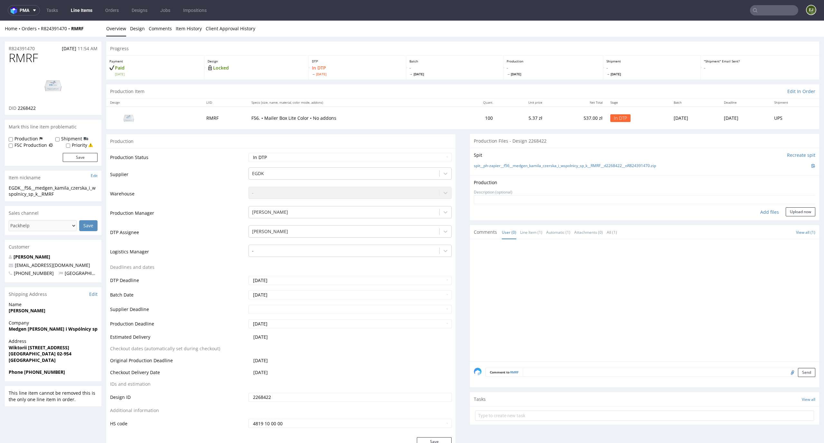
click at [772, 207] on div "Add files" at bounding box center [769, 212] width 32 height 10
type input "C:\fakepath\EGDK__f56__medgen_kamila_czerska_i_wspolnicy_sp_k__RMRF__d2268422__…"
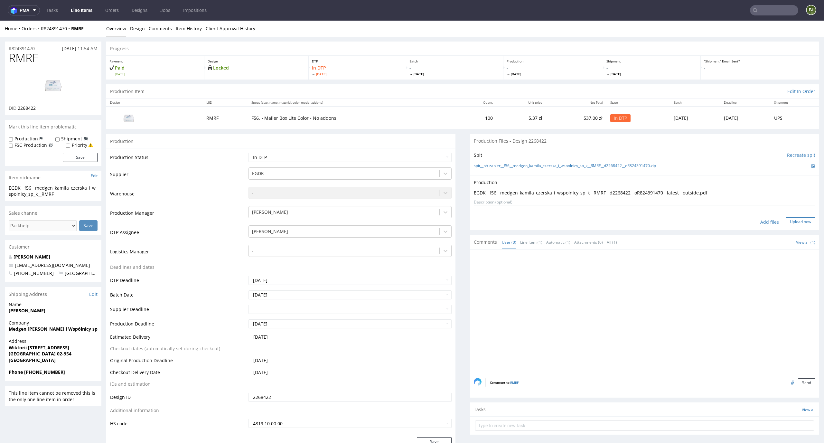
click at [786, 222] on button "Upload now" at bounding box center [801, 221] width 30 height 9
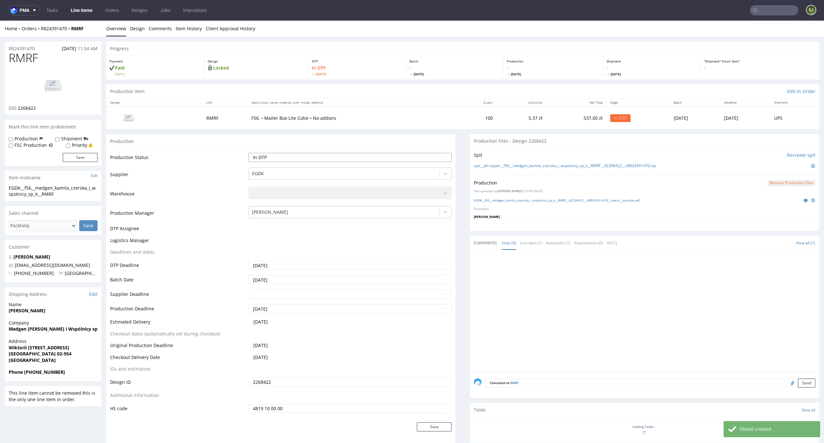
click at [443, 158] on select "Waiting for Artwork Waiting for Diecut Waiting for Mockup Waiting for DTP Waiti…" at bounding box center [349, 157] width 203 height 9
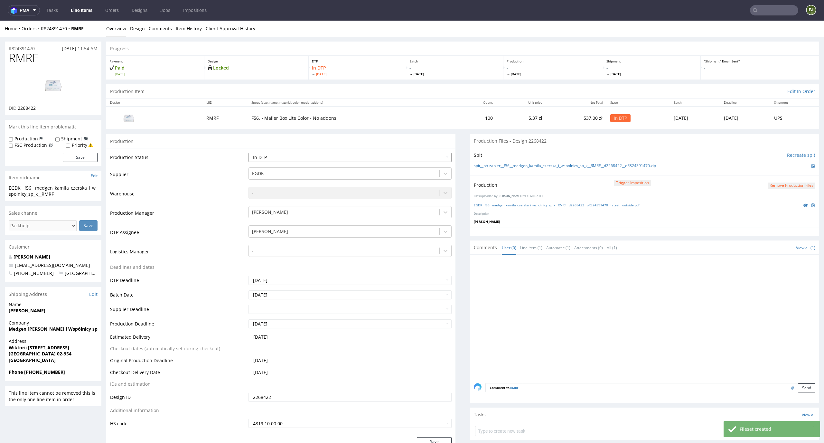
select select "dtp_production_ready"
click at [248, 153] on select "Waiting for Artwork Waiting for Diecut Waiting for Mockup Waiting for DTP Waiti…" at bounding box center [349, 157] width 203 height 9
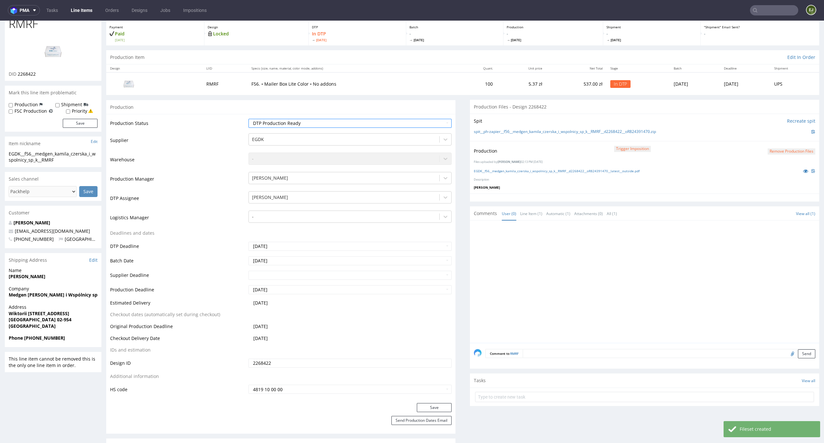
scroll to position [39, 0]
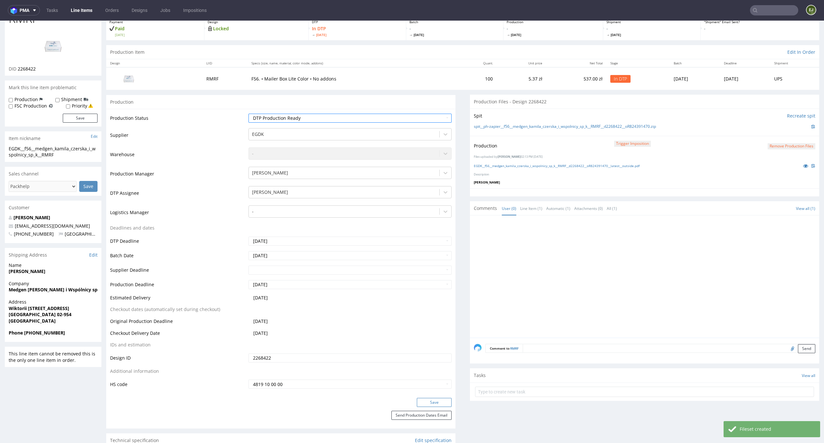
click at [434, 404] on button "Save" at bounding box center [434, 402] width 35 height 9
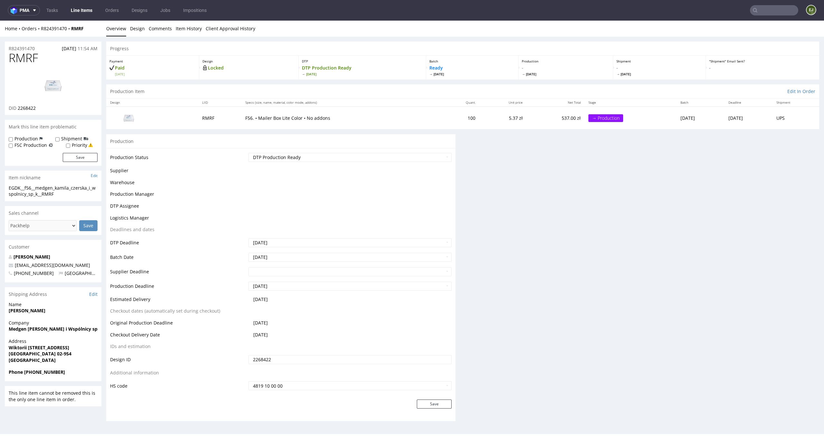
scroll to position [40, 0]
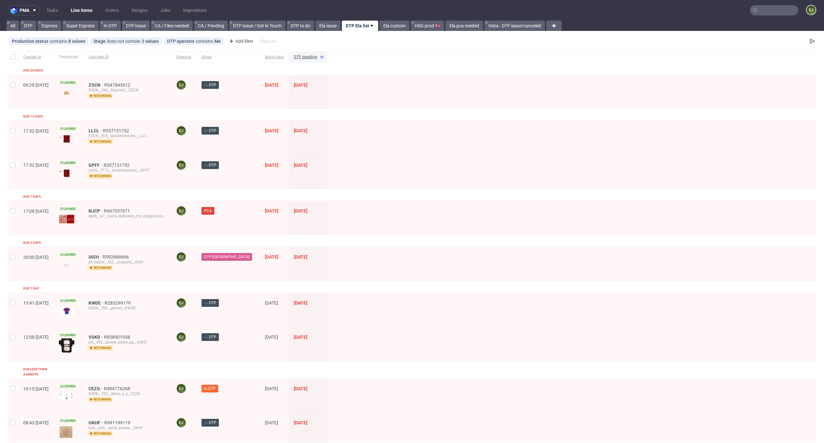
scroll to position [254, 0]
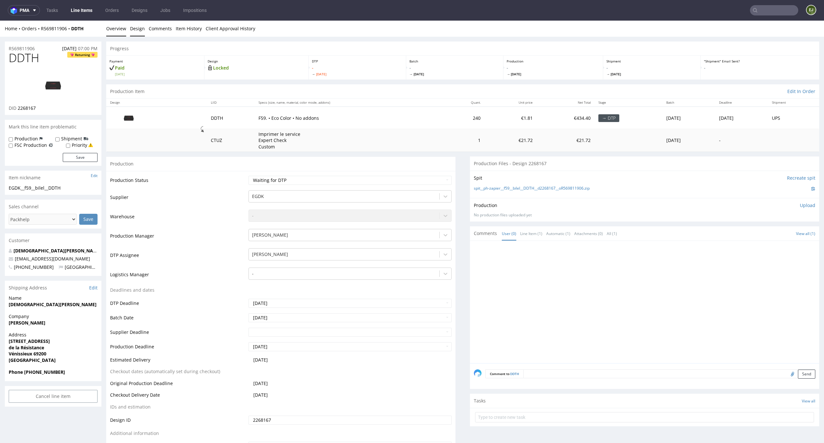
click at [131, 33] on link "Design" at bounding box center [137, 29] width 15 height 16
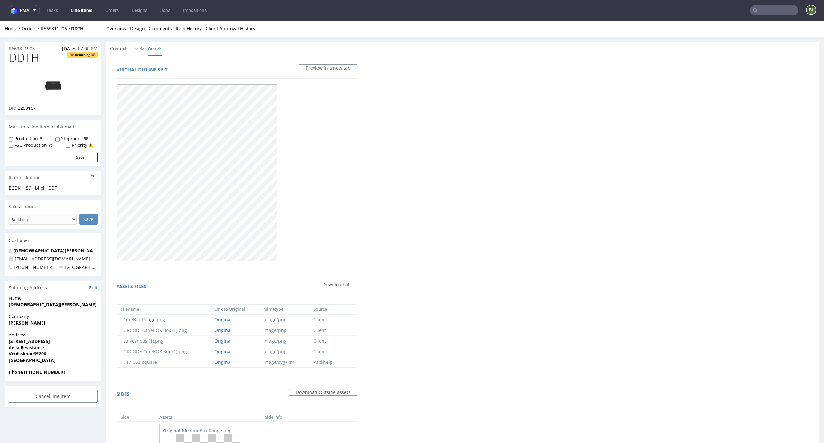
click at [136, 50] on link "Inside" at bounding box center [139, 49] width 11 height 14
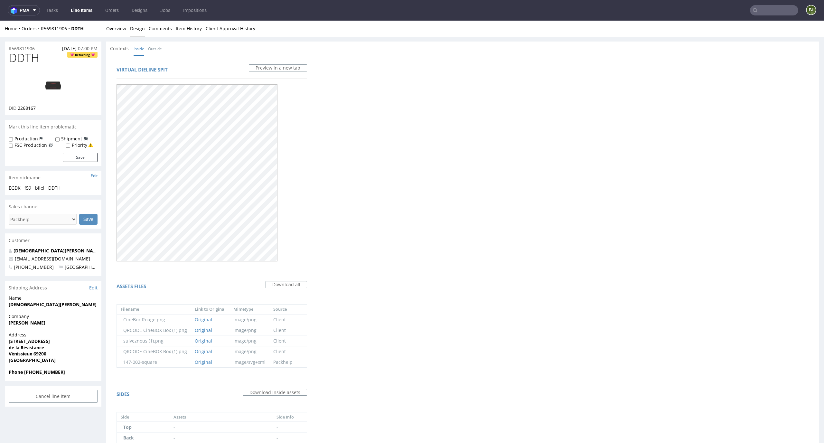
click at [169, 55] on div "Contexts Inside Outside" at bounding box center [462, 49] width 713 height 14
click at [158, 50] on link "Outside" at bounding box center [155, 49] width 14 height 14
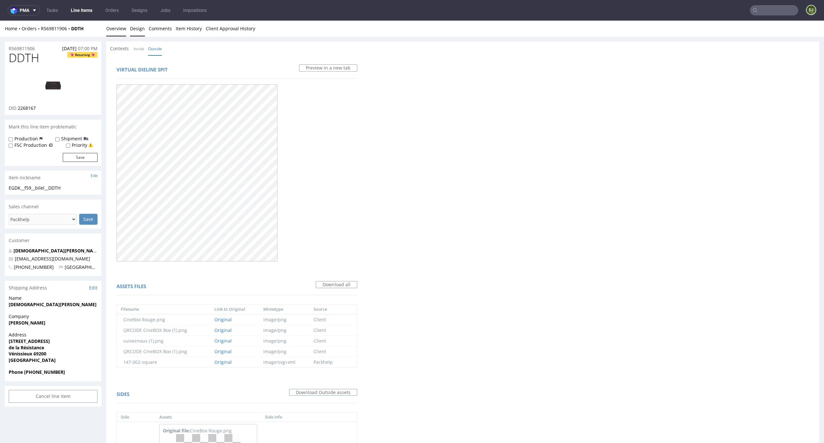
click at [116, 31] on link "Overview" at bounding box center [116, 29] width 20 height 16
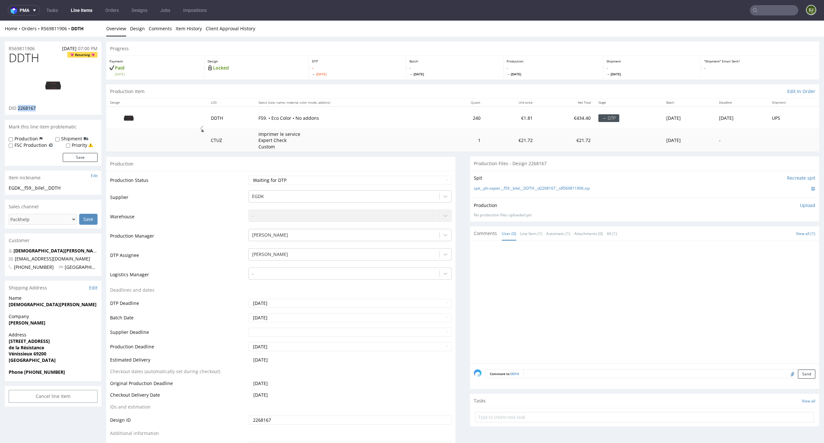
drag, startPoint x: 39, startPoint y: 111, endPoint x: 18, endPoint y: 110, distance: 21.6
click at [18, 110] on div "DDTH Returning DID 2268167" at bounding box center [53, 82] width 97 height 63
copy span "2268167"
click at [167, 55] on div "Payment Paid Mon 29 Sep Design Locked DTP - Thu 2 Oct Batch - Mon 6 Oct Product…" at bounding box center [462, 67] width 713 height 24
click at [530, 188] on link "spit__ph-zapier__f59__bilel__DDTH__d2268167__oR569811906.zip" at bounding box center [532, 188] width 116 height 5
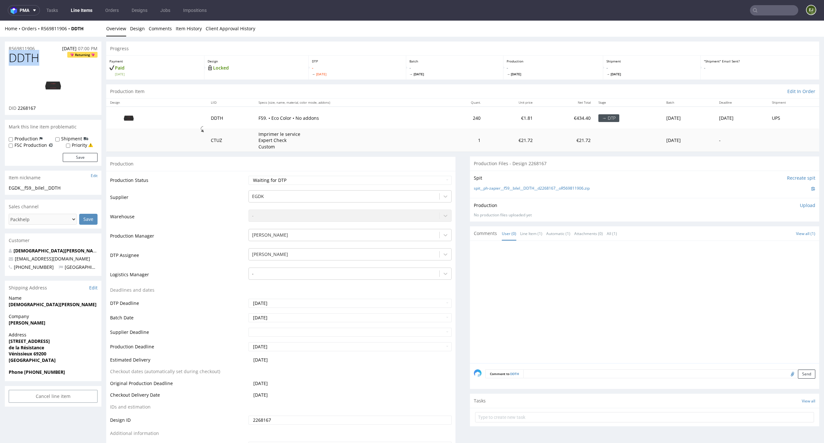
drag, startPoint x: 38, startPoint y: 57, endPoint x: 0, endPoint y: 57, distance: 38.0
copy span "DDTH"
click at [350, 98] on div "Design LIID Specs (size, name, material, color mode, addons) Quant. Unit price …" at bounding box center [462, 124] width 713 height 53
click at [134, 35] on link "Design" at bounding box center [137, 29] width 15 height 16
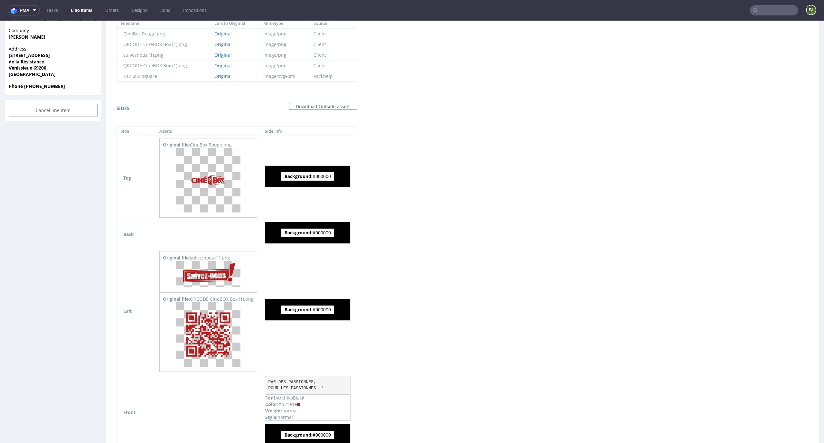
scroll to position [510, 0]
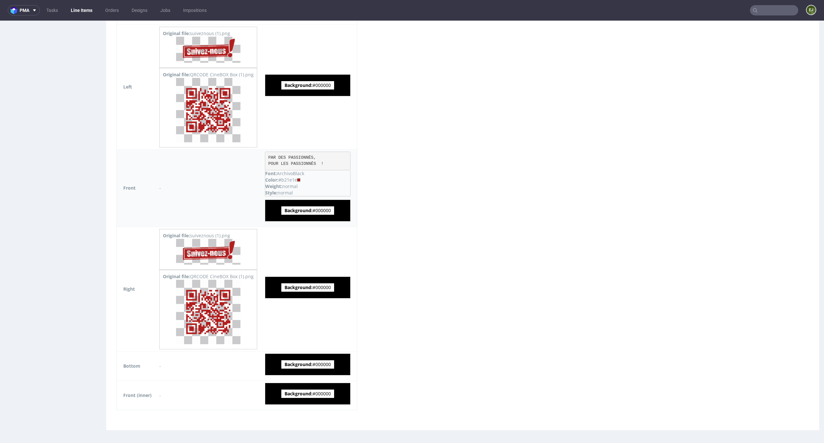
click at [218, 160] on td "-" at bounding box center [208, 187] width 106 height 77
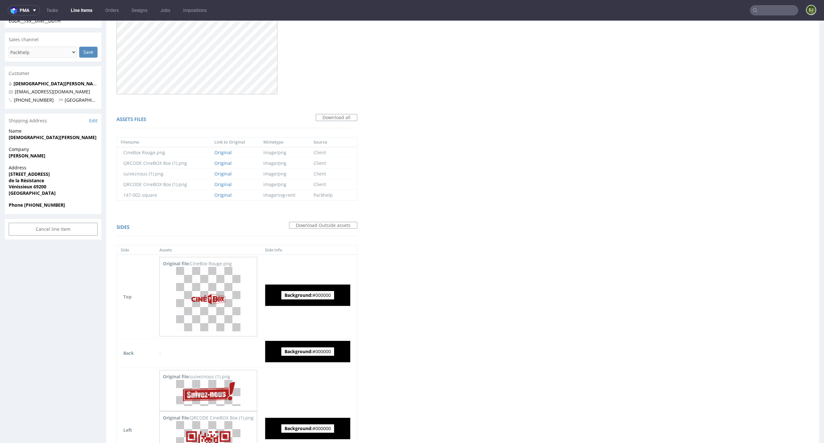
scroll to position [0, 0]
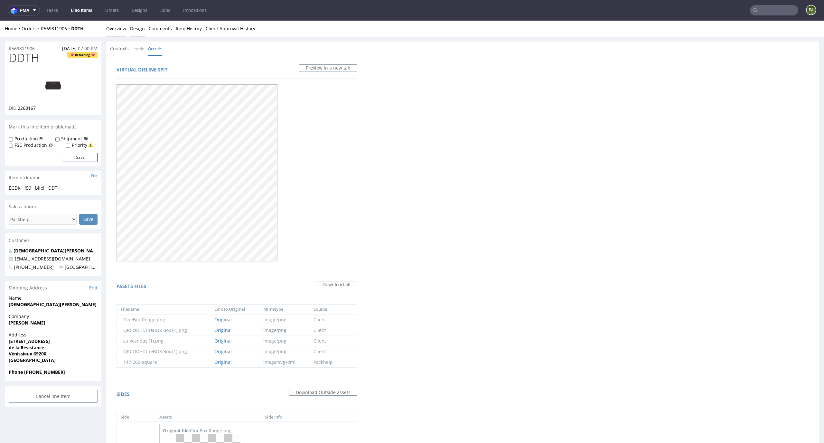
click at [121, 28] on link "Overview" at bounding box center [116, 29] width 20 height 16
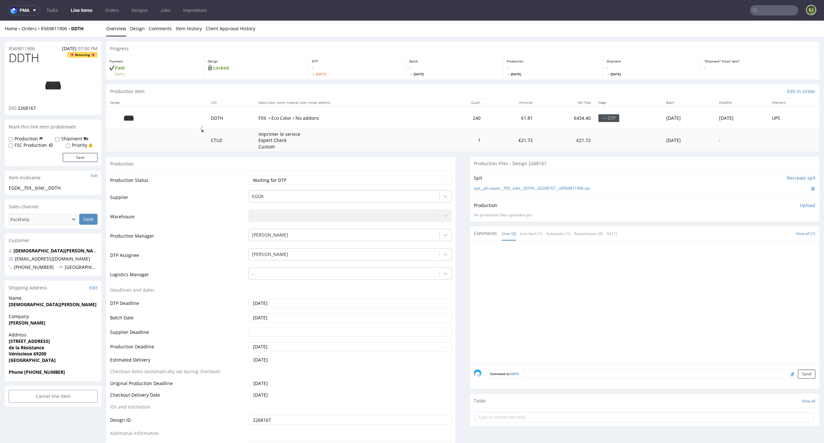
click at [800, 206] on p "Upload" at bounding box center [807, 205] width 15 height 6
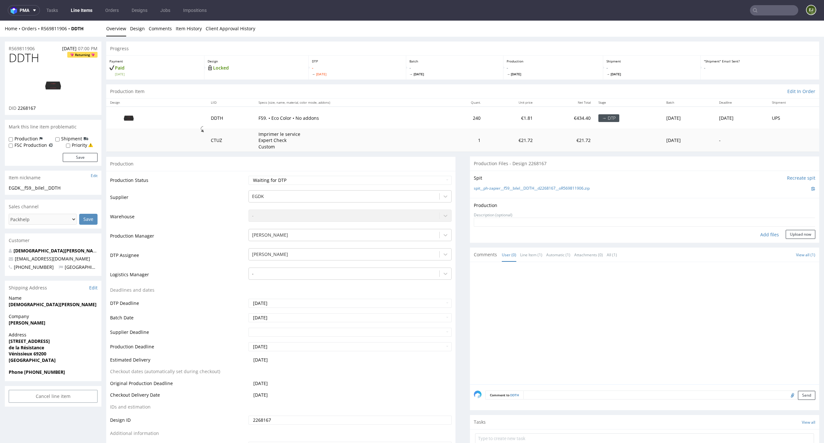
click at [753, 236] on div "Add files" at bounding box center [769, 235] width 32 height 10
type input "C:\fakepath\EGDK__f59__bilel__DDTH__d2268167__oR569811906__latest__outside.pdf"
click at [788, 243] on button "Upload now" at bounding box center [801, 244] width 30 height 9
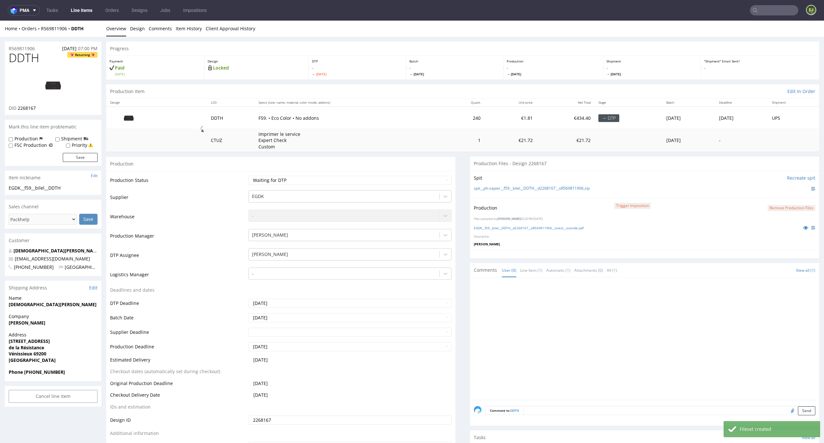
click at [373, 186] on td "Waiting for Artwork Waiting for Diecut Waiting for Mockup Waiting for DTP Waiti…" at bounding box center [349, 182] width 205 height 14
click at [375, 178] on select "Waiting for Artwork Waiting for Diecut Waiting for Mockup Waiting for DTP Waiti…" at bounding box center [349, 180] width 203 height 9
select select "dtp_production_ready"
click at [248, 176] on select "Waiting for Artwork Waiting for Diecut Waiting for Mockup Waiting for DTP Waiti…" at bounding box center [349, 180] width 203 height 9
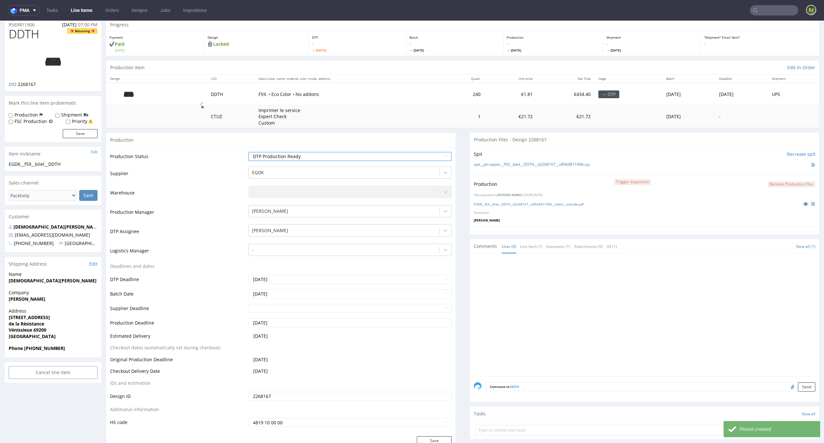
scroll to position [79, 0]
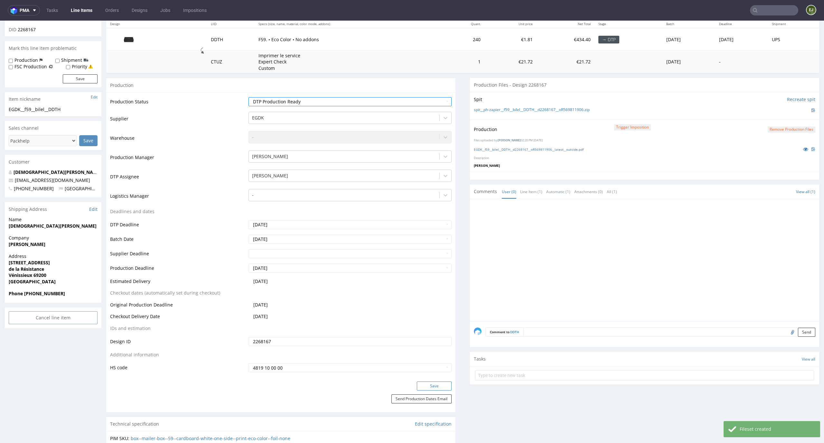
click at [438, 385] on button "Save" at bounding box center [434, 385] width 35 height 9
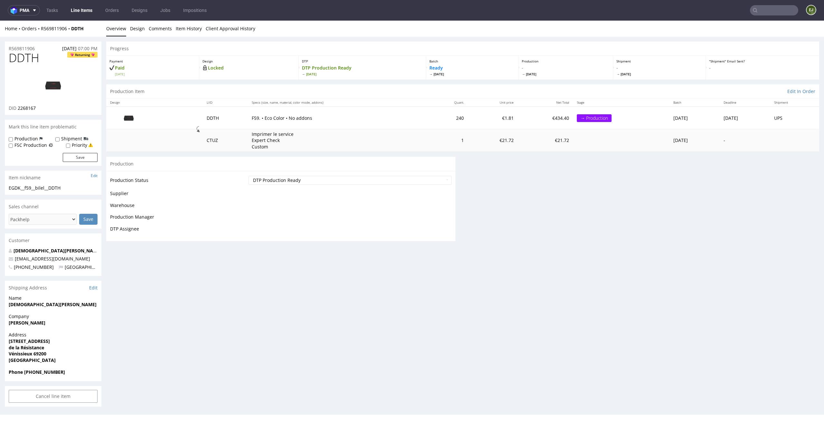
scroll to position [0, 0]
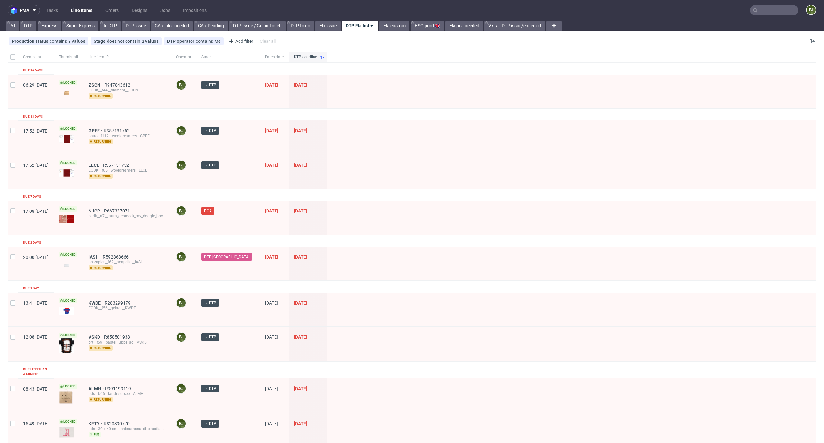
click at [484, 234] on div at bounding box center [571, 218] width 489 height 34
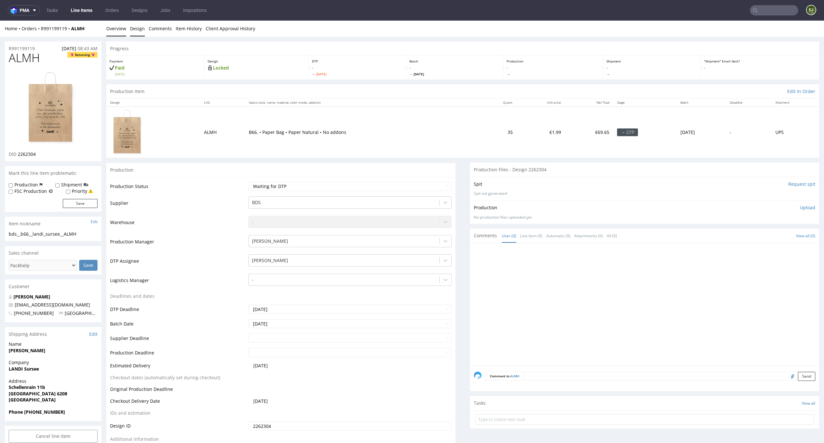
click at [136, 32] on link "Design" at bounding box center [137, 29] width 15 height 16
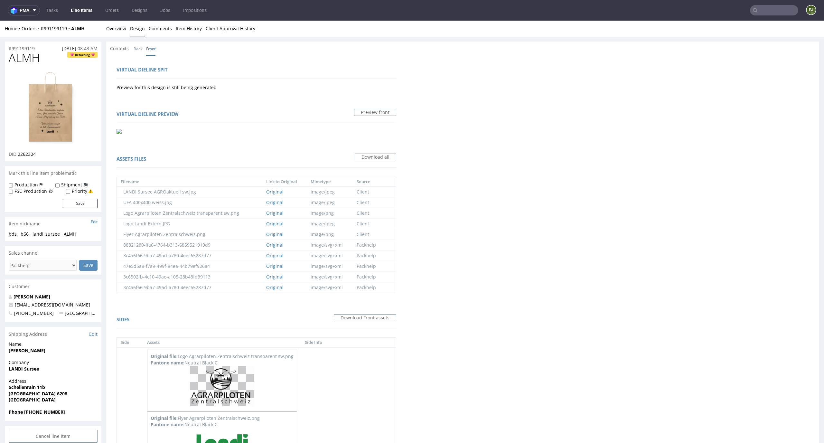
click at [72, 121] on img at bounding box center [52, 108] width 51 height 75
click at [117, 30] on link "Overview" at bounding box center [116, 29] width 20 height 16
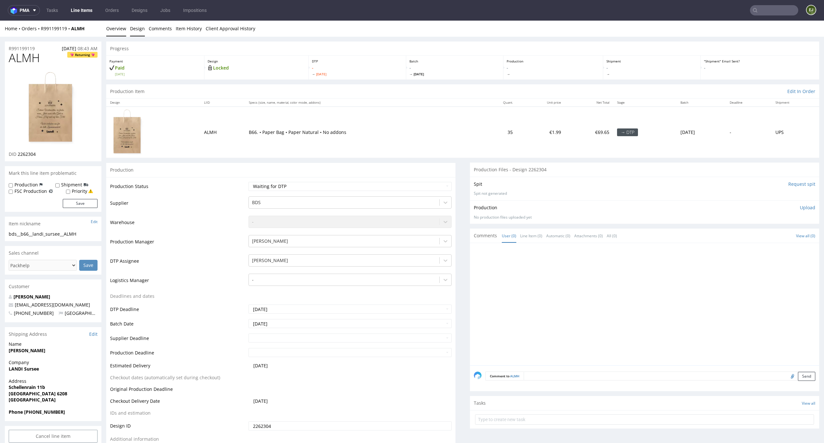
click at [135, 24] on link "Design" at bounding box center [137, 29] width 15 height 16
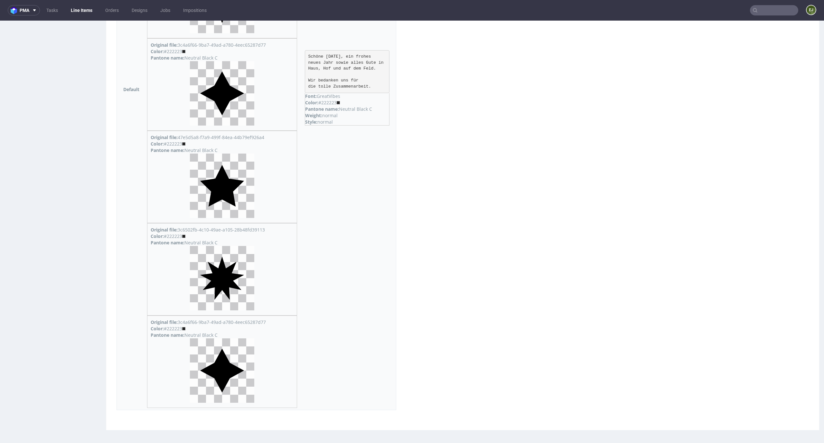
scroll to position [510, 0]
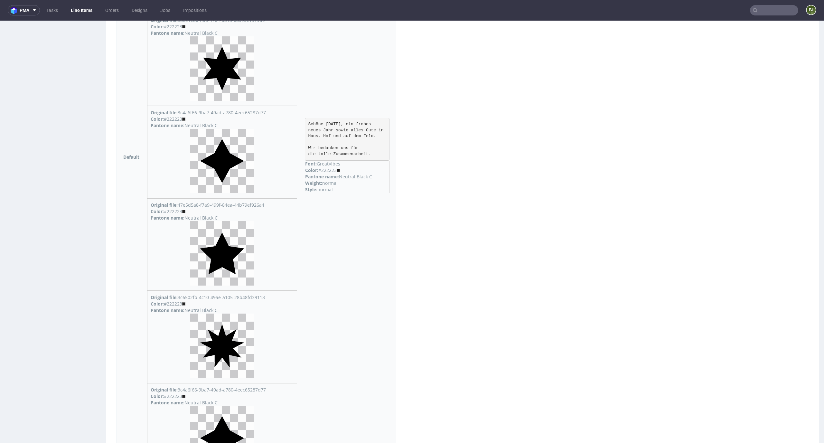
drag, startPoint x: 373, startPoint y: 155, endPoint x: 302, endPoint y: 123, distance: 78.7
click at [305, 123] on pre "Schöne [DATE], ein frohes neues Jahr sowie alles Gute in Haus, Hof und auf dem …" at bounding box center [347, 139] width 85 height 42
copy pre "Schöne [DATE], ein frohes neues Jahr sowie alles Gute in Haus, Hof und auf dem …"
click at [331, 70] on td "Schöne [DATE], ein frohes neues Jahr sowie alles Gute in Haus, Hof und auf dem …" at bounding box center [348, 157] width 95 height 640
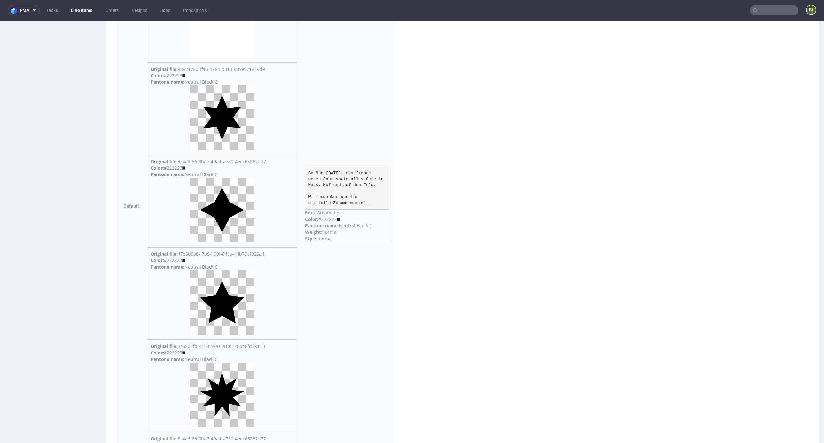
scroll to position [409, 0]
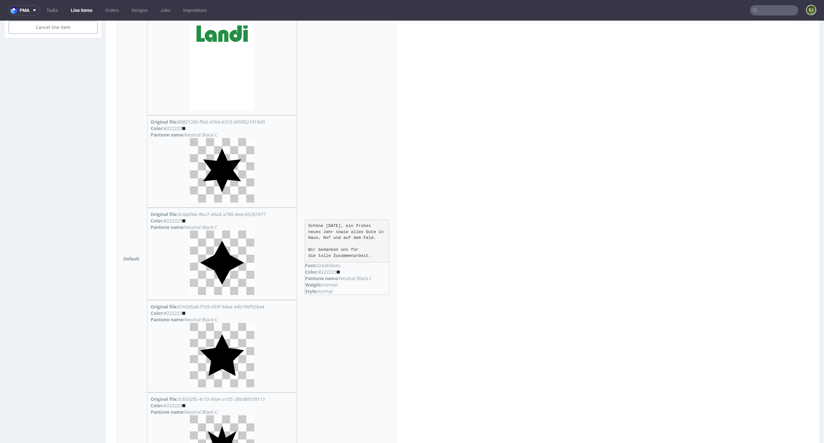
click at [336, 266] on p "Font: GreatVibes" at bounding box center [347, 265] width 84 height 6
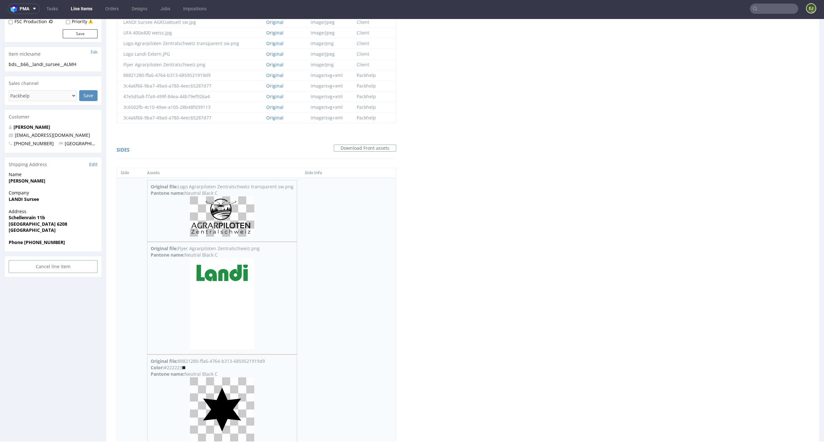
scroll to position [107, 0]
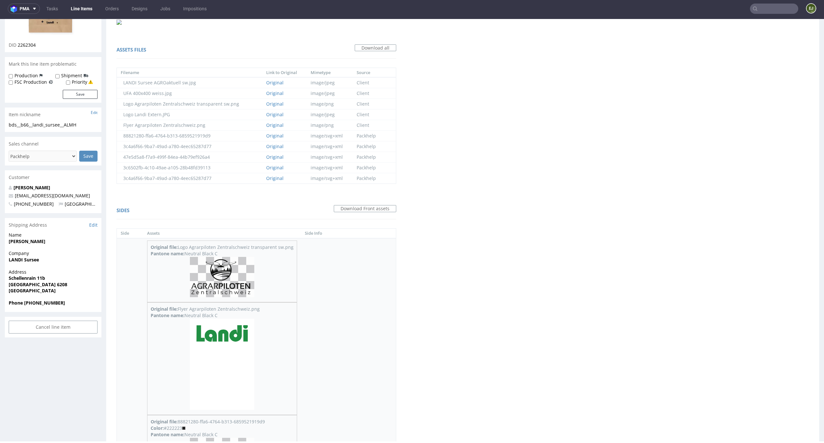
click at [239, 356] on img at bounding box center [222, 364] width 64 height 91
click at [194, 274] on img at bounding box center [222, 277] width 64 height 40
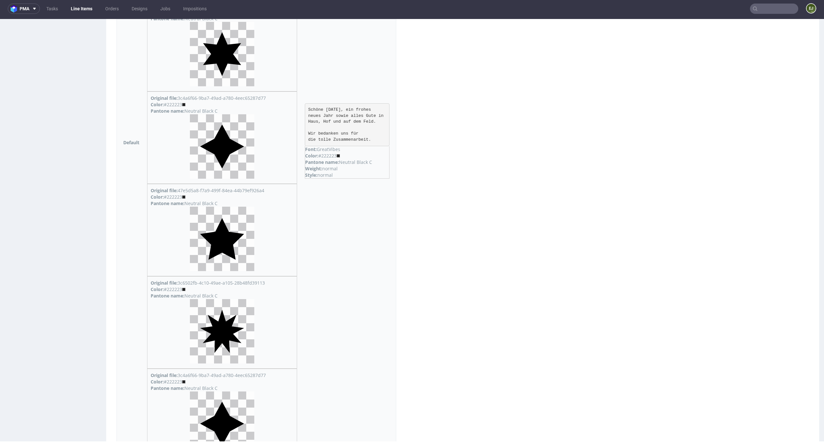
scroll to position [465, 0]
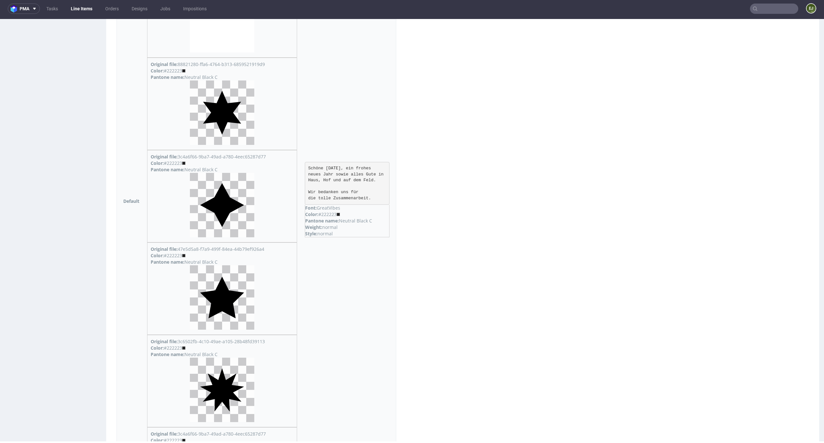
click at [231, 110] on img at bounding box center [222, 112] width 64 height 64
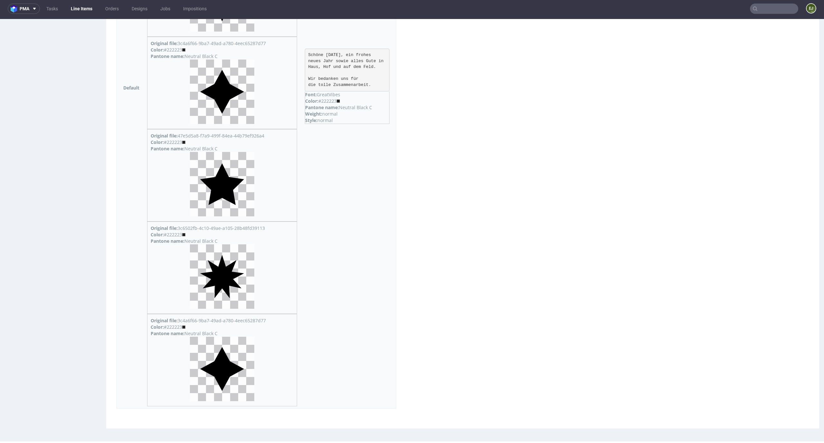
scroll to position [380, 0]
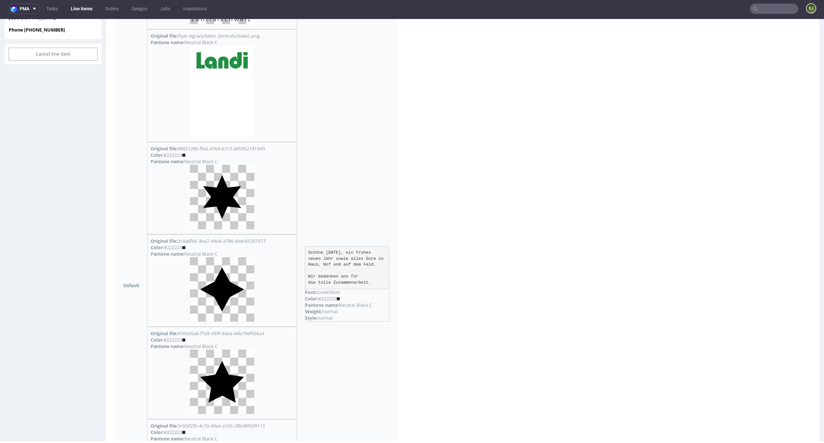
click at [226, 201] on img at bounding box center [222, 197] width 64 height 64
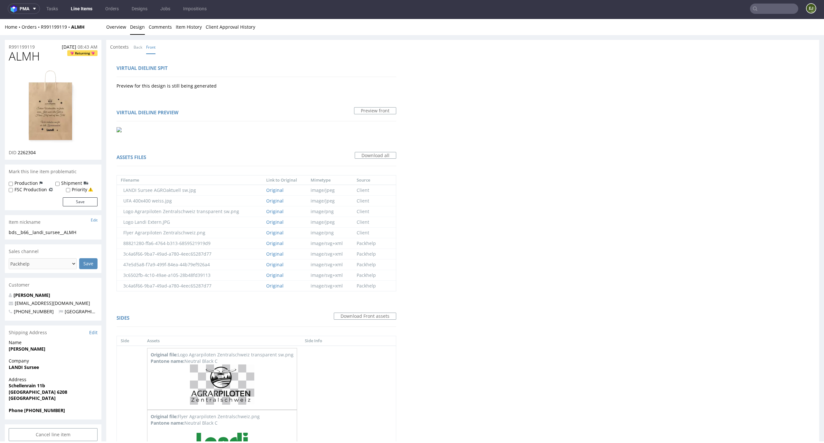
scroll to position [58, 0]
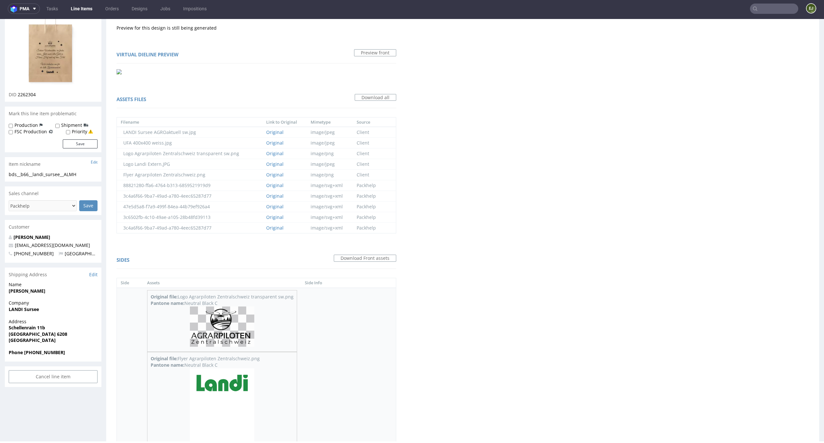
click at [204, 309] on img at bounding box center [222, 326] width 64 height 40
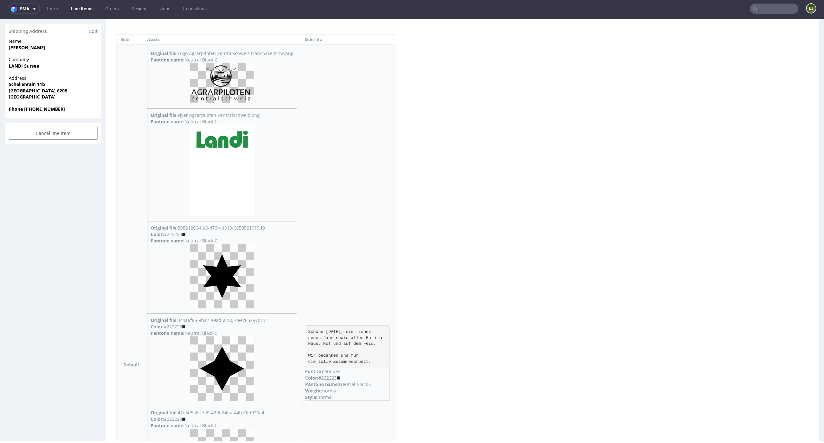
scroll to position [578, 0]
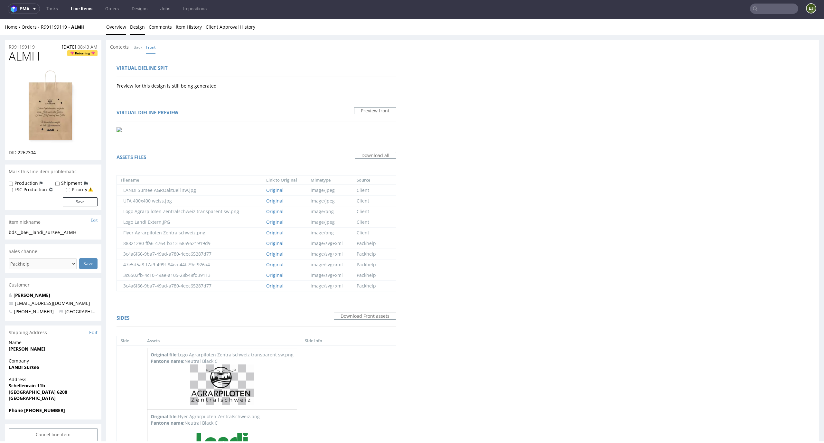
click at [108, 31] on link "Overview" at bounding box center [116, 27] width 20 height 16
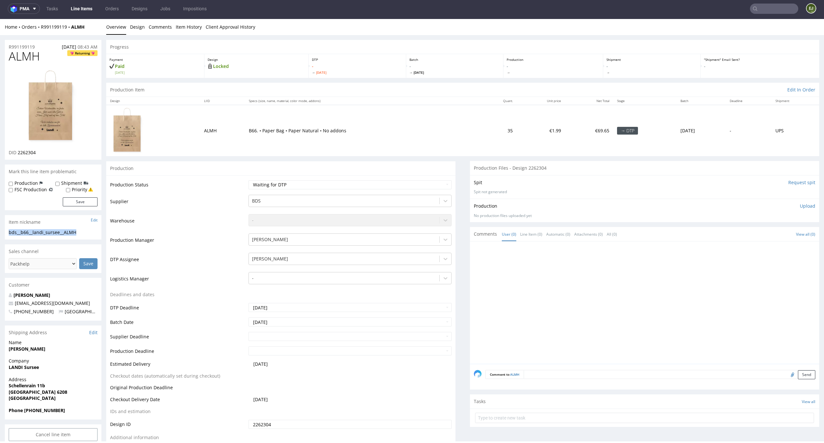
drag, startPoint x: 79, startPoint y: 232, endPoint x: 6, endPoint y: 234, distance: 72.8
click at [6, 234] on div "bds__b66__landi_sursee__ALMH bds__b66 __landi_sursee__ALMH Update" at bounding box center [53, 234] width 97 height 10
copy div "bds__b66__landi_sursee__ALMH"
drag, startPoint x: 45, startPoint y: 55, endPoint x: 8, endPoint y: 55, distance: 37.0
click at [11, 55] on h1 "ALMH Returning" at bounding box center [53, 56] width 89 height 13
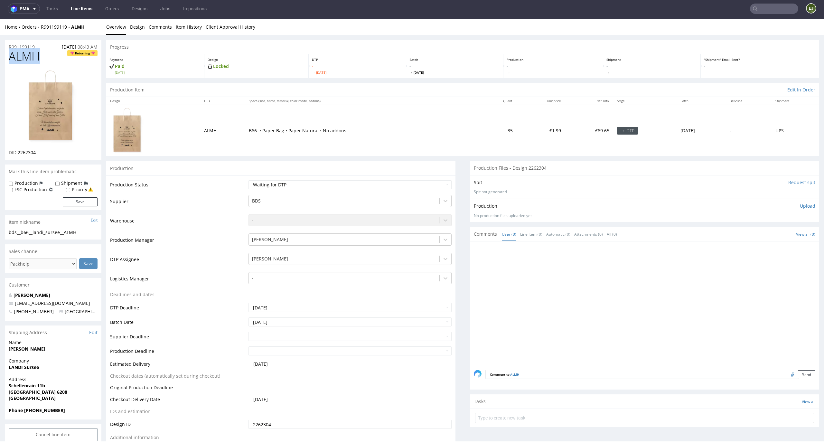
copy span "ALMH"
drag, startPoint x: 41, startPoint y: 154, endPoint x: 19, endPoint y: 153, distance: 22.2
click at [19, 153] on div "DID 2262304" at bounding box center [53, 152] width 89 height 6
copy span "262304"
click at [52, 158] on div "ALMH Returning DID 2262304" at bounding box center [53, 104] width 97 height 109
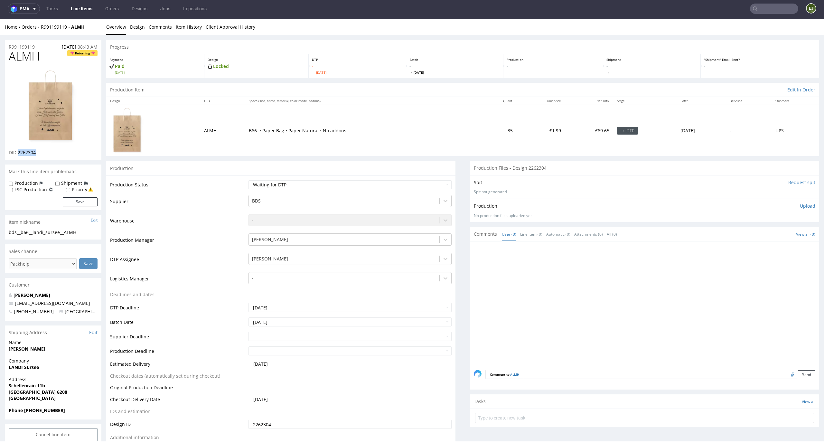
drag, startPoint x: 43, startPoint y: 155, endPoint x: 18, endPoint y: 155, distance: 25.7
click at [18, 155] on div "DID 2262304" at bounding box center [53, 152] width 89 height 6
copy span "2262304"
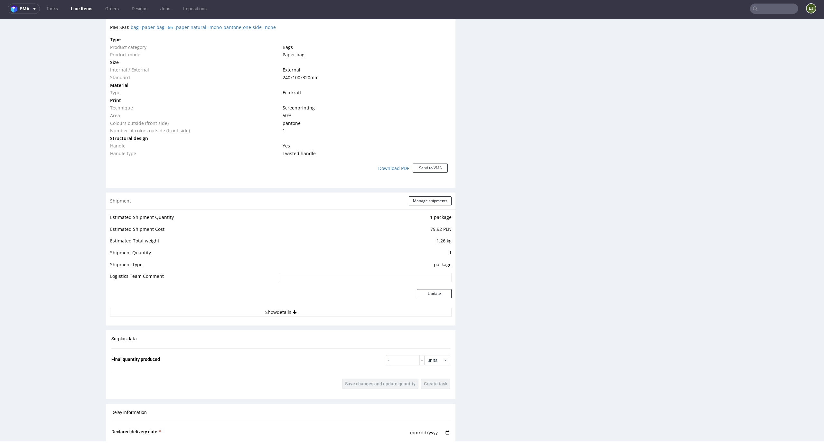
click at [368, 236] on td "79.92 PLN" at bounding box center [364, 231] width 174 height 12
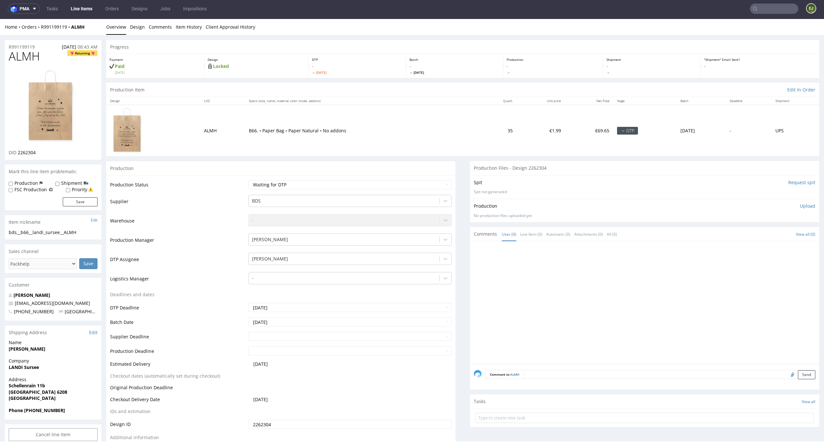
click at [289, 73] on div "Design Locked" at bounding box center [256, 66] width 104 height 24
drag, startPoint x: 80, startPoint y: 232, endPoint x: 0, endPoint y: 232, distance: 80.1
copy div "bds__b66__landi_sursee__ALMH"
drag, startPoint x: 50, startPoint y: 151, endPoint x: 17, endPoint y: 151, distance: 32.5
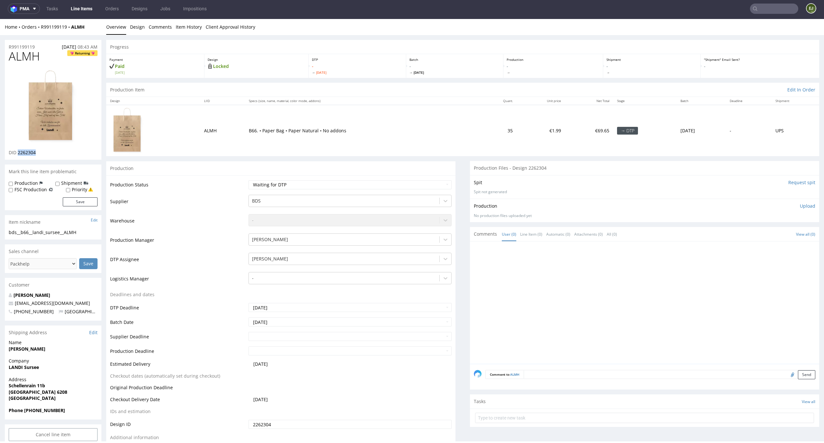
click at [17, 151] on div "DID 2262304" at bounding box center [53, 152] width 89 height 6
copy span "2262304"
drag, startPoint x: 38, startPoint y: 48, endPoint x: 0, endPoint y: 48, distance: 38.3
copy p "R991199119"
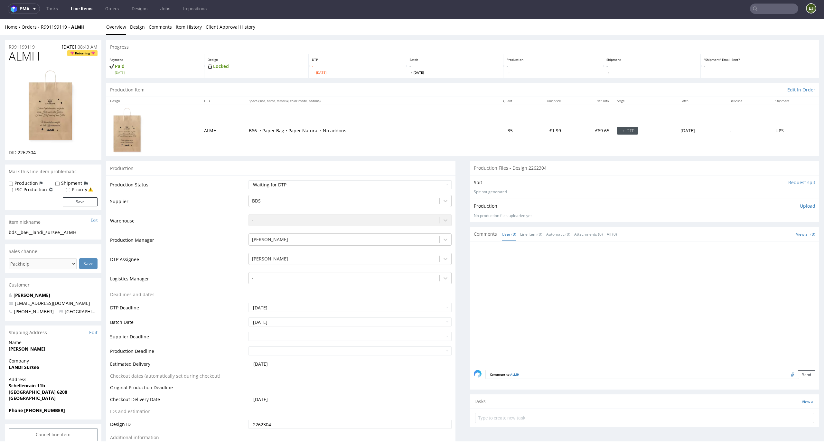
click at [802, 204] on p "Upload" at bounding box center [807, 206] width 15 height 6
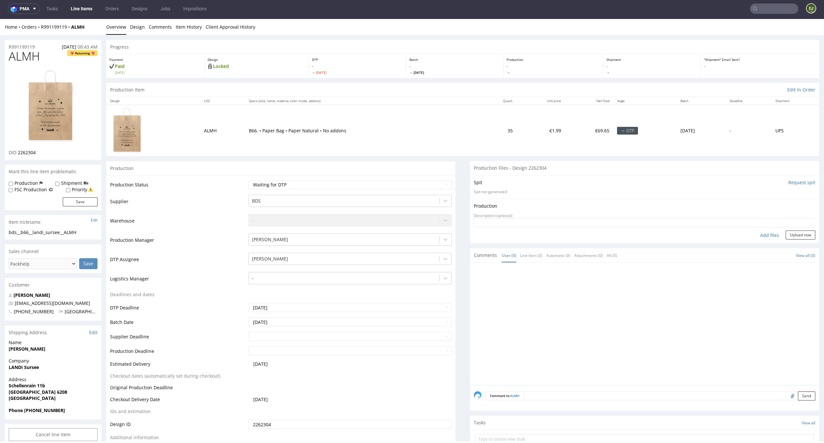
click at [762, 239] on div "Add files" at bounding box center [769, 235] width 32 height 10
type input "C:\fakepath\bds__b66__landi_sursee__ALMH__d2262304__oR991199119.pdf"
click at [790, 247] on button "Upload now" at bounding box center [801, 245] width 30 height 9
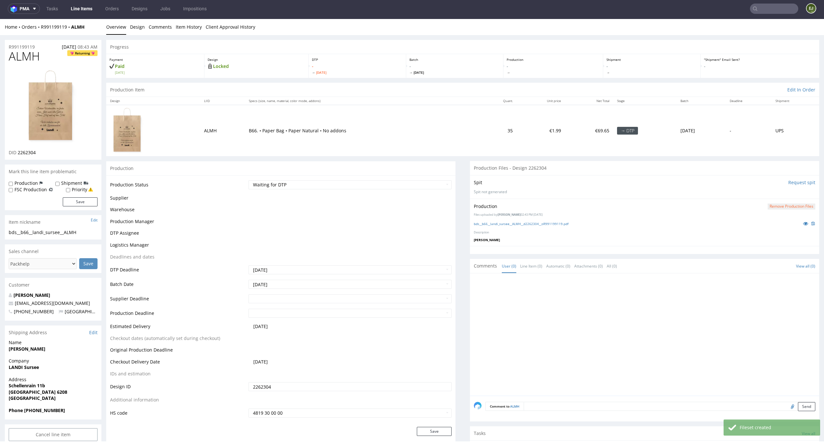
click at [434, 182] on select "Waiting for Artwork Waiting for Diecut Waiting for Mockup Waiting for DTP Waiti…" at bounding box center [349, 184] width 203 height 9
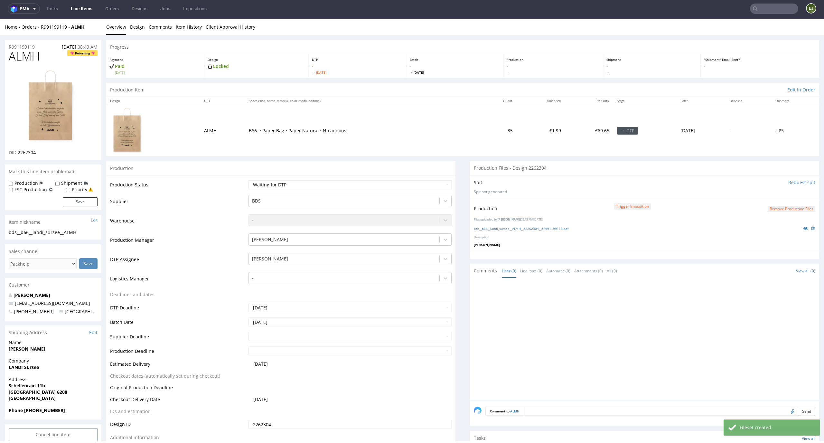
select select "dtp_production_ready"
click at [248, 180] on select "Waiting for Artwork Waiting for Diecut Waiting for Mockup Waiting for DTP Waiti…" at bounding box center [349, 184] width 203 height 9
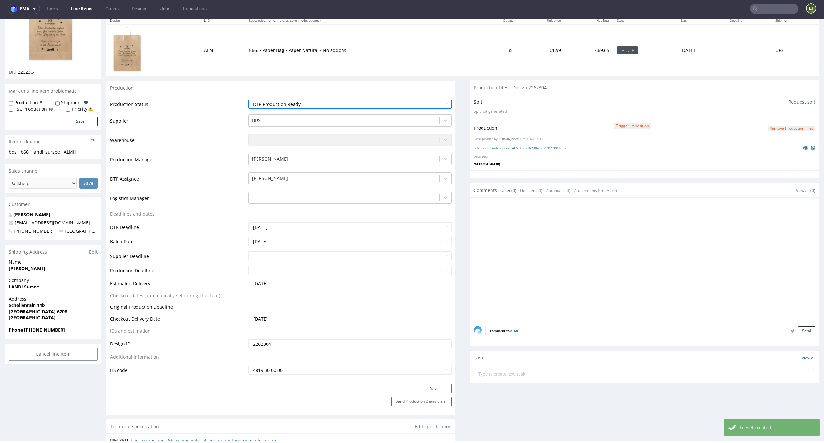
click at [428, 384] on button "Save" at bounding box center [434, 388] width 35 height 9
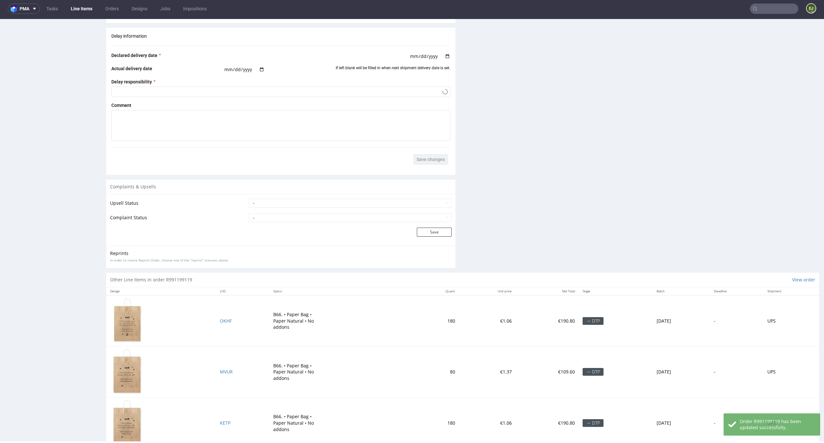
scroll to position [896, 0]
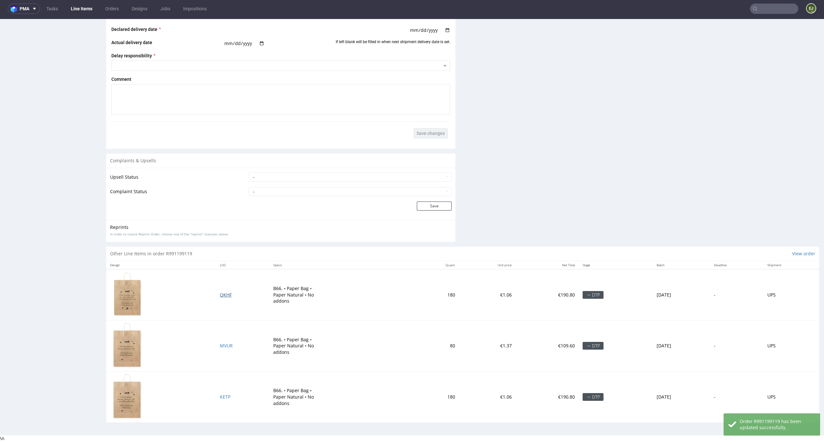
click at [220, 295] on span "OKHF" at bounding box center [226, 295] width 12 height 6
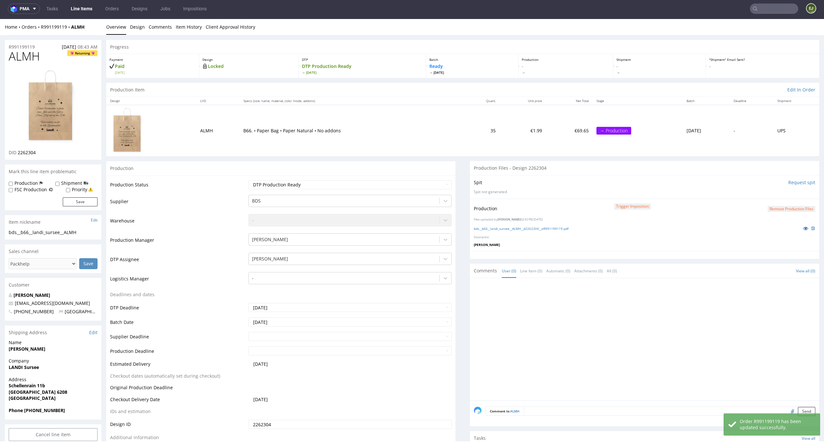
click at [85, 13] on link "Line Items" at bounding box center [81, 9] width 29 height 10
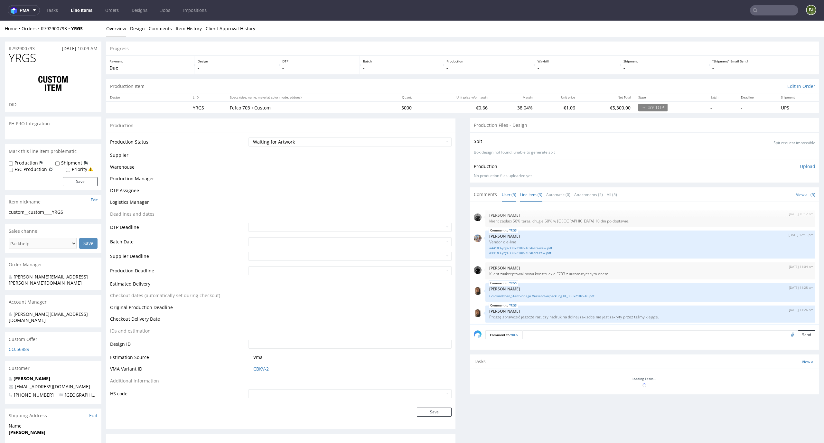
click at [521, 194] on link "Line Item (3)" at bounding box center [531, 195] width 22 height 14
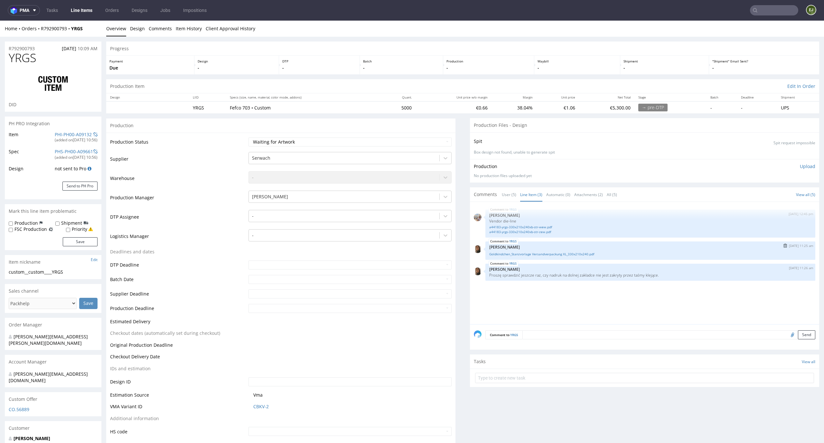
click at [522, 251] on div "Goldkindchen_Stanzvorlage Versandverpackung XL_330x210x240.pdf" at bounding box center [650, 253] width 322 height 6
click at [522, 252] on link "Goldkindchen_Stanzvorlage Versandverpackung XL_330x210x240.pdf" at bounding box center [650, 254] width 322 height 5
click at [541, 56] on div "Waybill -" at bounding box center [577, 65] width 86 height 19
click at [134, 31] on link "Design" at bounding box center [137, 29] width 15 height 16
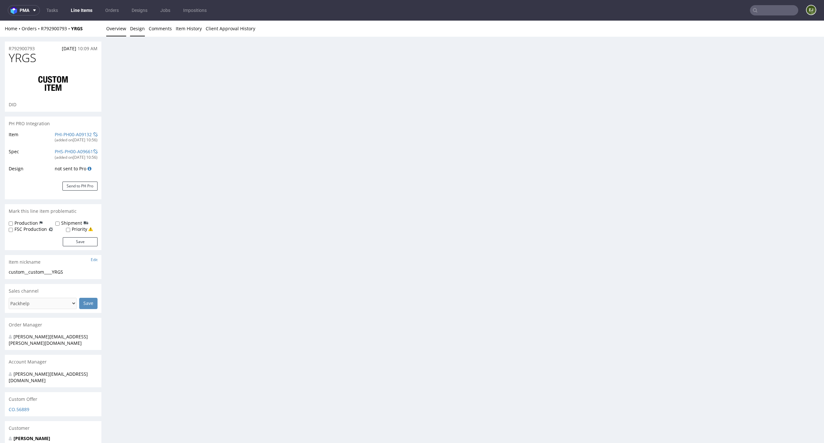
click at [119, 29] on link "Overview" at bounding box center [116, 29] width 20 height 16
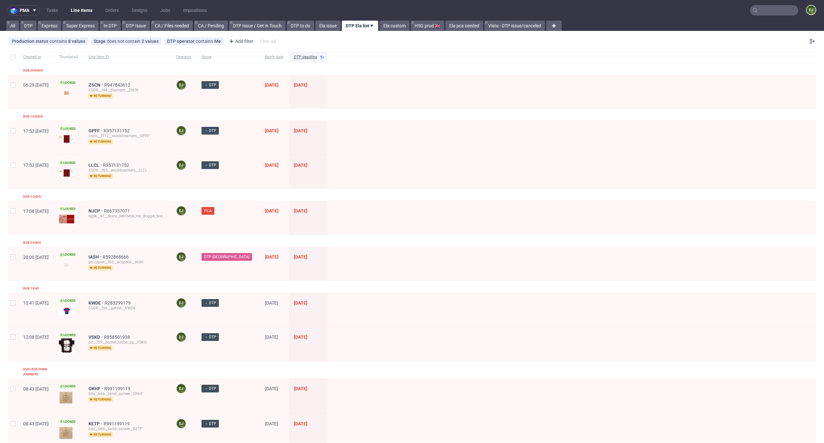
scroll to position [185, 0]
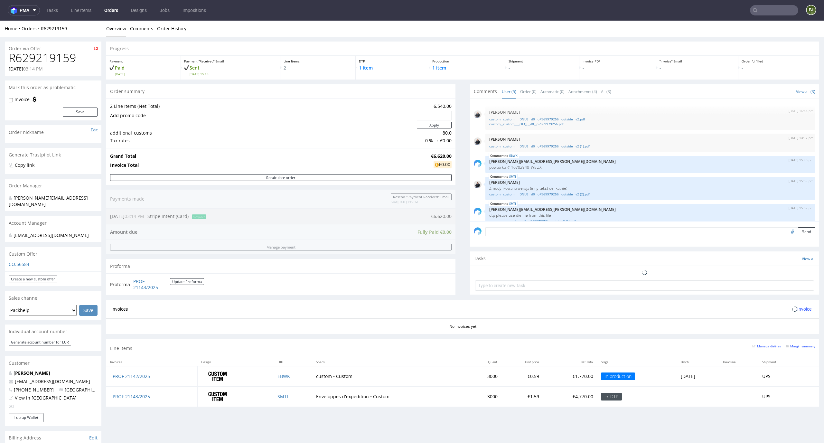
scroll to position [10, 0]
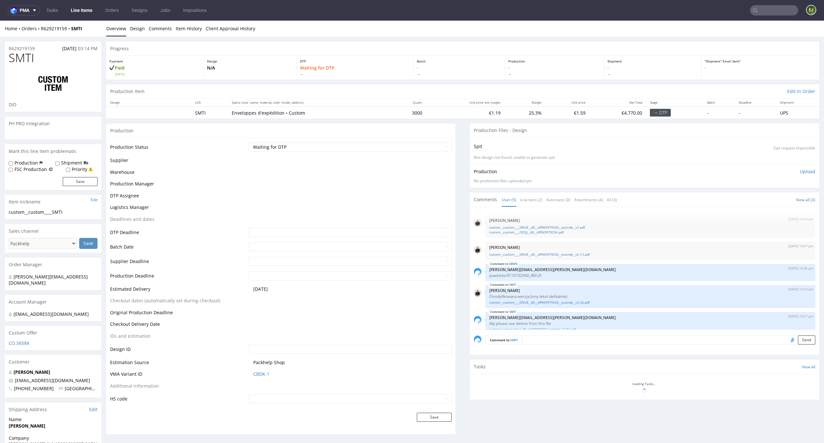
scroll to position [10, 0]
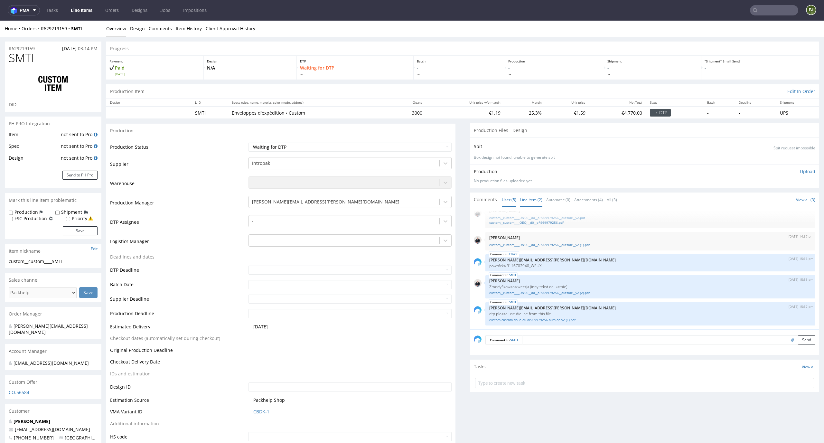
click at [527, 200] on link "Line Item (2)" at bounding box center [531, 200] width 22 height 14
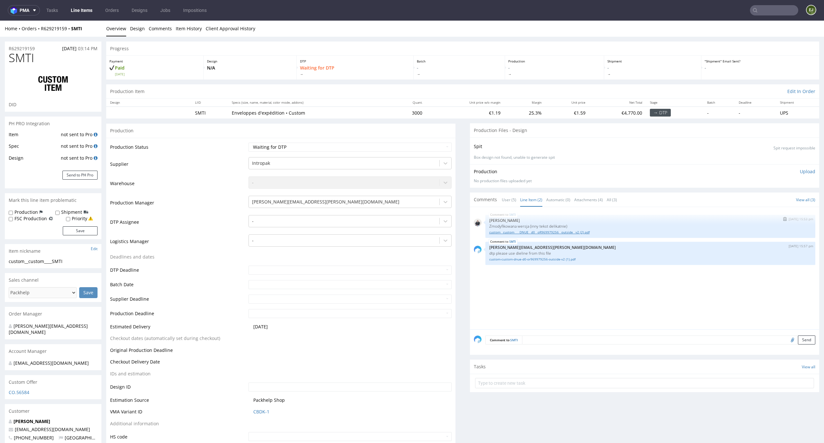
click at [533, 232] on link "custom__custom____DNUE__d0__oR969979256__outside__v2 (2).pdf" at bounding box center [650, 232] width 322 height 5
click at [534, 260] on link "custom-custom-dnue-d0-or969979256-outside-v2 (1).pdf" at bounding box center [650, 259] width 322 height 5
click at [575, 281] on div "SMTI 1st Oct 25 | 15:53 pm Adrian Margula Zmodyfikowana wersja (inny tekst deli…" at bounding box center [646, 270] width 345 height 118
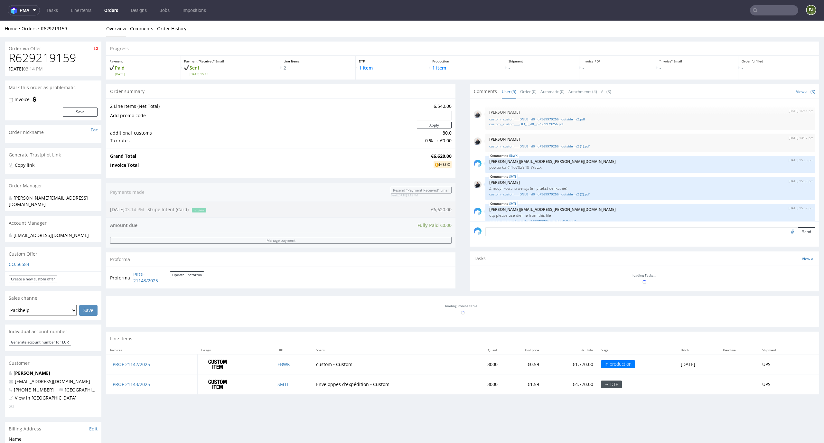
scroll to position [10, 0]
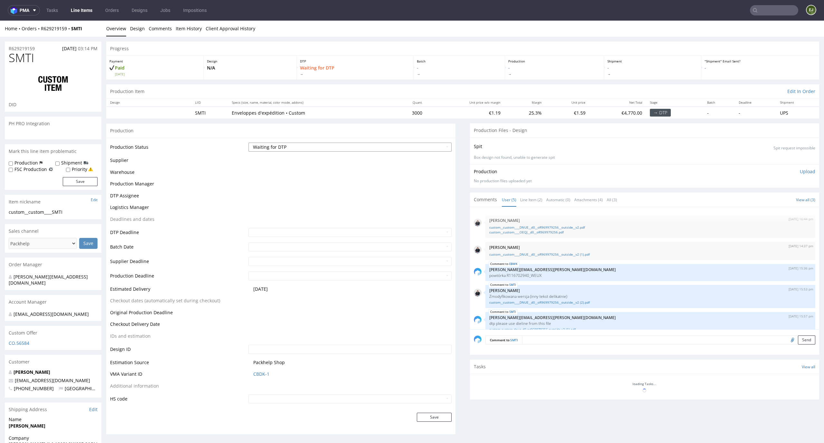
scroll to position [10, 0]
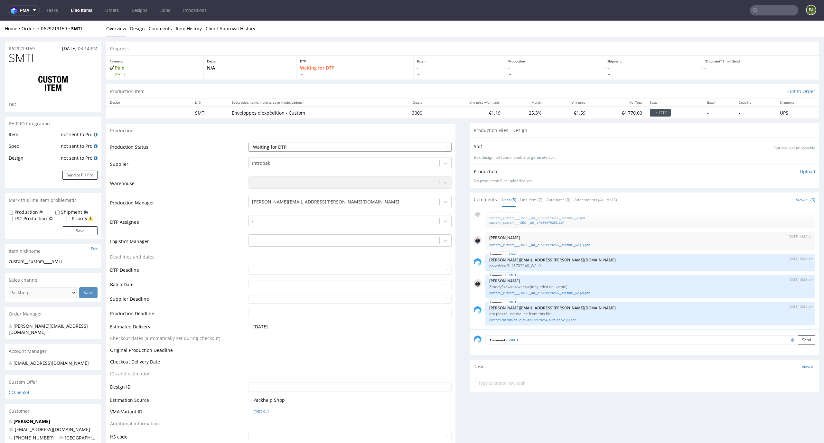
click at [419, 145] on select "Waiting for Artwork Waiting for Diecut Waiting for Mockup Waiting for DTP Waiti…" at bounding box center [349, 147] width 203 height 9
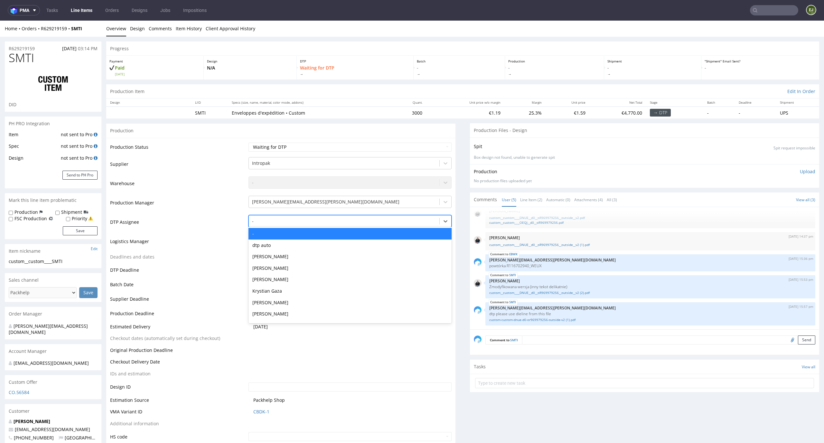
click at [383, 220] on div at bounding box center [344, 221] width 184 height 8
type input "el"
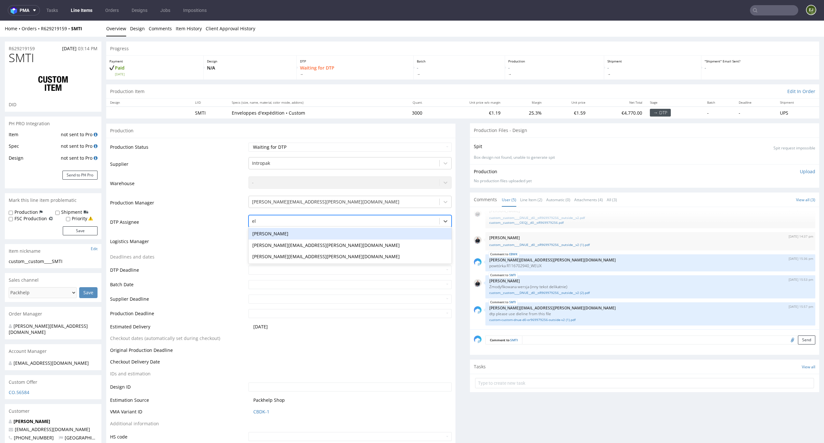
click at [364, 235] on div "[PERSON_NAME]" at bounding box center [349, 234] width 203 height 12
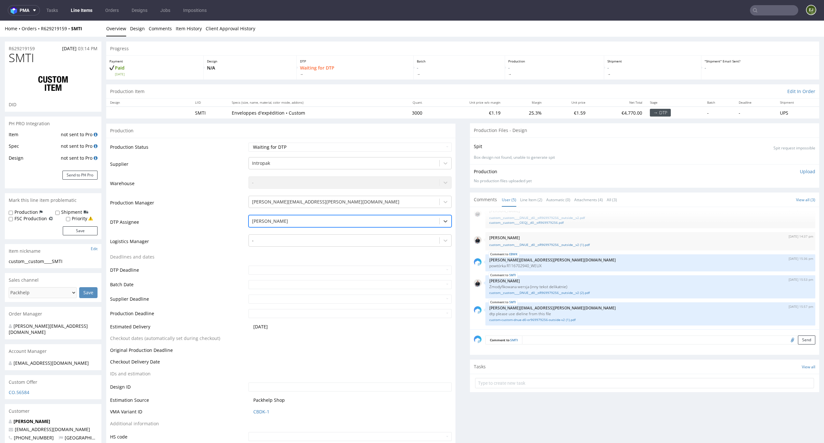
scroll to position [46, 0]
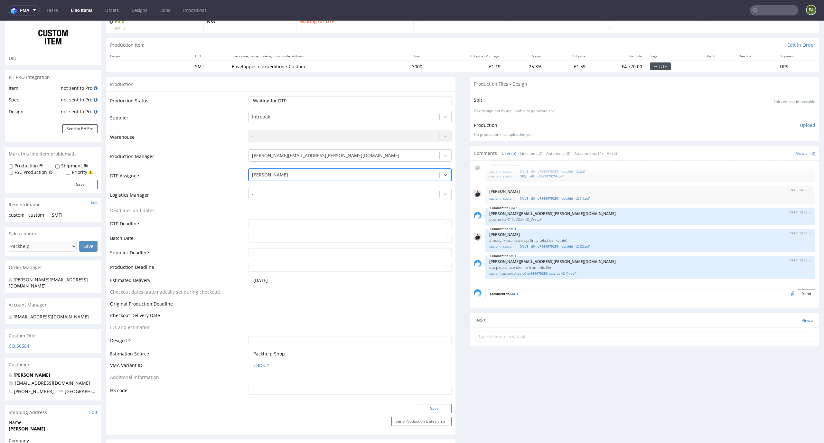
click at [430, 412] on button "Save" at bounding box center [434, 408] width 35 height 9
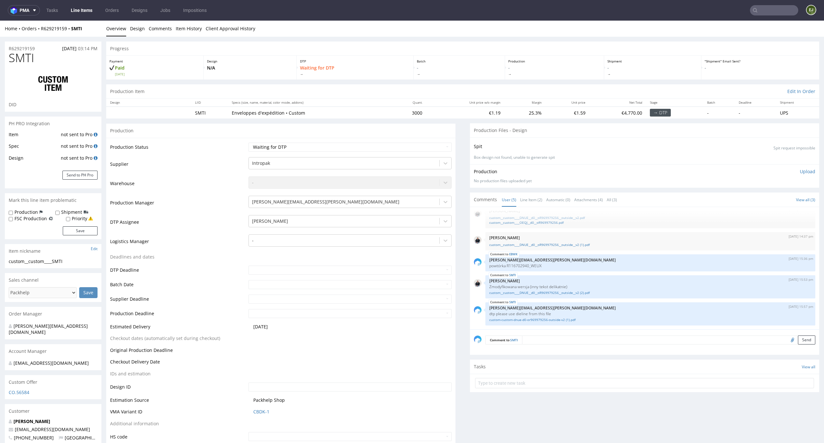
click at [83, 12] on link "Line Items" at bounding box center [81, 10] width 29 height 10
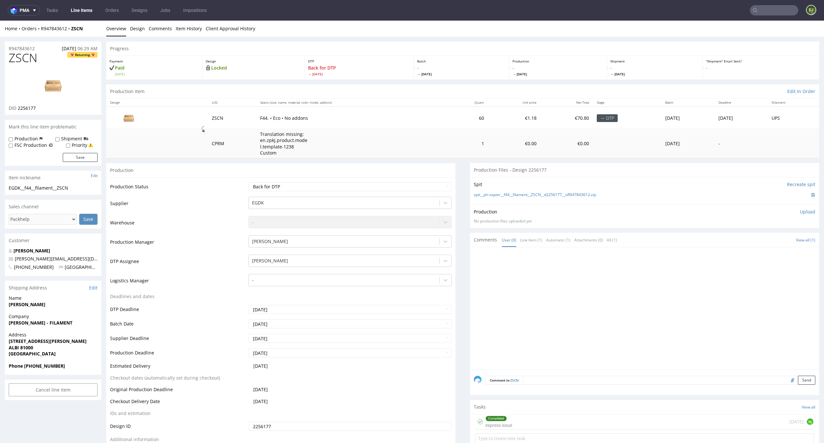
scroll to position [68, 0]
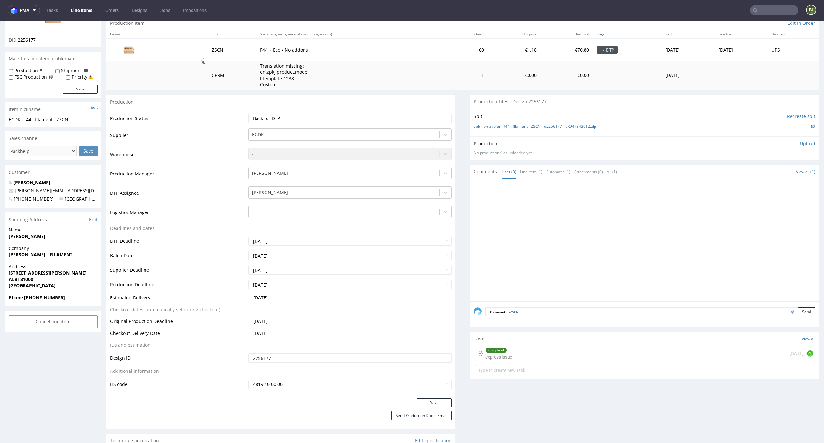
click at [566, 348] on div "Completed express issue [DATE] GL" at bounding box center [644, 353] width 339 height 15
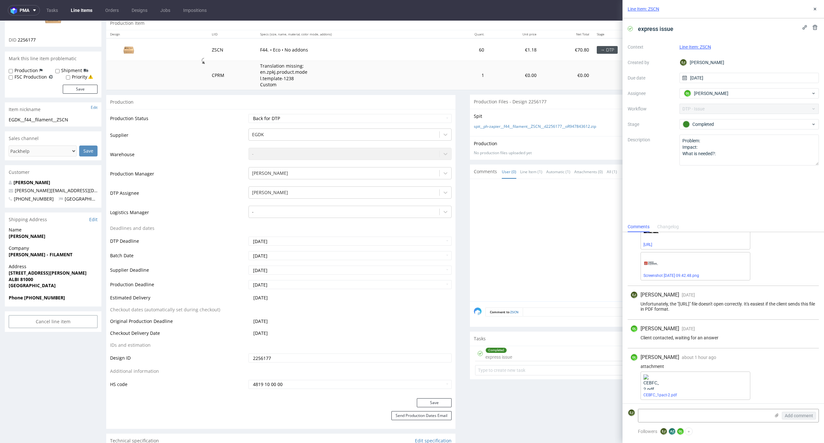
scroll to position [121, 0]
click at [664, 394] on link "CEBFC_1pact-2.pdf" at bounding box center [659, 393] width 33 height 5
click at [79, 5] on link "Line Items" at bounding box center [81, 10] width 29 height 10
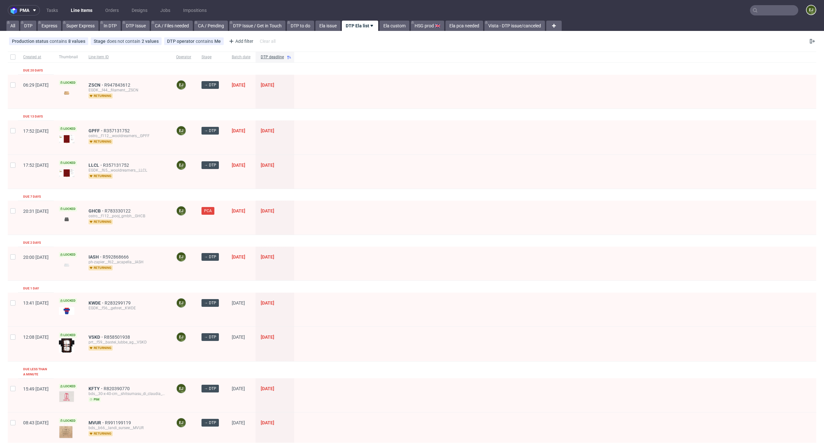
scroll to position [180, 0]
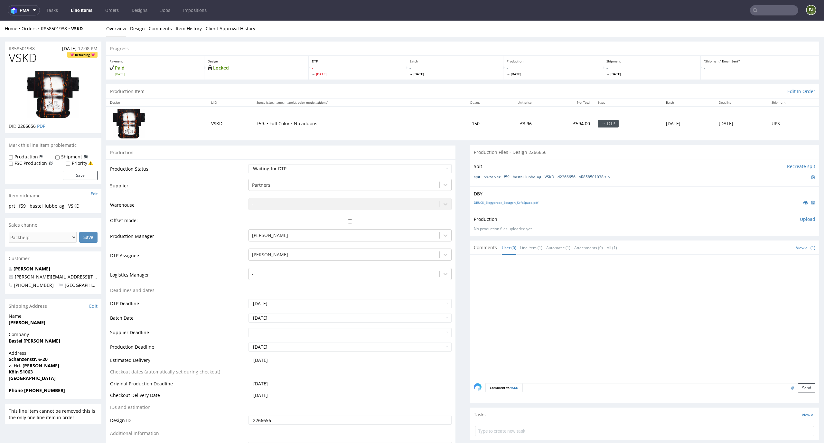
click at [544, 180] on link "spit__ph-zapier__f59__bastei_lubbe_ag__VSKD__d2266656__oR858501938.zip" at bounding box center [542, 176] width 136 height 5
click at [502, 201] on link "DRUCK_Bloggerbox_Bestgen_SafeSpace.pdf" at bounding box center [506, 202] width 64 height 5
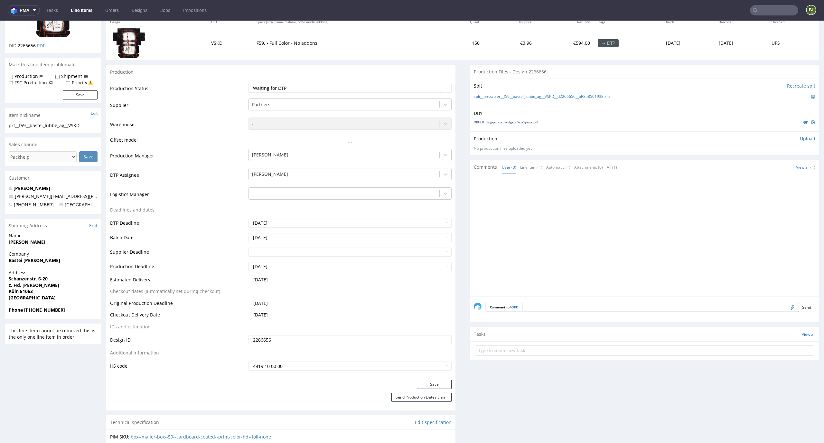
scroll to position [99, 0]
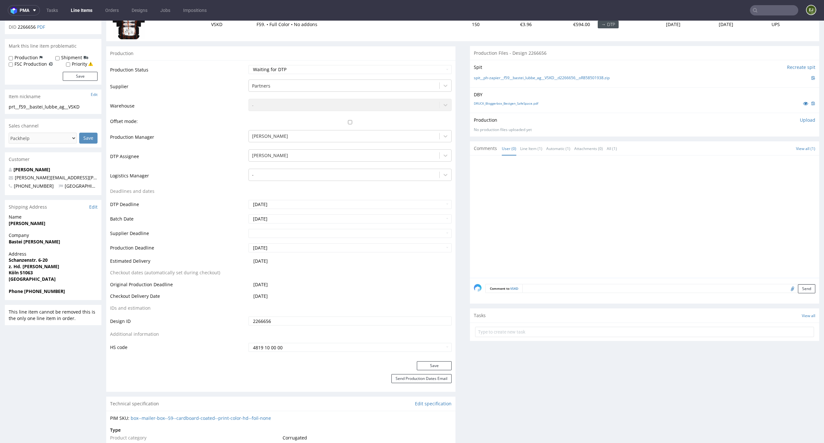
click at [543, 326] on form at bounding box center [644, 331] width 339 height 15
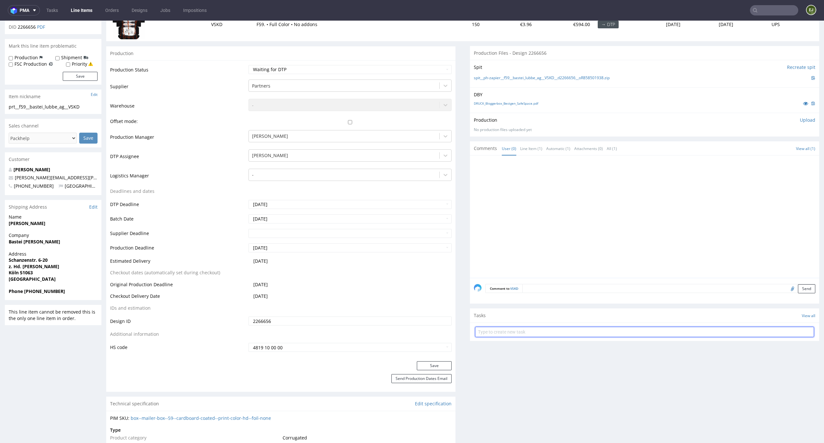
click at [541, 333] on input "text" at bounding box center [644, 332] width 339 height 10
type input "issue"
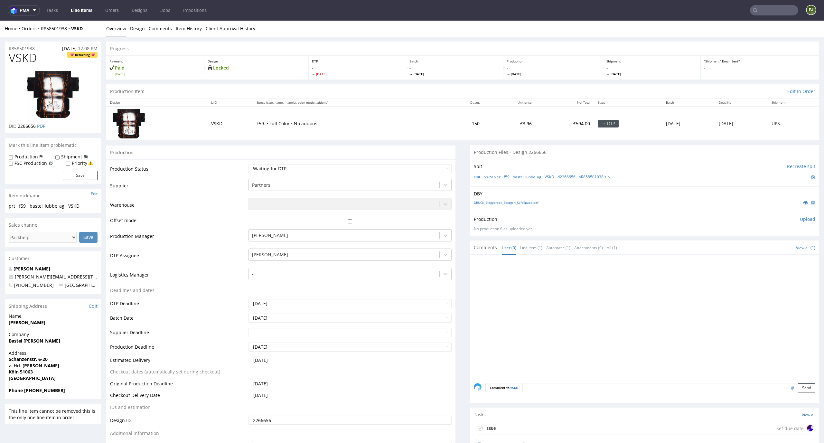
scroll to position [3, 0]
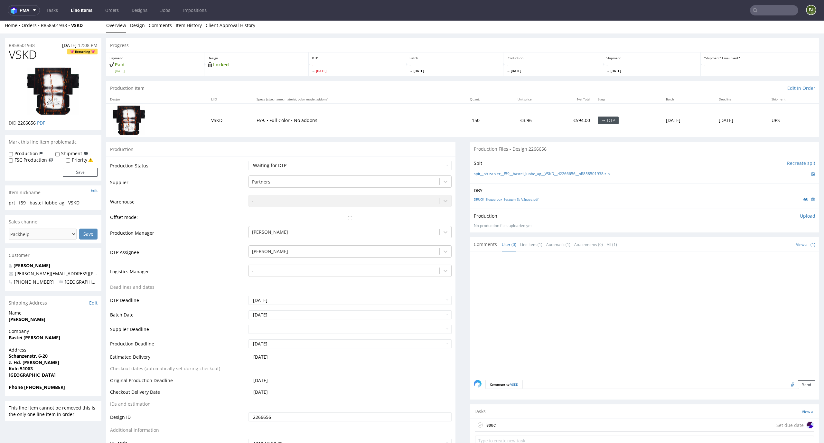
click at [552, 169] on div "Spit Recreate spit spit__ph-zapier__f59__bastei_lubbe_ag__VSKD__d2266656__oR858…" at bounding box center [644, 169] width 349 height 27
click at [552, 171] on link "spit__ph-zapier__f59__bastei_lubbe_ag__VSKD__d2266656__oR858501938.zip" at bounding box center [542, 173] width 136 height 5
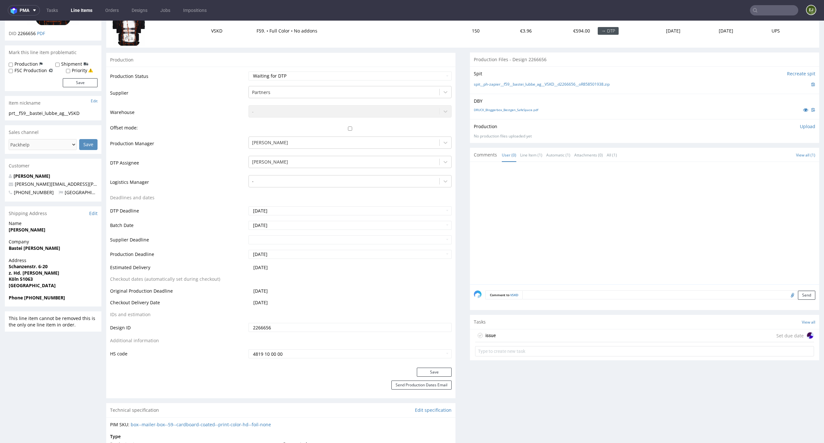
click at [509, 340] on div "issue Set due date" at bounding box center [644, 335] width 339 height 13
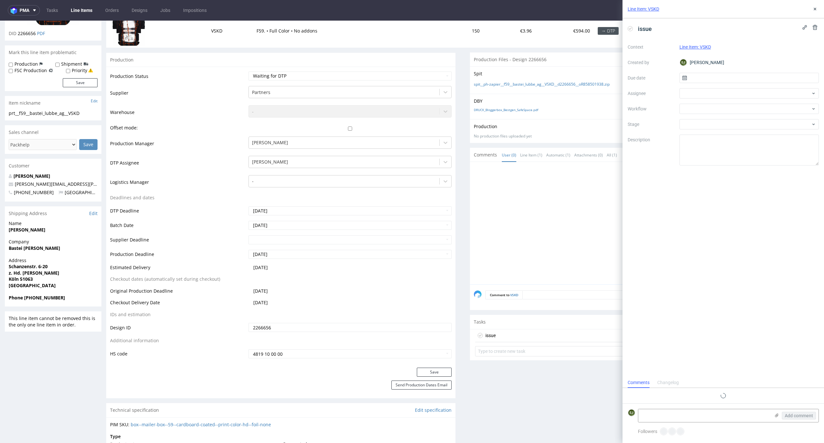
scroll to position [5, 0]
click at [722, 75] on input "text" at bounding box center [749, 78] width 140 height 10
click at [759, 121] on span "2" at bounding box center [759, 120] width 3 height 6
type input "[DATE]"
click at [759, 105] on div at bounding box center [749, 109] width 140 height 10
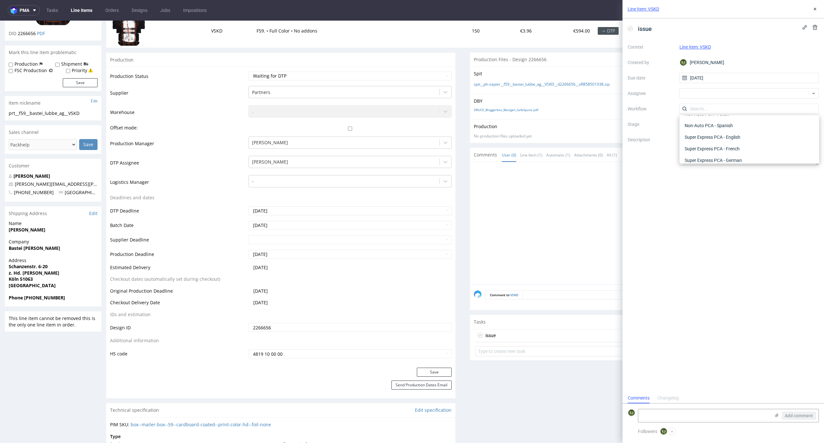
scroll to position [0, 0]
click at [764, 139] on div "DTP - Issue" at bounding box center [749, 144] width 135 height 12
click at [774, 416] on icon at bounding box center [776, 415] width 5 height 5
click at [0, 0] on input "file" at bounding box center [0, 0] width 0 height 0
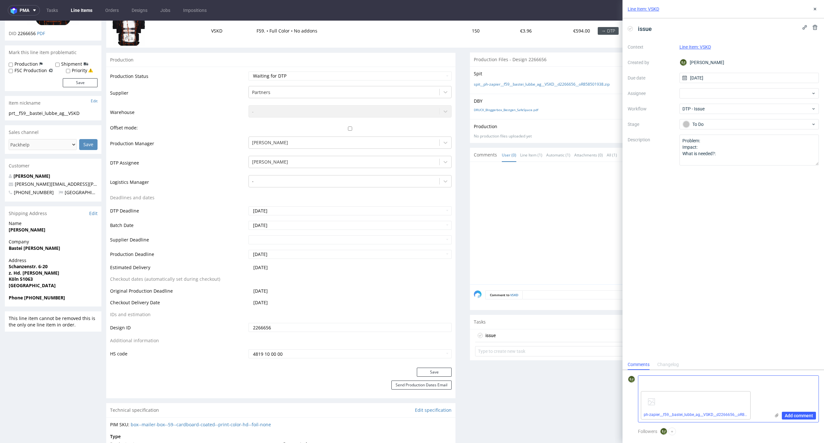
click at [699, 377] on textarea at bounding box center [704, 382] width 132 height 13
paste textarea "Unfortunately, the die for this product has changed, please adapt the design to…"
type textarea "Unfortunately, the die for this product has changed, please adapt the design to…"
click at [793, 415] on span "Add comment" at bounding box center [799, 415] width 28 height 5
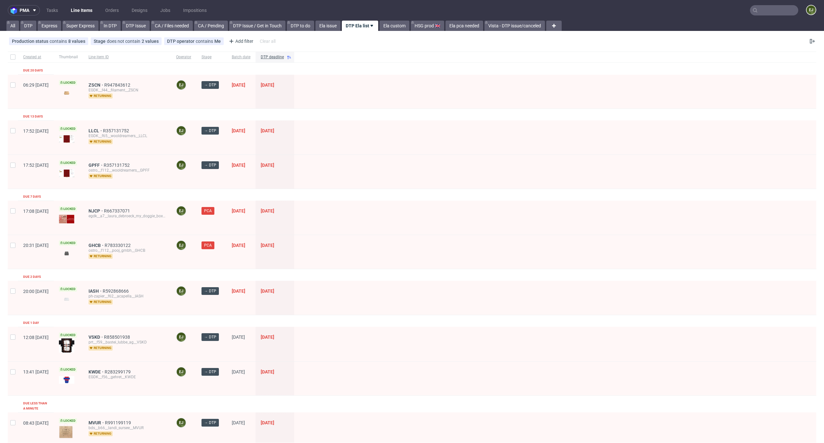
click at [114, 207] on div "NJCP R667337071 egdk__a7__laura_debroeck_my_doggie_box_sarl__NJCP" at bounding box center [127, 218] width 88 height 34
click at [104, 209] on span "NJCP" at bounding box center [96, 210] width 15 height 5
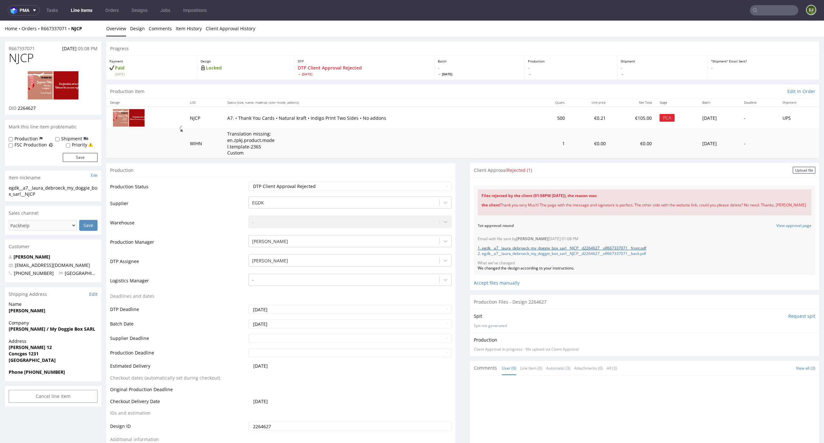
click at [627, 247] on link "1. egdk__a7__laura_debroeck_my_doggie_box_sarl__NJCP__d2264627__oR667337071__fr…" at bounding box center [562, 247] width 169 height 5
click at [606, 252] on link "2. egdk__a7__laura_debroeck_my_doggie_box_sarl__NJCP__d2264627__oR667337071__ba…" at bounding box center [562, 253] width 168 height 5
drag, startPoint x: 791, startPoint y: 207, endPoint x: 474, endPoint y: 205, distance: 317.0
click at [478, 205] on div "Files rejected by the client (01:58PM [DATE]), the reason was: the client Thank…" at bounding box center [645, 202] width 334 height 26
copy div "the client Thank you very Much! The page with the message and signature is perf…"
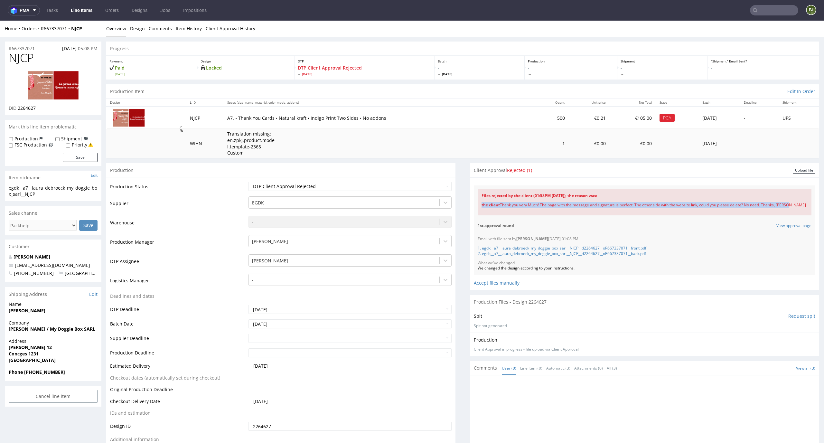
copy div "the client Thank you very Much! The page with the message and signature is perf…"
click at [448, 164] on div "Production" at bounding box center [280, 170] width 349 height 14
click at [535, 248] on link "1. egdk__a7__laura_debroeck_my_doggie_box_sarl__NJCP__d2264627__oR667337071__fr…" at bounding box center [562, 247] width 169 height 5
drag, startPoint x: 794, startPoint y: 205, endPoint x: 489, endPoint y: 190, distance: 304.9
click at [489, 190] on div "Files rejected by the client (01:58PM [DATE]), the reason was: the client Thank…" at bounding box center [645, 202] width 334 height 26
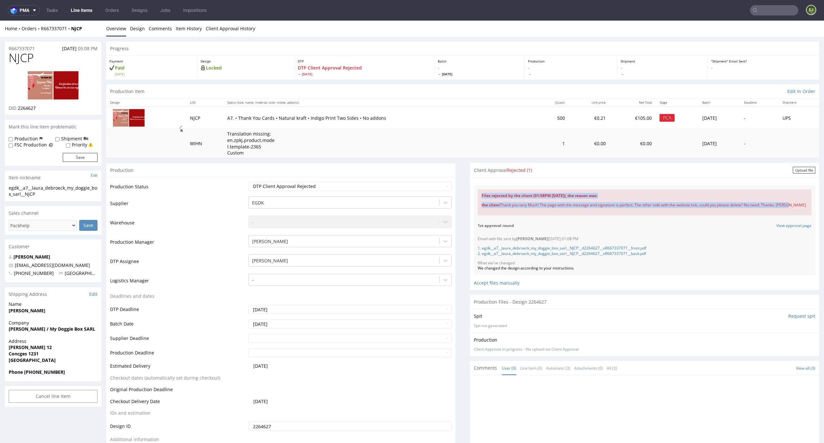
copy div "Files rejected by the client (01:58PM [DATE]), the reason was: the client Thank…"
click at [575, 287] on div "Files for the Client Choose file What we've changed Create message I know e-mai…" at bounding box center [644, 233] width 349 height 113
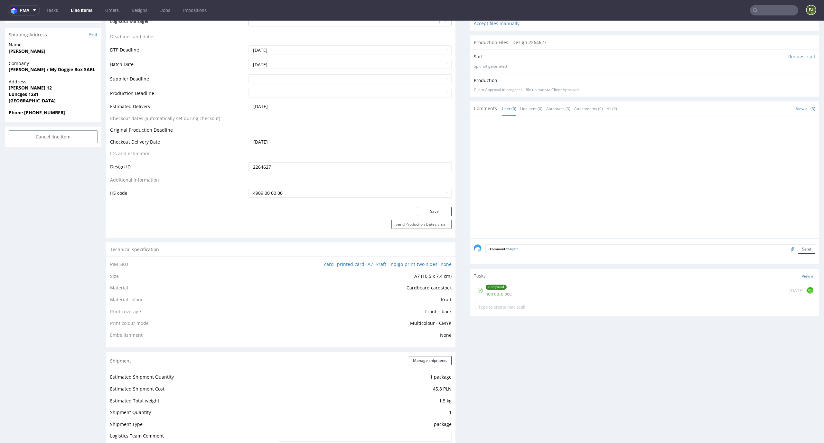
scroll to position [299, 0]
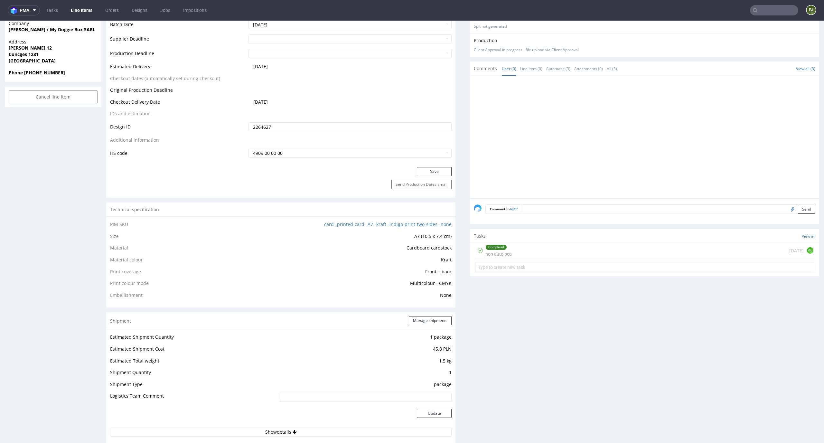
click at [539, 256] on div "Completed non auto pca [DATE] GL" at bounding box center [644, 250] width 339 height 15
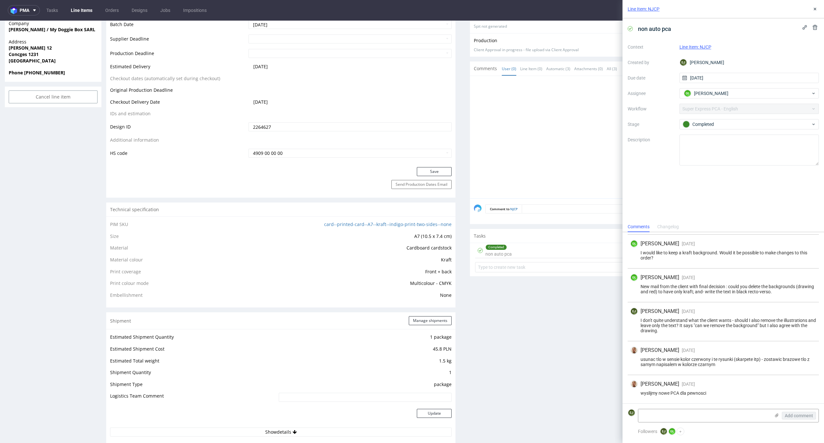
scroll to position [124, 0]
click at [674, 414] on textarea at bounding box center [704, 415] width 132 height 13
paste textarea "Files rejected by the client (01:58PM [DATE]), the reason was: the client Thank…"
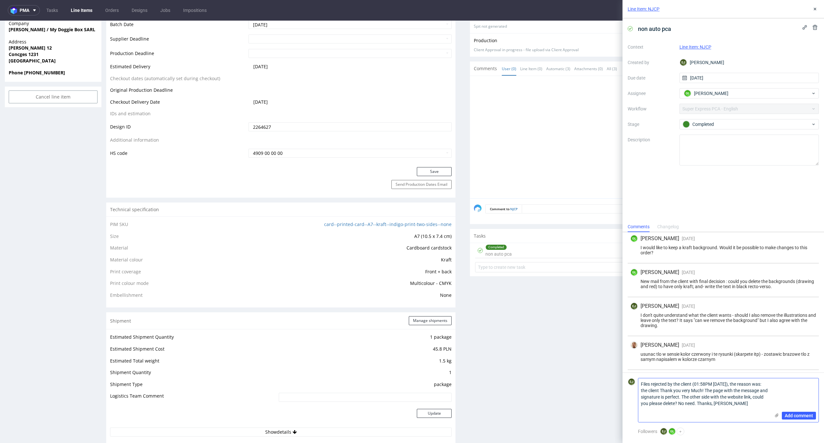
scroll to position [0, 0]
type textarea "Files rejected by the client (01:58PM [DATE]), the reason was: the client Thank…"
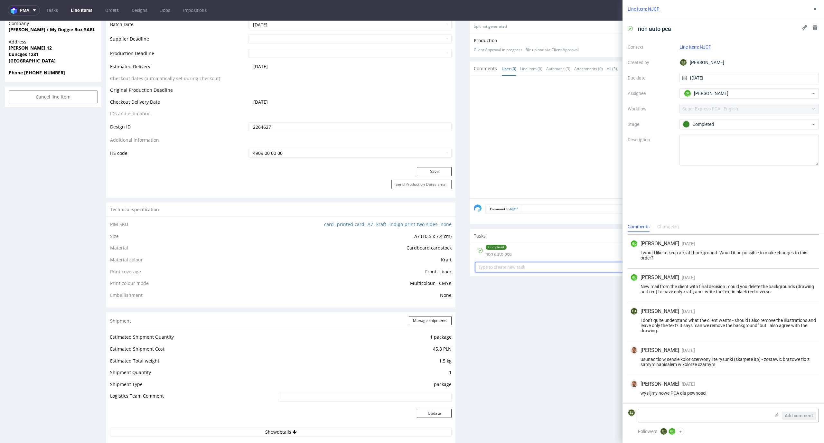
click at [559, 272] on input "text" at bounding box center [644, 267] width 339 height 10
type input "contact with the client"
click at [562, 259] on div "contact with the client Set due date" at bounding box center [644, 264] width 339 height 13
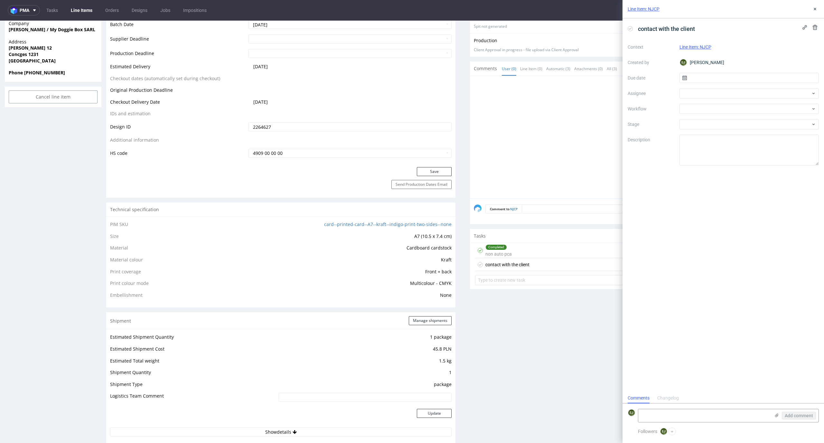
scroll to position [5, 0]
click at [712, 76] on input "text" at bounding box center [749, 78] width 140 height 10
click at [759, 119] on span "2" at bounding box center [759, 120] width 3 height 6
type input "[DATE]"
click at [759, 111] on div at bounding box center [749, 109] width 140 height 10
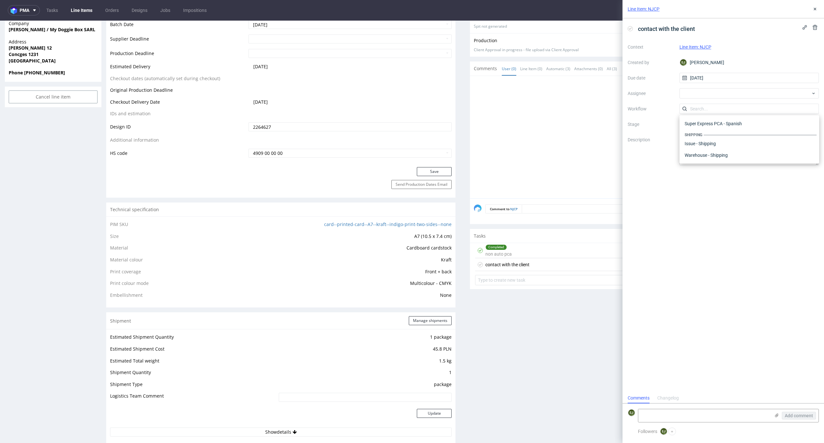
scroll to position [0, 0]
click at [759, 143] on div "DTP - Issue" at bounding box center [749, 144] width 135 height 12
click at [685, 409] on div "Add comment" at bounding box center [728, 416] width 181 height 14
click at [684, 410] on textarea at bounding box center [704, 415] width 132 height 13
paste textarea "Files rejected by the client (01:58PM [DATE]), the reason was: the client Thank…"
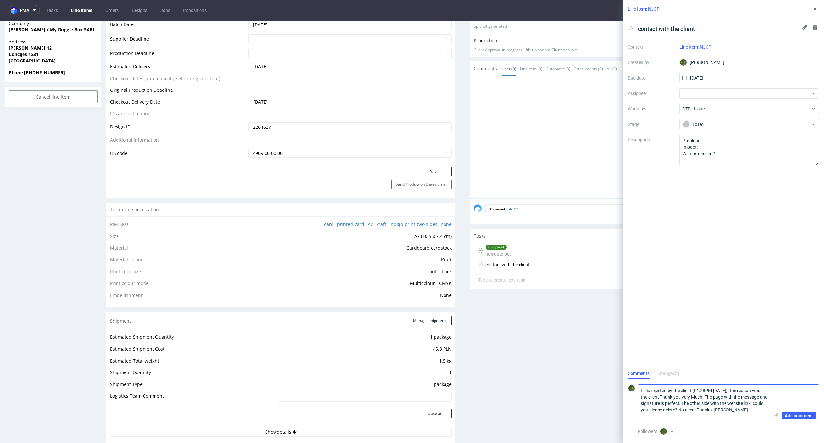
click at [639, 391] on textarea "Files rejected by the client (01:58PM [DATE]), the reason was: the client Thank…" at bounding box center [704, 403] width 132 height 37
click at [763, 421] on textarea ""Files rejected by the client (01:58PM [DATE]), the reason was: the client Than…" at bounding box center [704, 403] width 132 height 37
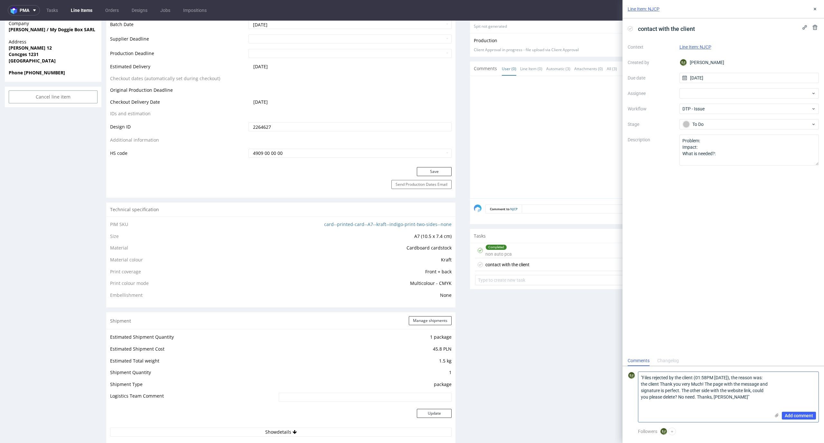
paste textarea "Does this mean that the client wants to give up double-sided printing or remove…"
type textarea ""Files rejected by the client (01:58PM [DATE]), the reason was: the client Than…"
click at [805, 415] on span "Add comment" at bounding box center [799, 415] width 28 height 5
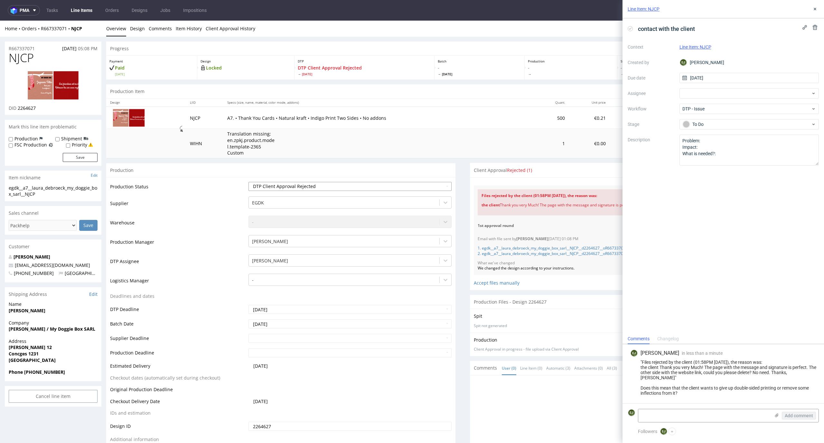
click at [445, 182] on select "Waiting for Artwork Waiting for Diecut Waiting for Mockup Waiting for DTP Waiti…" at bounding box center [349, 186] width 203 height 9
select select "dtp_issue"
click at [248, 182] on select "Waiting for Artwork Waiting for Diecut Waiting for Mockup Waiting for DTP Waiti…" at bounding box center [349, 186] width 203 height 9
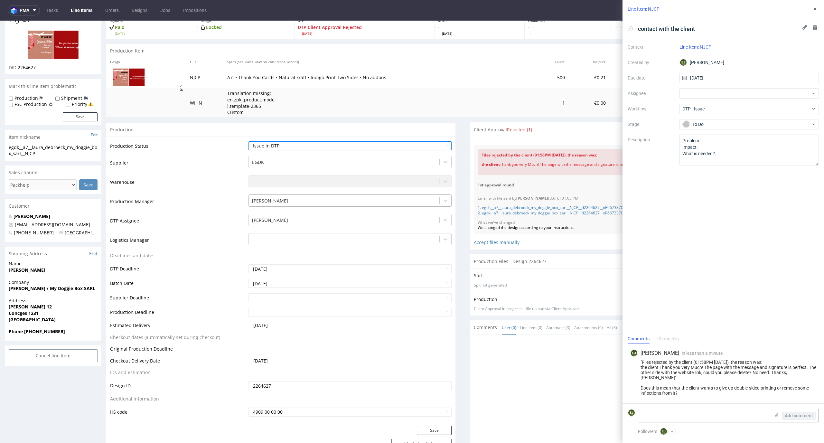
scroll to position [122, 0]
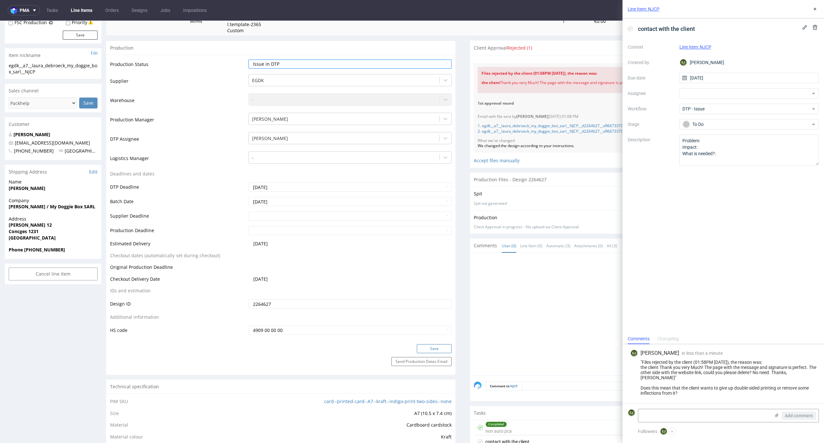
click at [423, 351] on button "Save" at bounding box center [434, 348] width 35 height 9
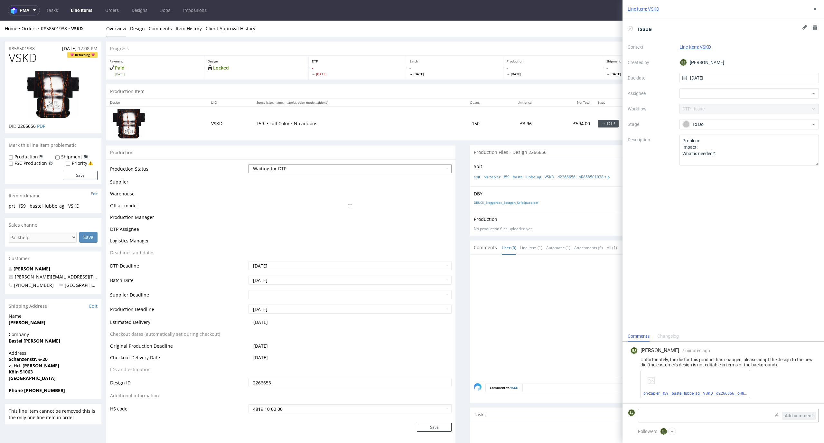
click at [312, 166] on select "Waiting for Artwork Waiting for Diecut Waiting for Mockup Waiting for DTP Waiti…" at bounding box center [349, 168] width 203 height 9
select select "dtp_issue"
click at [248, 164] on select "Waiting for Artwork Waiting for Diecut Waiting for Mockup Waiting for DTP Waiti…" at bounding box center [349, 168] width 203 height 9
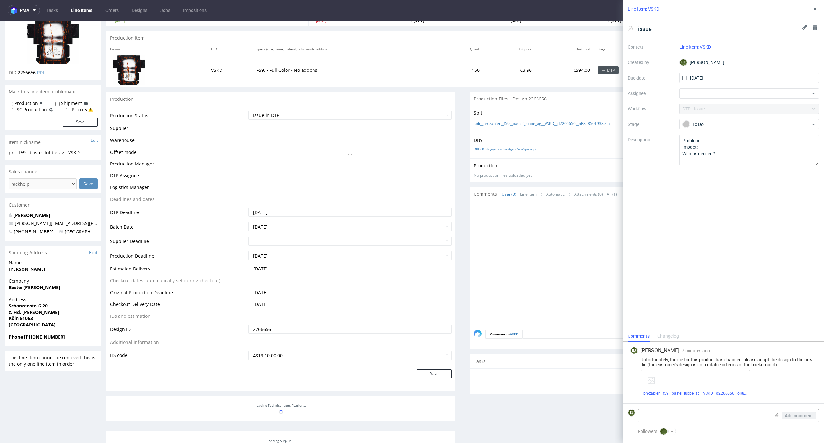
scroll to position [70, 0]
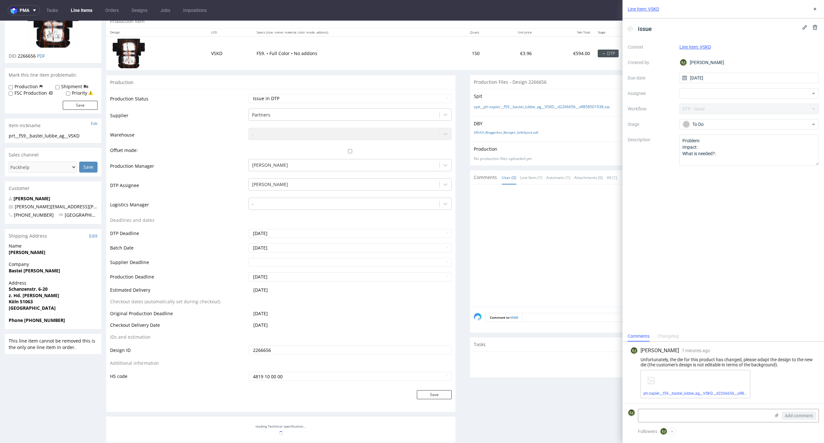
click at [433, 359] on table "Production Status Waiting for Artwork Waiting for Diecut Waiting for Mockup Wai…" at bounding box center [280, 237] width 341 height 288
click at [433, 392] on button "Save" at bounding box center [434, 394] width 35 height 9
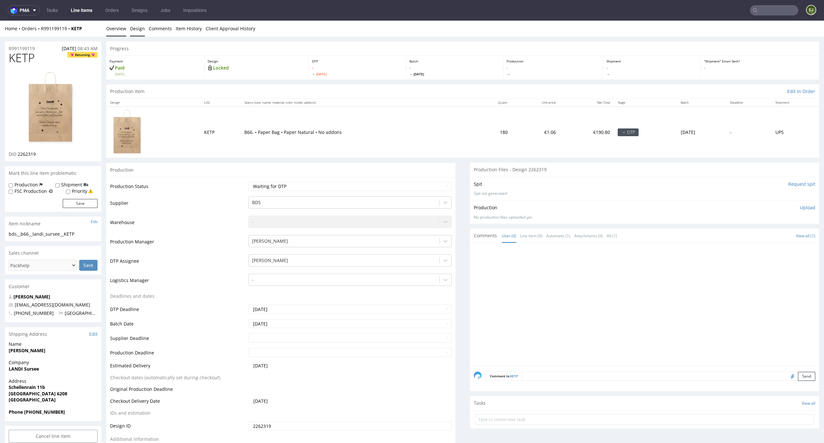
click at [138, 26] on link "Design" at bounding box center [137, 29] width 15 height 16
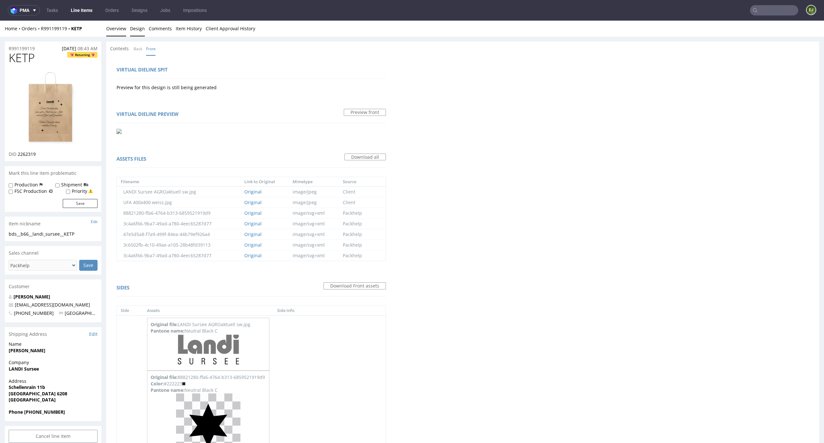
click at [122, 30] on link "Overview" at bounding box center [116, 29] width 20 height 16
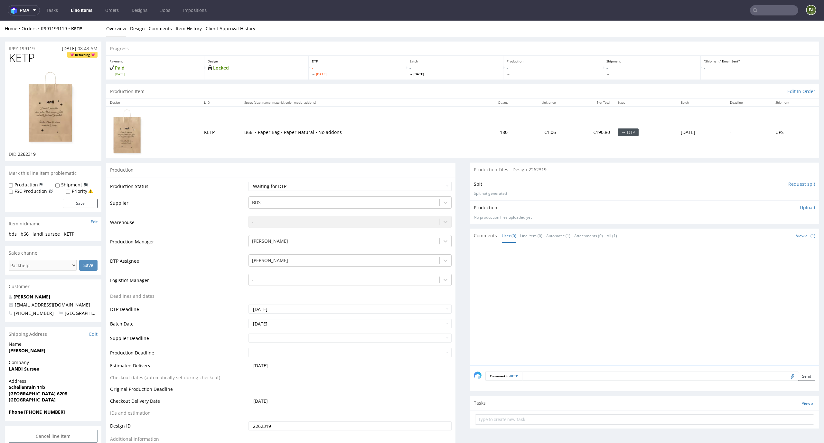
click at [66, 109] on img at bounding box center [52, 108] width 51 height 75
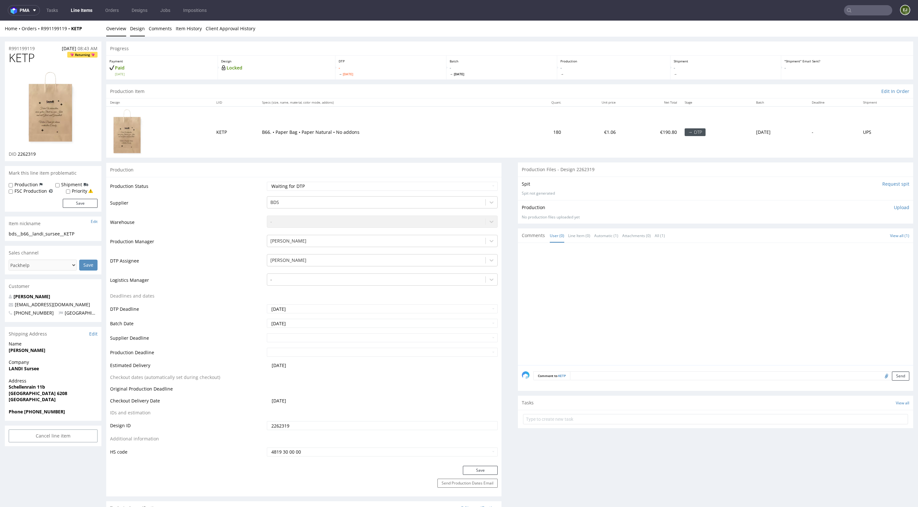
click at [140, 28] on link "Design" at bounding box center [137, 29] width 15 height 16
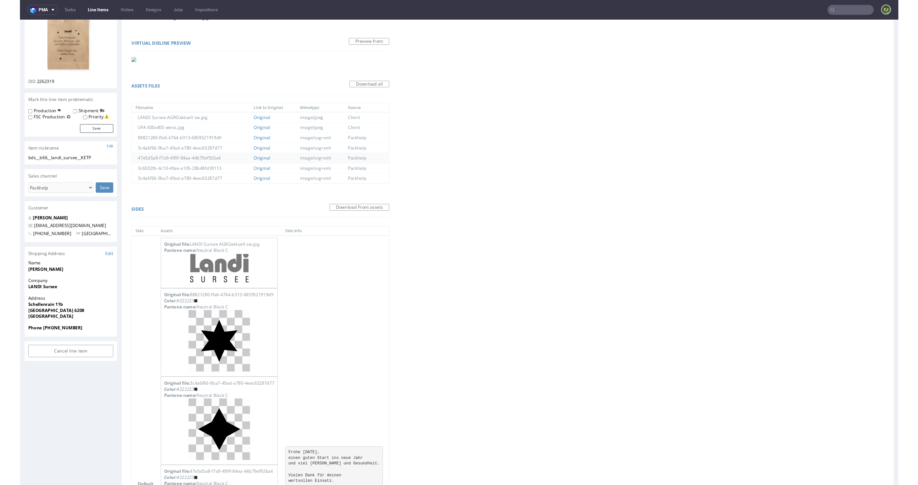
scroll to position [105, 0]
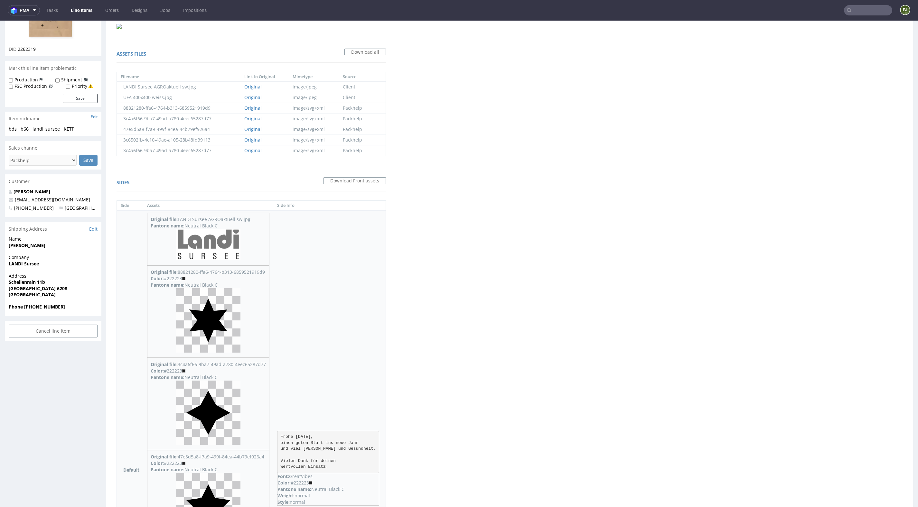
click at [222, 234] on img at bounding box center [208, 245] width 64 height 32
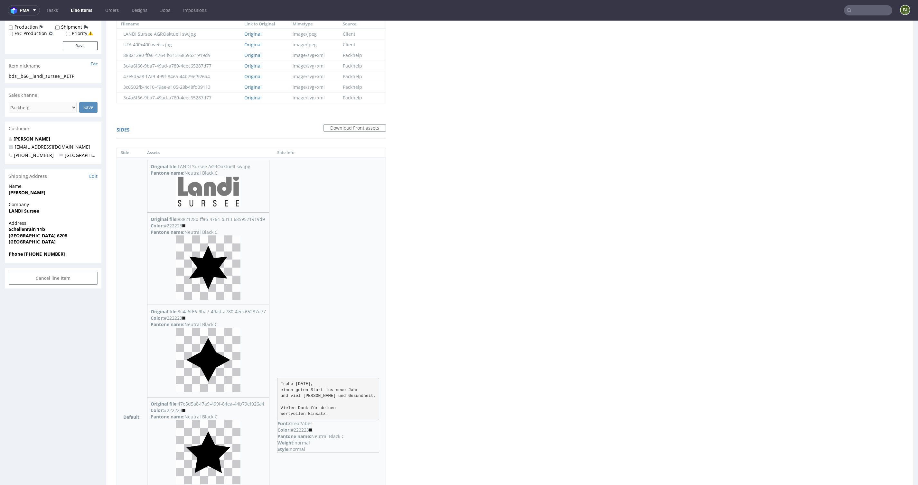
scroll to position [212, 0]
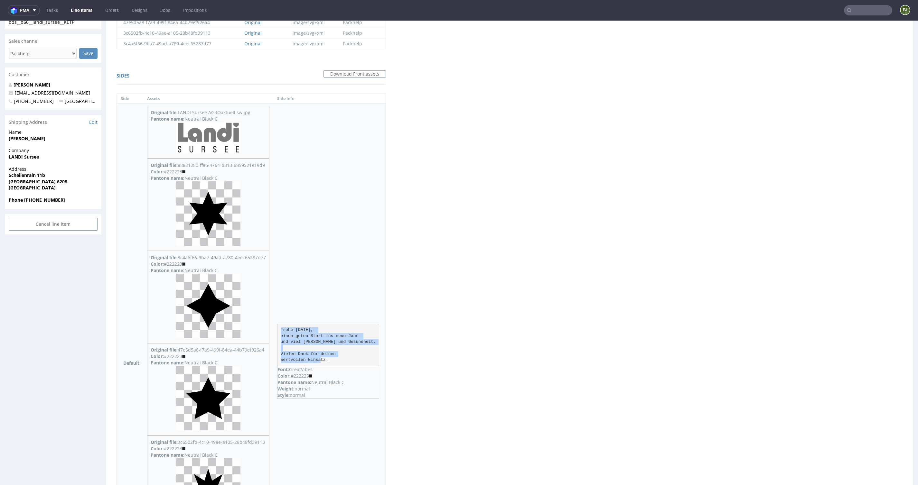
drag, startPoint x: 341, startPoint y: 359, endPoint x: 283, endPoint y: 328, distance: 65.5
click at [283, 328] on pre "Frohe Weihnachten, einen guten Start ins neue Jahr und viel Glück und Gesundhei…" at bounding box center [328, 345] width 102 height 42
copy pre "Frohe Weihnachten, einen guten Start ins neue Jahr und viel Glück und Gesundhei…"
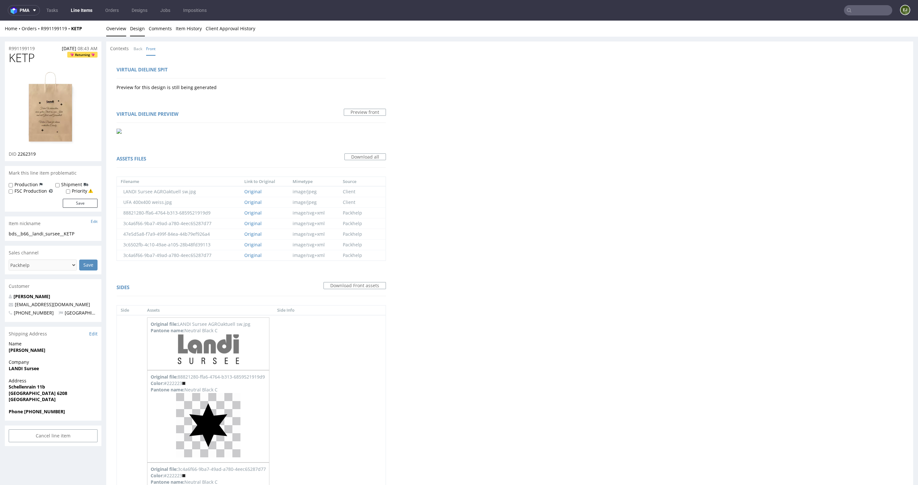
click at [116, 25] on link "Overview" at bounding box center [116, 29] width 20 height 16
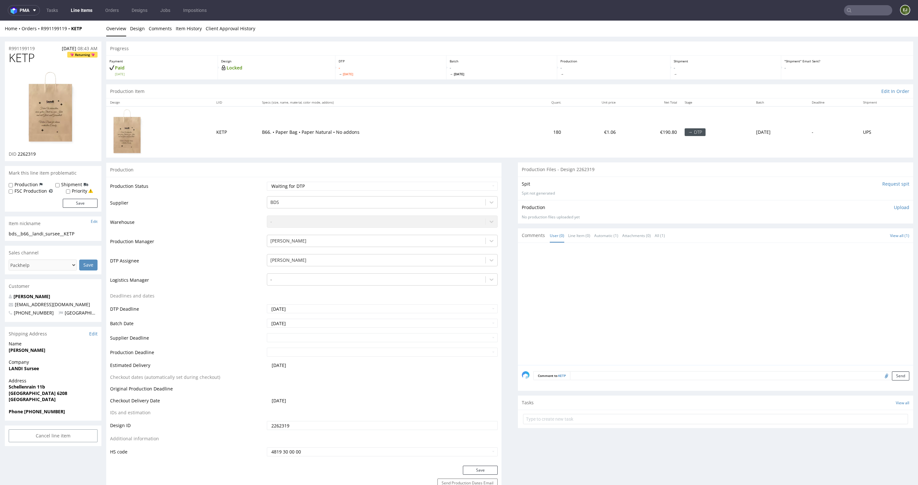
drag, startPoint x: 38, startPoint y: 61, endPoint x: -1, endPoint y: 55, distance: 39.3
drag, startPoint x: 42, startPoint y: 152, endPoint x: 18, endPoint y: 153, distance: 24.1
click at [18, 153] on div "DID 2262319" at bounding box center [53, 154] width 89 height 6
copy span "2262319"
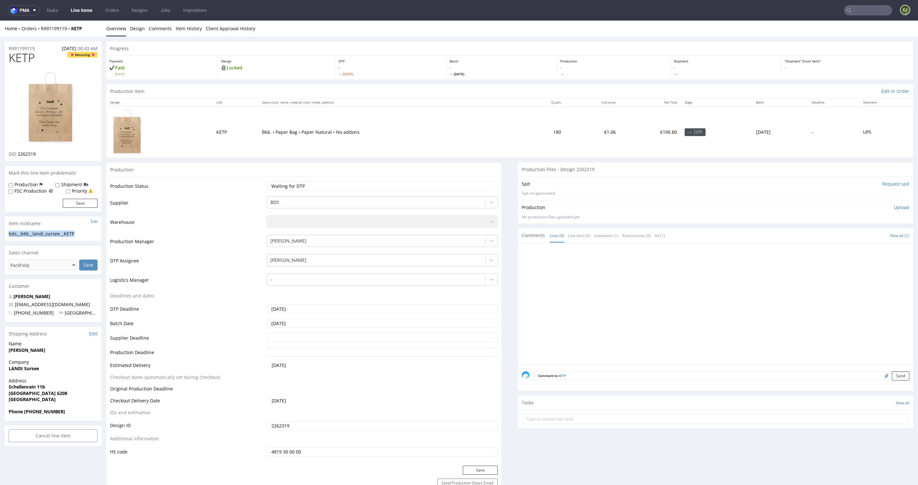
drag, startPoint x: 86, startPoint y: 233, endPoint x: -1, endPoint y: 230, distance: 86.9
copy section "bds__b66__landi_sursee__KETP"
drag, startPoint x: 45, startPoint y: 154, endPoint x: 18, endPoint y: 154, distance: 27.0
click at [18, 154] on div "DID 2262319" at bounding box center [53, 154] width 89 height 6
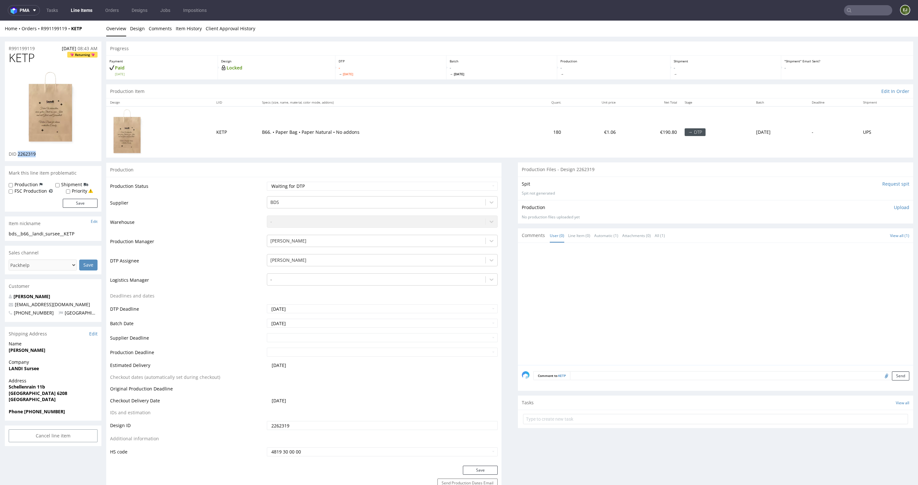
copy span "2262319"
drag, startPoint x: 41, startPoint y: 49, endPoint x: -1, endPoint y: 49, distance: 41.2
copy p "R991199119"
click at [484, 184] on select "Waiting for Artwork Waiting for Diecut Waiting for Mockup Waiting for DTP Waiti…" at bounding box center [382, 186] width 231 height 9
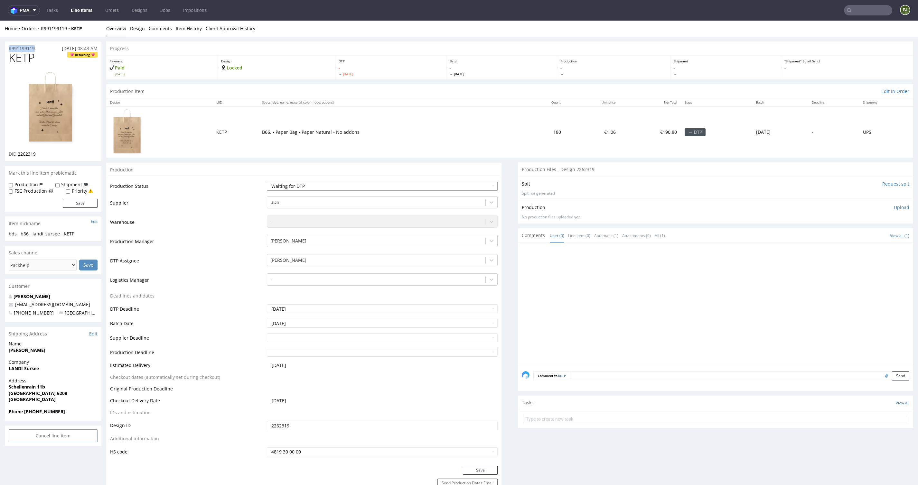
select select "dtp_ca_needed"
click at [267, 182] on select "Waiting for Artwork Waiting for Diecut Waiting for Mockup Waiting for DTP Waiti…" at bounding box center [382, 186] width 231 height 9
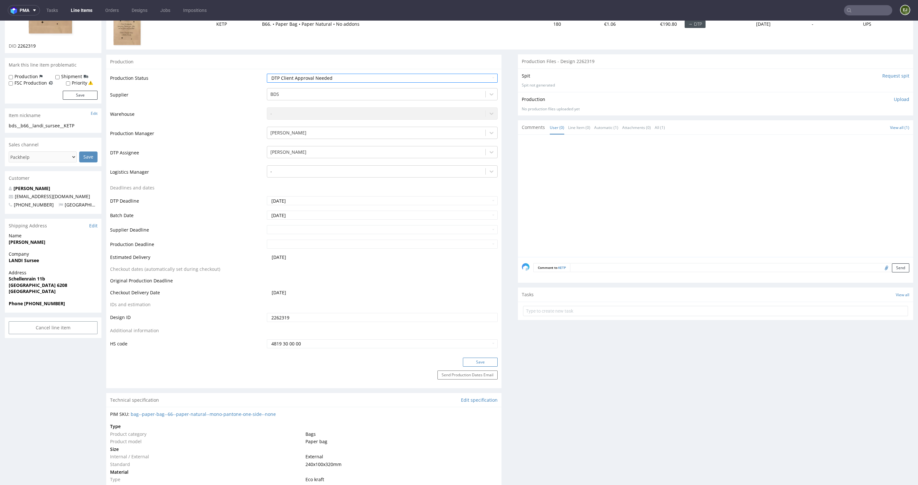
click at [487, 360] on button "Save" at bounding box center [480, 362] width 35 height 9
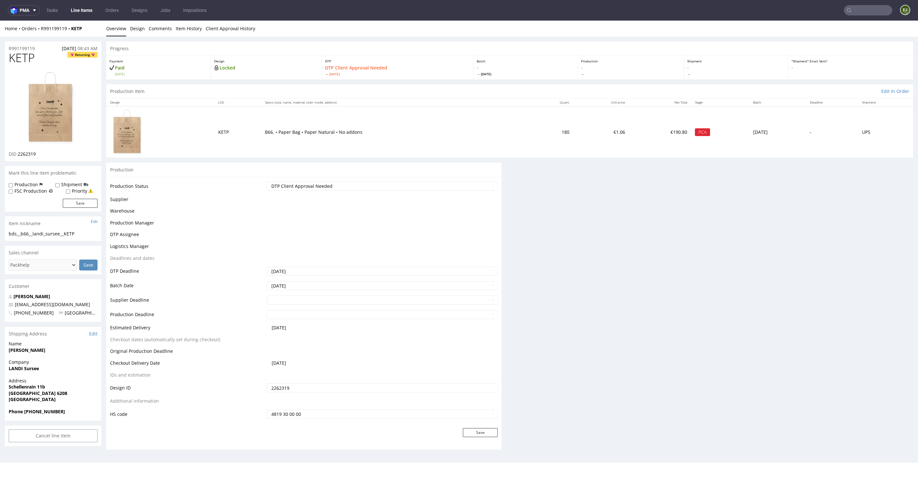
scroll to position [0, 0]
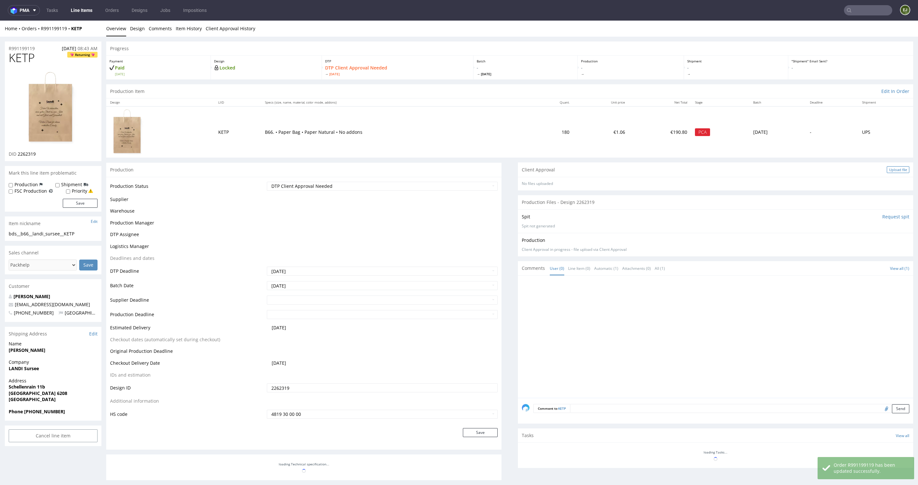
click at [824, 170] on div "Upload file" at bounding box center [898, 169] width 23 height 7
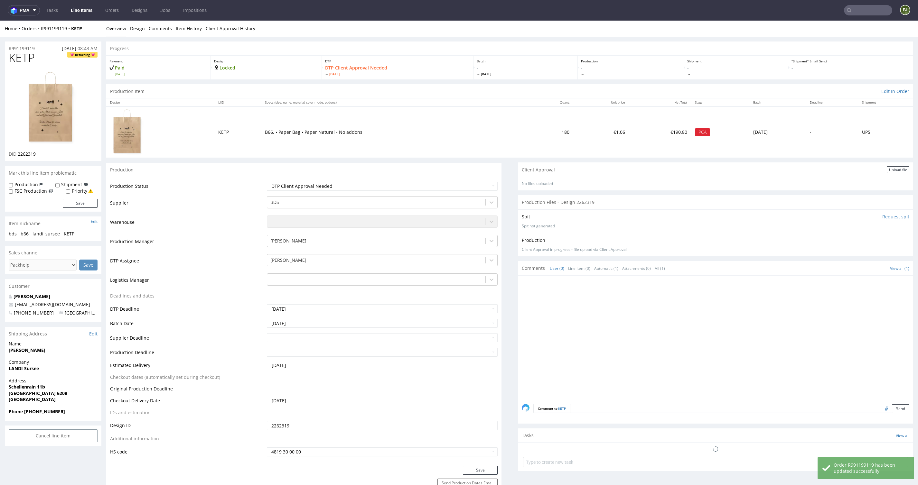
click at [489, 96] on div "Production Item Edit In Order" at bounding box center [509, 91] width 807 height 14
click at [824, 169] on div "Upload file" at bounding box center [898, 169] width 23 height 7
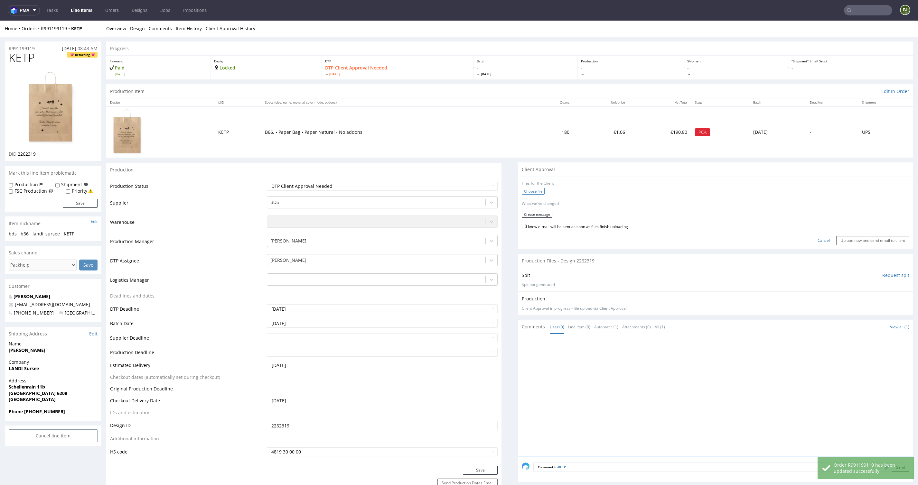
click at [529, 189] on label "Choose file" at bounding box center [533, 191] width 23 height 7
click at [0, 21] on input "Choose file" at bounding box center [0, 21] width 0 height 0
click at [539, 214] on button "Create message" at bounding box center [537, 212] width 31 height 7
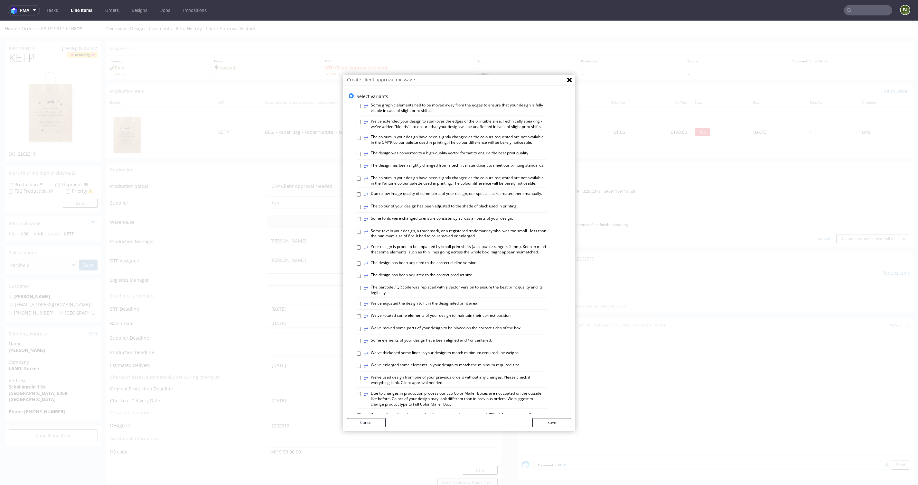
scroll to position [49, 0]
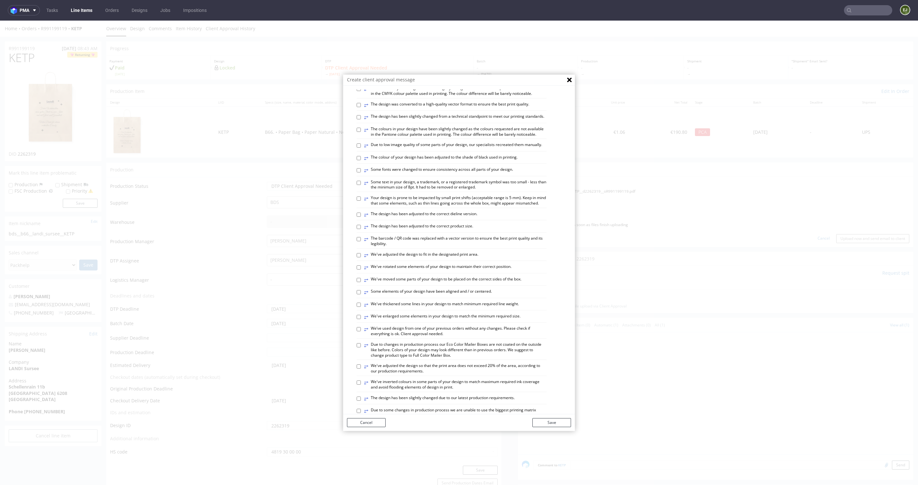
click at [483, 296] on label "⥂ Some elements of your design have been aligned and / or centered." at bounding box center [428, 292] width 128 height 7
click at [361, 294] on input "⥂ Some elements of your design have been aligned and / or centered." at bounding box center [359, 292] width 4 height 4
checkbox input "true"
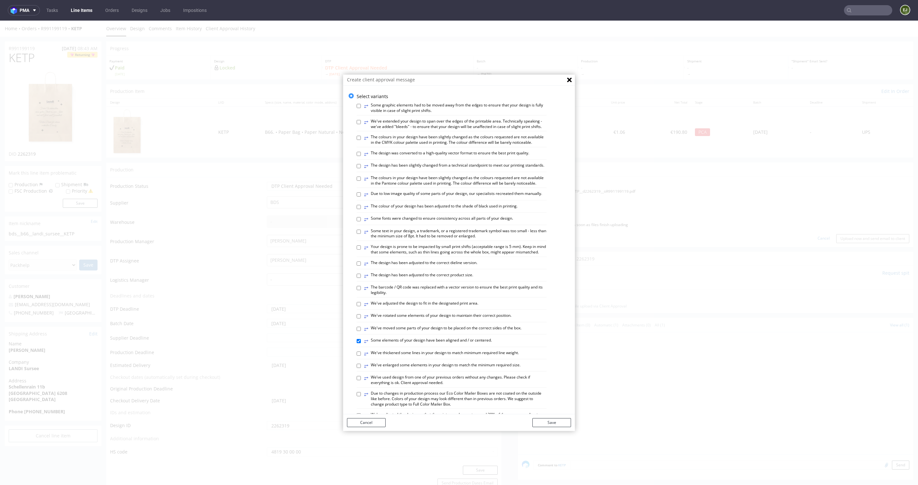
click at [409, 168] on div "⥂ Some graphic elements had to be moved away from the edges to ensure that your…" at bounding box center [464, 345] width 214 height 492
click at [368, 170] on label "⥂ The design has been slightly changed from a technical standpoint to meet our …" at bounding box center [454, 166] width 180 height 7
click at [361, 168] on input "⥂ The design has been slightly changed from a technical standpoint to meet our …" at bounding box center [359, 166] width 4 height 4
checkbox input "true"
click at [542, 420] on button "Save" at bounding box center [551, 422] width 39 height 9
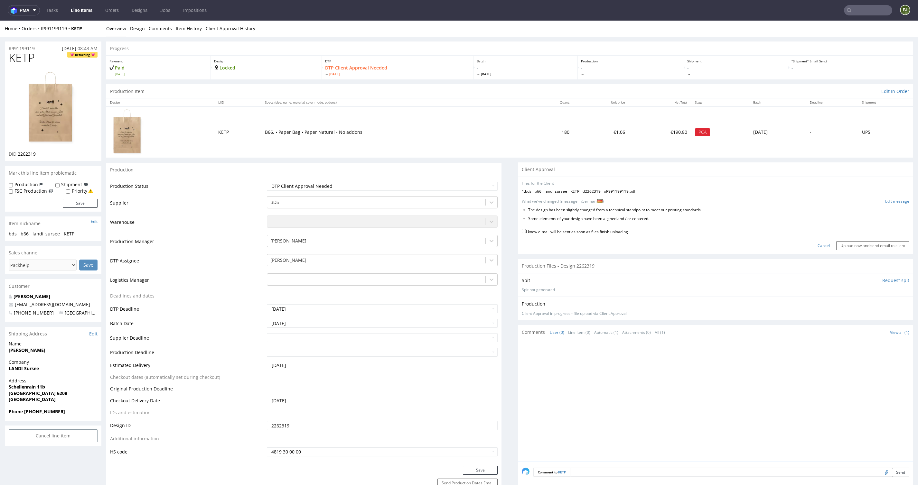
click at [622, 229] on label "I know e-mail will be sent as soon as files finish uploading" at bounding box center [575, 231] width 106 height 7
click at [526, 229] on input "I know e-mail will be sent as soon as files finish uploading" at bounding box center [524, 231] width 4 height 4
checkbox input "true"
click at [824, 244] on input "Upload now and send email to client" at bounding box center [872, 245] width 73 height 9
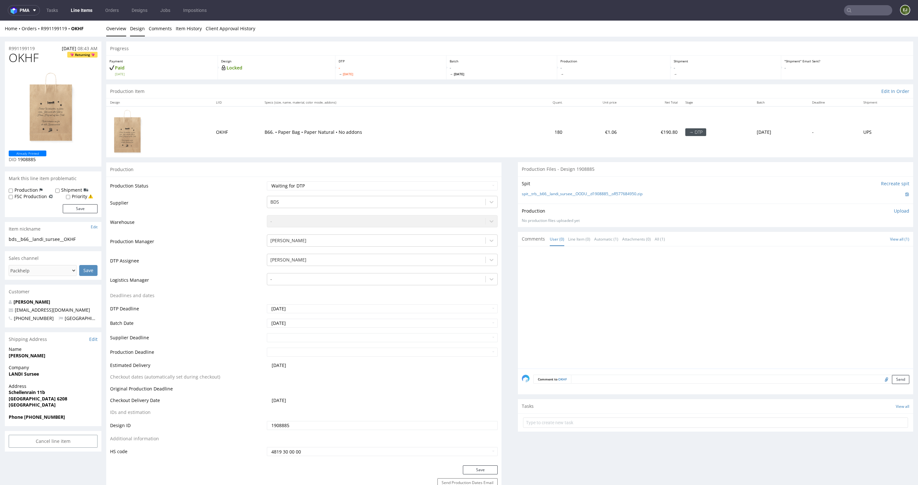
click at [138, 28] on link "Design" at bounding box center [137, 29] width 15 height 16
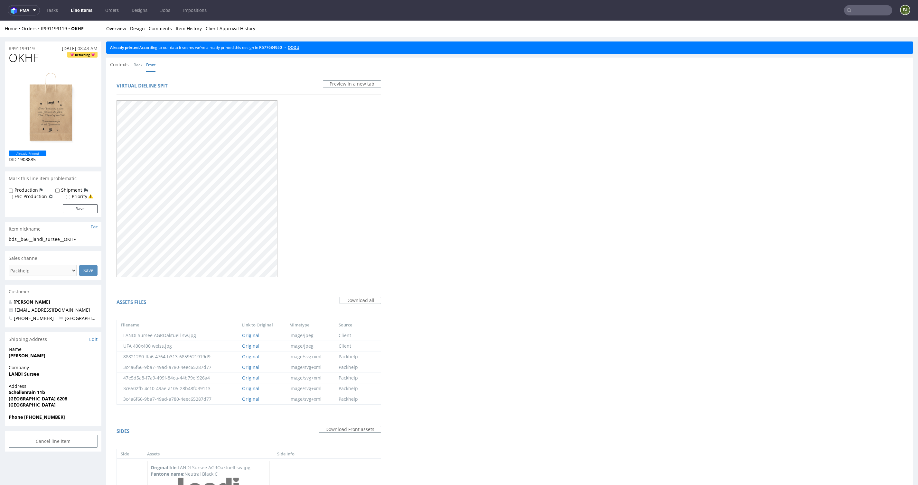
click at [299, 46] on link "OODU" at bounding box center [294, 47] width 12 height 5
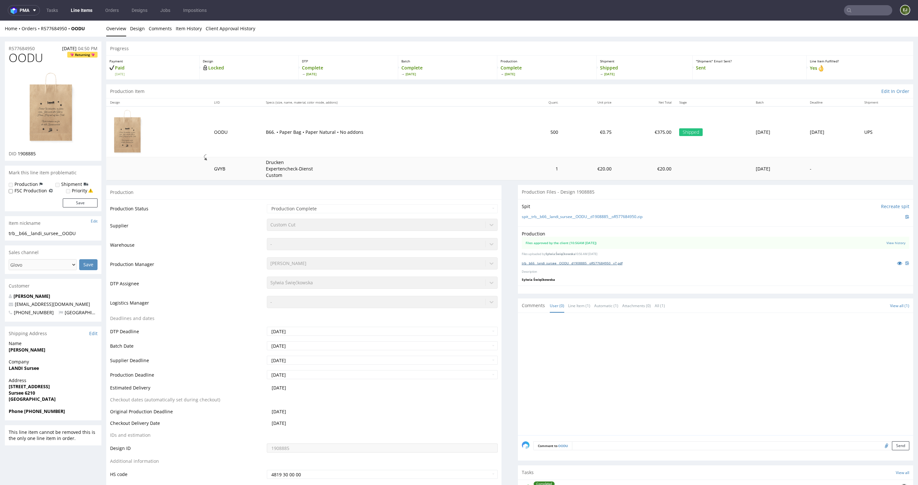
click at [579, 264] on link "trb__b66__landi_sursee__OODU__d1908885__oR577684950__v7.pdf" at bounding box center [572, 263] width 101 height 5
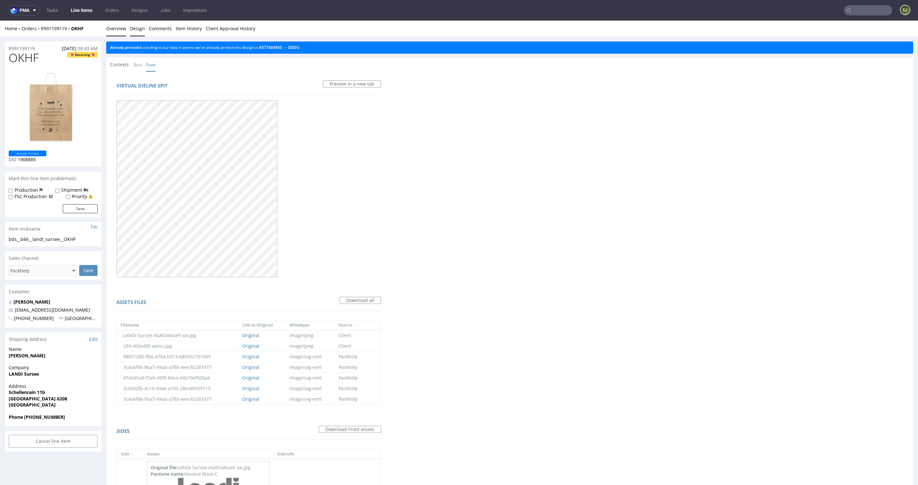
click at [117, 26] on link "Overview" at bounding box center [116, 29] width 20 height 16
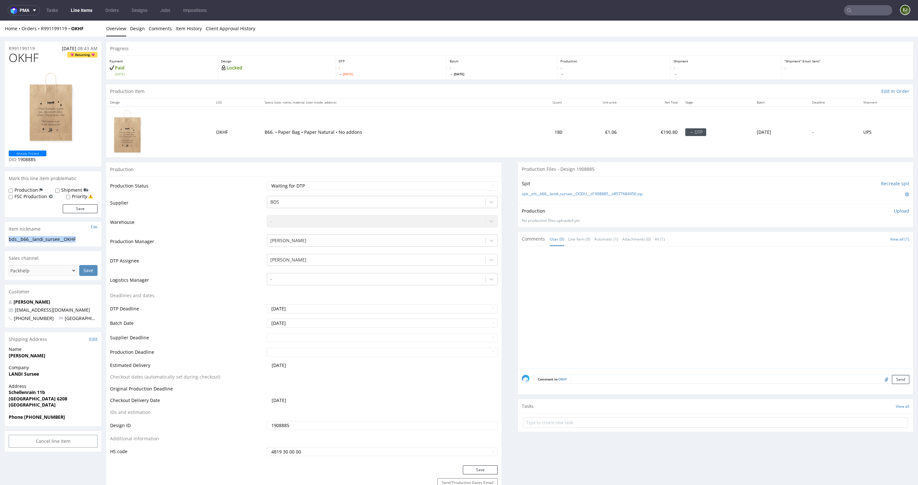
drag, startPoint x: 81, startPoint y: 238, endPoint x: -1, endPoint y: 238, distance: 82.1
copy div "bds__b66__landi_sursee__OKHF"
drag, startPoint x: 40, startPoint y: 47, endPoint x: 5, endPoint y: 47, distance: 35.4
click at [5, 47] on div "R991199119 30.09.2025 08:43 AM" at bounding box center [53, 47] width 97 height 10
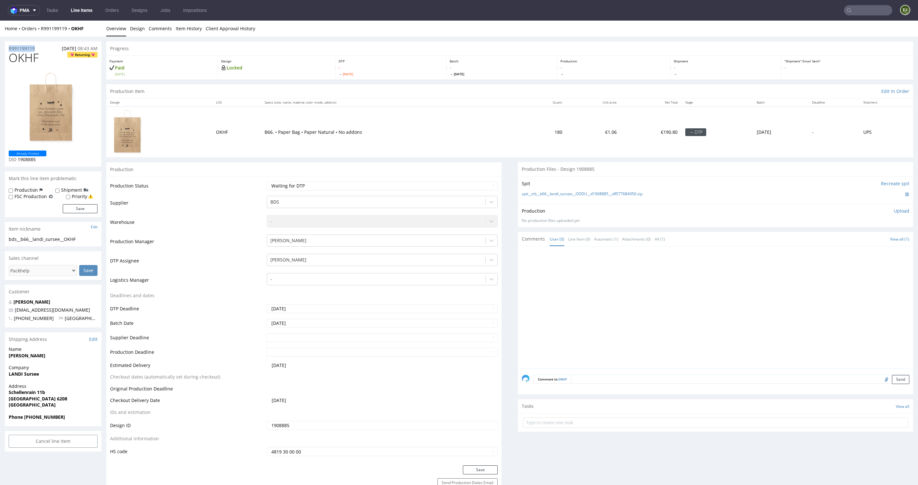
copy p "R991199119"
click at [824, 210] on p "Upload" at bounding box center [901, 211] width 15 height 6
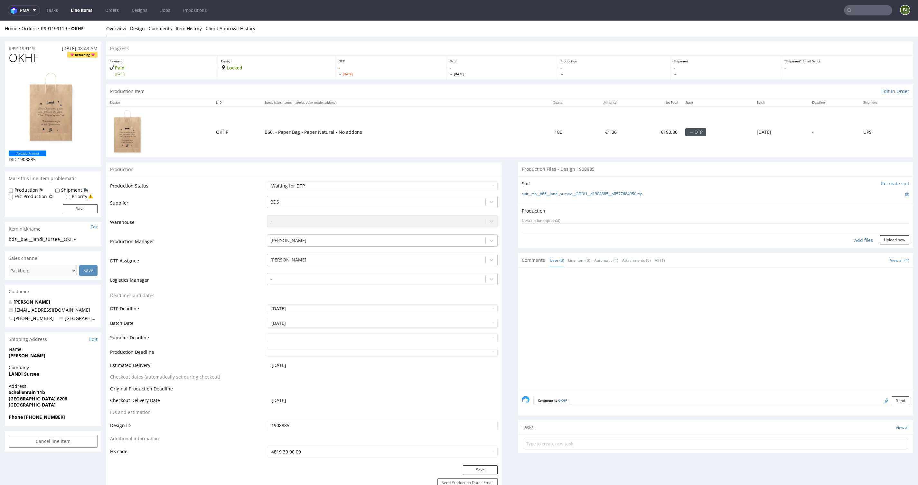
click at [824, 236] on div "Add files" at bounding box center [863, 241] width 32 height 10
type input "C:\fakepath\bds__b66__landi_sursee__OKHF__d1908885__oR991199119__v7.pdf"
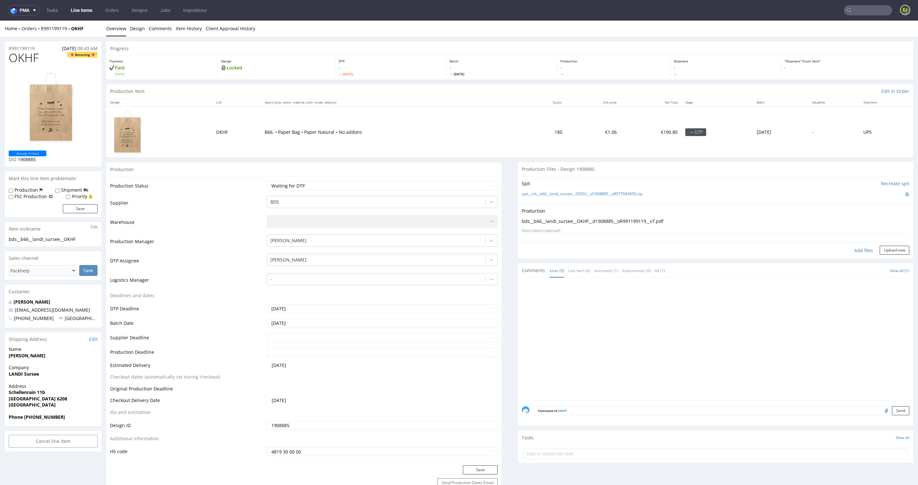
click at [824, 256] on div "Production Upload bds__b66__landi_sursee__OKHF__d1908885__oR991199119__v7.pdf N…" at bounding box center [715, 231] width 395 height 55
click at [824, 247] on button "Upload now" at bounding box center [895, 250] width 30 height 9
click at [476, 187] on select "Waiting for Artwork Waiting for Diecut Waiting for Mockup Waiting for DTP Waiti…" at bounding box center [382, 186] width 231 height 9
select select "dtp_production_ready"
click at [267, 182] on select "Waiting for Artwork Waiting for Diecut Waiting for Mockup Waiting for DTP Waiti…" at bounding box center [382, 186] width 231 height 9
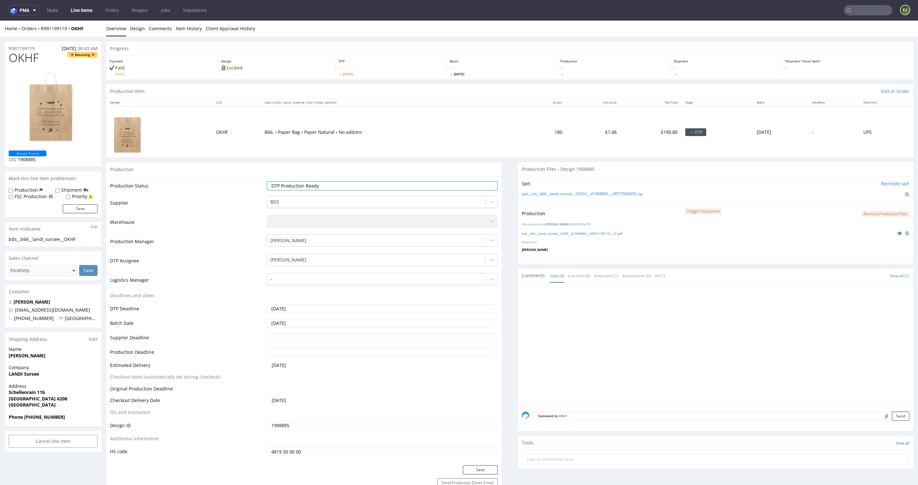
scroll to position [41, 0]
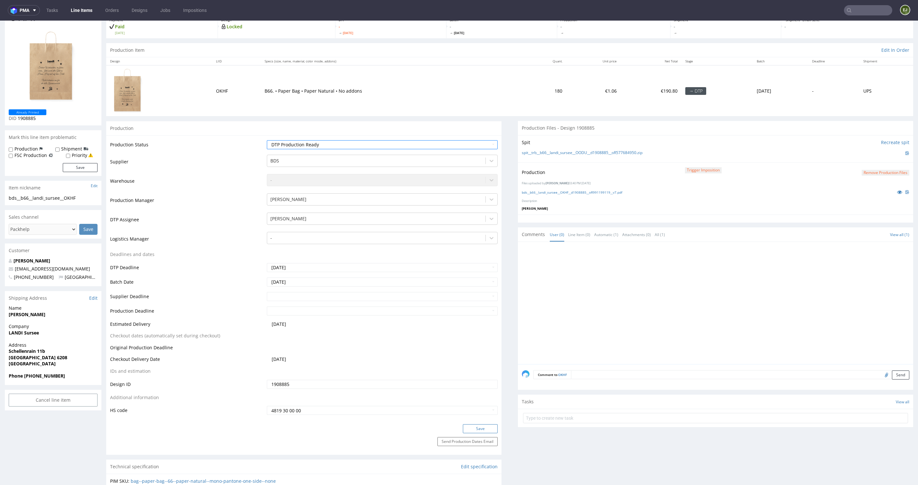
click at [478, 425] on button "Save" at bounding box center [480, 428] width 35 height 9
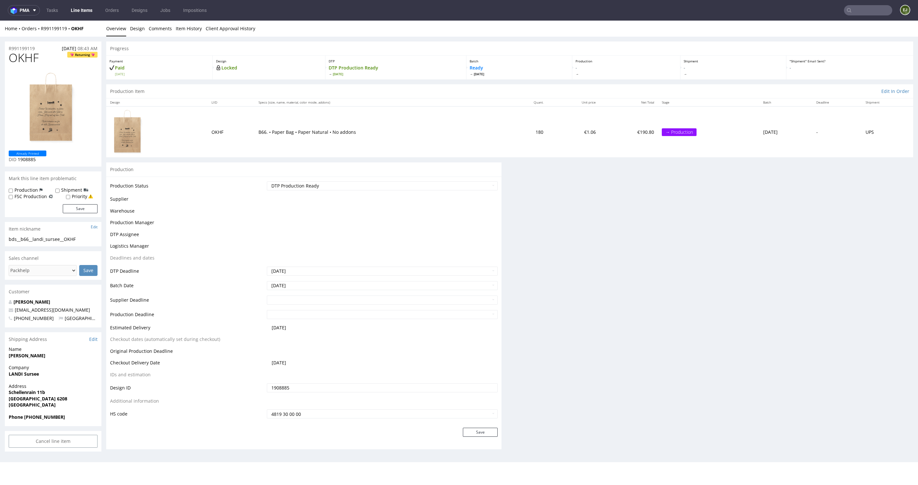
scroll to position [42, 0]
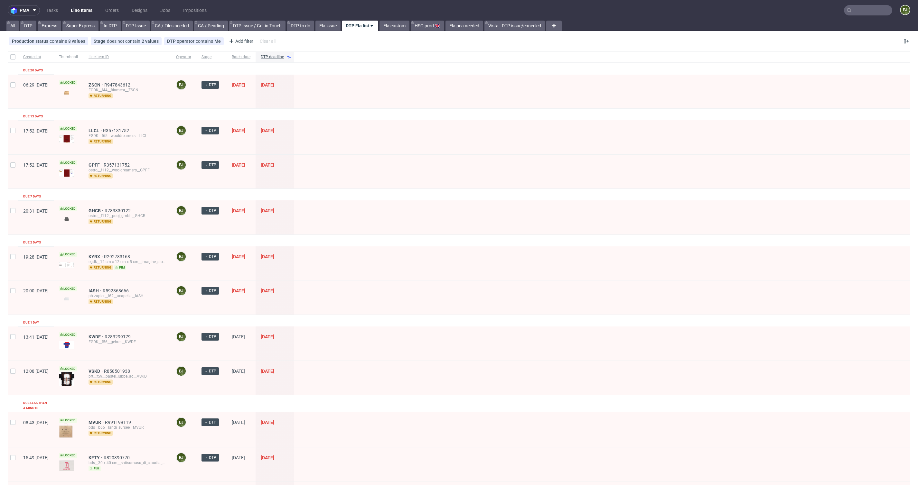
scroll to position [101, 0]
